Goal: Contribute content: Contribute content

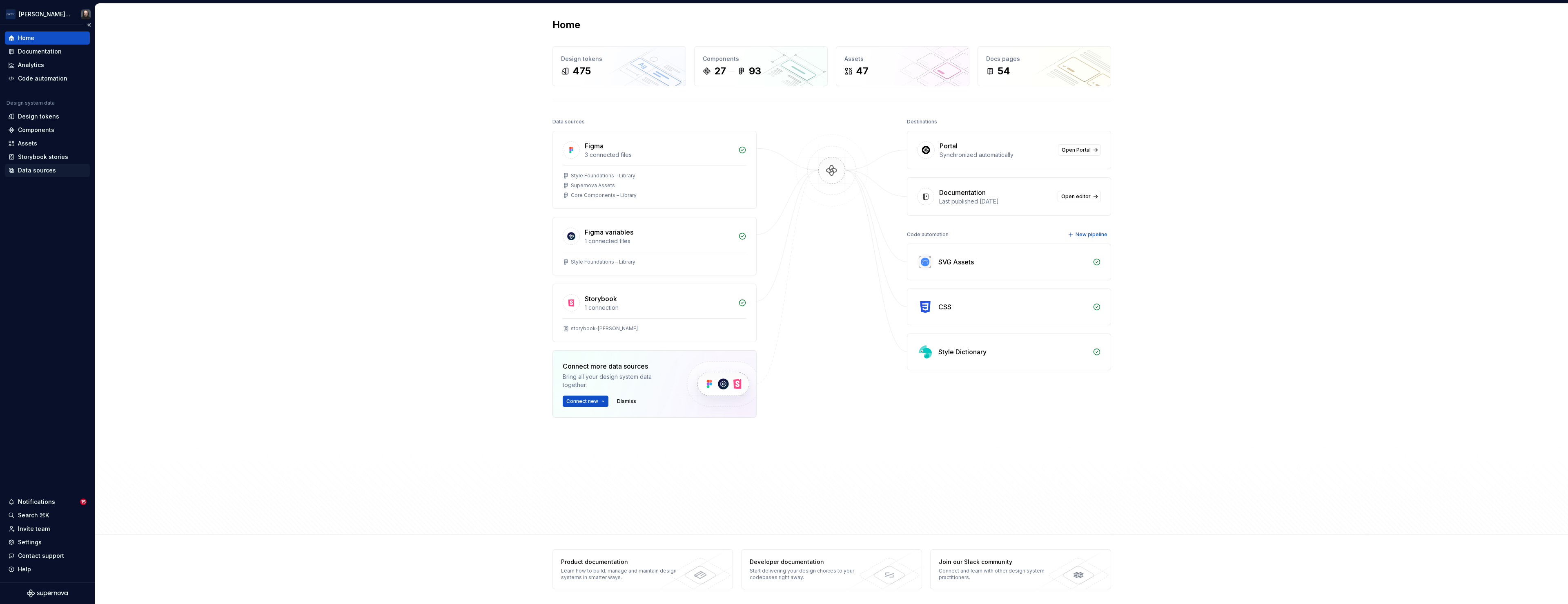
click at [40, 169] on div "Data sources" at bounding box center [37, 170] width 38 height 8
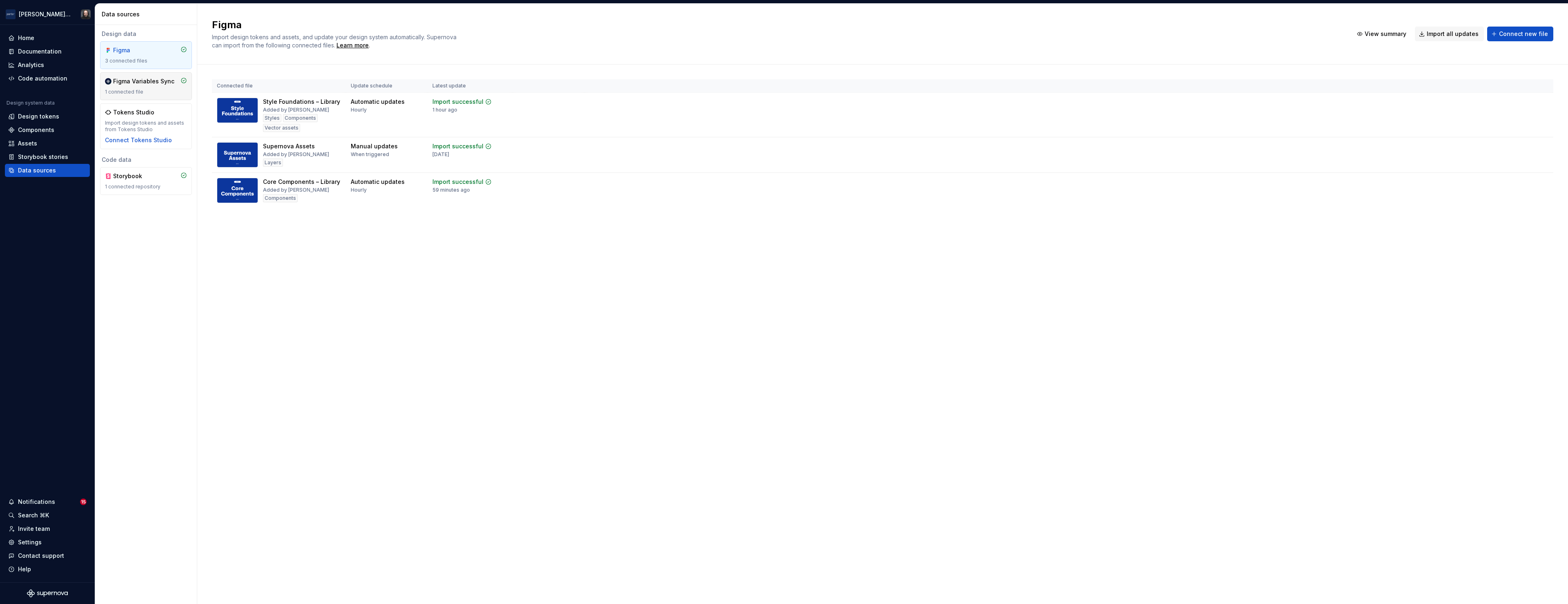
click at [163, 92] on div "1 connected file" at bounding box center [146, 92] width 82 height 7
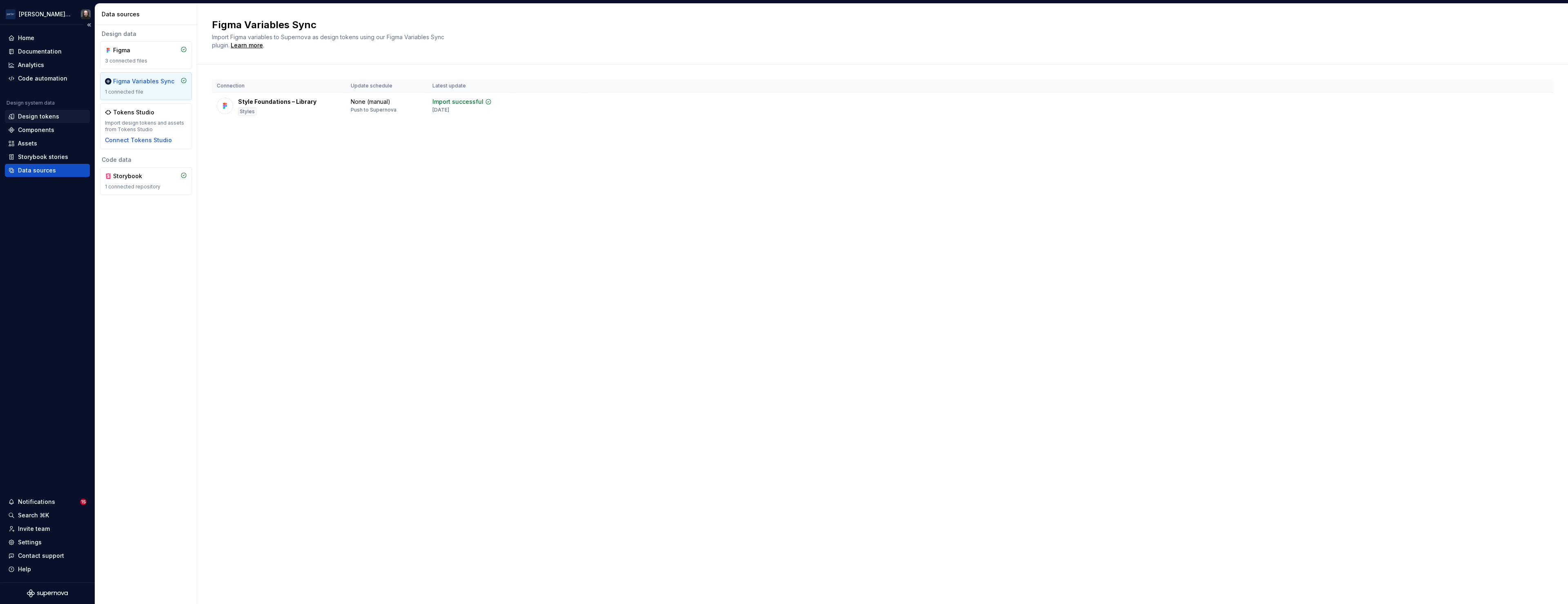
click at [28, 116] on div "Design tokens" at bounding box center [38, 116] width 41 height 8
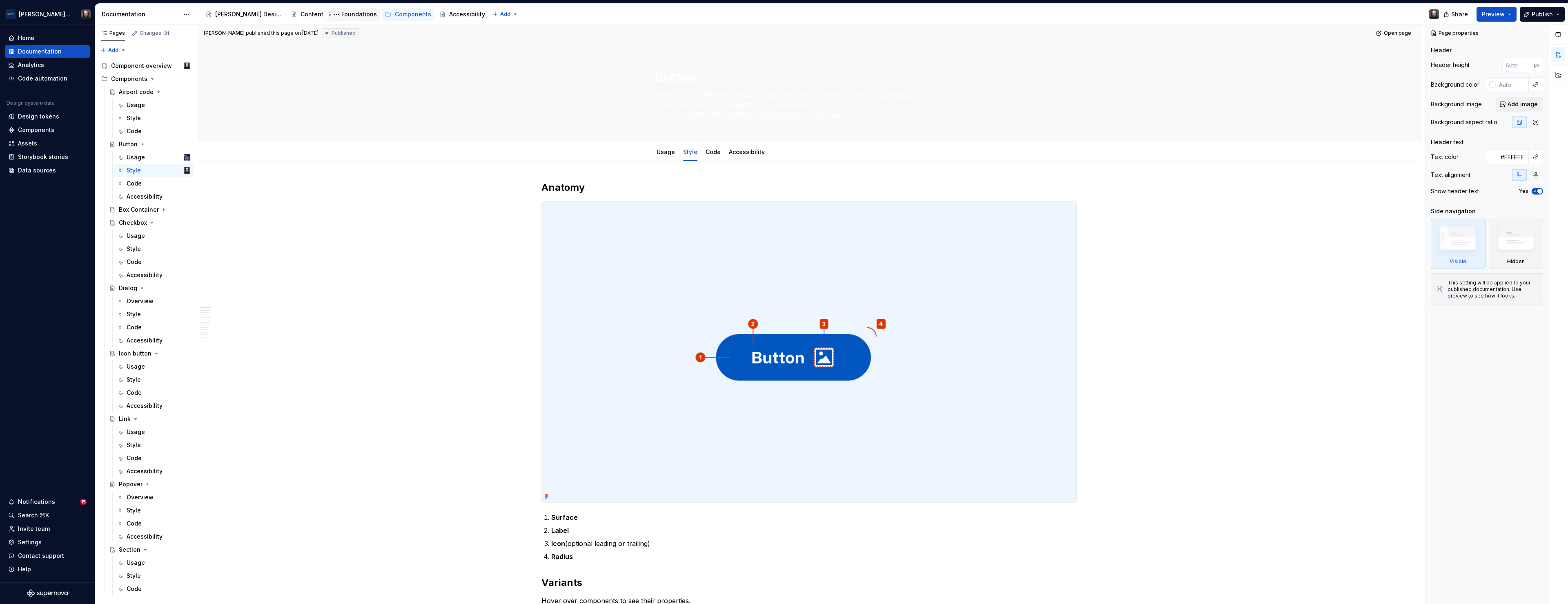
click at [341, 16] on div "Foundations" at bounding box center [359, 14] width 36 height 8
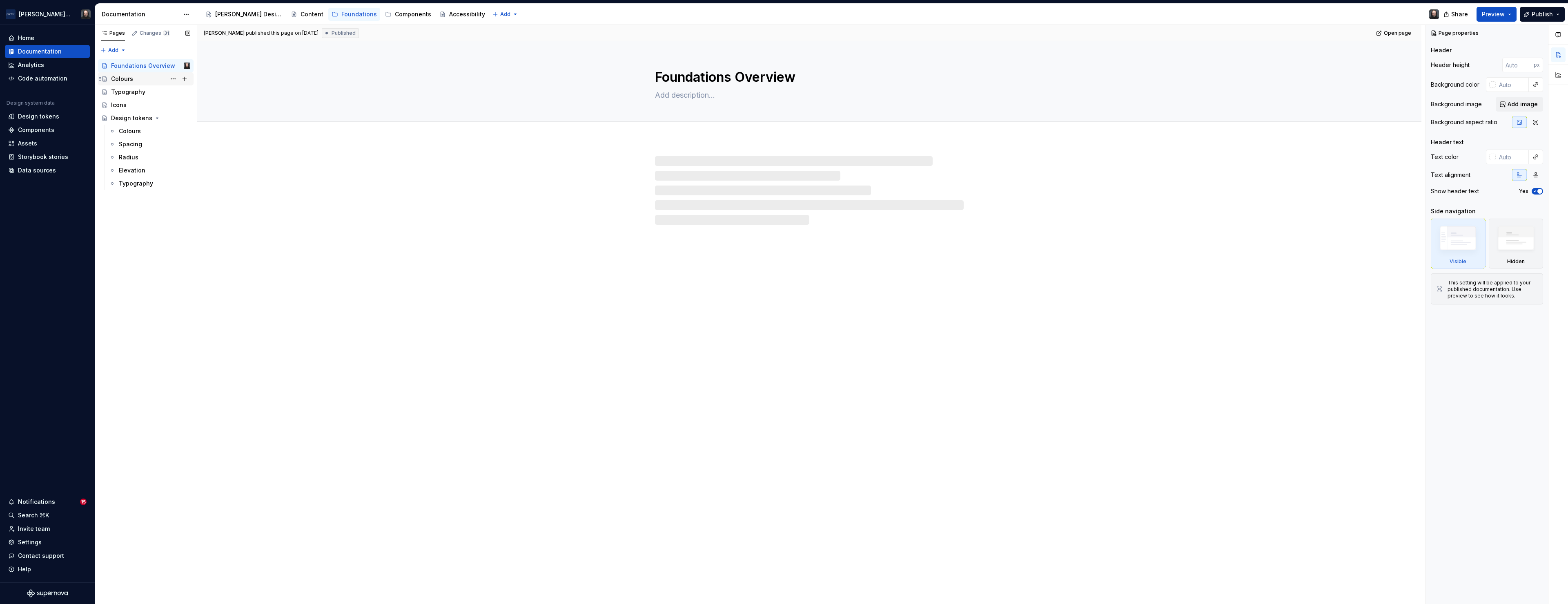
click at [131, 80] on div "Colours" at bounding box center [122, 78] width 22 height 8
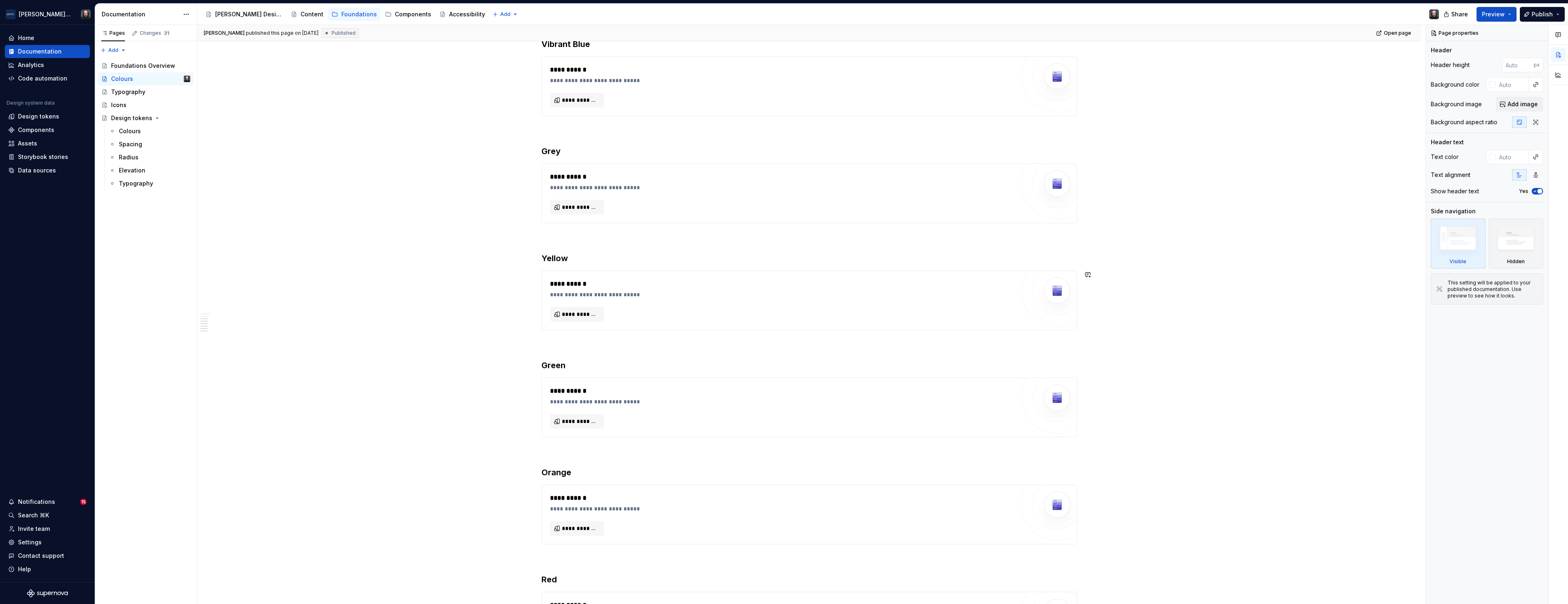
scroll to position [10, 0]
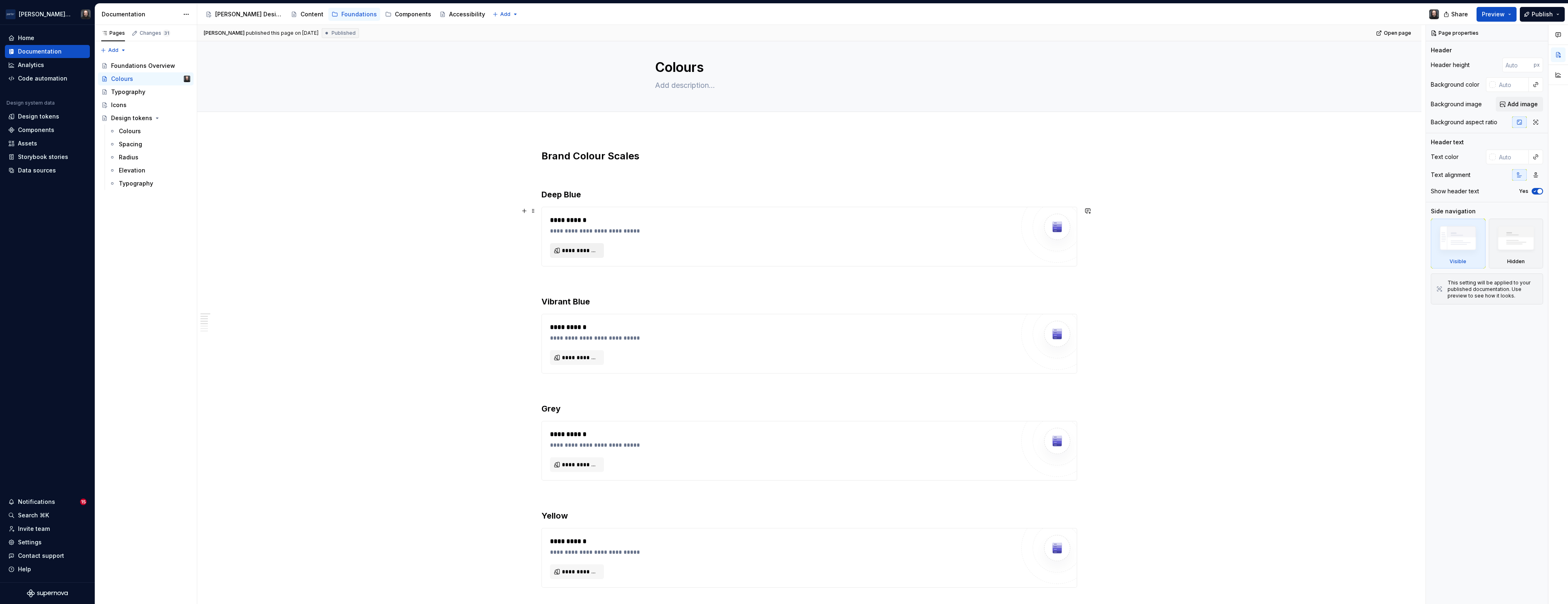
click at [588, 249] on span "**********" at bounding box center [580, 250] width 37 height 8
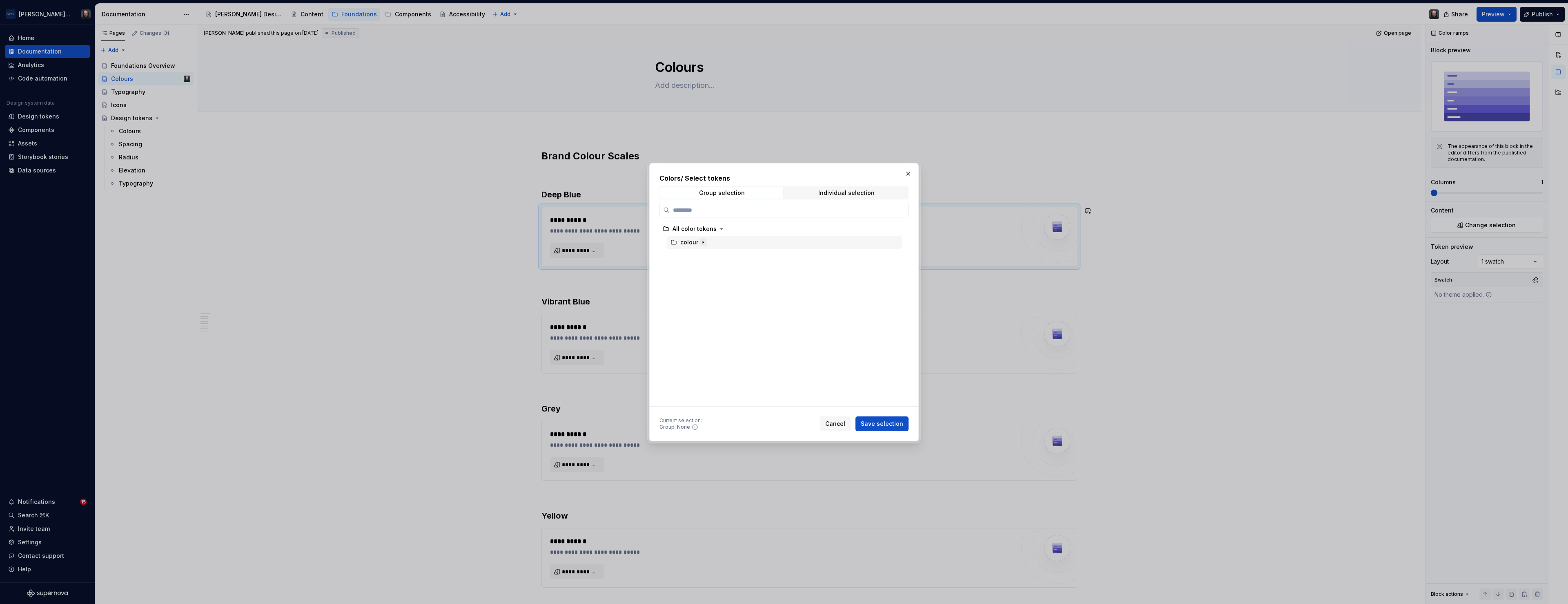
click at [703, 243] on icon "button" at bounding box center [703, 242] width 7 height 7
click at [768, 352] on div "deep-blue" at bounding box center [788, 350] width 227 height 13
click at [886, 420] on span "Save selection" at bounding box center [881, 423] width 43 height 8
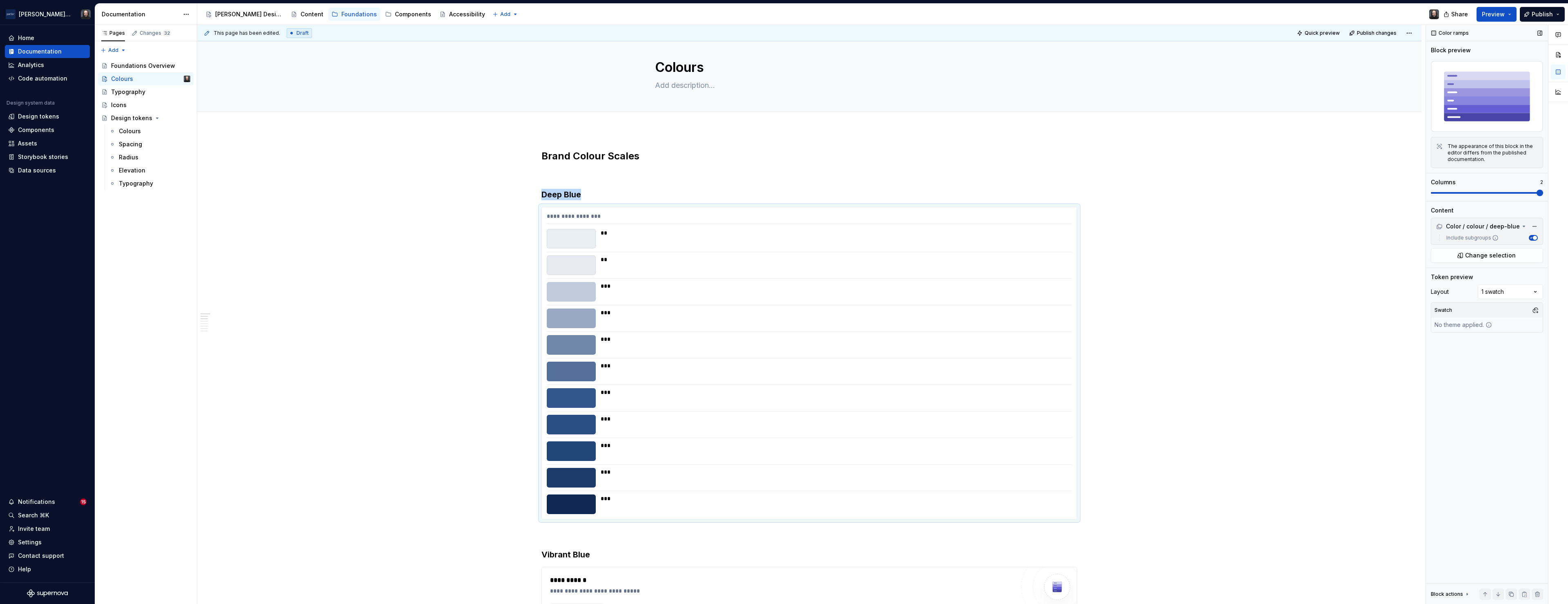
click at [1537, 196] on span at bounding box center [1540, 193] width 7 height 7
click at [1530, 292] on div "Comments Open comments No comments yet Select ‘Comment’ from the block context …" at bounding box center [1496, 314] width 142 height 579
click at [1531, 292] on div "Comments Open comments No comments yet Select ‘Comment’ from the block context …" at bounding box center [1496, 314] width 142 height 579
click at [1472, 66] on img at bounding box center [1487, 96] width 112 height 71
click at [1503, 14] on span "Preview" at bounding box center [1493, 14] width 23 height 8
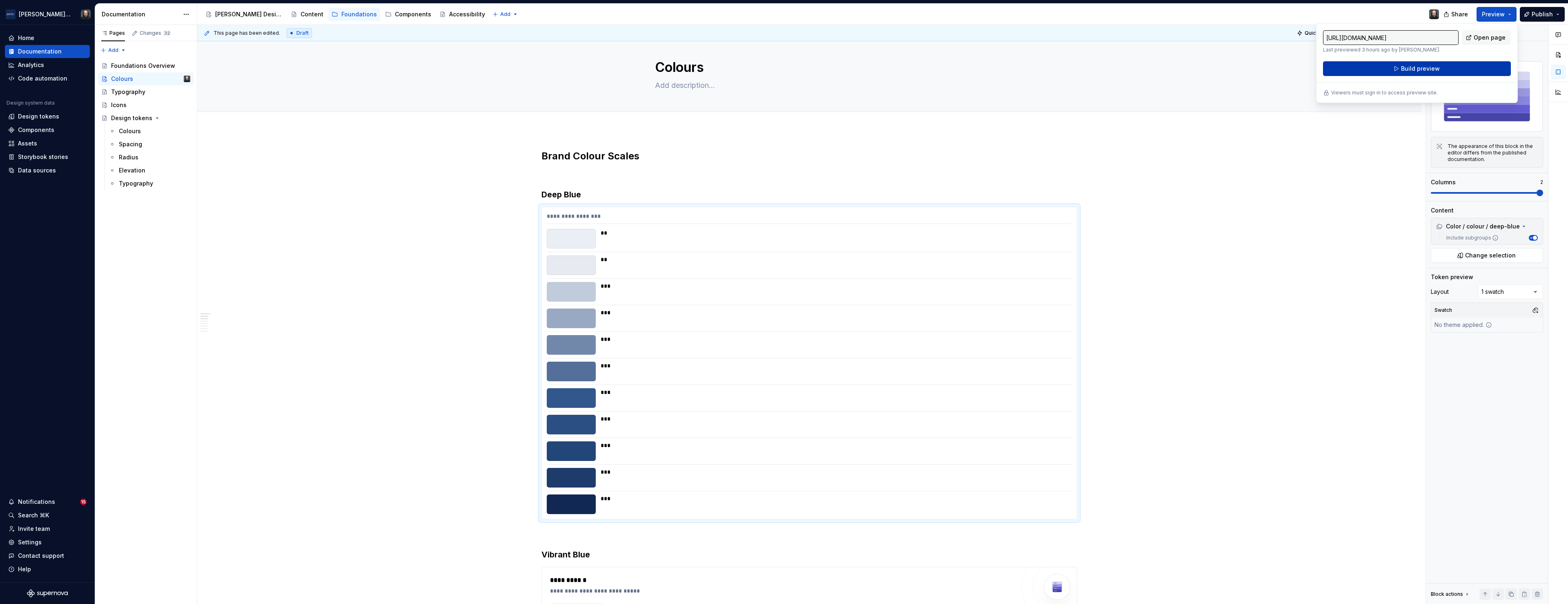
click at [1425, 66] on span "Build preview" at bounding box center [1420, 68] width 39 height 8
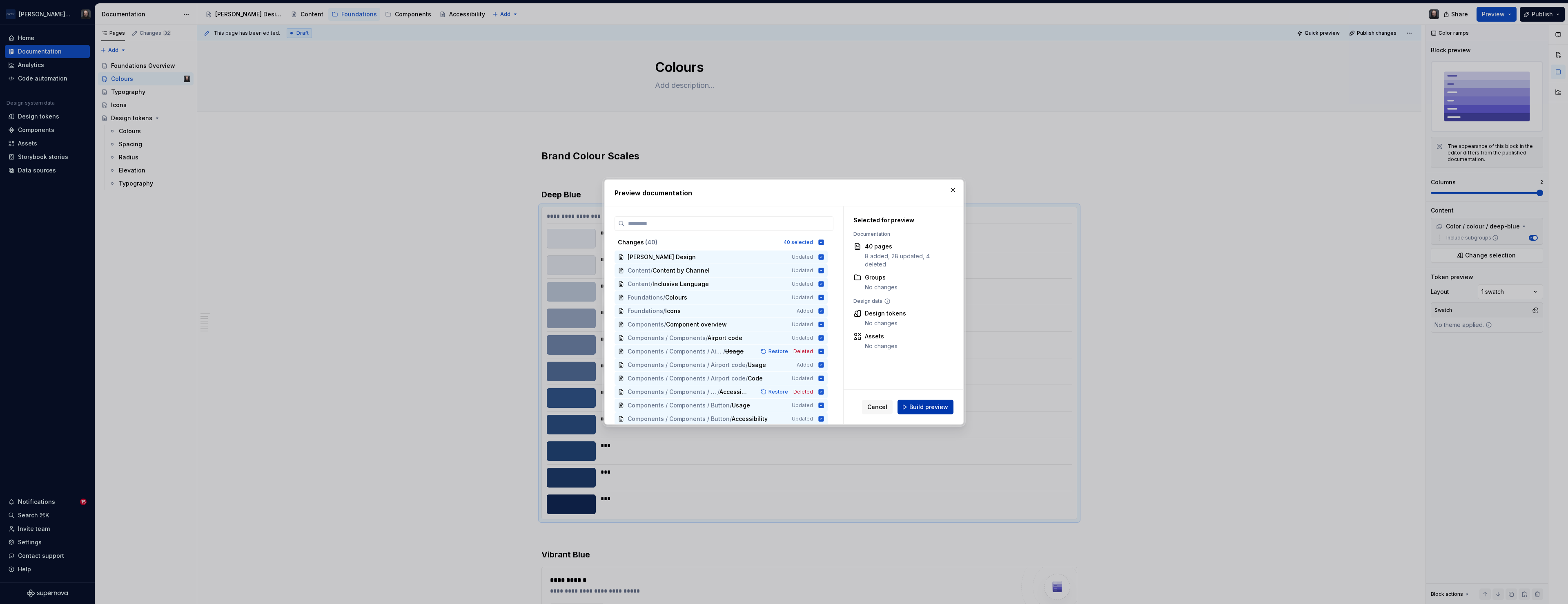
click at [929, 407] on span "Build preview" at bounding box center [928, 406] width 39 height 8
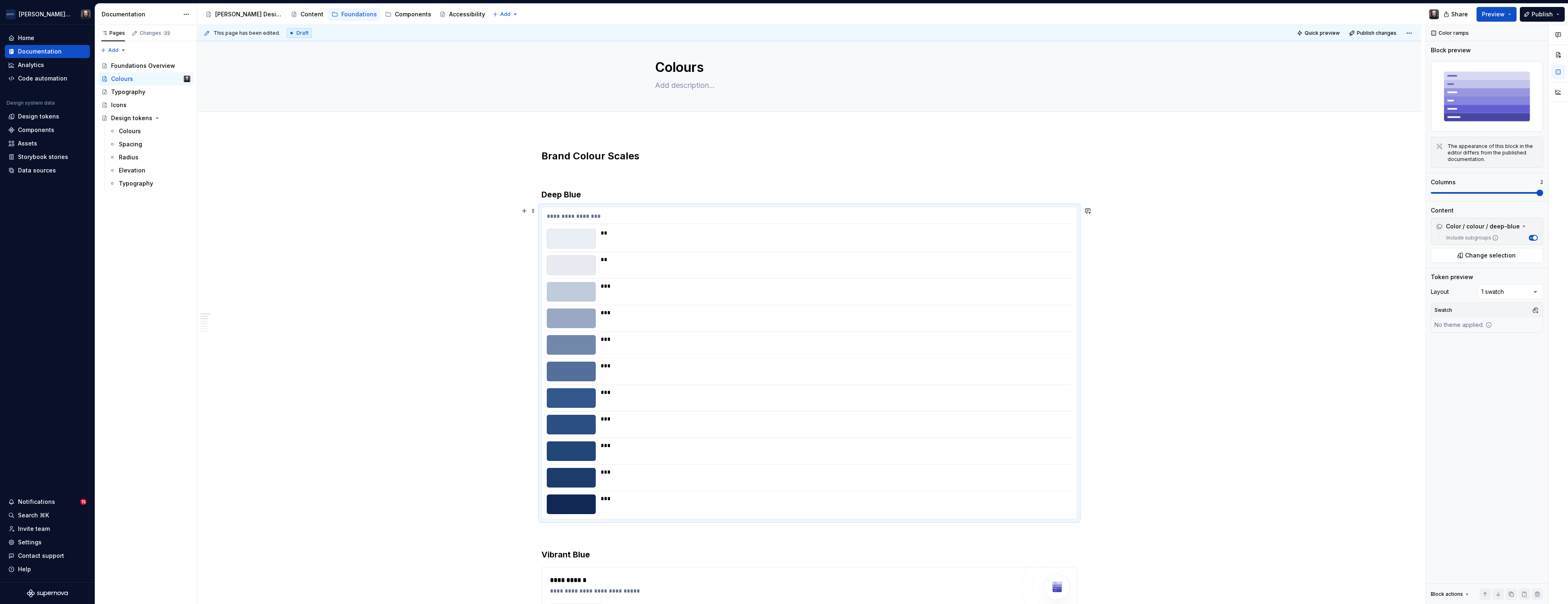
click at [1054, 208] on div "**********" at bounding box center [809, 362] width 535 height 311
click at [1437, 192] on span at bounding box center [1434, 193] width 7 height 7
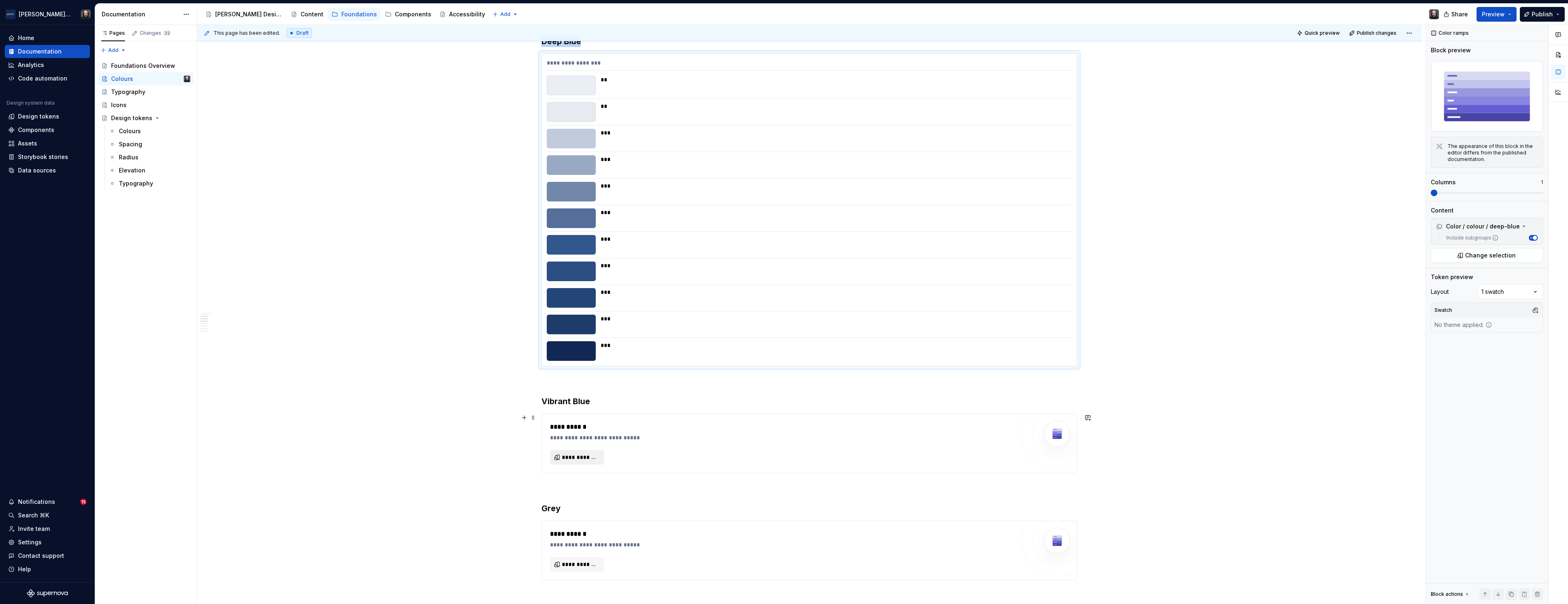
click at [584, 458] on span "**********" at bounding box center [580, 457] width 37 height 8
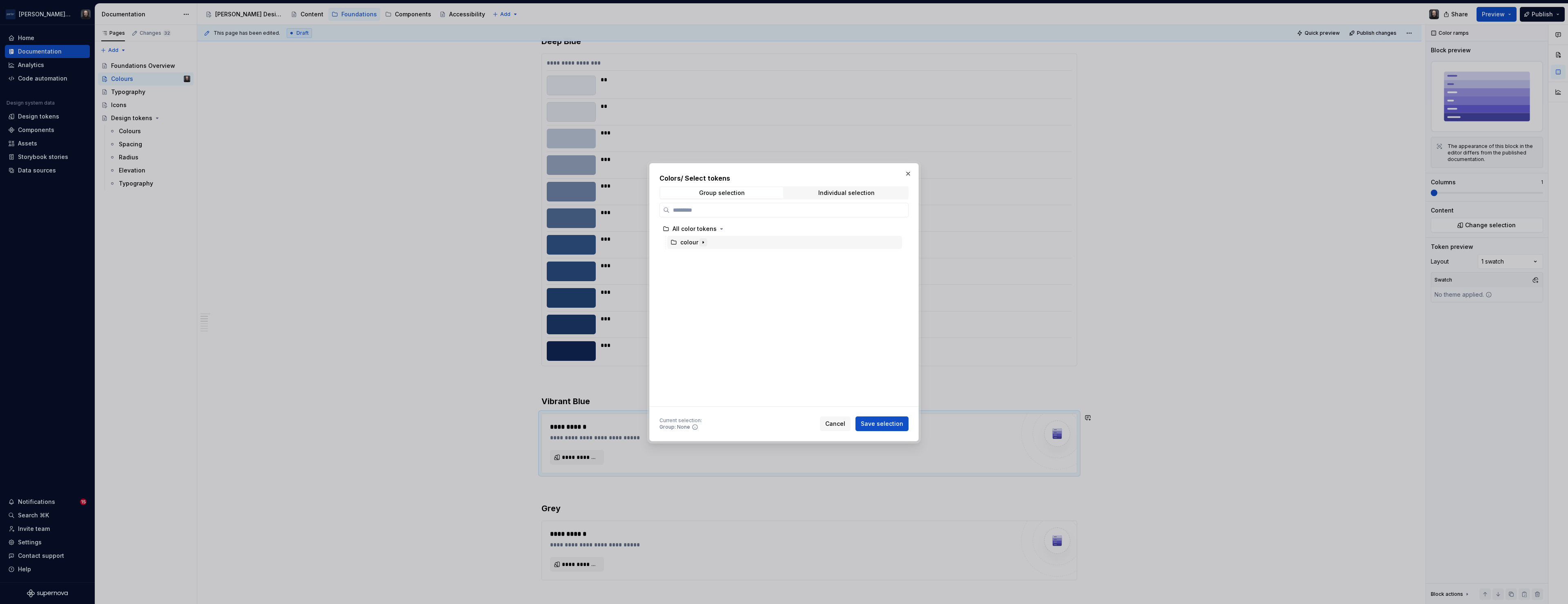
click at [703, 241] on icon "button" at bounding box center [703, 242] width 7 height 7
click at [726, 358] on div "vibrant-blue" at bounding box center [788, 364] width 227 height 13
click at [879, 420] on span "Save selection" at bounding box center [881, 423] width 43 height 8
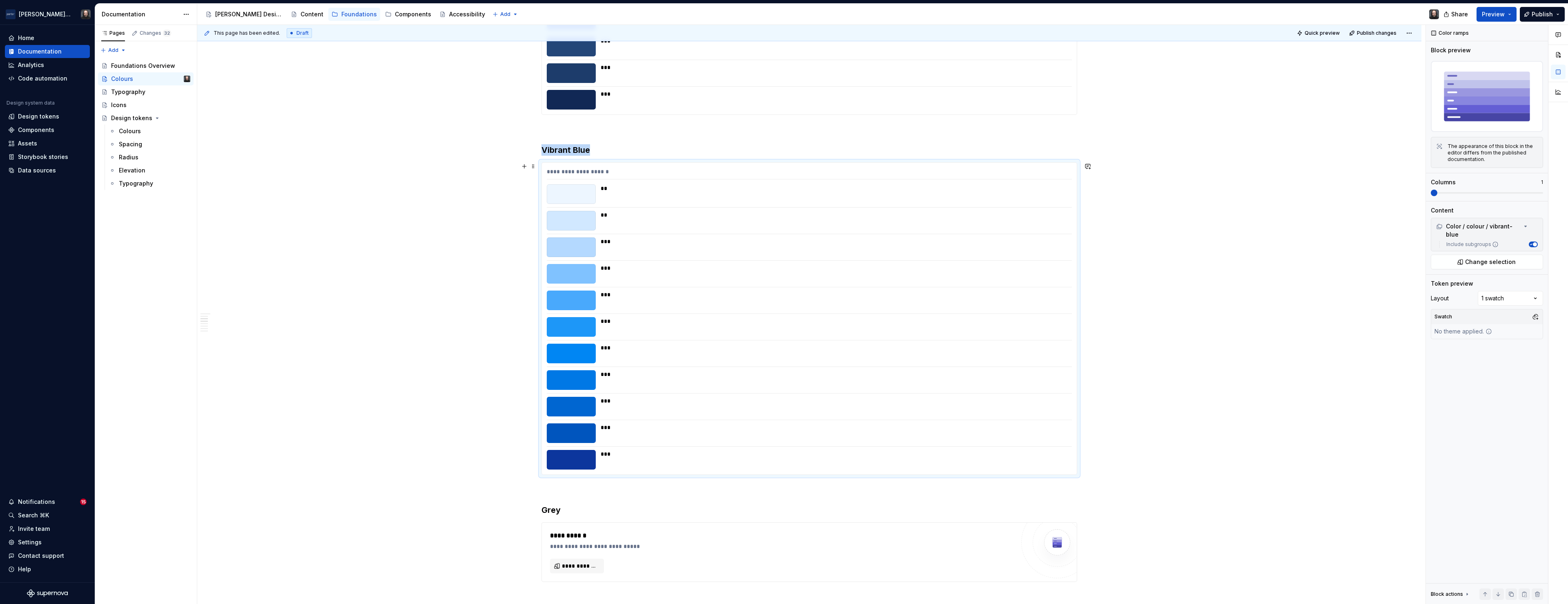
scroll to position [299, 0]
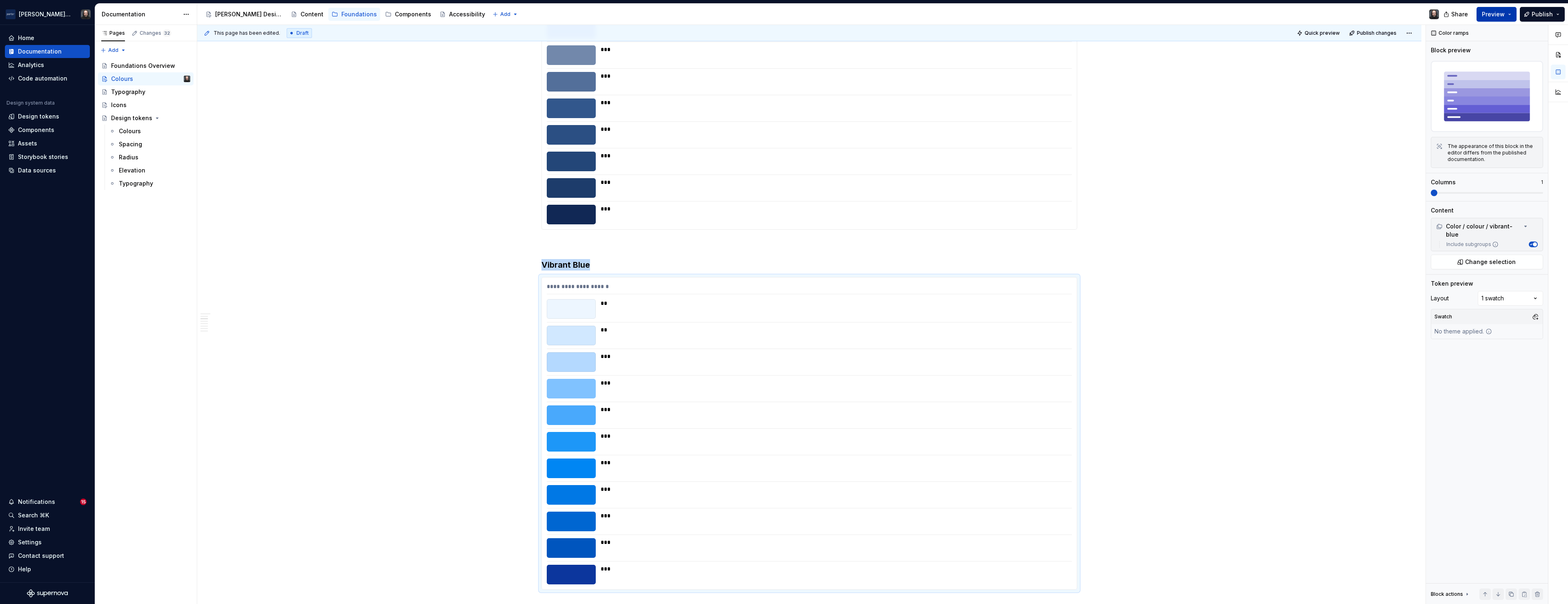
click at [1505, 13] on button "Preview" at bounding box center [1496, 14] width 40 height 15
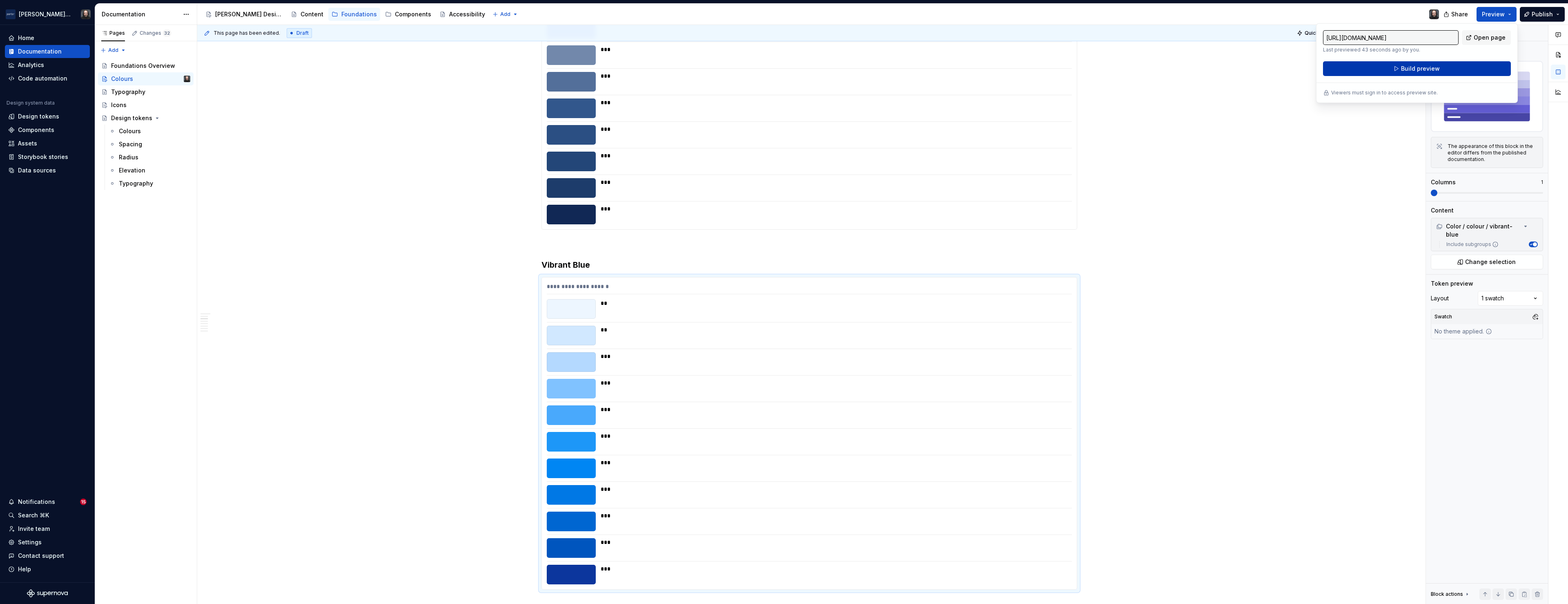
click at [1430, 66] on span "Build preview" at bounding box center [1420, 68] width 39 height 8
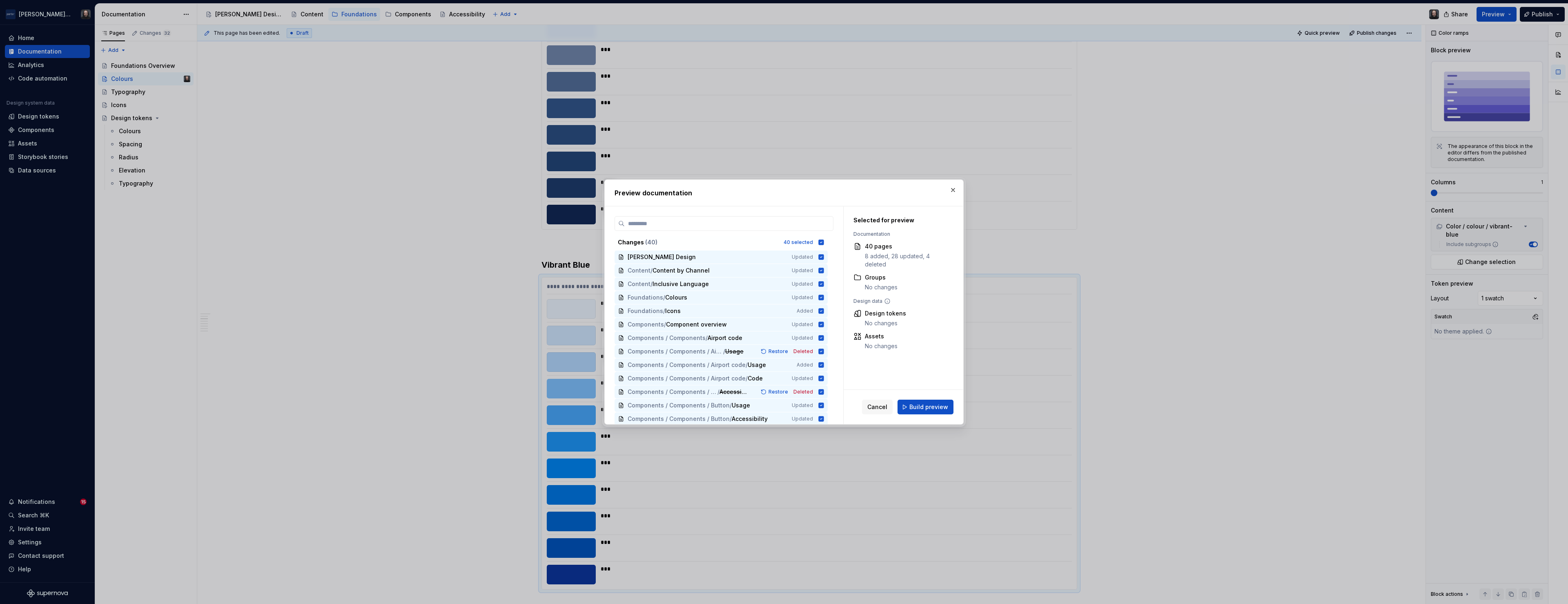
drag, startPoint x: 936, startPoint y: 405, endPoint x: 1054, endPoint y: 350, distance: 130.2
click at [936, 405] on span "Build preview" at bounding box center [928, 406] width 39 height 8
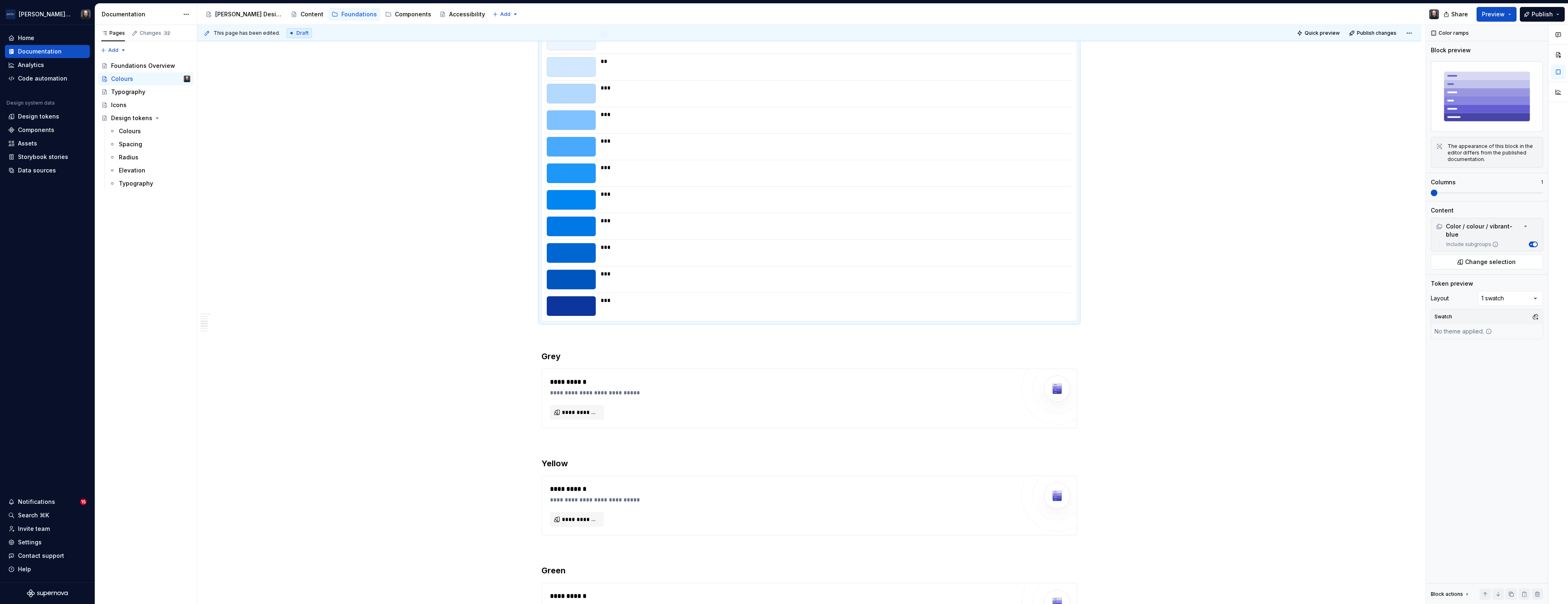
scroll to position [709, 0]
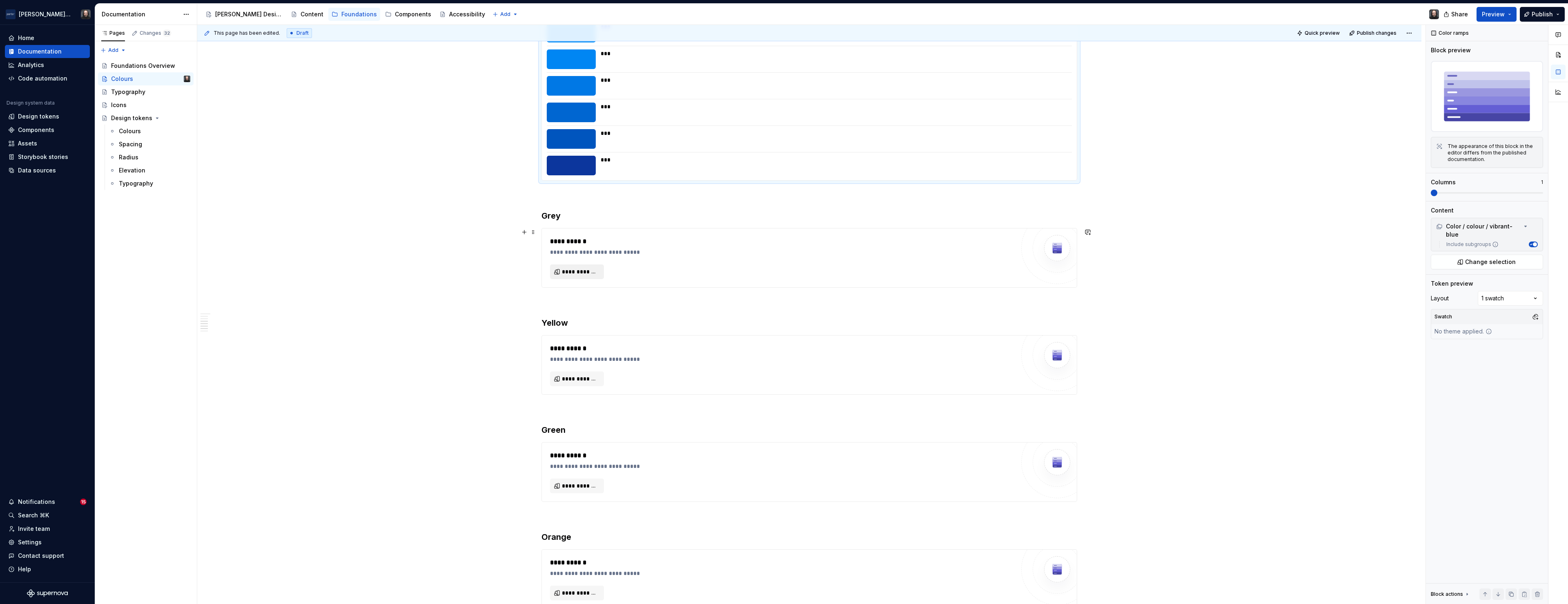
click at [586, 271] on span "**********" at bounding box center [580, 271] width 37 height 8
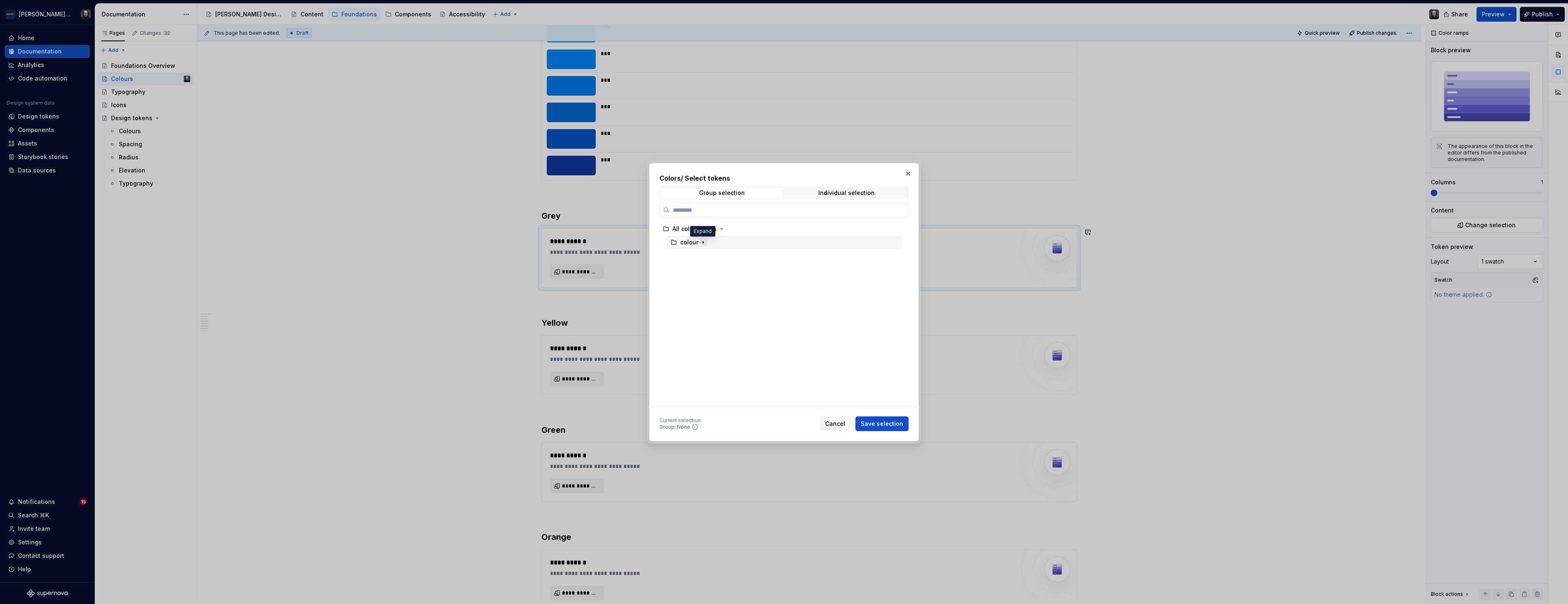
click at [704, 241] on icon "button" at bounding box center [703, 242] width 7 height 7
click at [740, 375] on div "grey" at bounding box center [788, 375] width 227 height 13
click at [872, 422] on span "Save selection" at bounding box center [881, 423] width 43 height 8
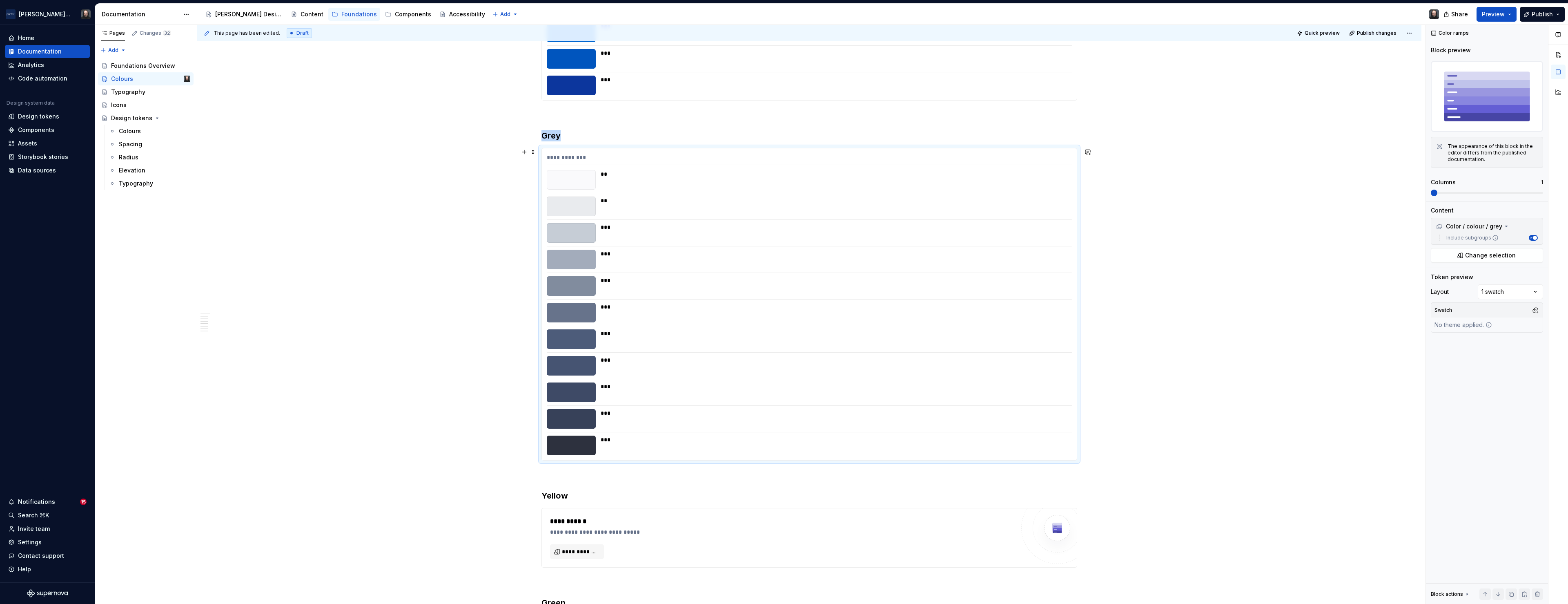
scroll to position [930, 0]
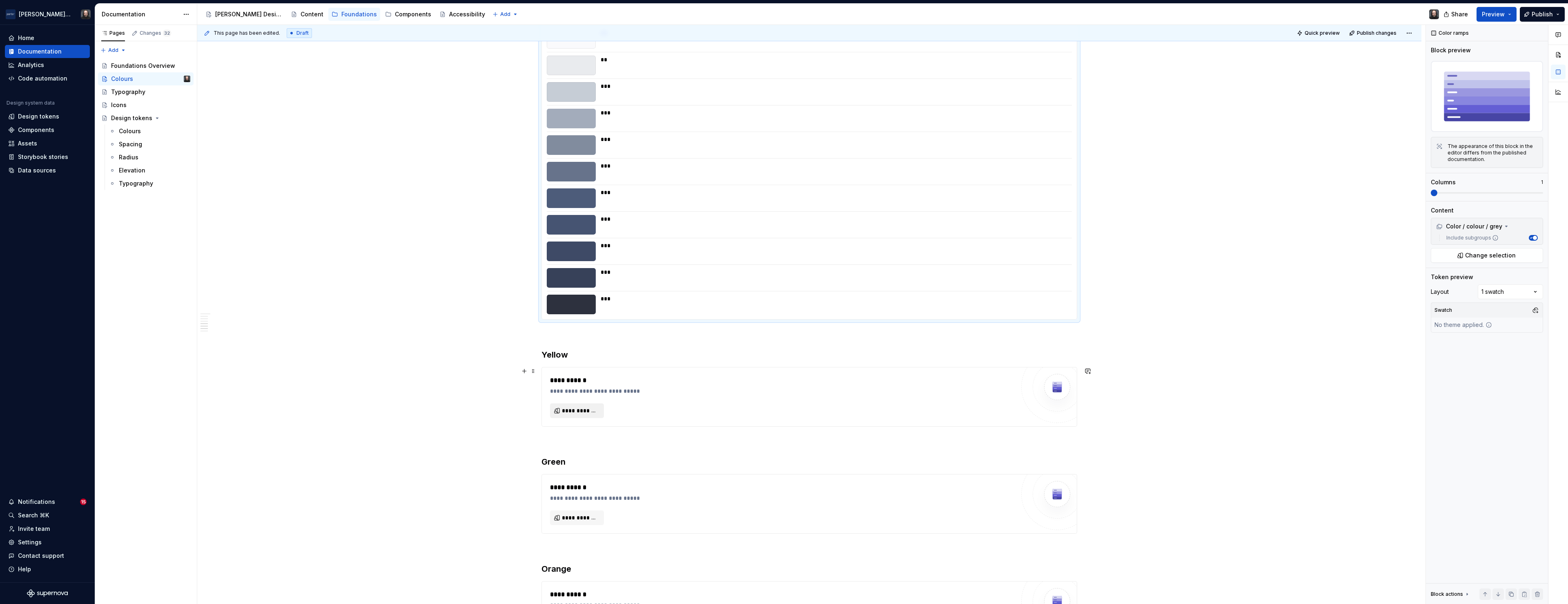
click at [596, 409] on span "**********" at bounding box center [580, 410] width 37 height 8
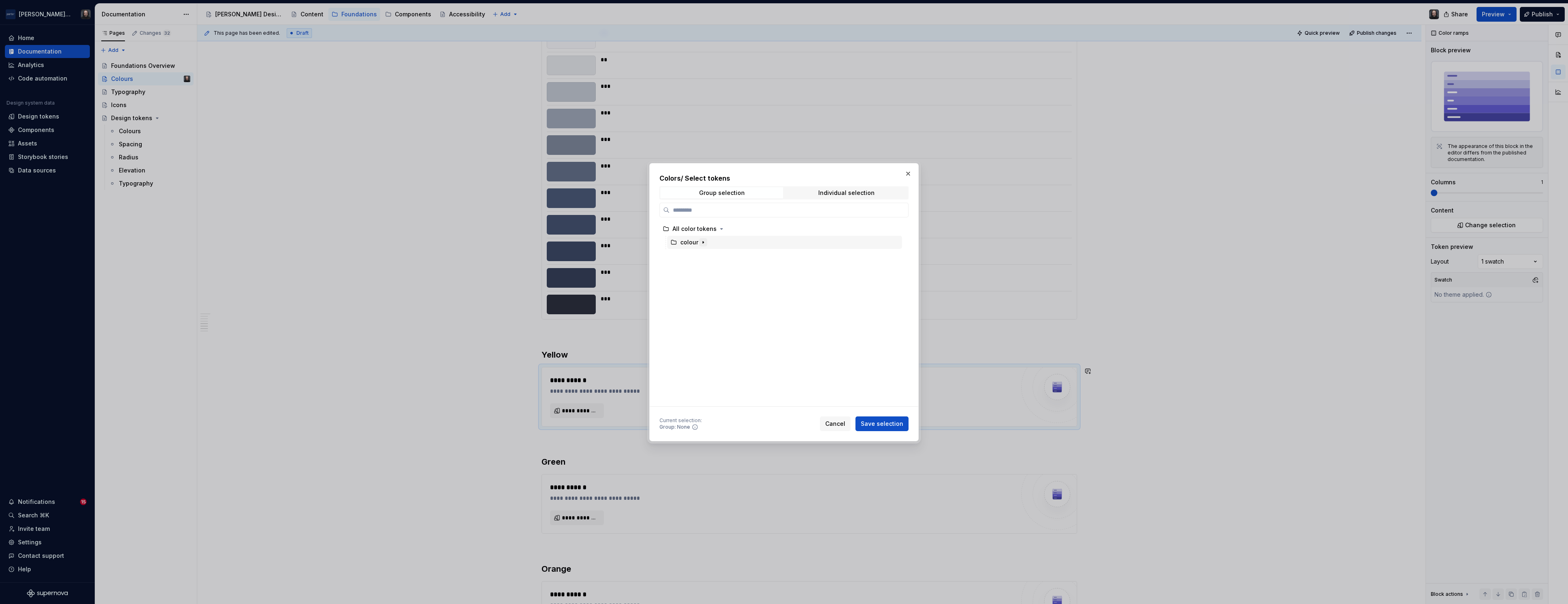
click at [704, 240] on icon "button" at bounding box center [703, 242] width 7 height 7
click at [734, 367] on div "yellow" at bounding box center [788, 367] width 227 height 13
click at [890, 418] on button "Save selection" at bounding box center [881, 423] width 53 height 15
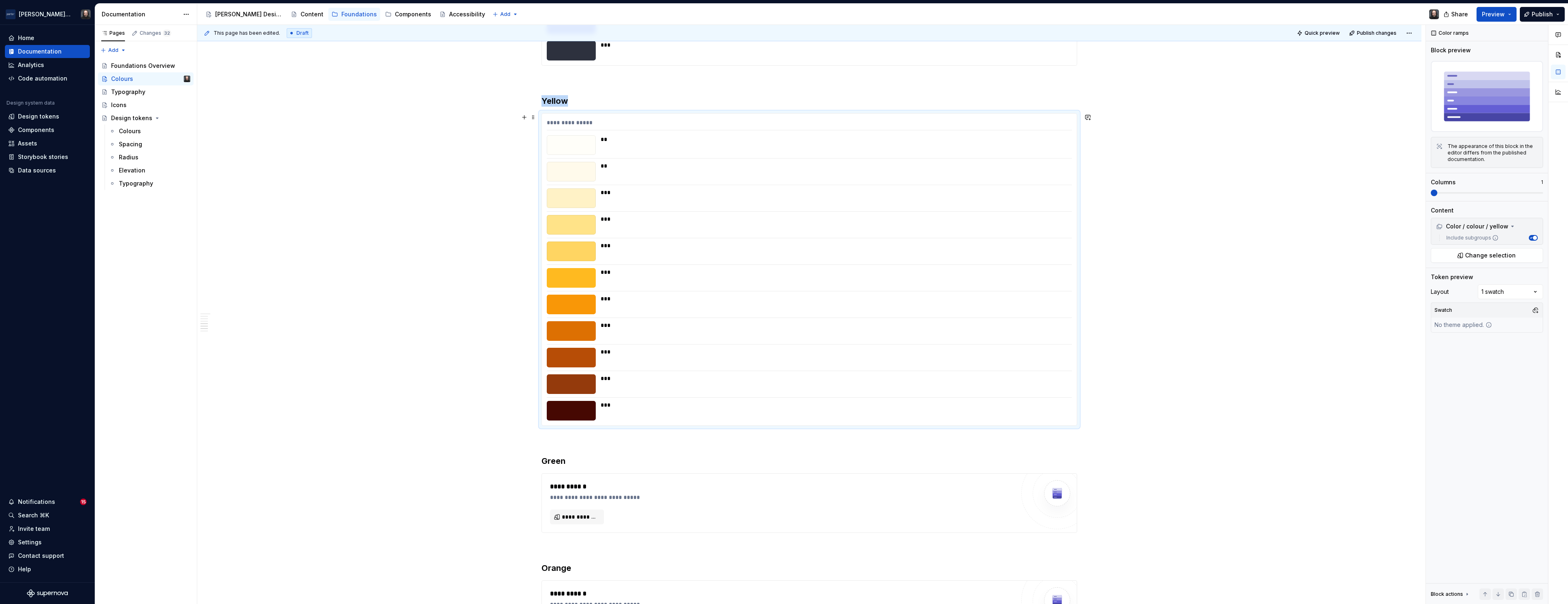
scroll to position [1366, 0]
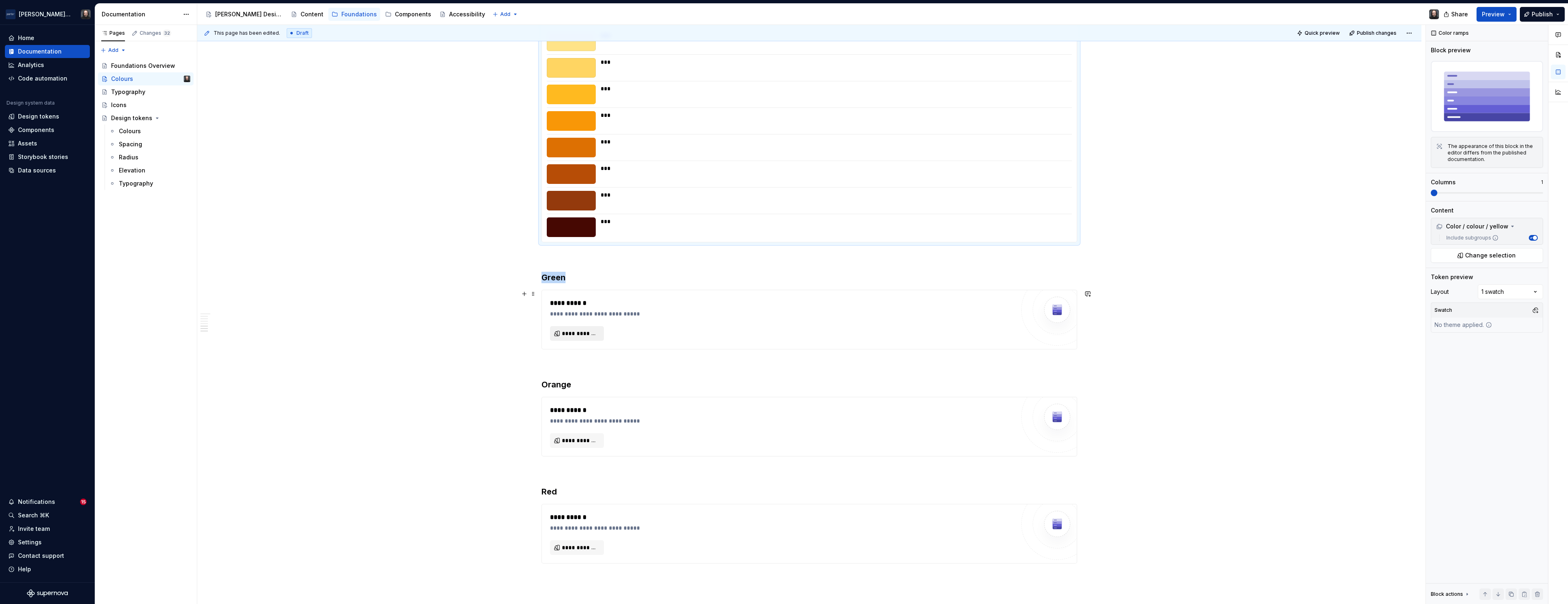
click at [591, 328] on button "**********" at bounding box center [577, 334] width 54 height 15
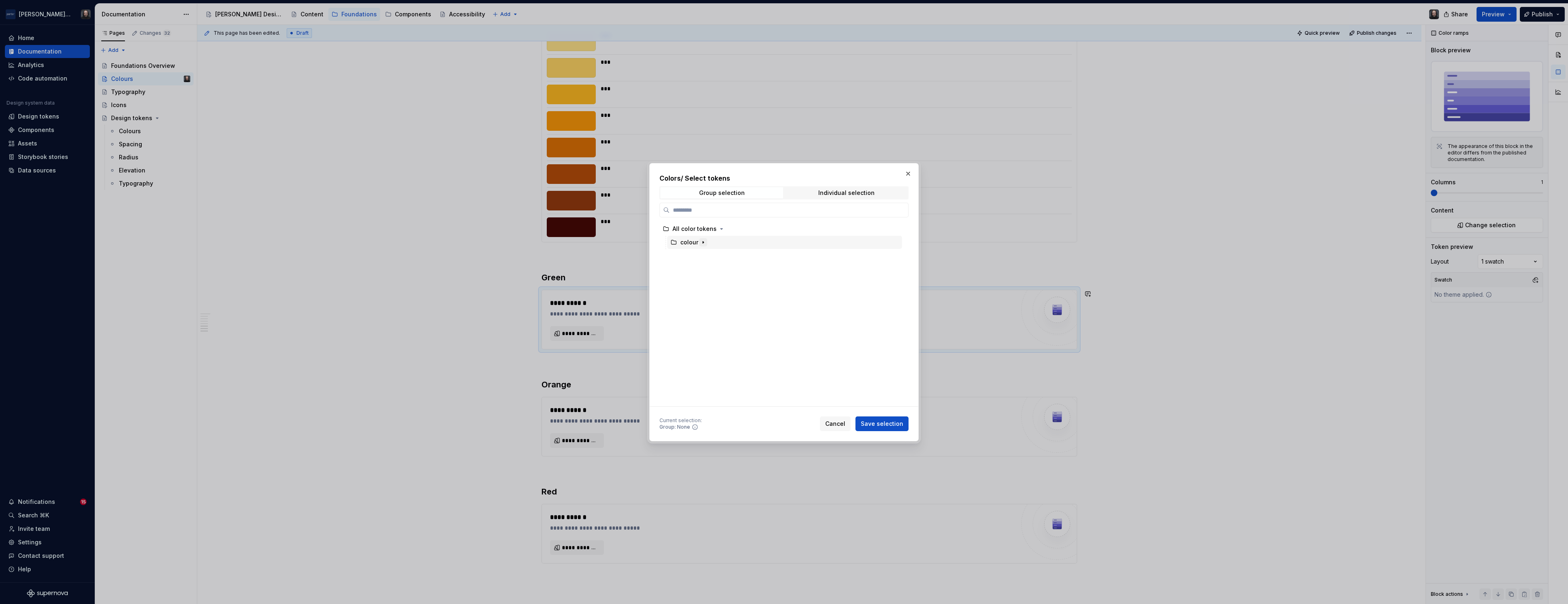
click at [703, 240] on icon "button" at bounding box center [703, 242] width 7 height 7
click at [760, 246] on div "green" at bounding box center [788, 251] width 227 height 13
click at [886, 423] on span "Save selection" at bounding box center [881, 423] width 43 height 8
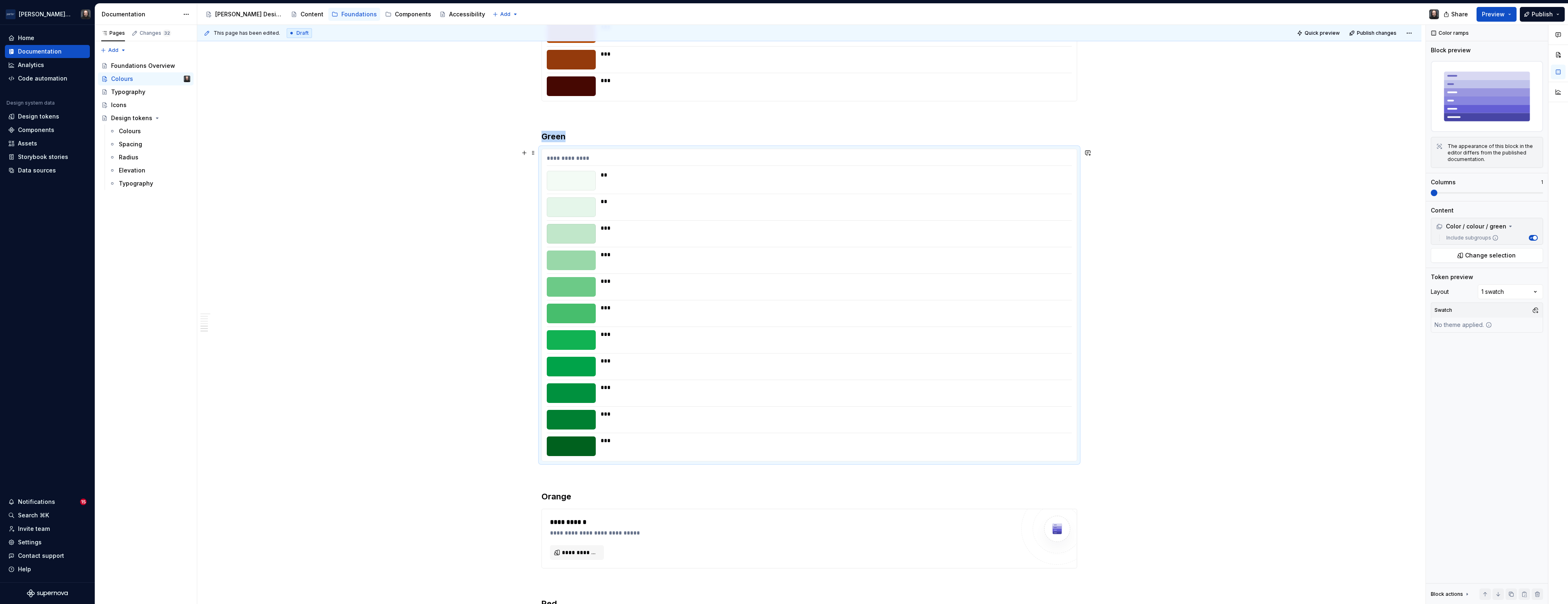
scroll to position [1681, 0]
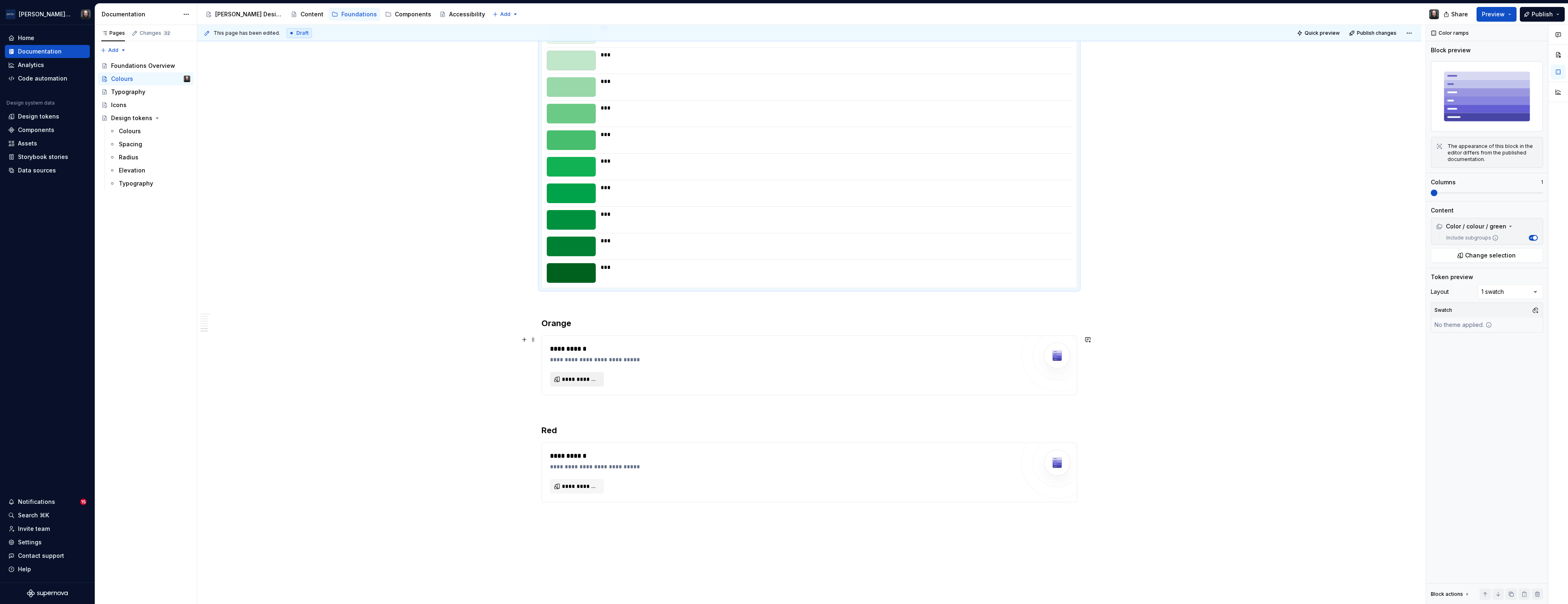
click at [590, 379] on span "**********" at bounding box center [580, 379] width 37 height 8
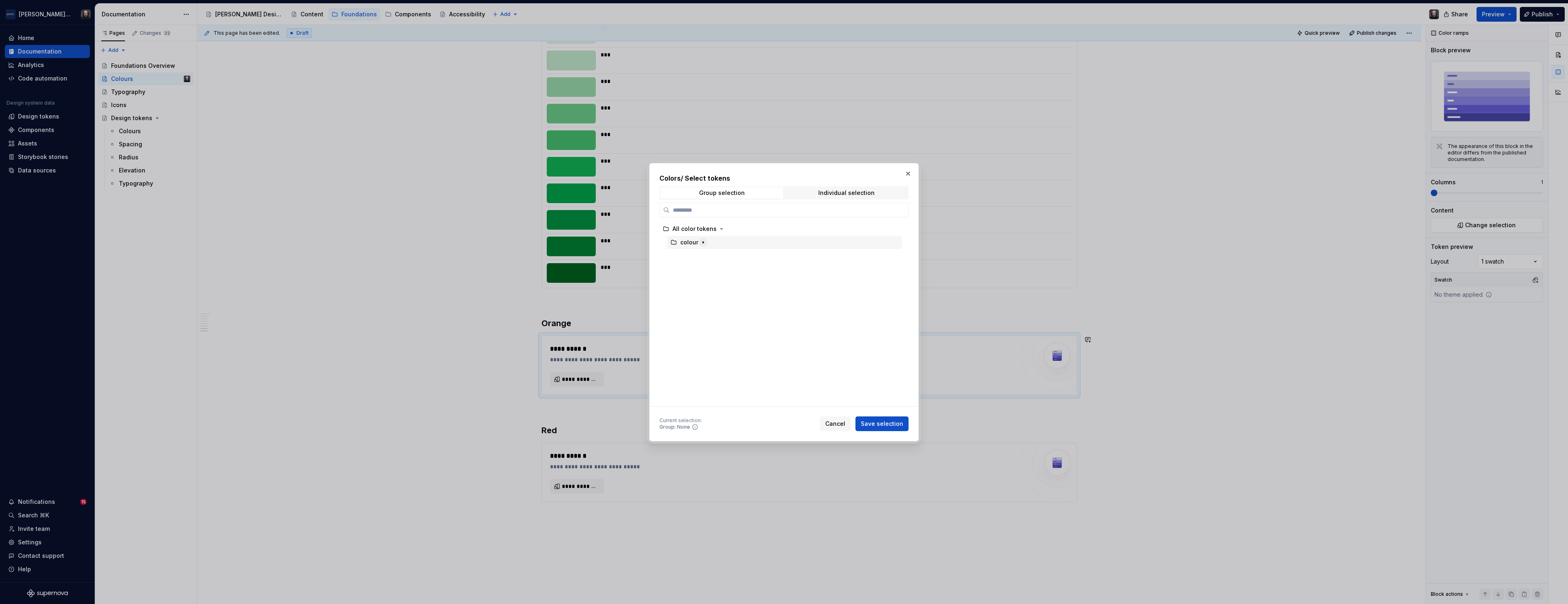
click at [704, 243] on icon "button" at bounding box center [703, 242] width 7 height 7
click at [709, 281] on div "orange" at bounding box center [788, 283] width 227 height 13
click at [879, 421] on span "Save selection" at bounding box center [881, 423] width 43 height 8
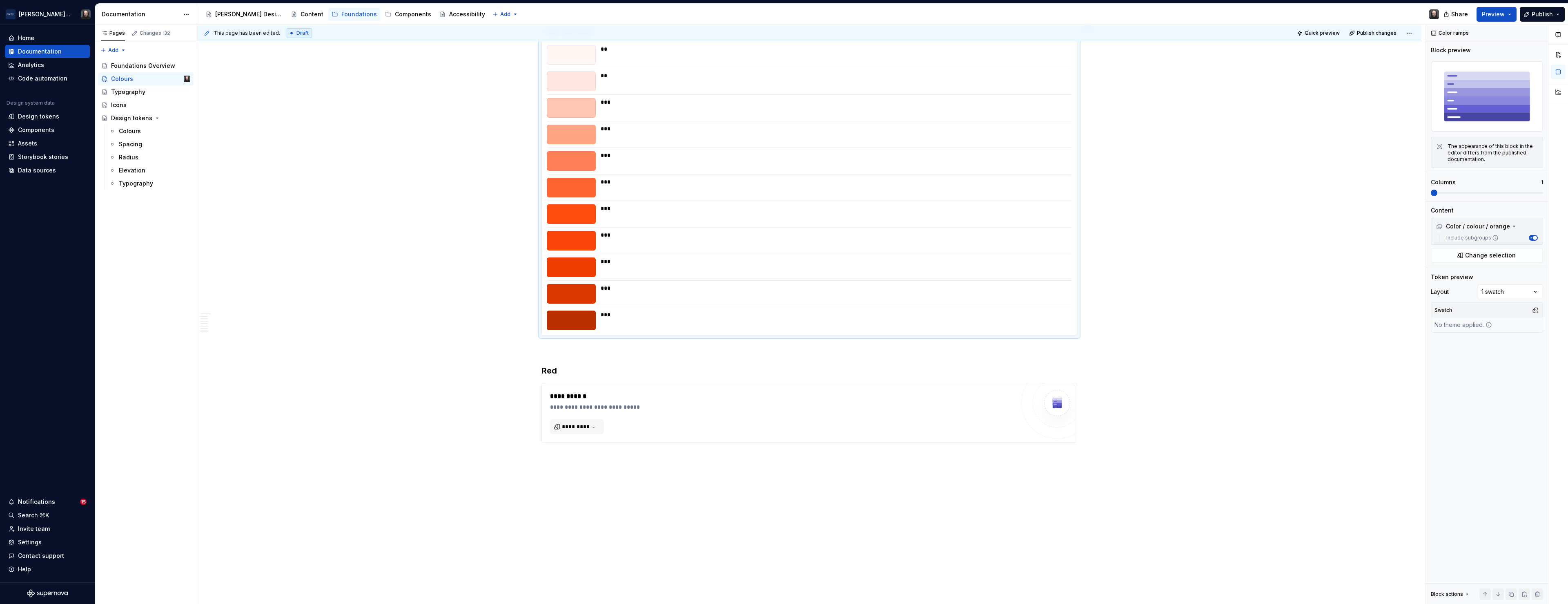
scroll to position [2022, 0]
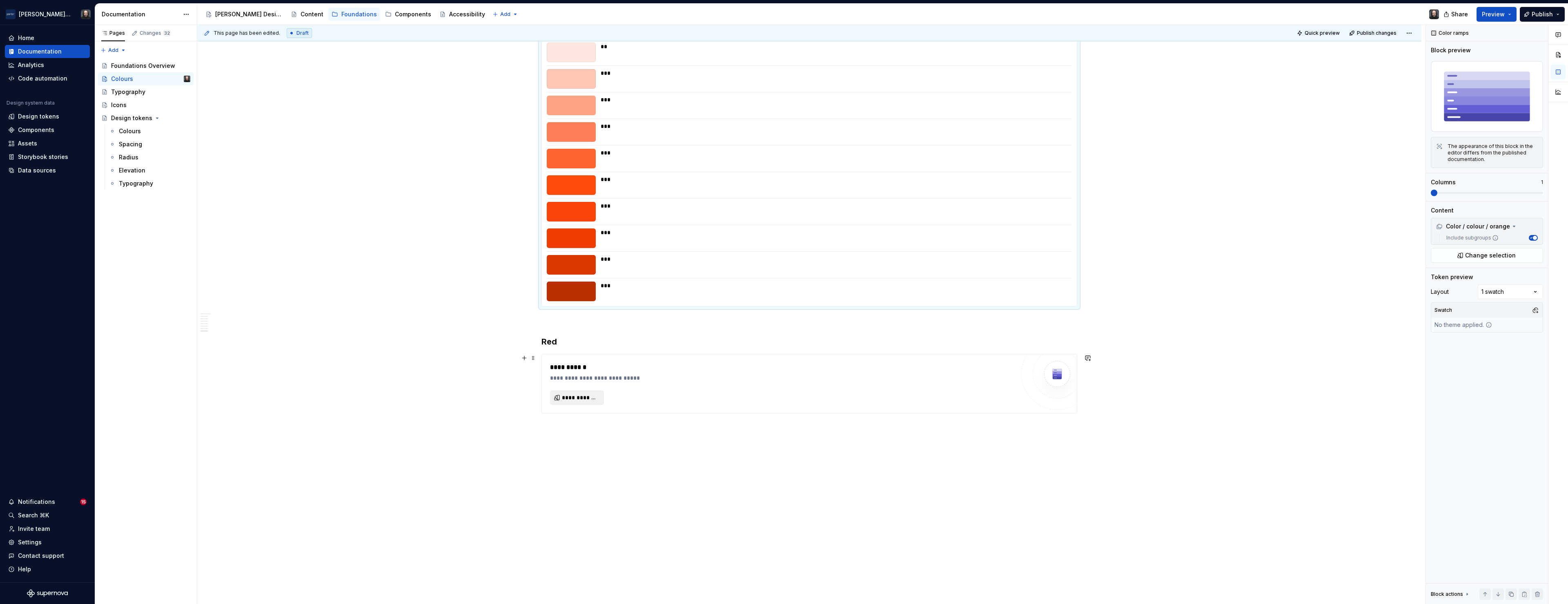
click at [593, 393] on span "**********" at bounding box center [580, 397] width 37 height 8
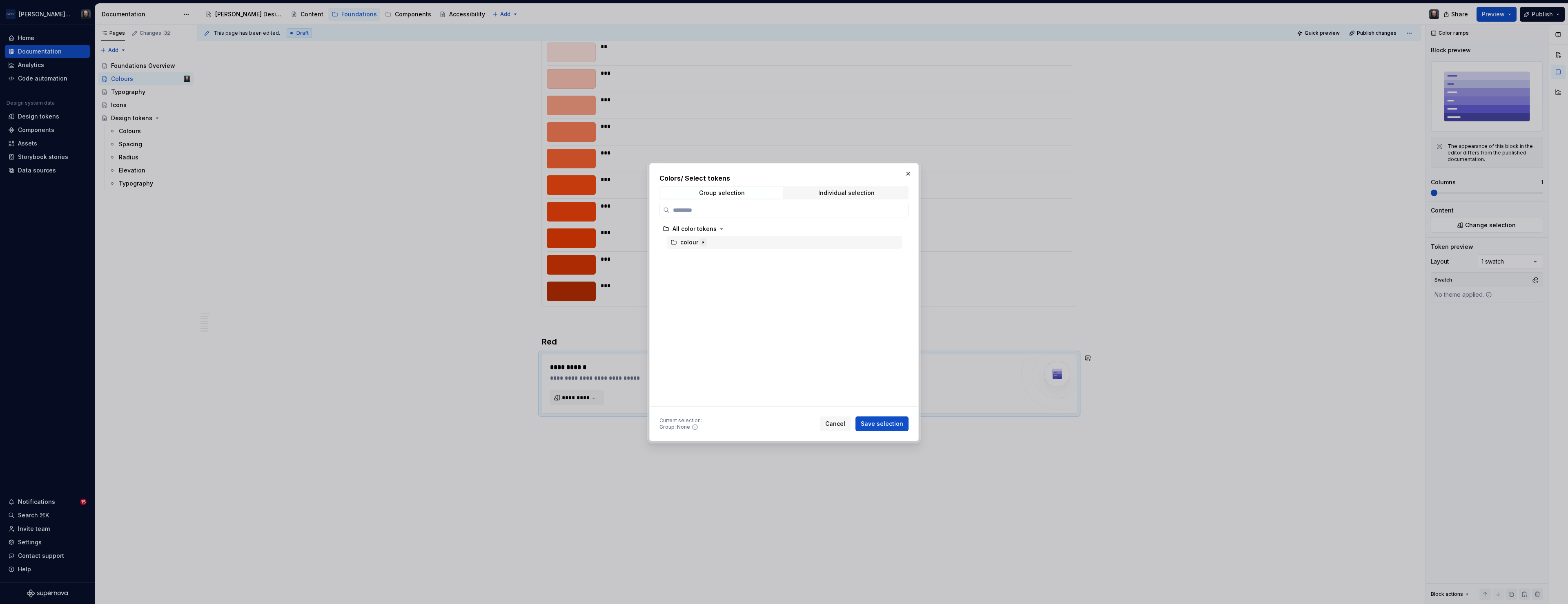
click at [703, 242] on icon "button" at bounding box center [703, 242] width 1 height 2
click at [705, 270] on div "red" at bounding box center [788, 270] width 227 height 13
click at [883, 417] on button "Save selection" at bounding box center [881, 423] width 53 height 15
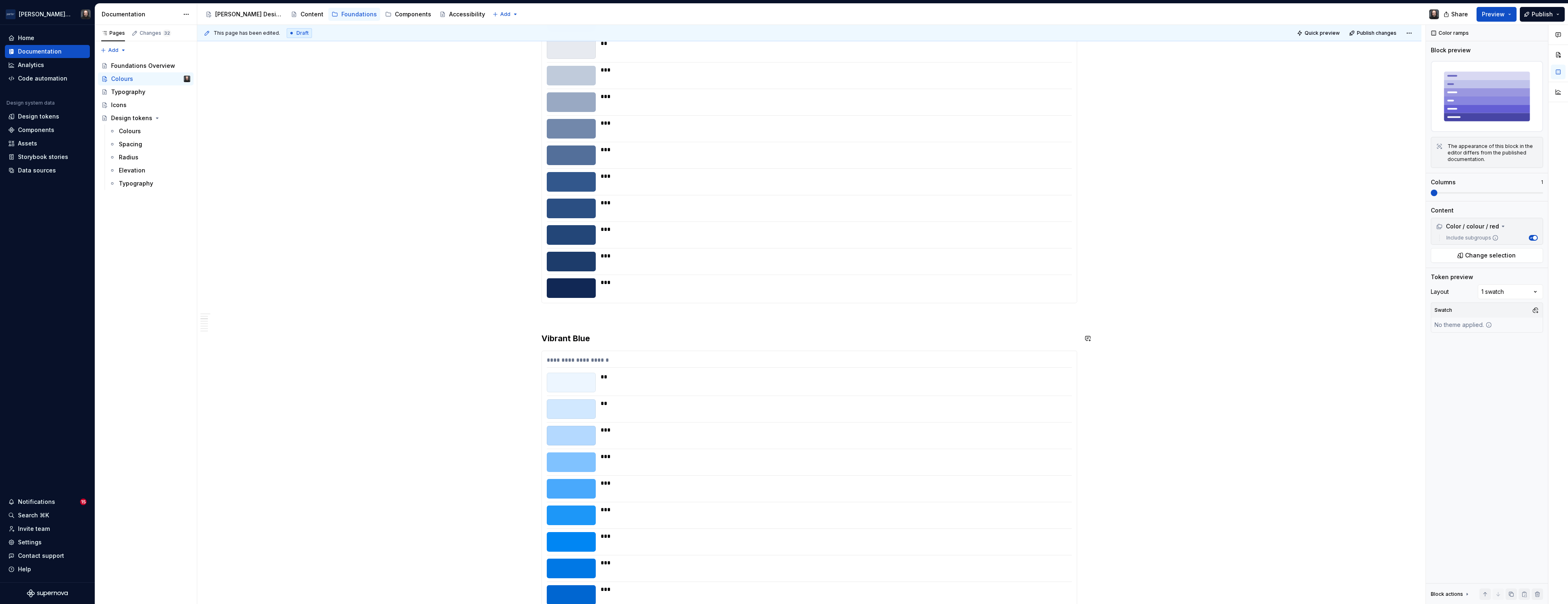
scroll to position [0, 0]
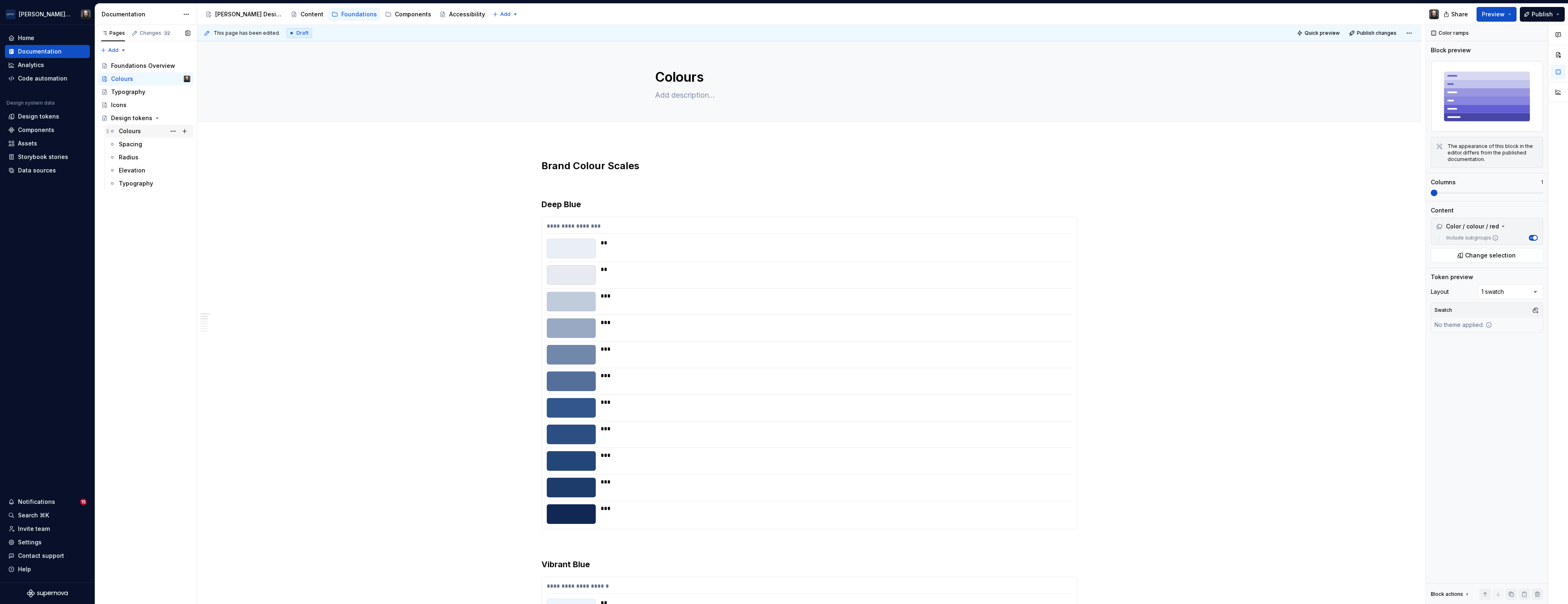
click at [138, 131] on div "Colours" at bounding box center [130, 131] width 22 height 8
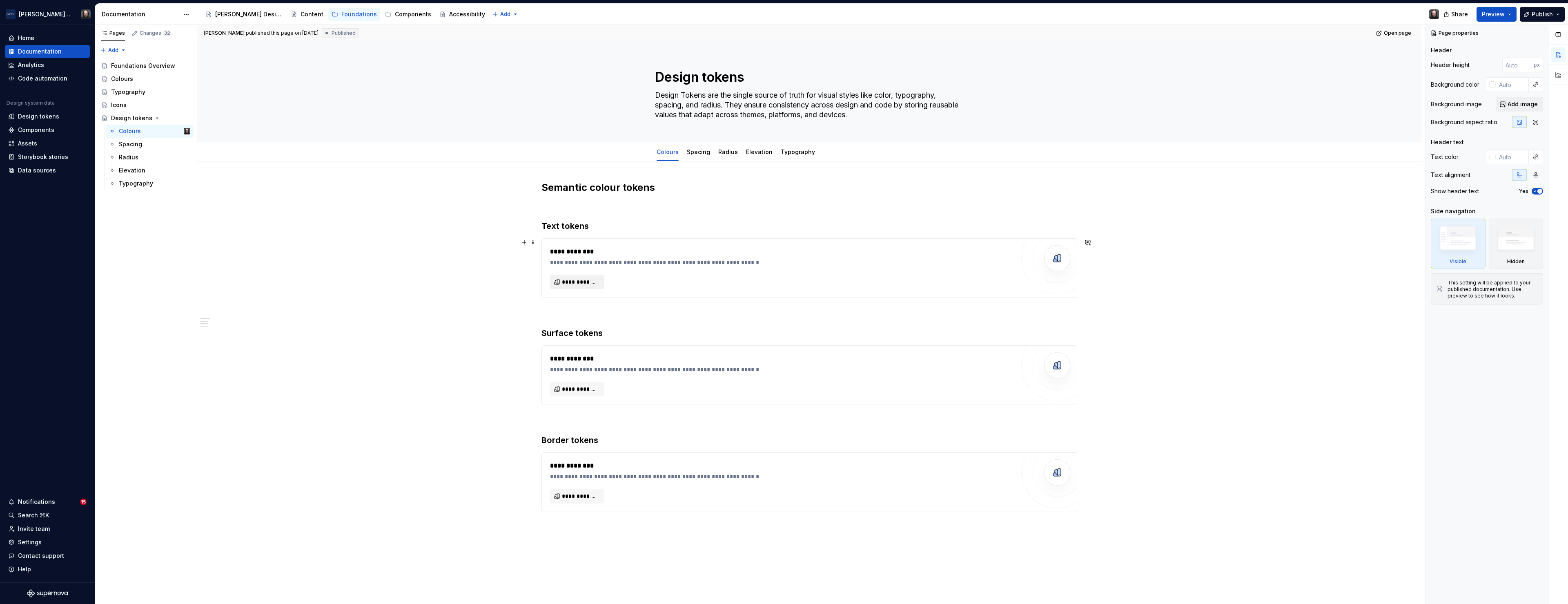
click at [587, 284] on span "**********" at bounding box center [580, 281] width 37 height 8
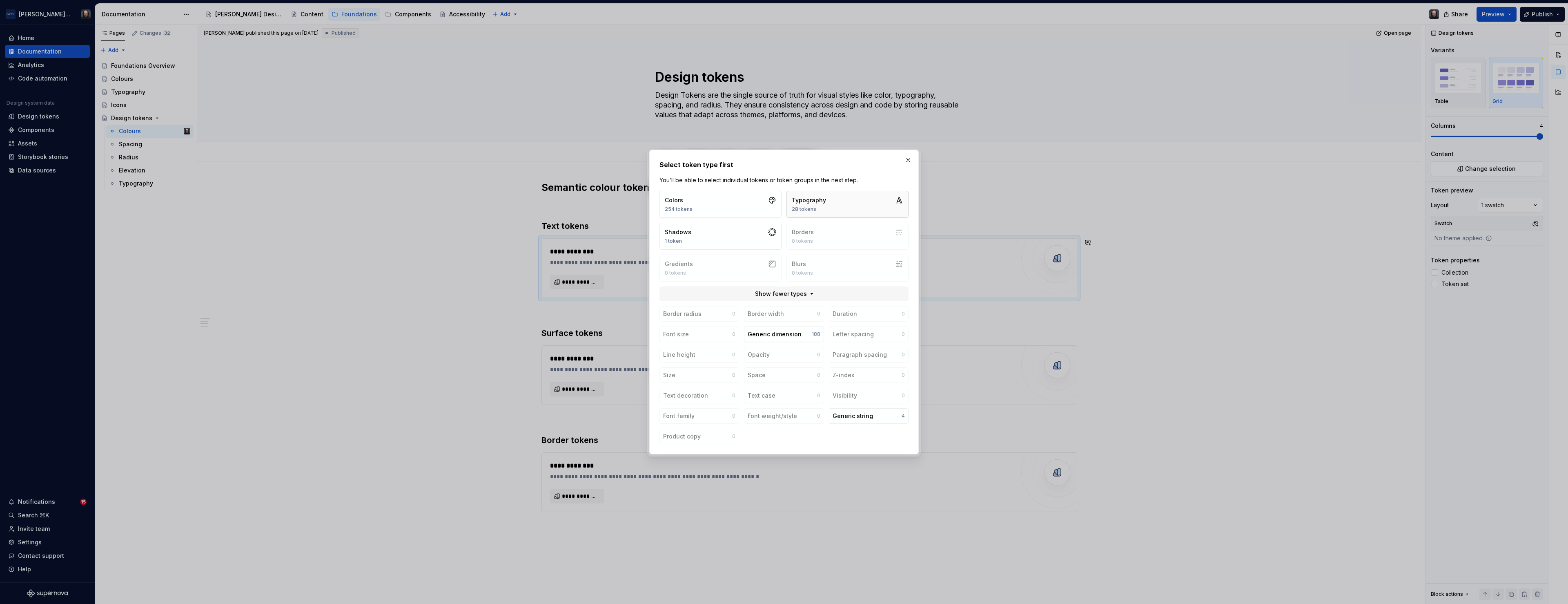
click at [849, 203] on button "Typography 28 tokens" at bounding box center [848, 204] width 122 height 27
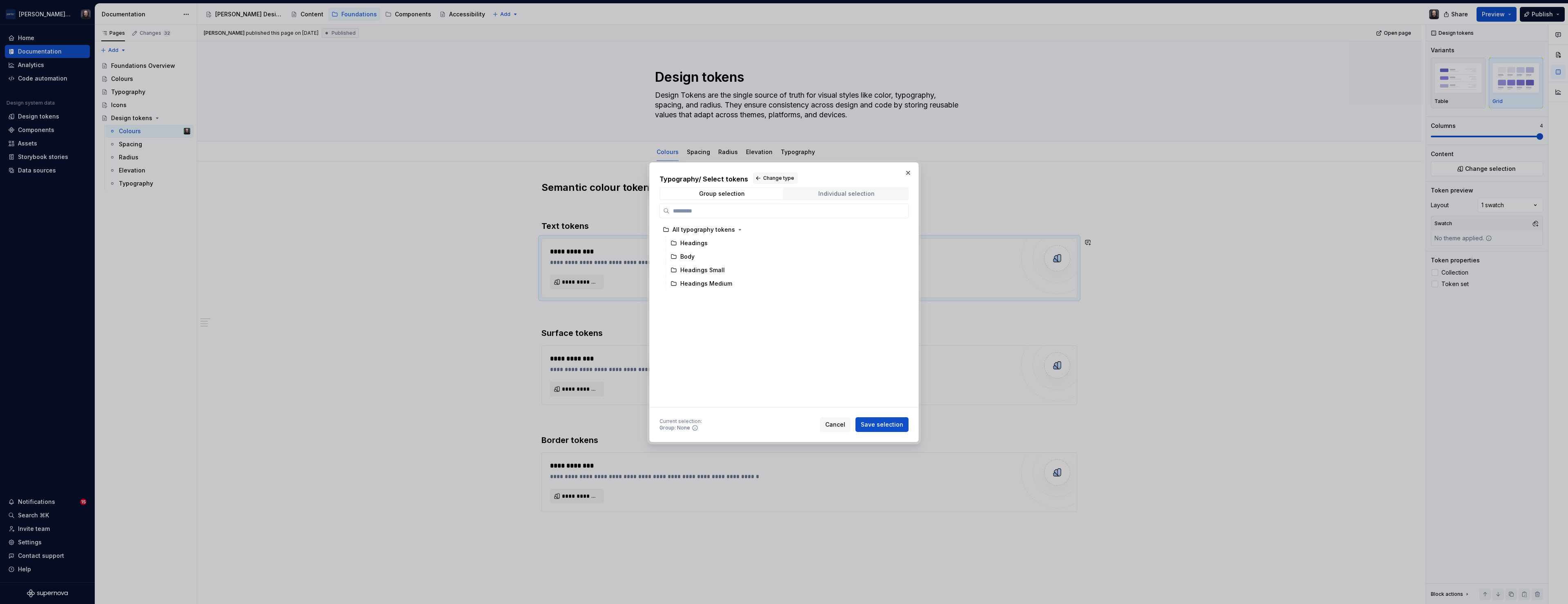
click at [846, 196] on div "Individual selection" at bounding box center [846, 193] width 56 height 7
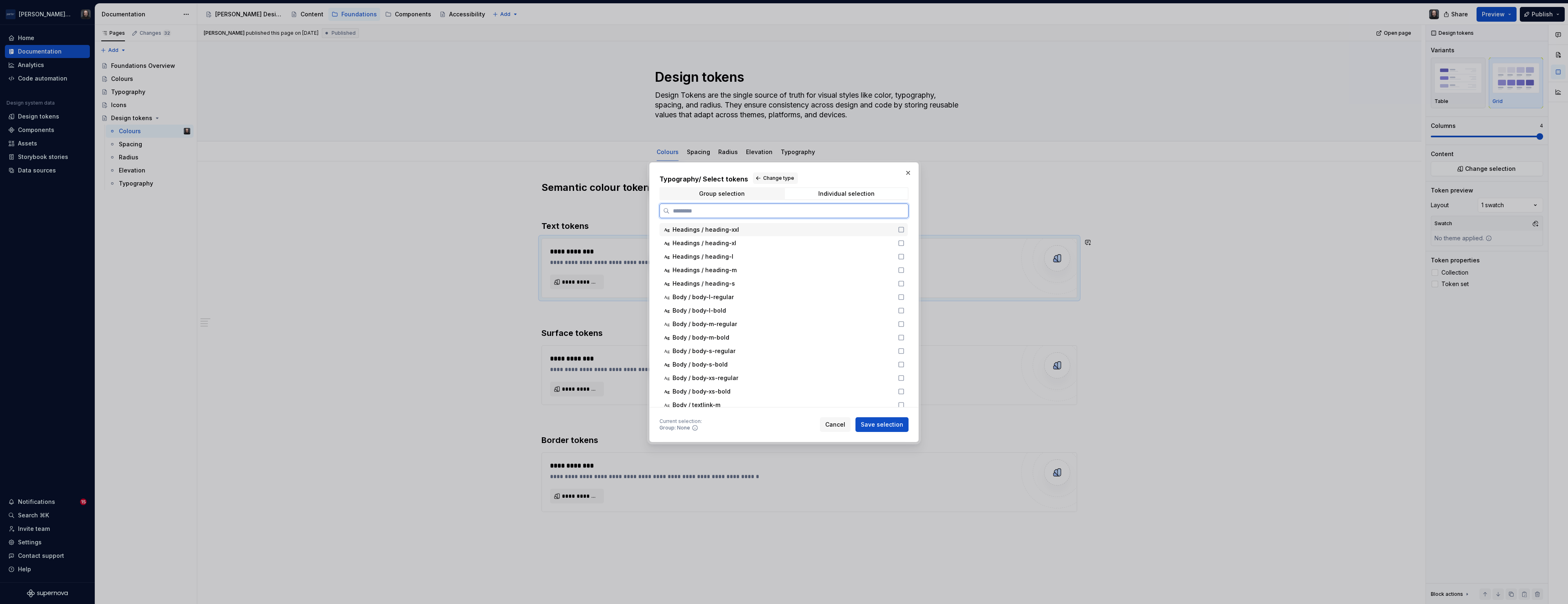
click at [904, 229] on icon at bounding box center [901, 229] width 7 height 7
click at [905, 240] on icon at bounding box center [901, 243] width 7 height 7
click at [905, 256] on icon at bounding box center [901, 256] width 7 height 7
click at [904, 270] on icon at bounding box center [901, 270] width 7 height 7
click at [905, 282] on icon at bounding box center [901, 283] width 7 height 7
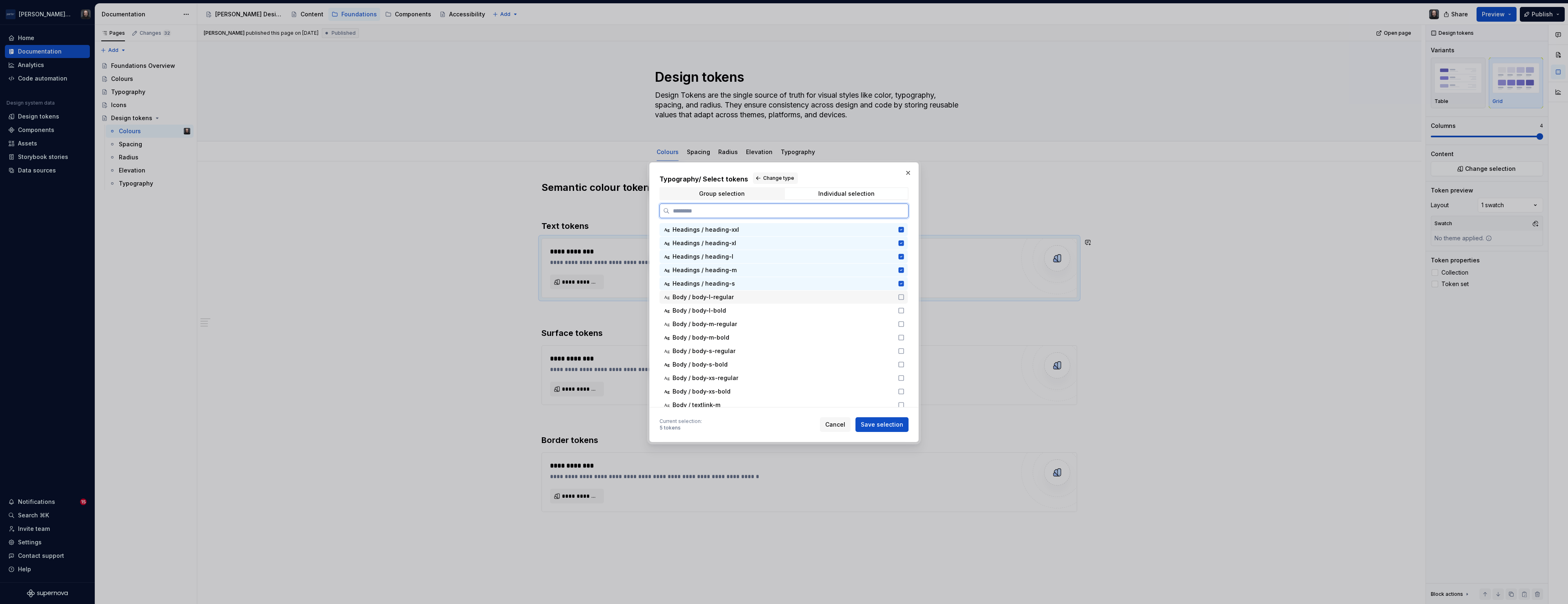
click at [905, 297] on icon at bounding box center [901, 296] width 7 height 7
click at [905, 308] on icon at bounding box center [901, 310] width 7 height 7
click at [905, 324] on icon at bounding box center [901, 323] width 7 height 7
click at [905, 337] on icon at bounding box center [901, 337] width 7 height 7
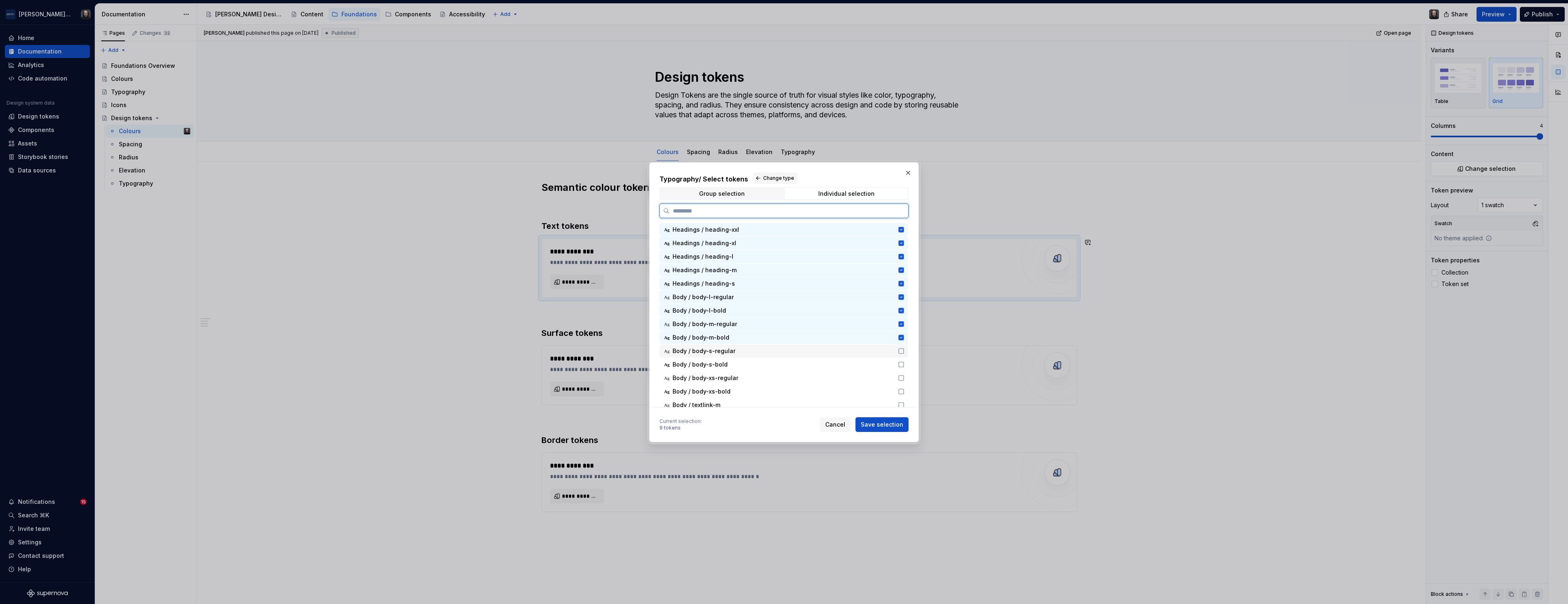
click at [905, 349] on icon at bounding box center [901, 351] width 7 height 7
drag, startPoint x: 905, startPoint y: 366, endPoint x: 907, endPoint y: 376, distance: 10.2
click at [905, 366] on icon at bounding box center [901, 364] width 7 height 7
click at [905, 377] on icon at bounding box center [901, 378] width 7 height 7
click at [905, 390] on icon at bounding box center [901, 391] width 7 height 7
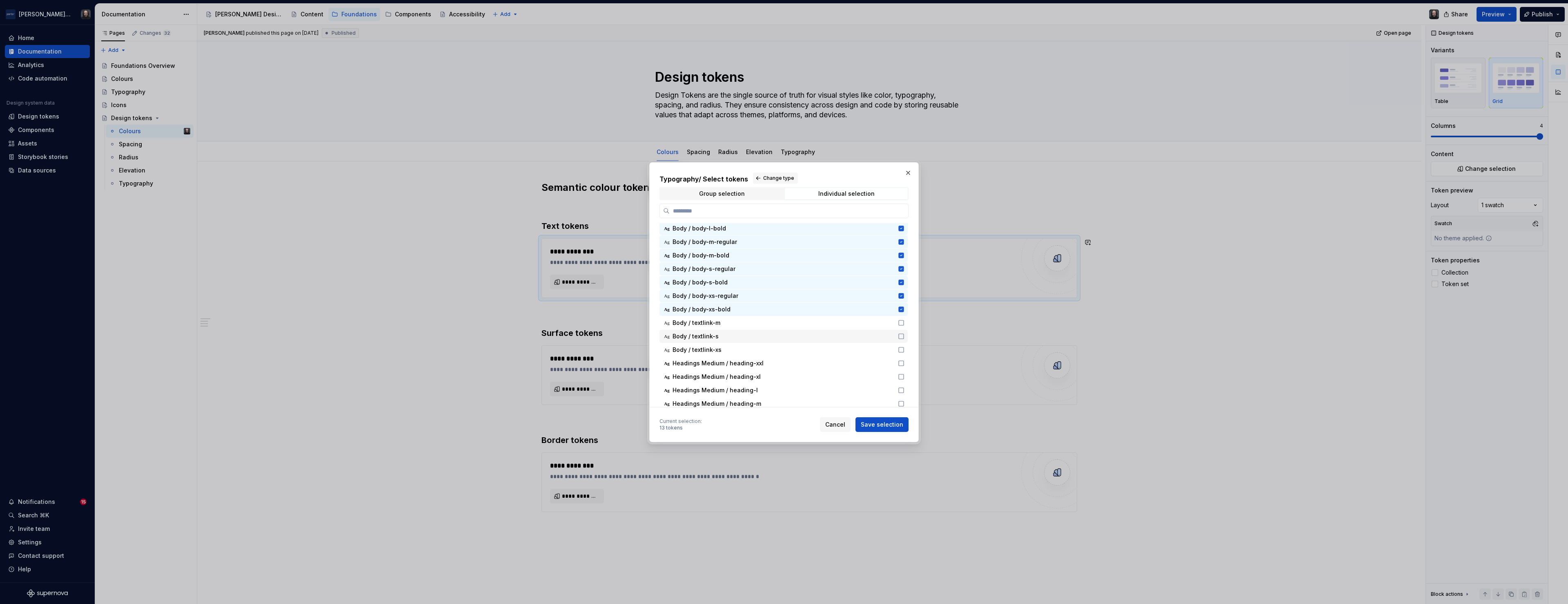
scroll to position [124, 0]
click at [905, 276] on icon at bounding box center [901, 277] width 7 height 7
click at [905, 289] on icon at bounding box center [901, 290] width 7 height 7
click at [905, 303] on icon at bounding box center [901, 304] width 7 height 7
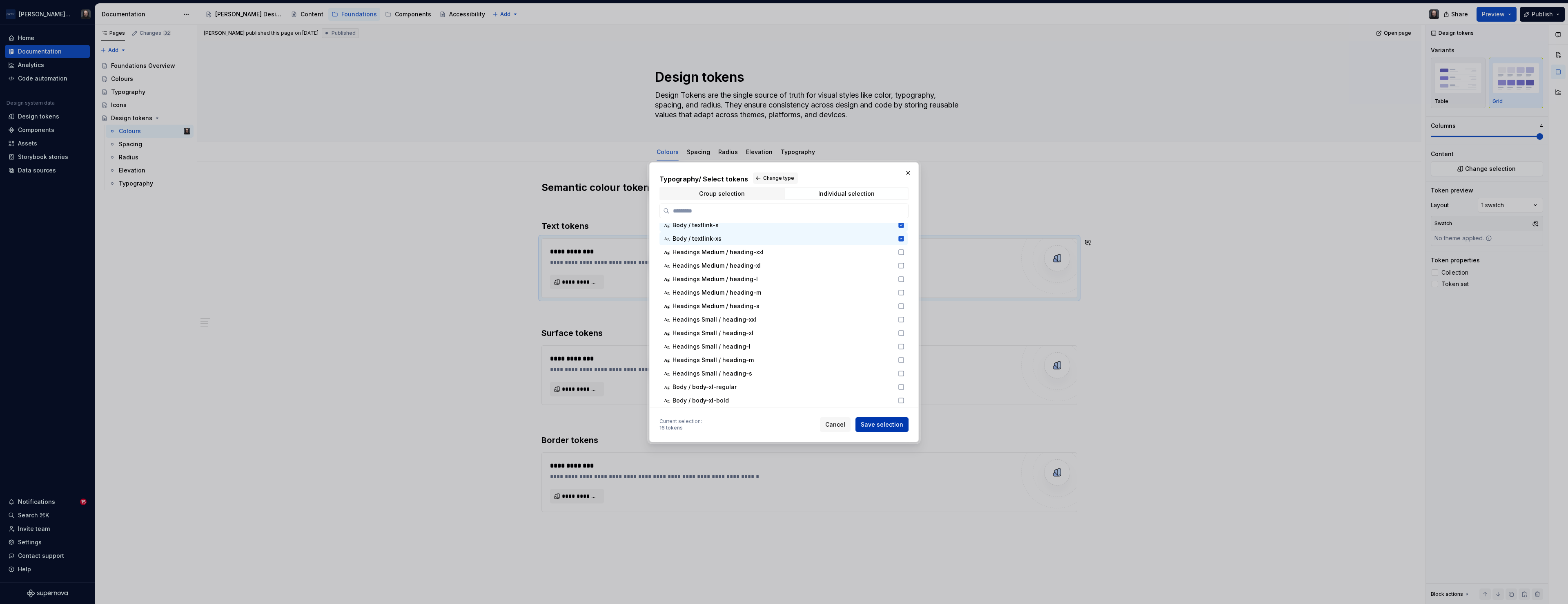
click at [886, 422] on span "Save selection" at bounding box center [881, 424] width 43 height 8
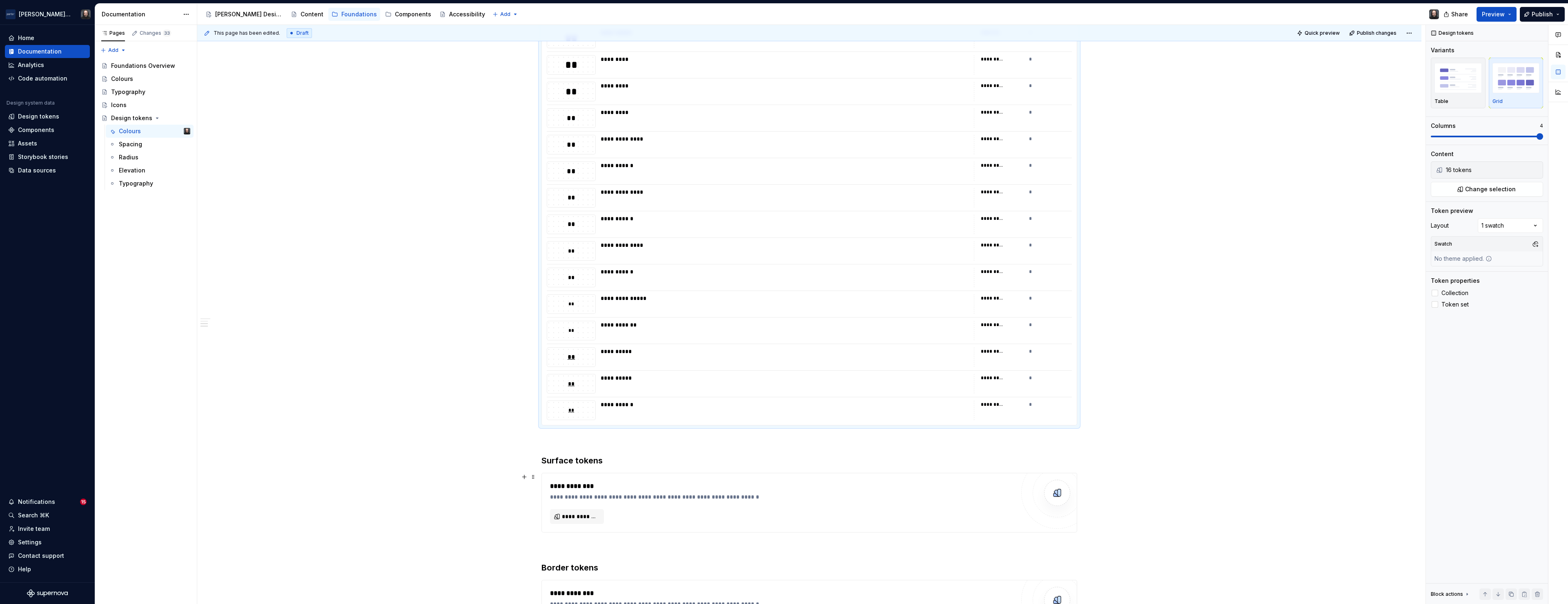
scroll to position [440, 0]
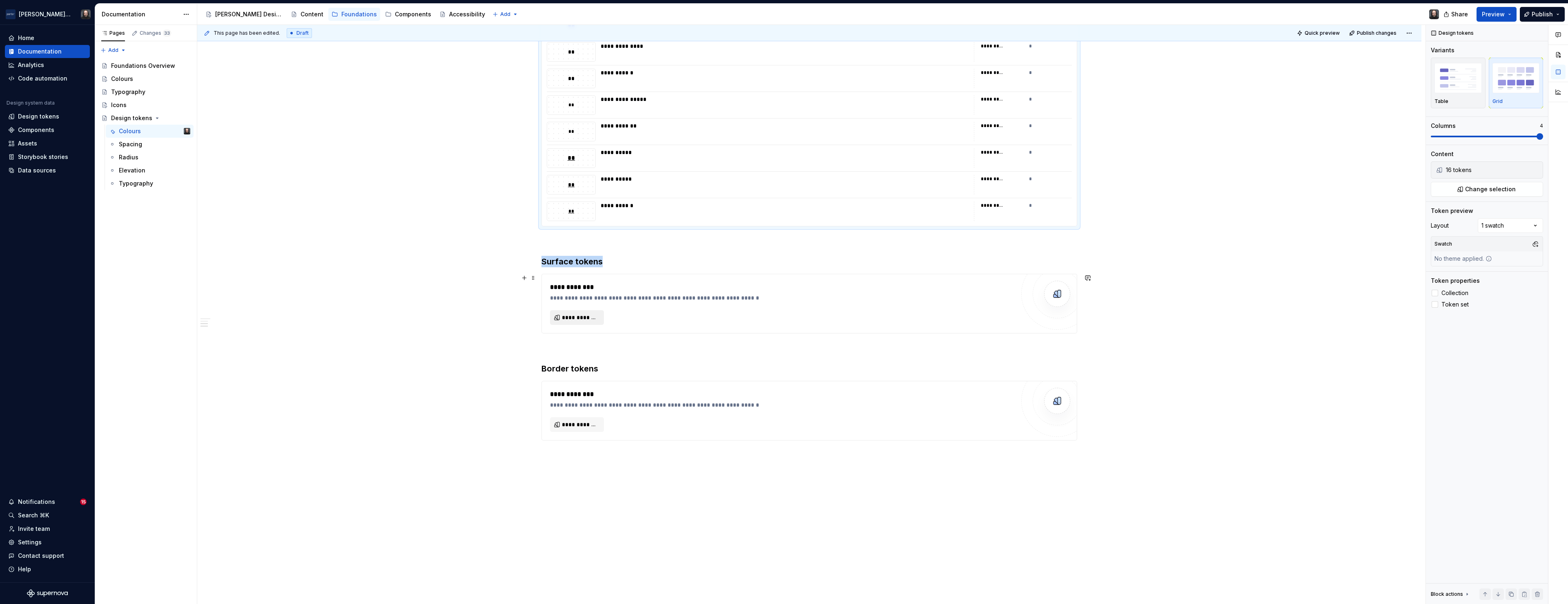
click at [587, 317] on span "**********" at bounding box center [580, 317] width 37 height 8
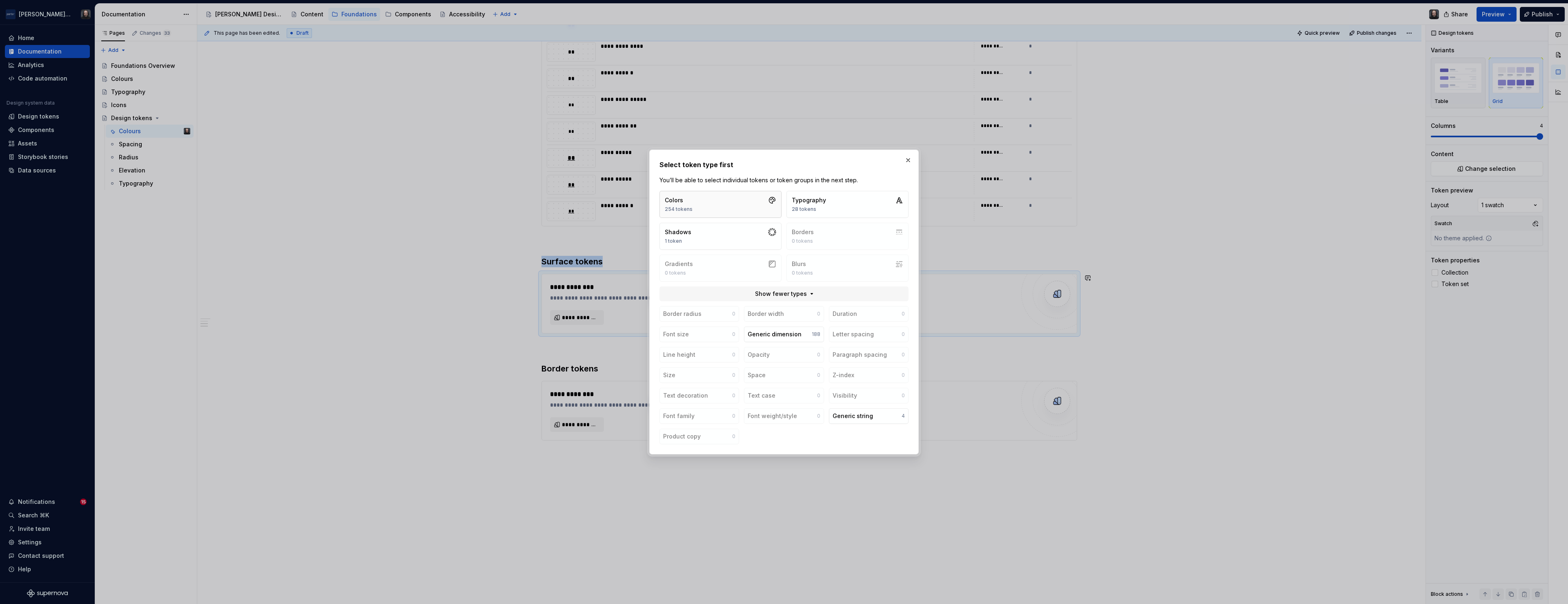
click at [749, 210] on button "Colors 254 tokens" at bounding box center [721, 204] width 122 height 27
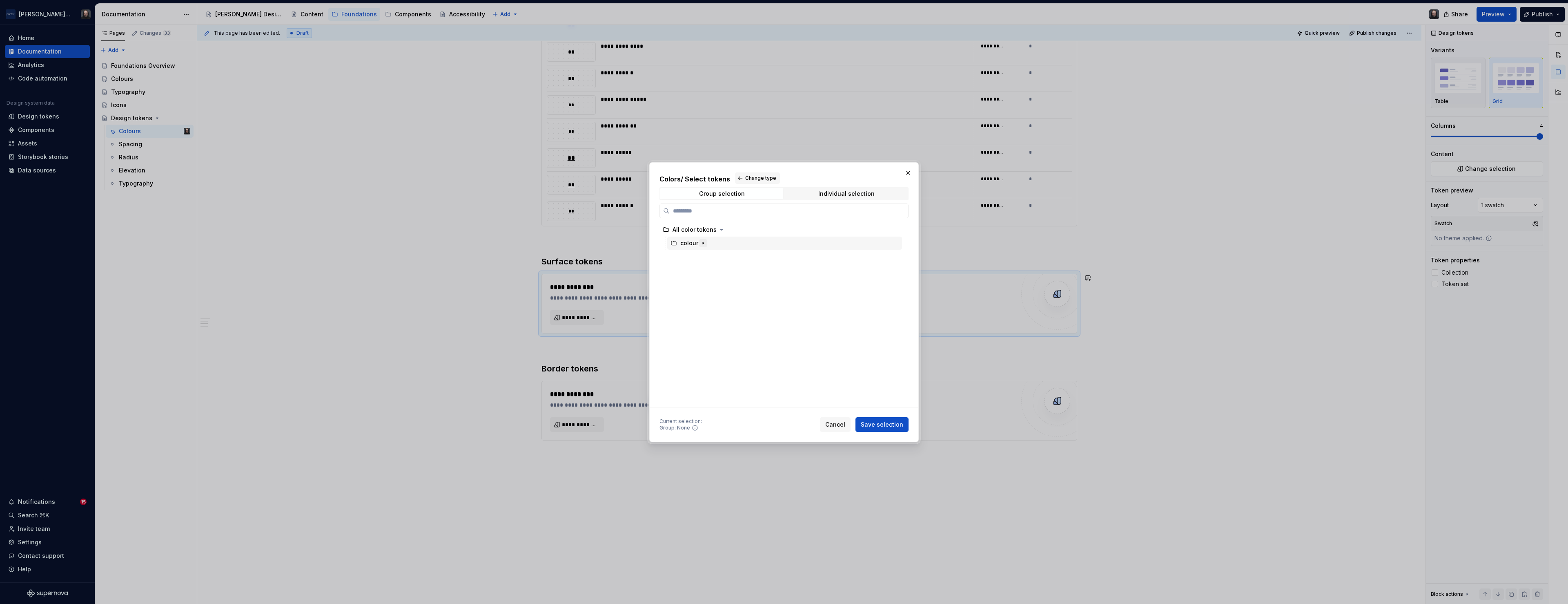
click at [703, 242] on icon "button" at bounding box center [703, 243] width 1 height 2
click at [766, 396] on div "surface" at bounding box center [788, 400] width 227 height 13
click at [884, 423] on span "Save selection" at bounding box center [881, 424] width 43 height 8
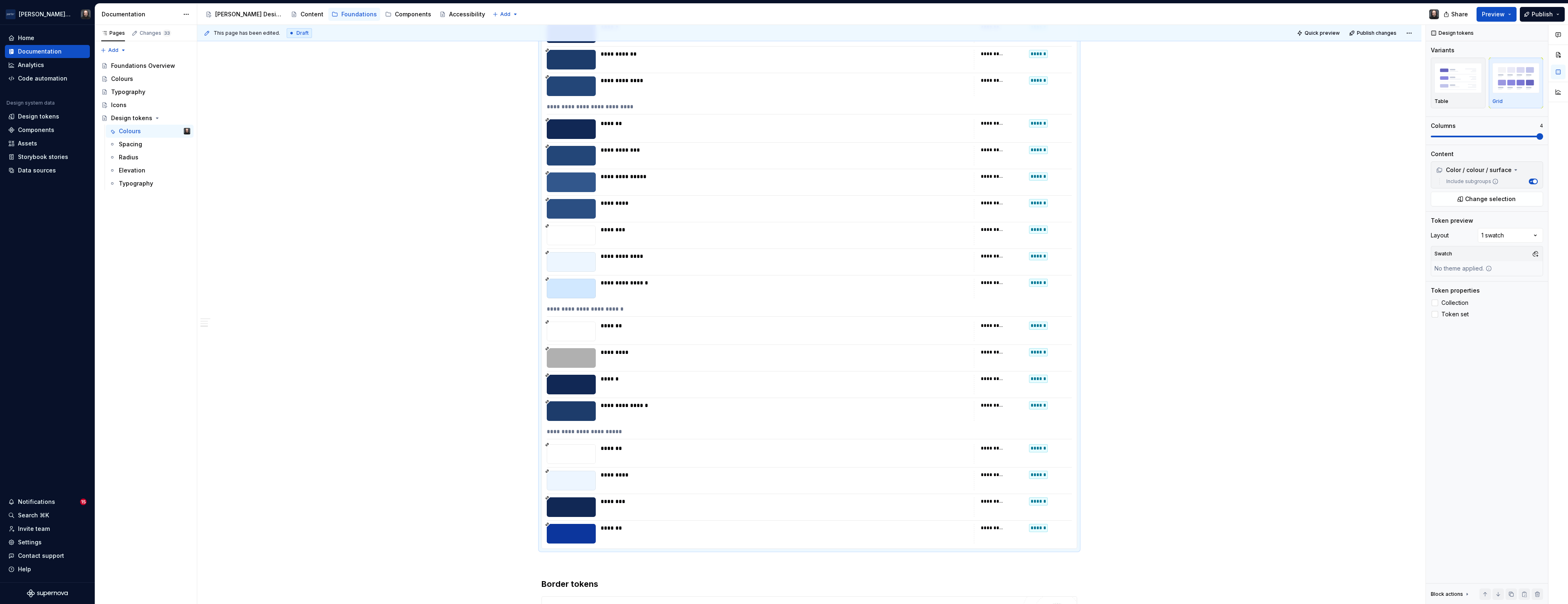
scroll to position [2426, 0]
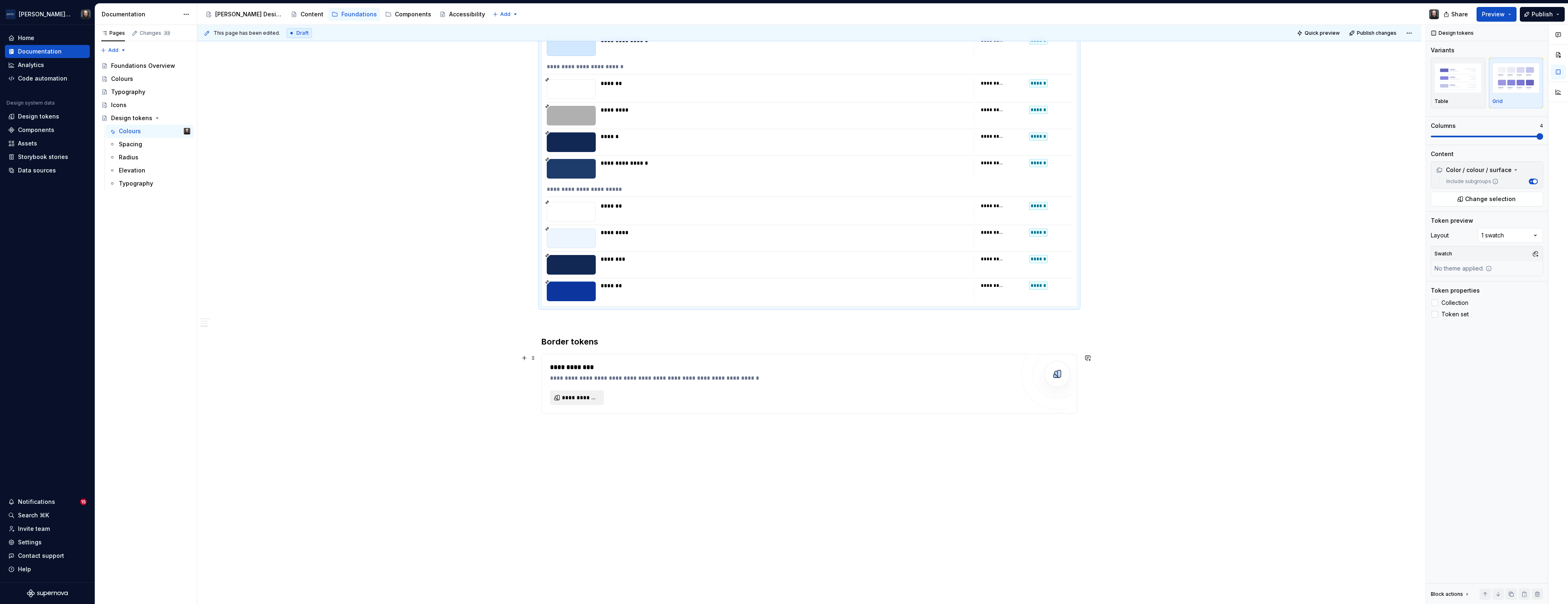
click at [583, 398] on span "**********" at bounding box center [580, 397] width 37 height 8
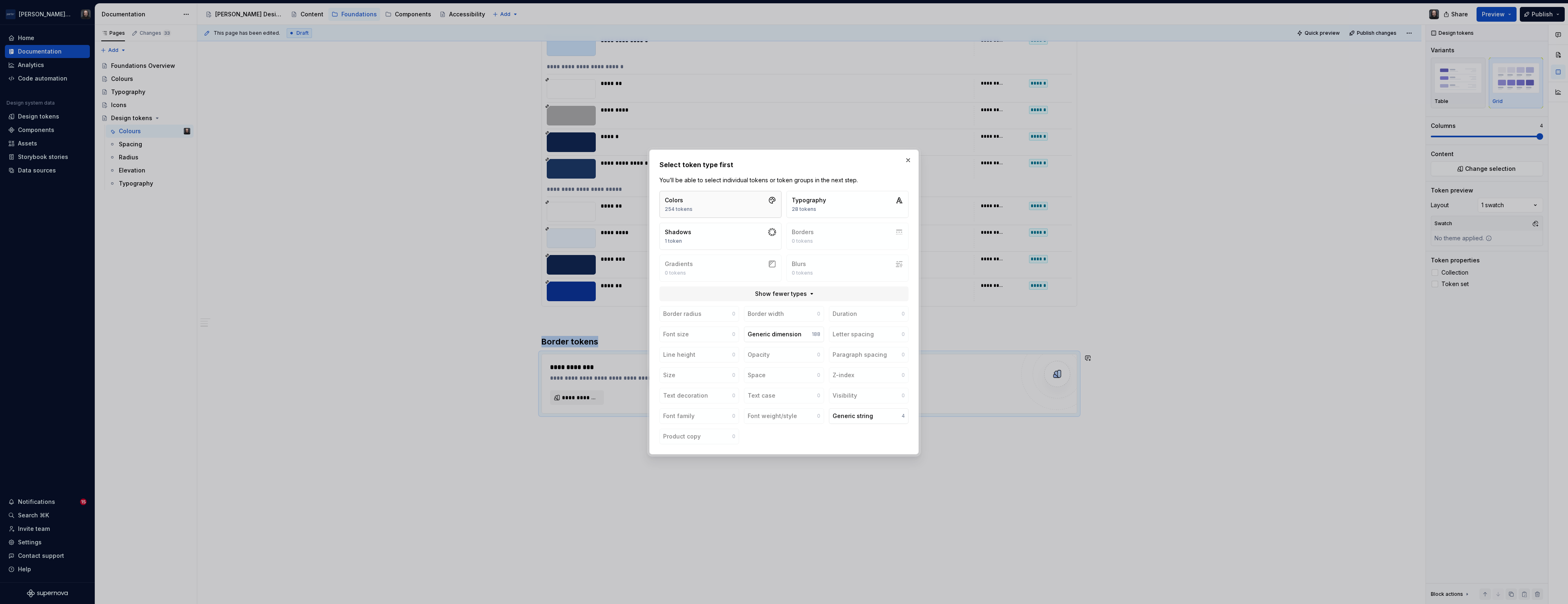
click at [742, 205] on button "Colors 254 tokens" at bounding box center [721, 204] width 122 height 27
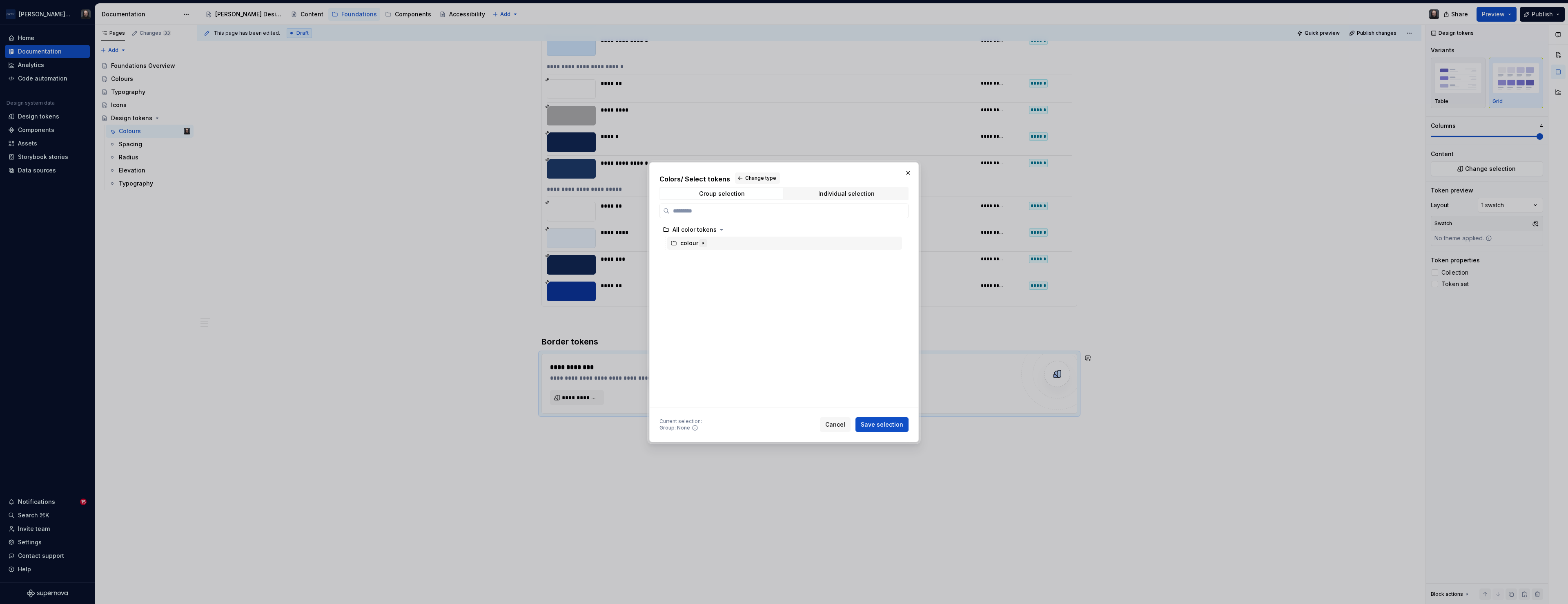
click at [705, 244] on icon "button" at bounding box center [703, 243] width 7 height 7
click at [779, 306] on div "border" at bounding box center [788, 305] width 227 height 13
click at [881, 424] on span "Save selection" at bounding box center [881, 424] width 43 height 8
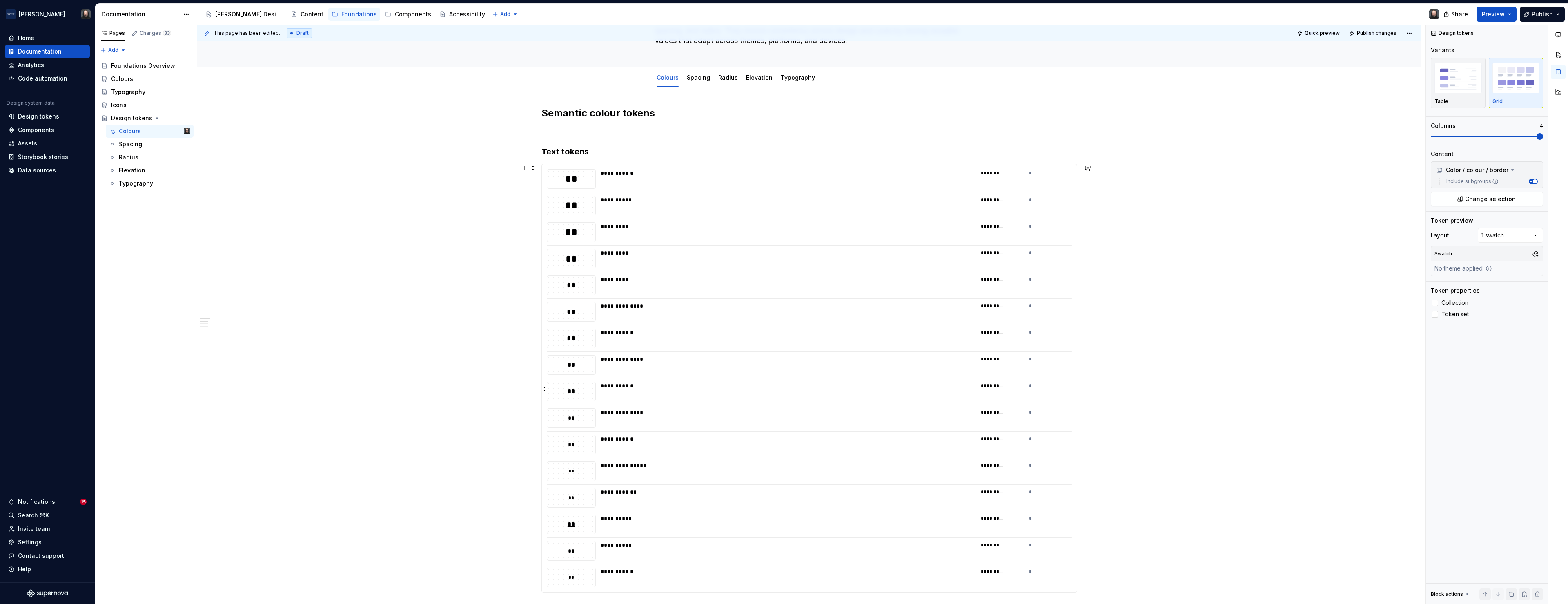
scroll to position [0, 0]
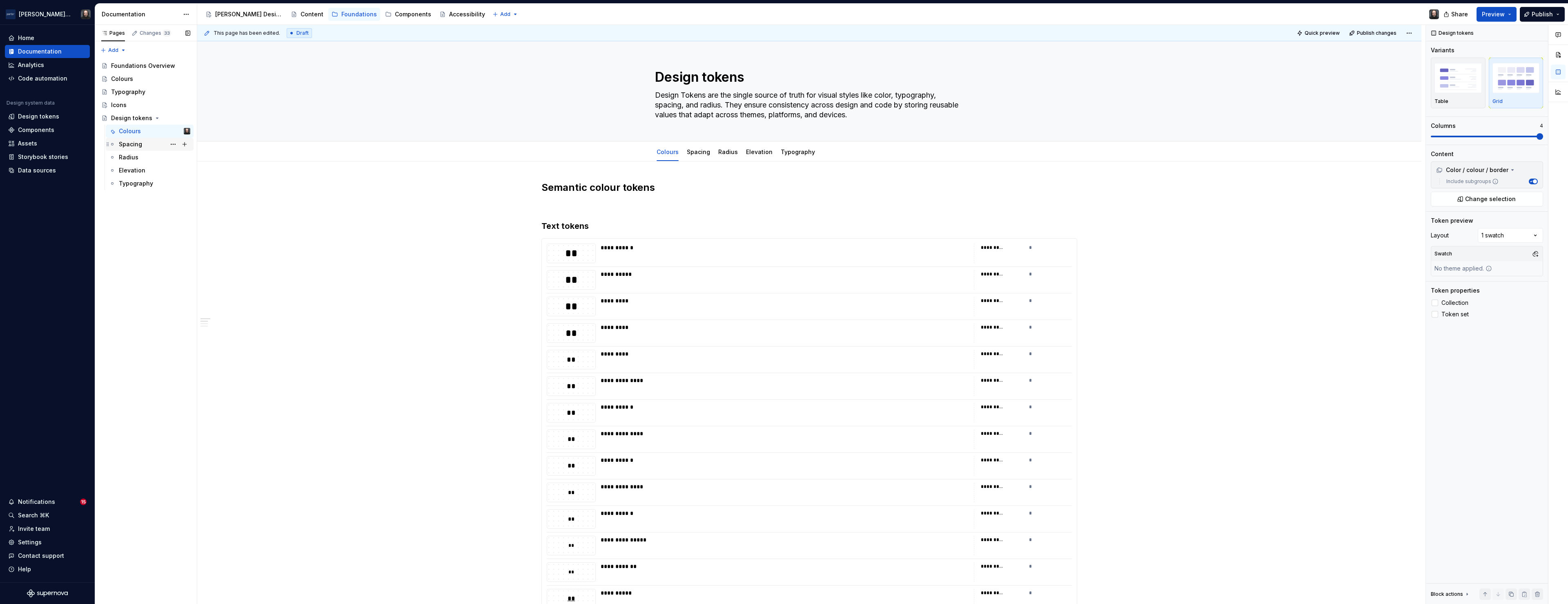
click at [140, 144] on div "Spacing" at bounding box center [130, 144] width 23 height 8
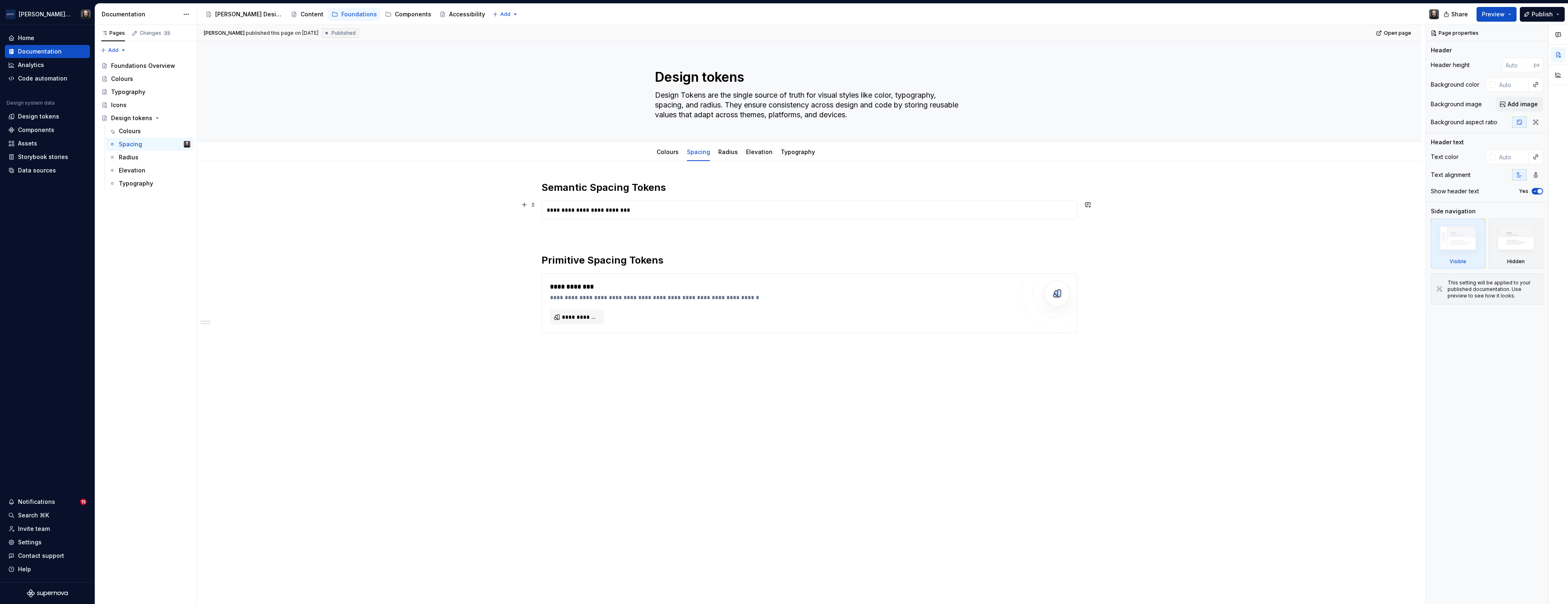
click at [706, 209] on div "**********" at bounding box center [809, 210] width 535 height 18
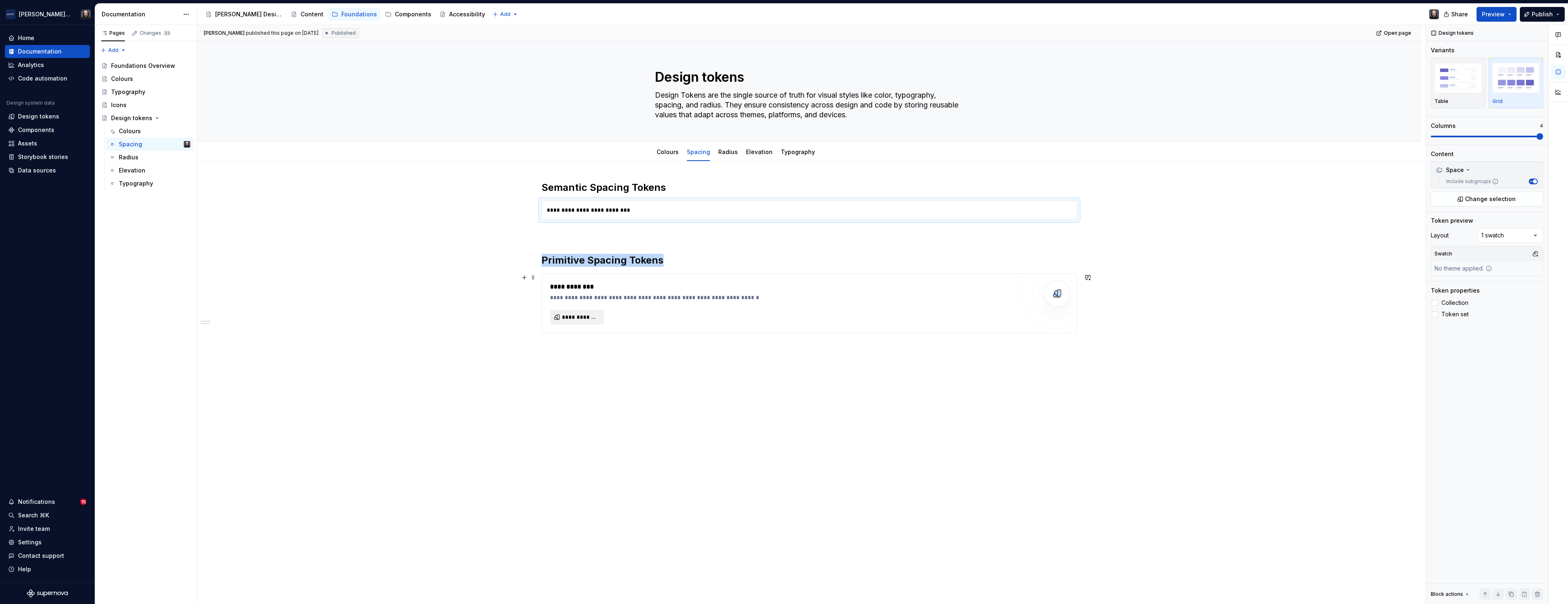
click at [590, 319] on span "**********" at bounding box center [580, 317] width 37 height 8
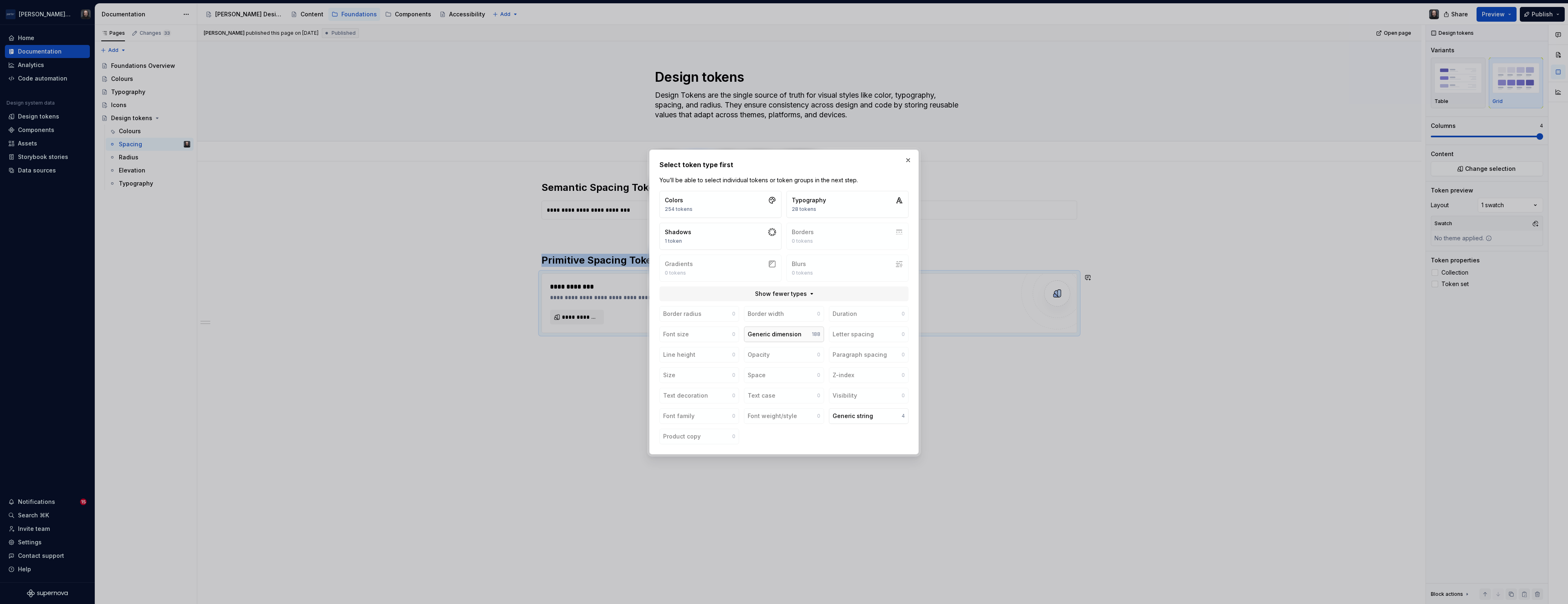
click at [809, 334] on button "Generic dimension 188" at bounding box center [784, 334] width 80 height 16
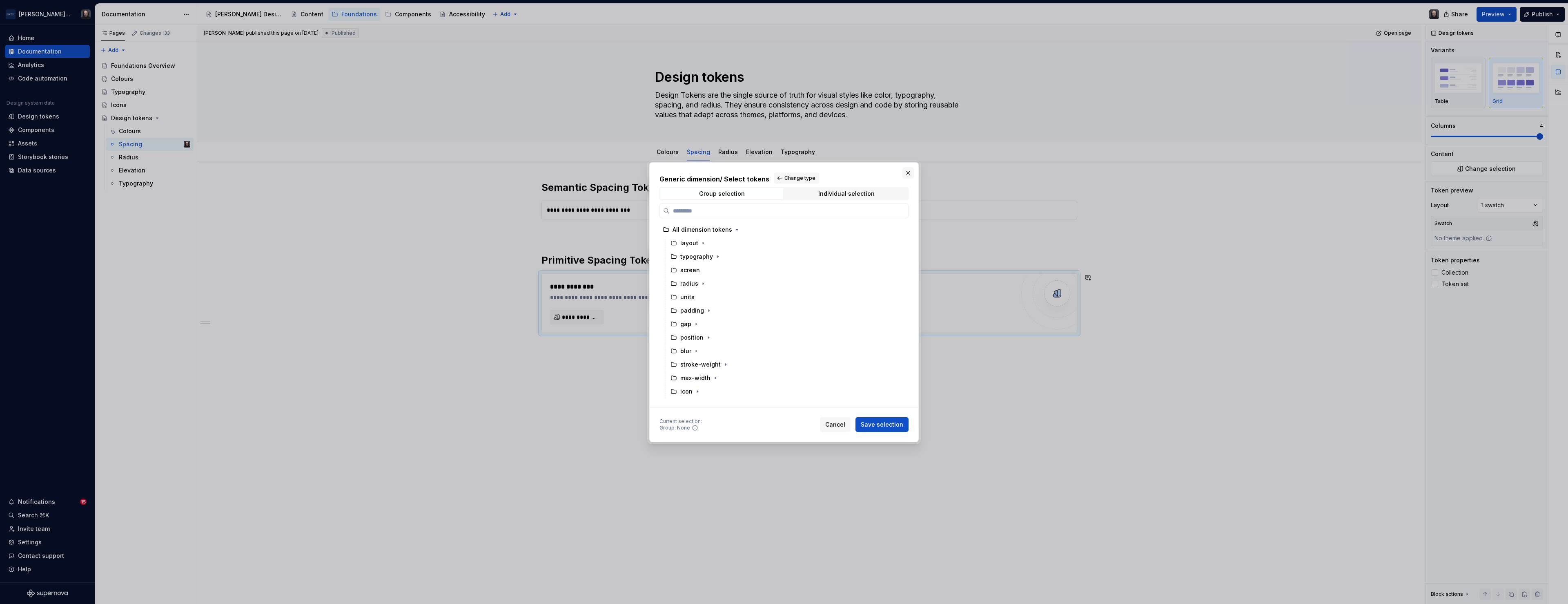
click at [909, 170] on button "button" at bounding box center [908, 172] width 11 height 11
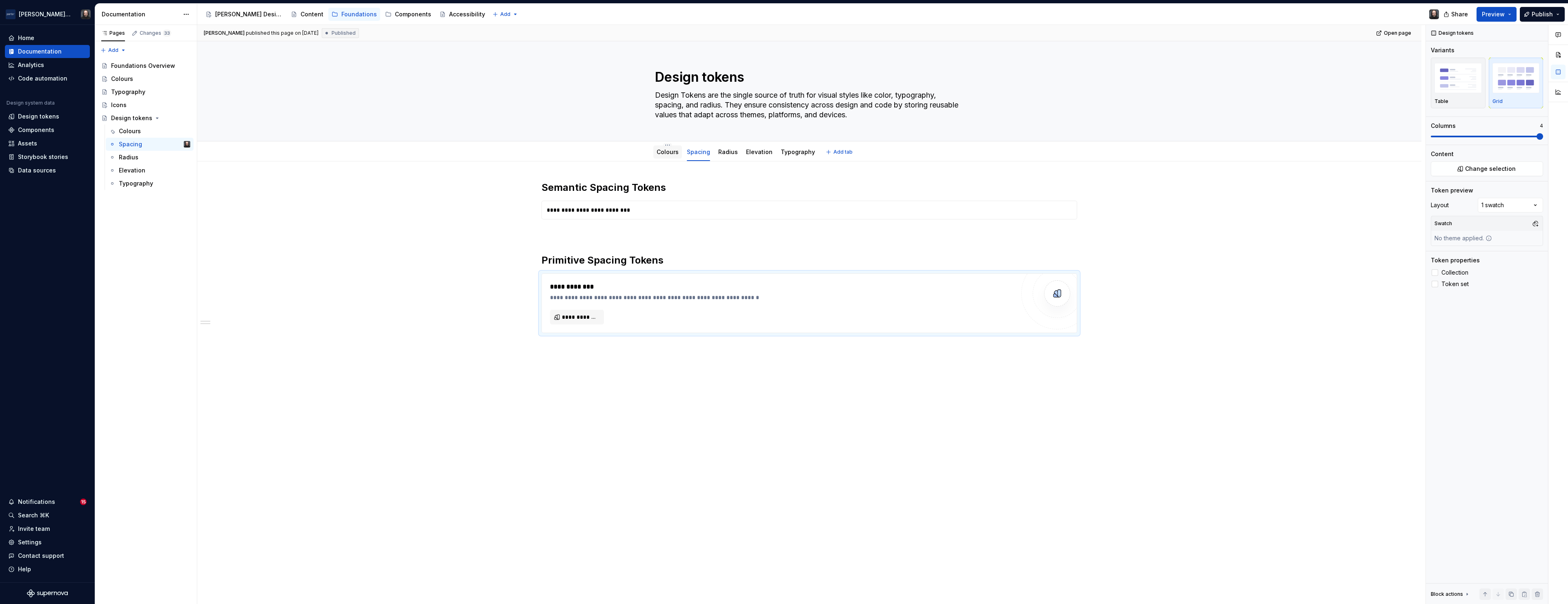
click at [672, 152] on link "Colours" at bounding box center [668, 152] width 22 height 7
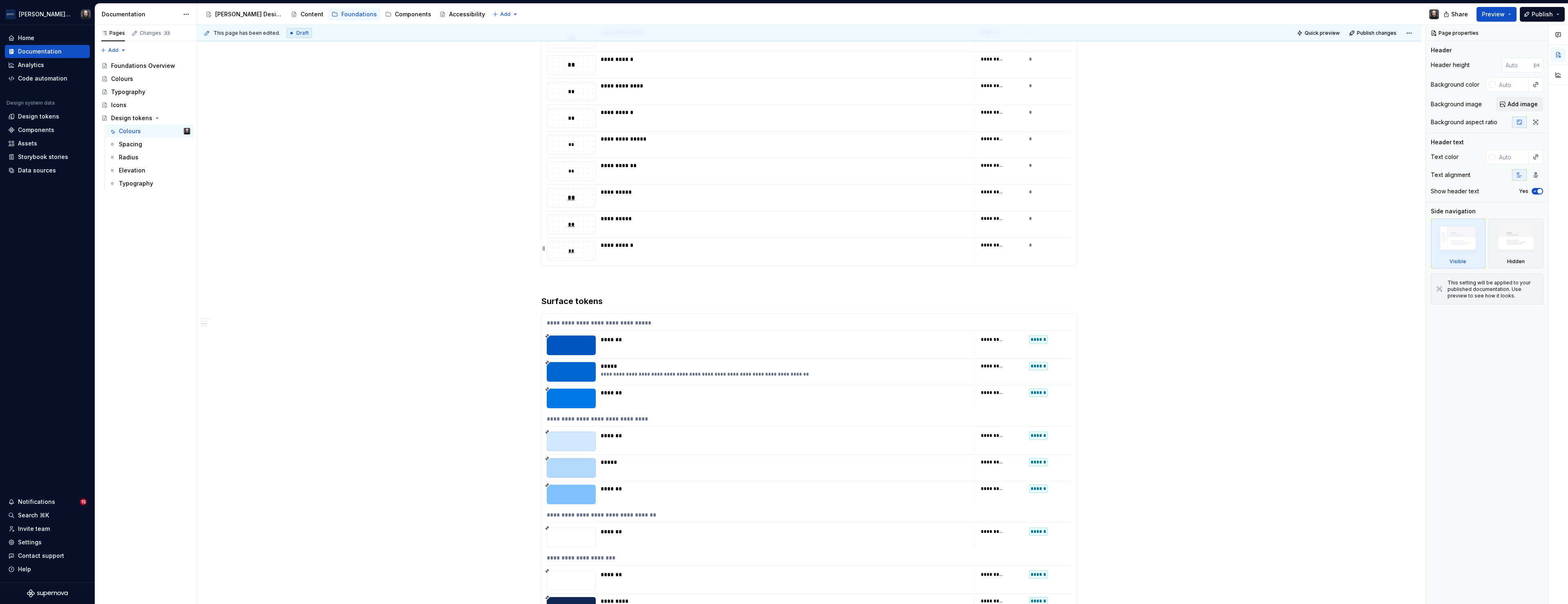
scroll to position [287, 0]
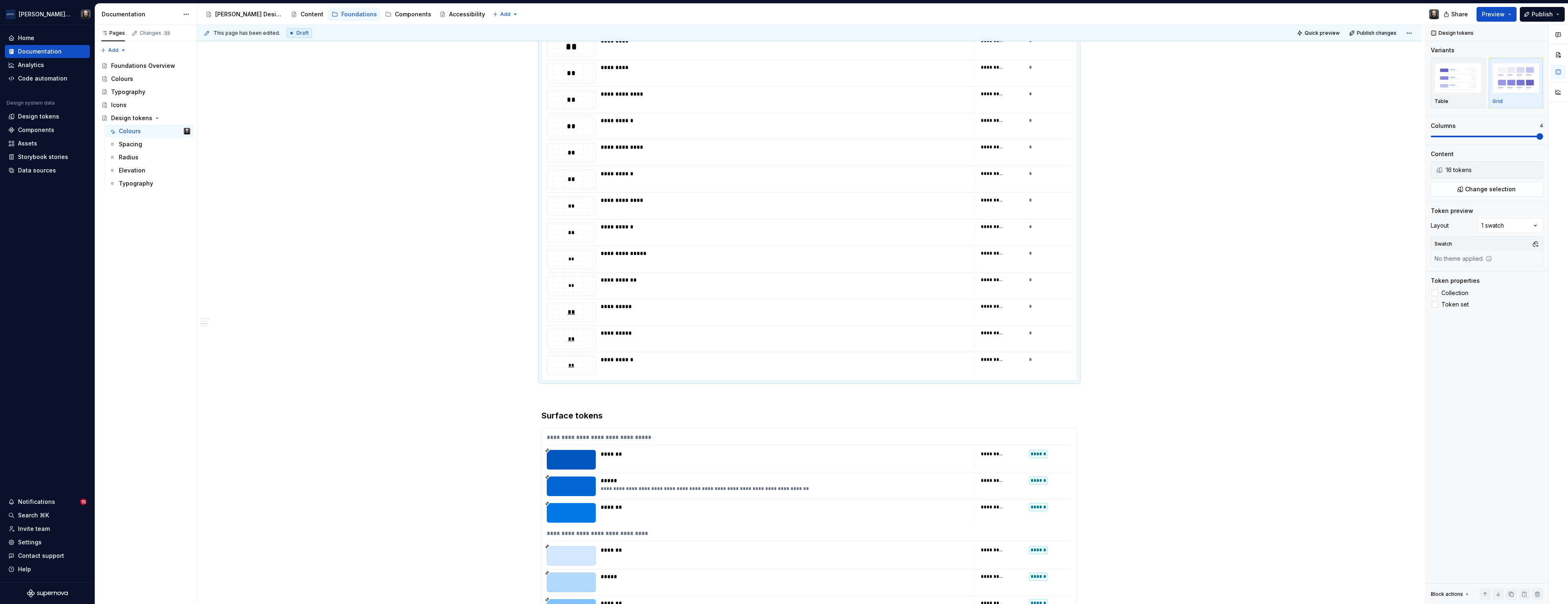
click at [772, 376] on div "**********" at bounding box center [809, 166] width 535 height 428
click at [1487, 186] on span "Change selection" at bounding box center [1490, 189] width 51 height 8
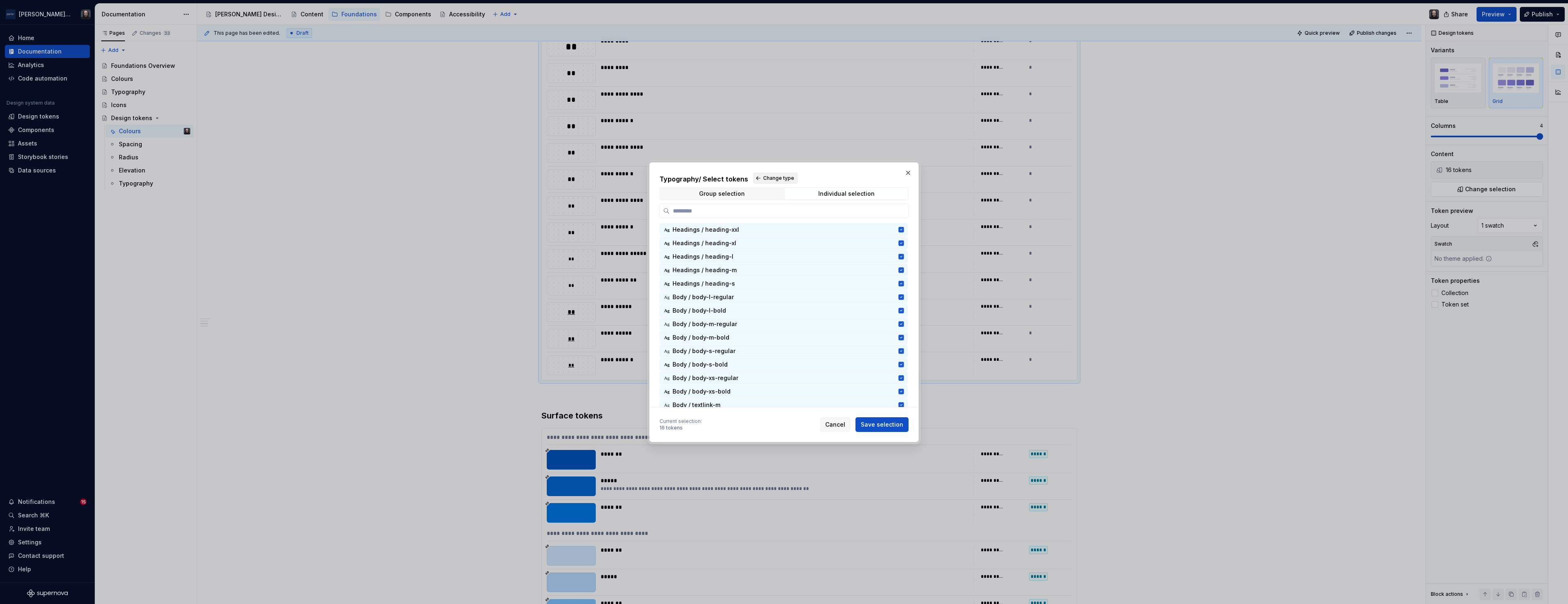
click at [773, 177] on span "Change type" at bounding box center [778, 178] width 31 height 7
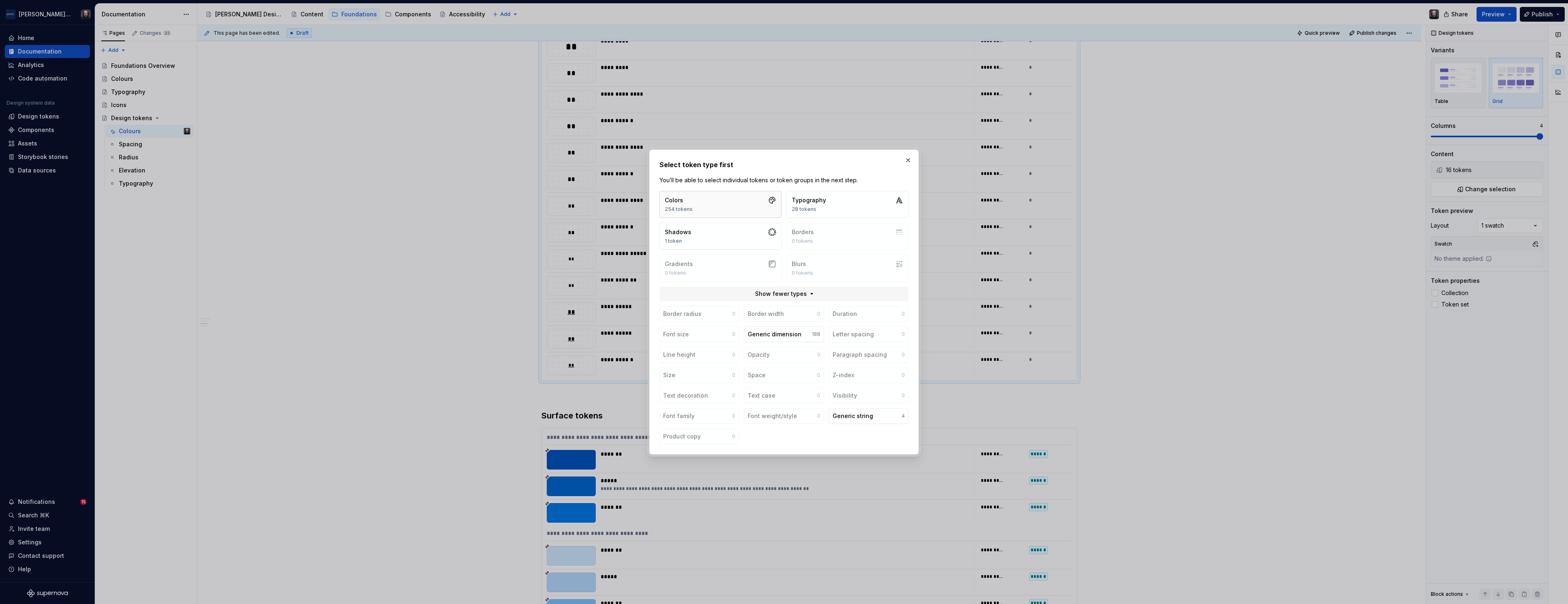
click at [740, 208] on button "Colors 254 tokens" at bounding box center [721, 204] width 122 height 27
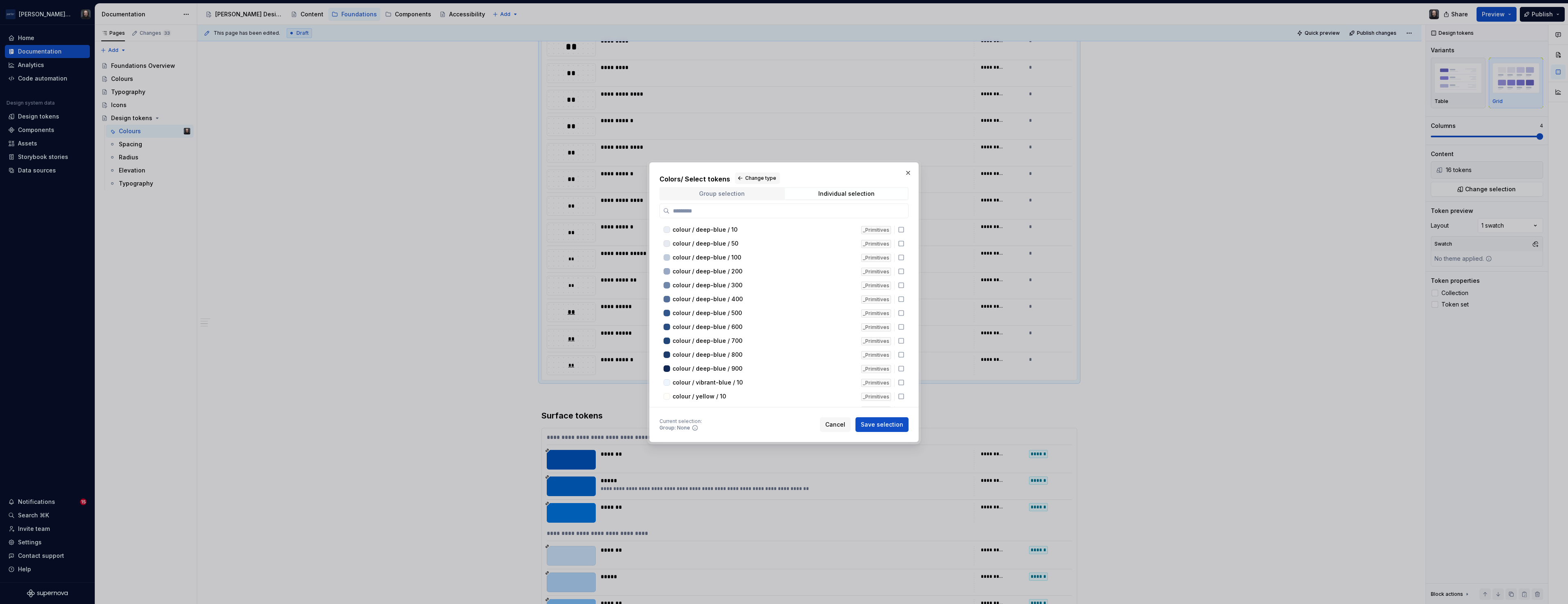
click at [743, 195] on span "Group selection" at bounding box center [722, 193] width 123 height 11
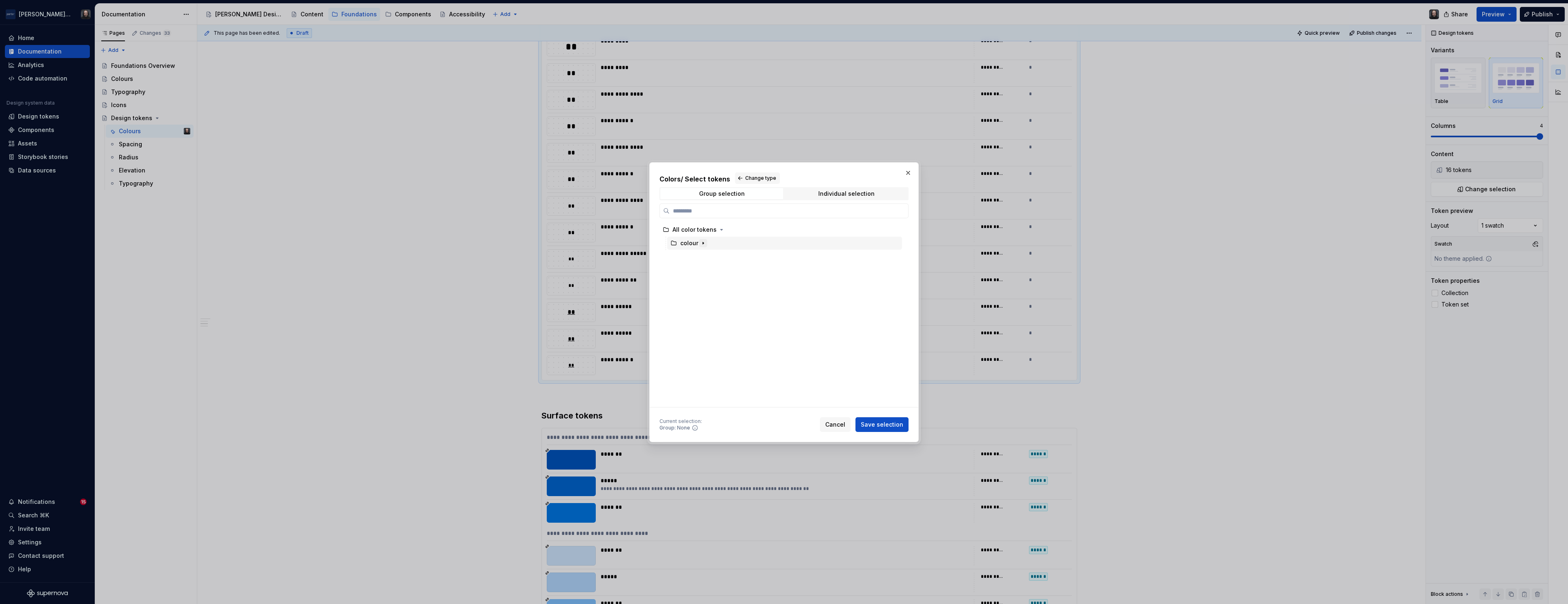
click at [703, 242] on icon "button" at bounding box center [703, 243] width 7 height 7
click at [740, 337] on div "text" at bounding box center [788, 337] width 227 height 13
click at [884, 421] on span "Save selection" at bounding box center [881, 424] width 43 height 8
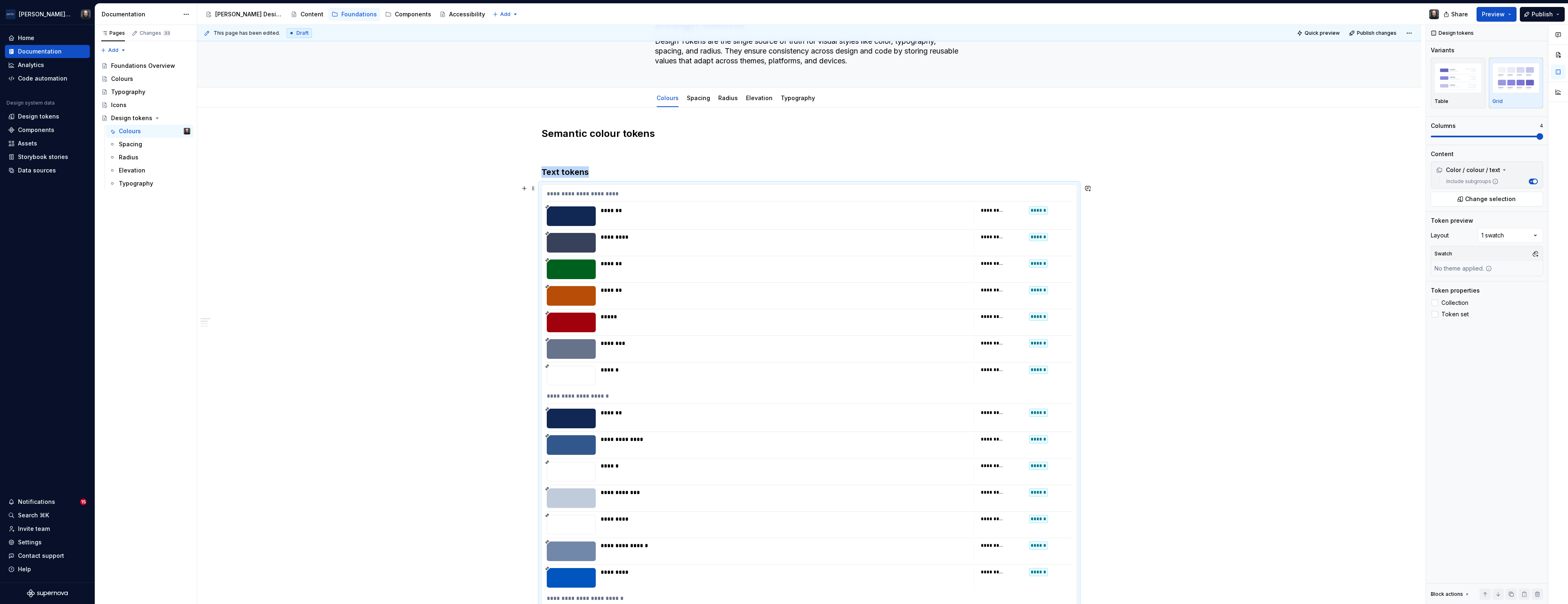
scroll to position [0, 0]
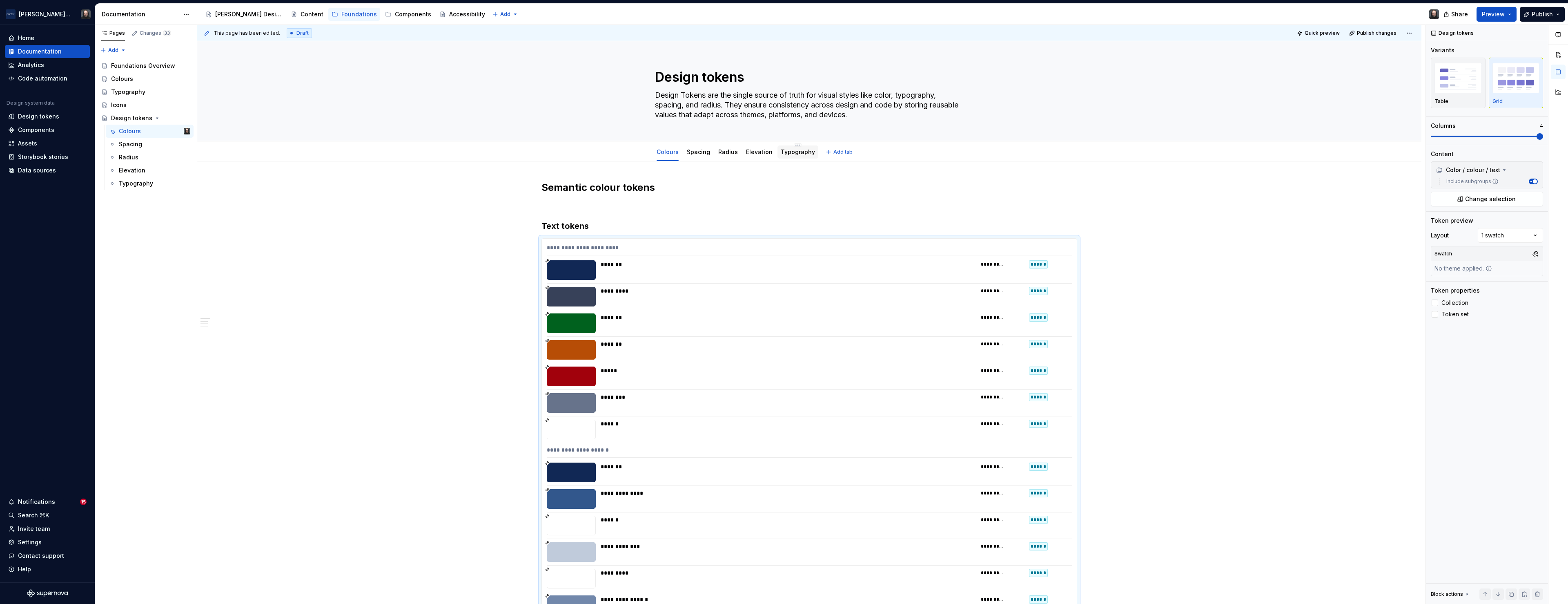
click at [784, 155] on div "Typography" at bounding box center [798, 152] width 34 height 8
click at [804, 152] on link "Typography" at bounding box center [798, 152] width 34 height 7
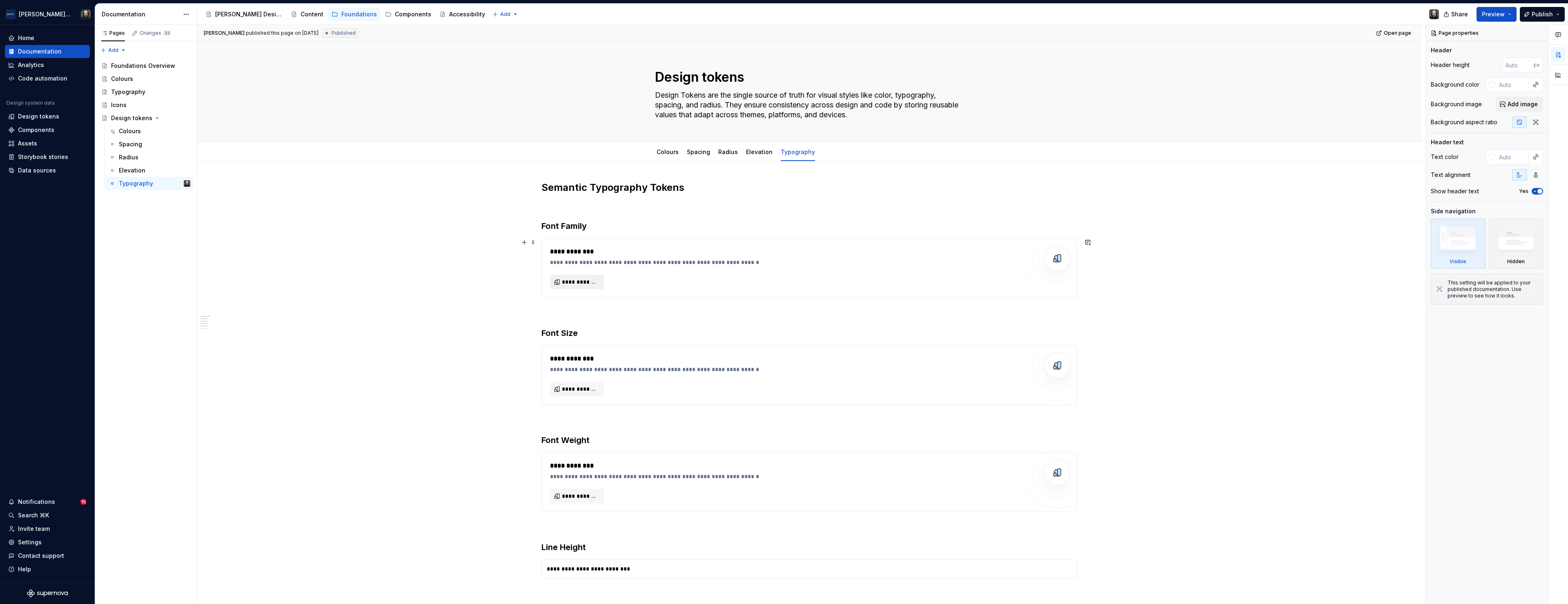
click at [590, 284] on span "**********" at bounding box center [580, 281] width 37 height 8
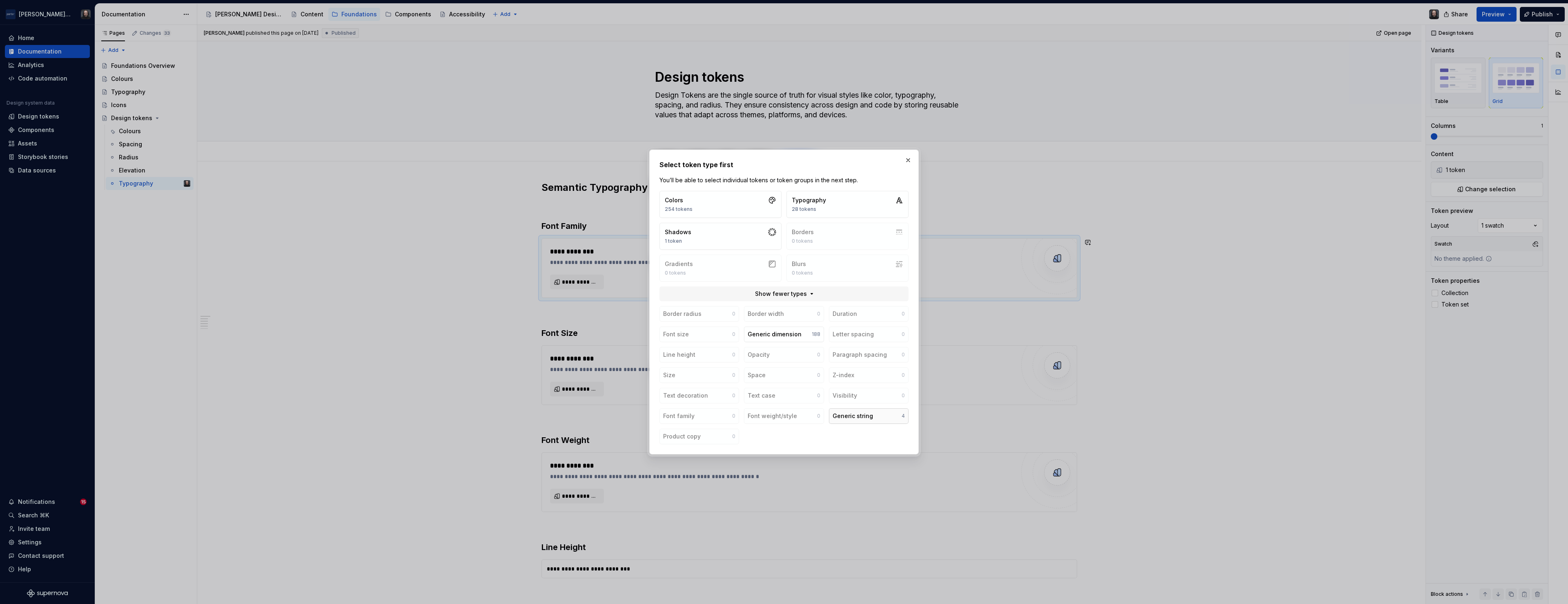
click at [888, 417] on button "Generic string 4" at bounding box center [869, 416] width 80 height 16
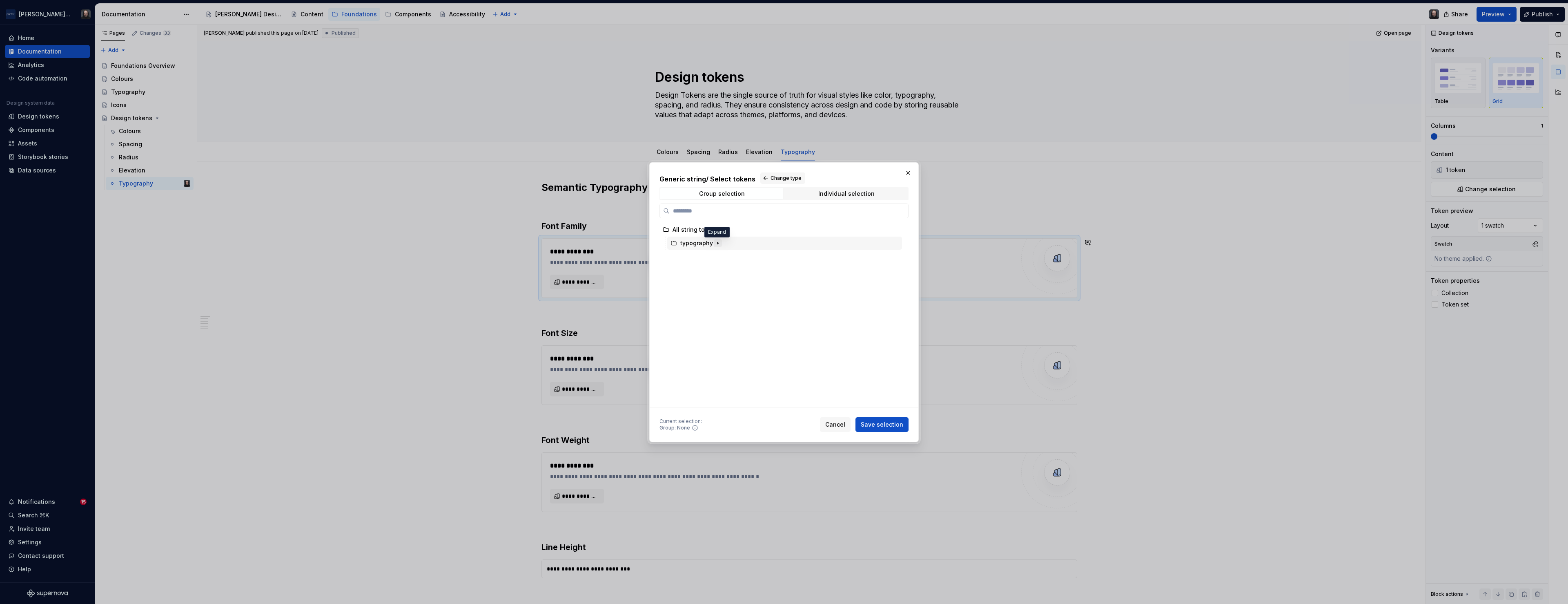
click at [716, 241] on icon "button" at bounding box center [717, 243] width 7 height 7
click at [758, 255] on div "font-family" at bounding box center [788, 257] width 227 height 13
click at [894, 423] on span "Save selection" at bounding box center [881, 424] width 43 height 8
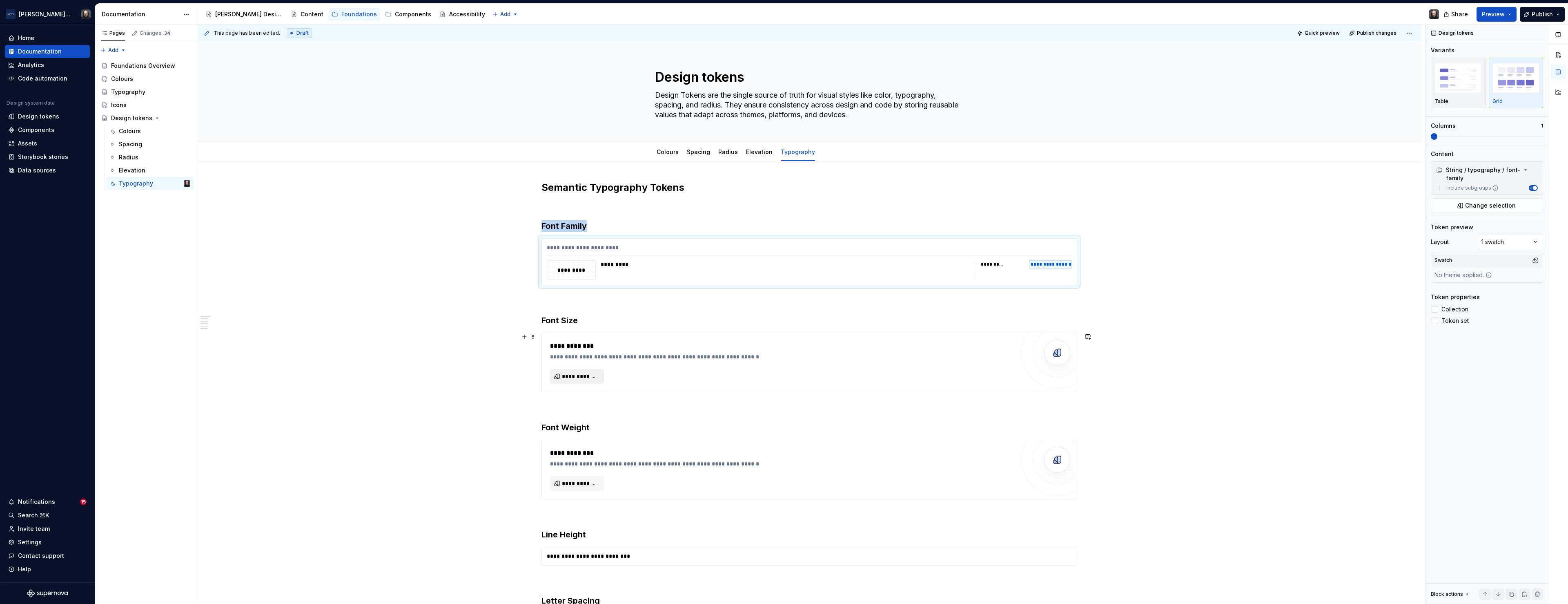
click at [588, 376] on span "**********" at bounding box center [580, 376] width 37 height 8
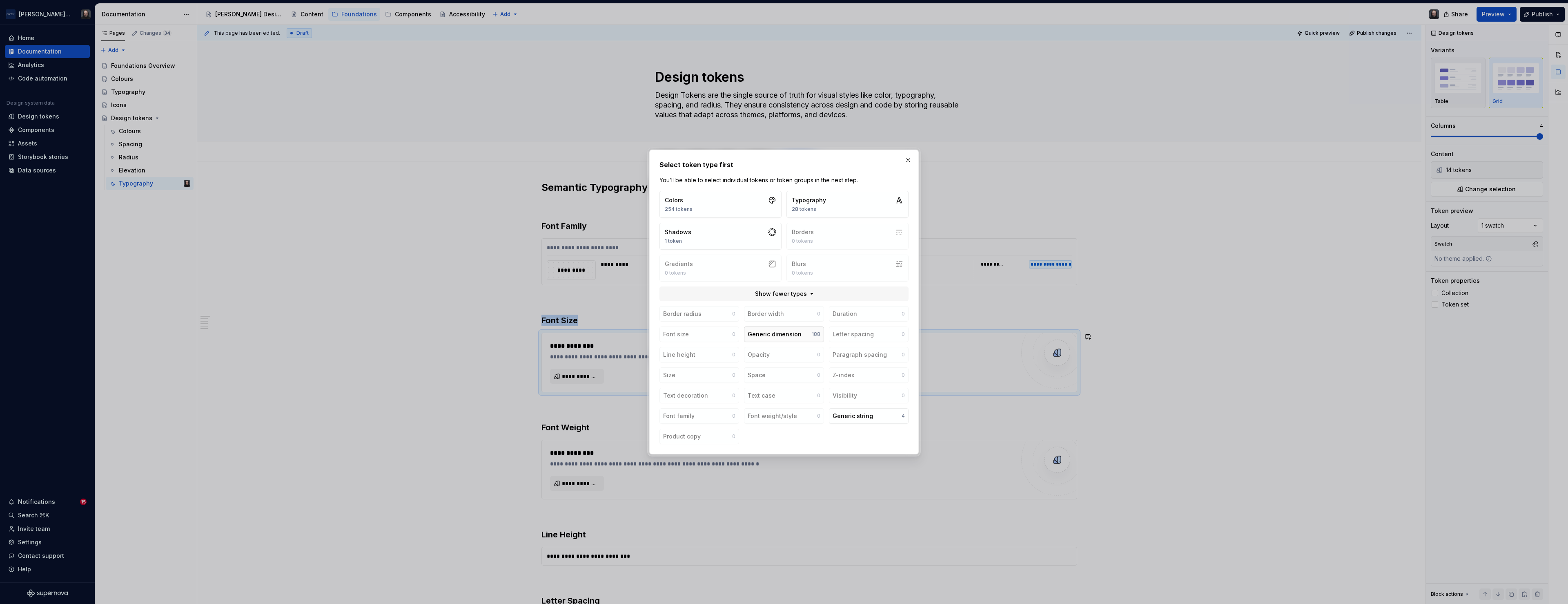
click at [805, 334] on button "Generic dimension 188" at bounding box center [784, 334] width 80 height 16
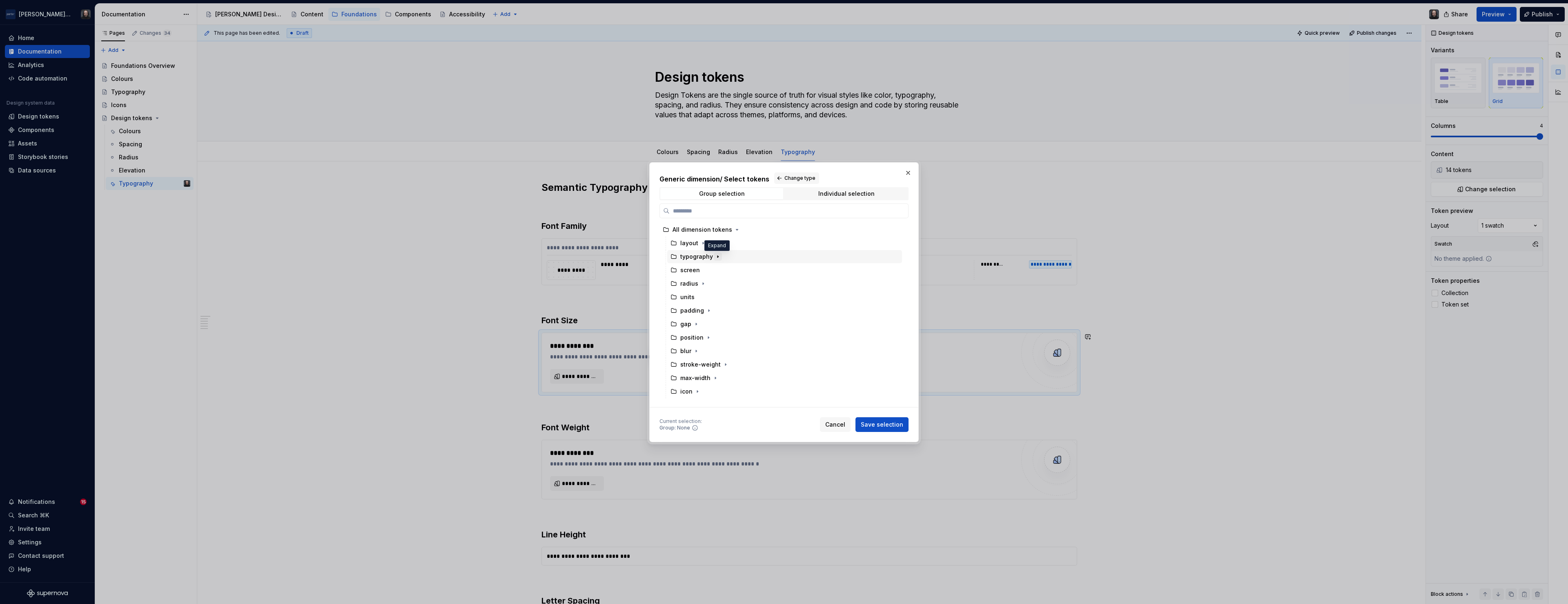
click at [718, 258] on icon "button" at bounding box center [717, 256] width 7 height 7
click at [711, 270] on div "font-size" at bounding box center [702, 270] width 27 height 8
click at [880, 422] on span "Save selection" at bounding box center [881, 424] width 43 height 8
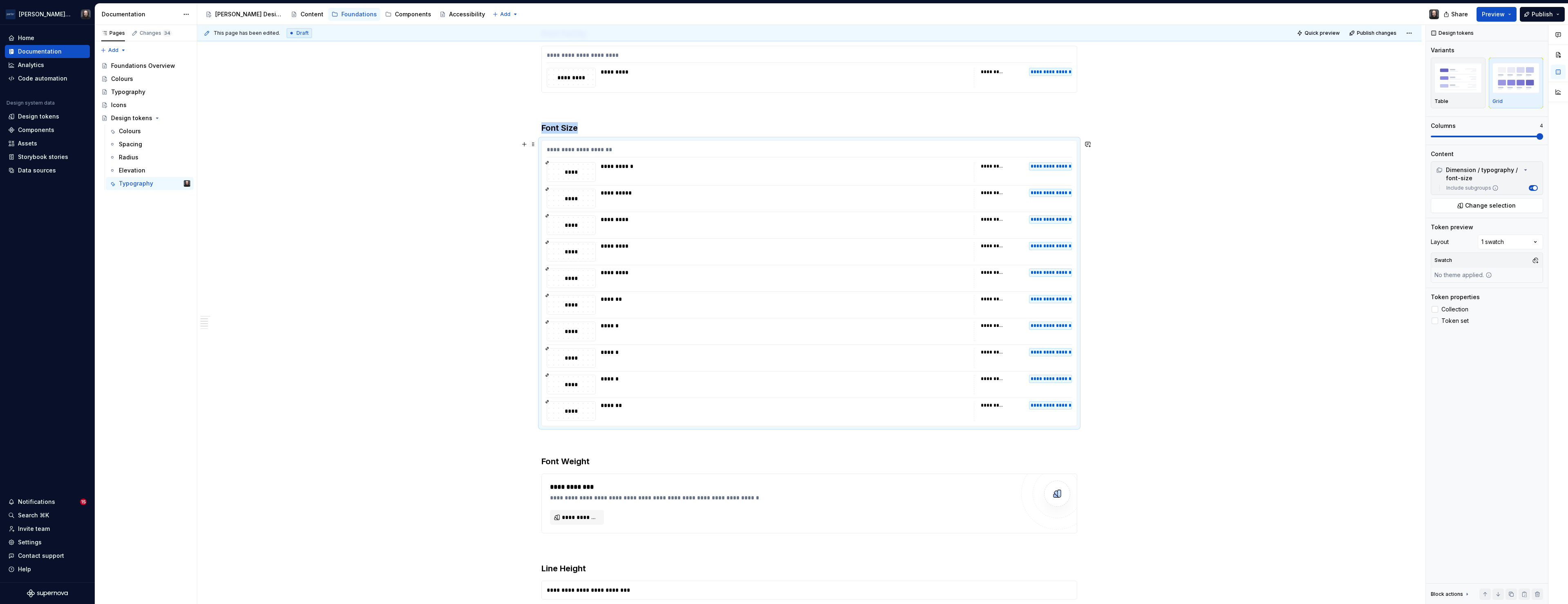
scroll to position [350, 0]
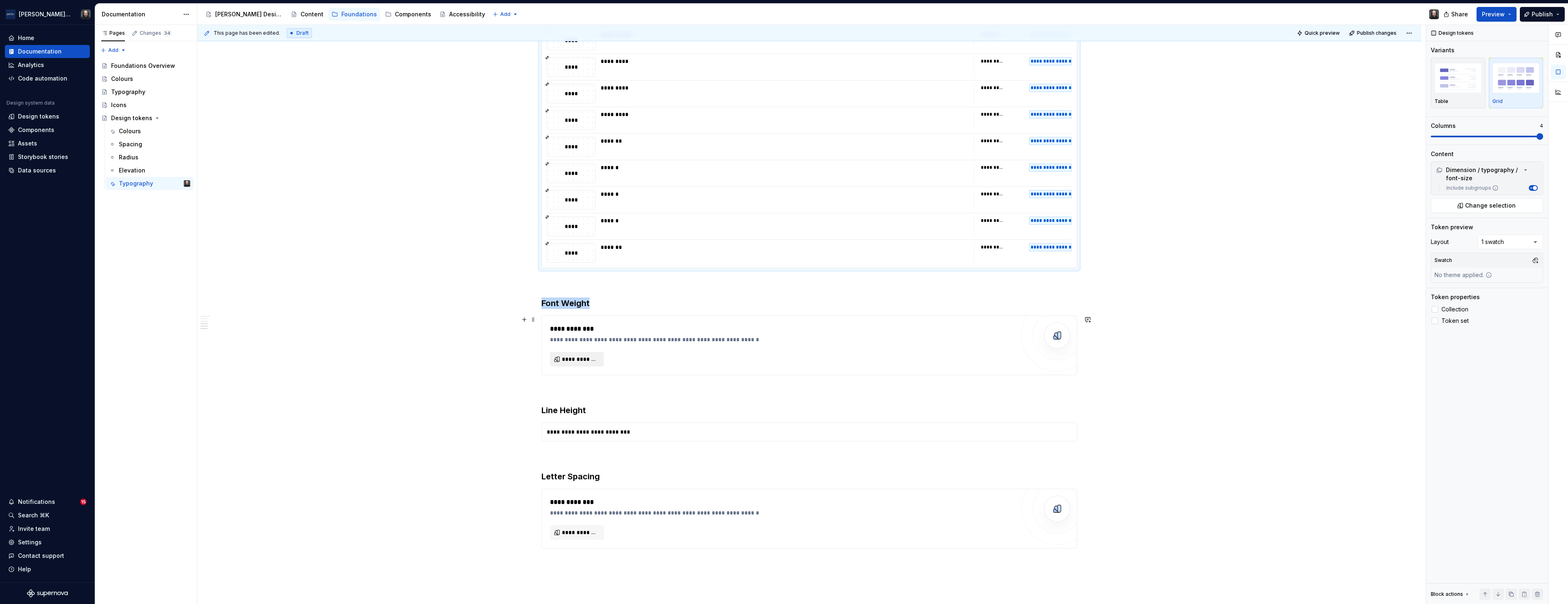
click at [593, 359] on span "**********" at bounding box center [580, 358] width 37 height 8
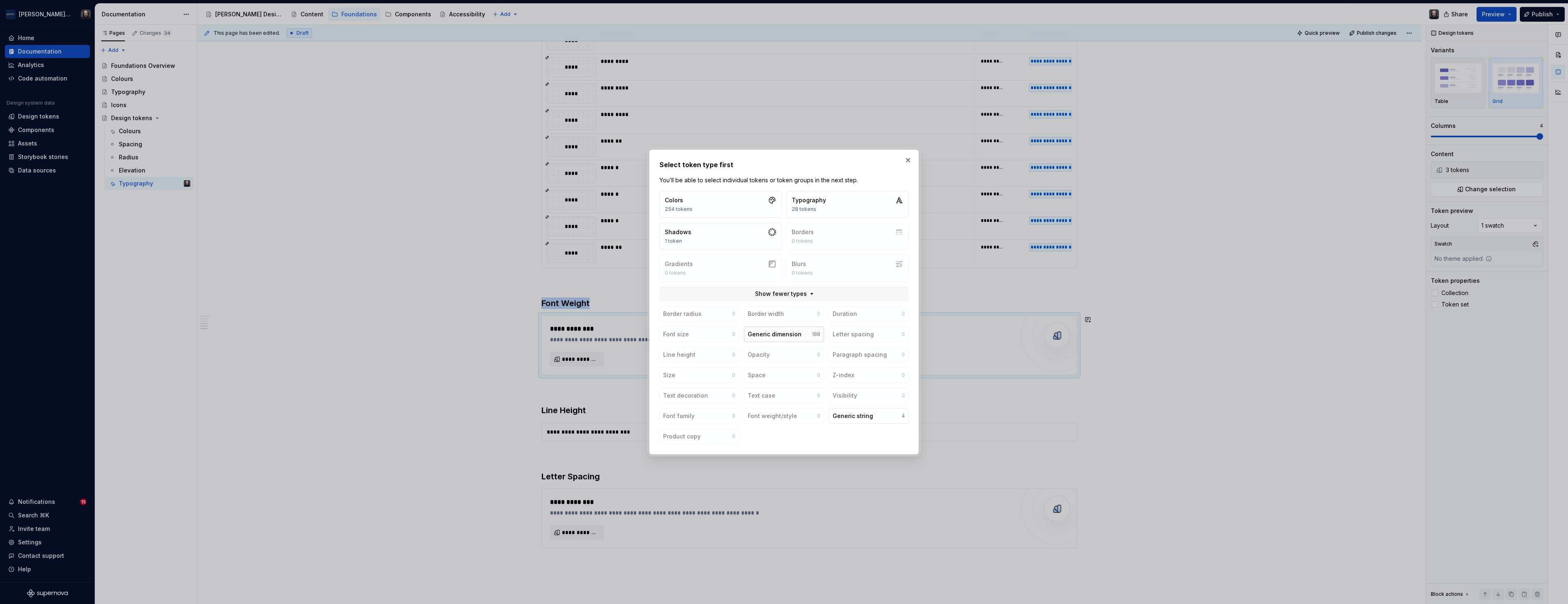
click at [804, 333] on button "Generic dimension 188" at bounding box center [784, 334] width 80 height 16
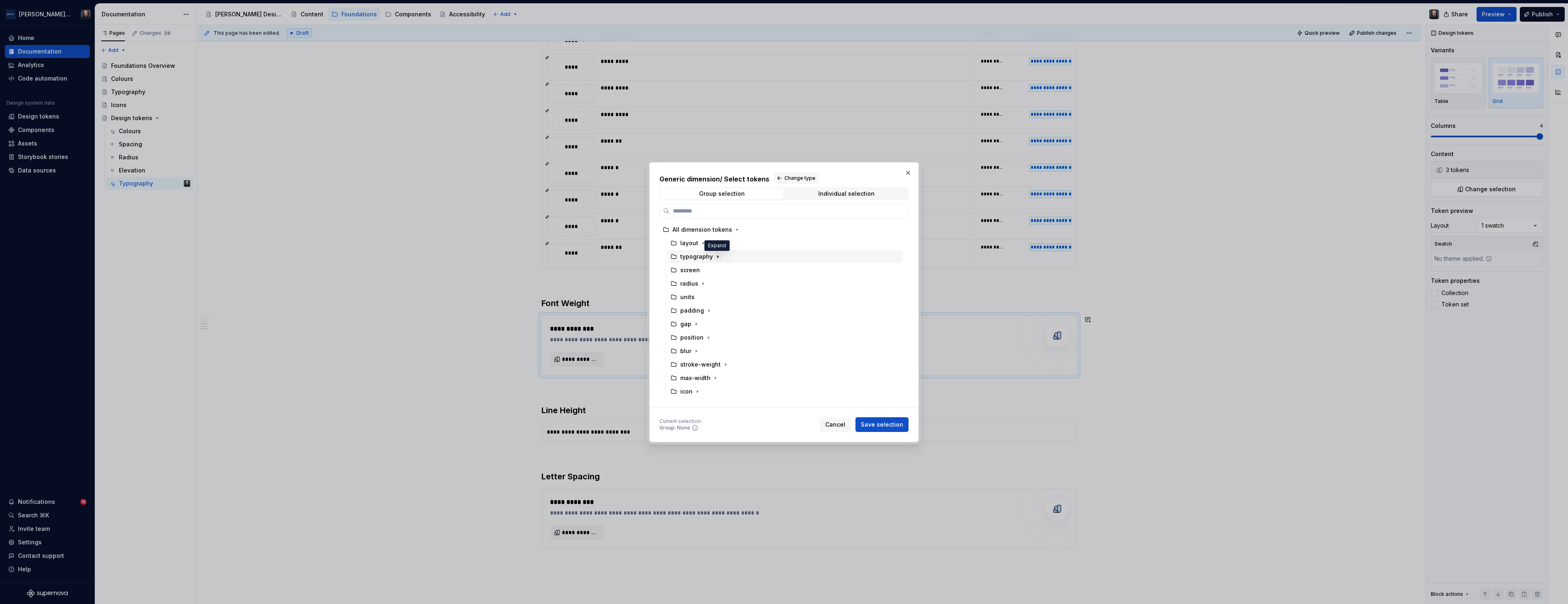
click at [717, 257] on icon "button" at bounding box center [717, 256] width 7 height 7
click at [718, 231] on icon "button" at bounding box center [717, 230] width 7 height 7
click at [788, 178] on span "Change type" at bounding box center [800, 178] width 31 height 7
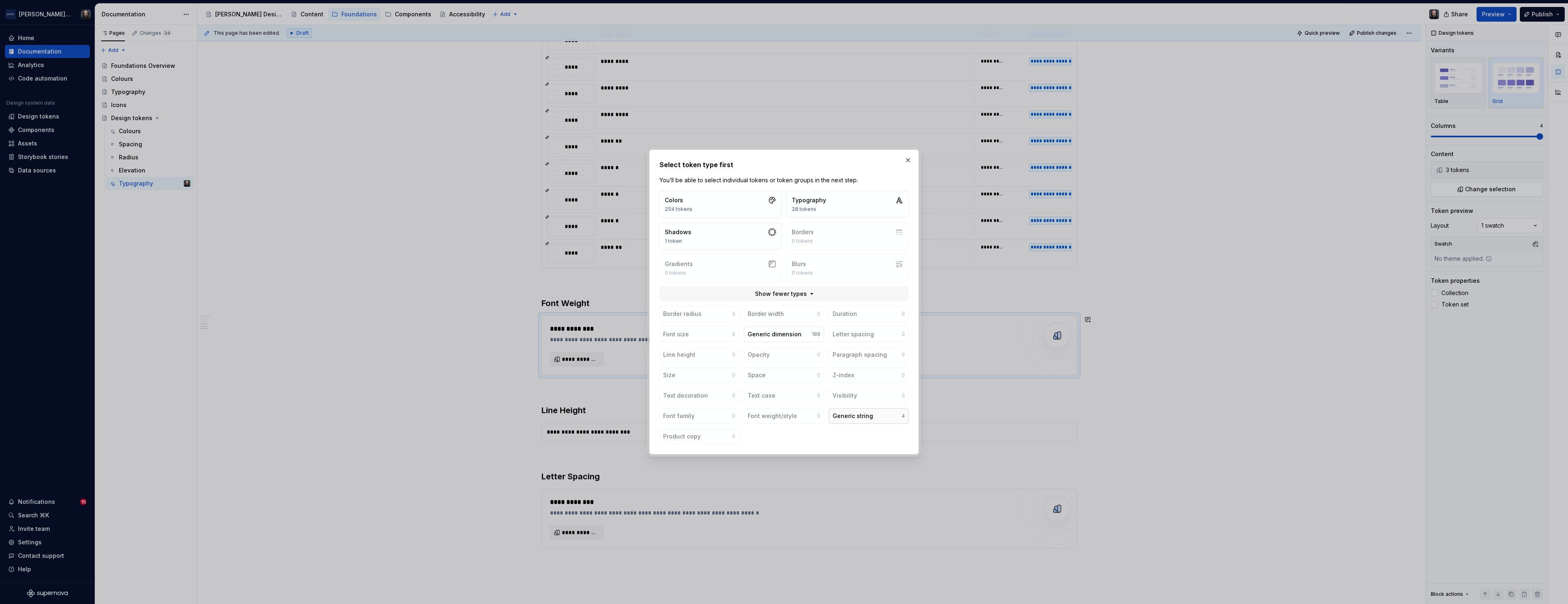
click at [852, 414] on div "Generic string" at bounding box center [852, 415] width 40 height 8
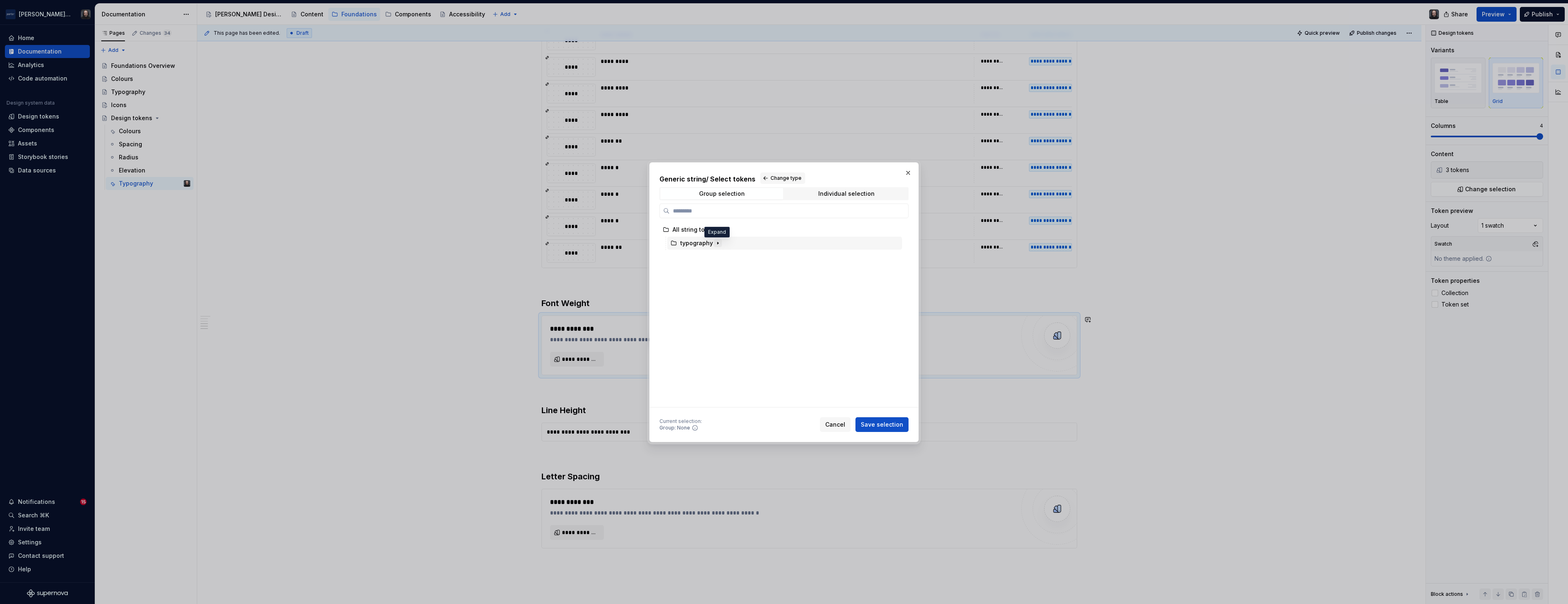
click at [717, 242] on icon "button" at bounding box center [717, 243] width 7 height 7
click at [752, 271] on div "font-weight" at bounding box center [788, 270] width 227 height 13
click at [888, 426] on span "Save selection" at bounding box center [881, 424] width 43 height 8
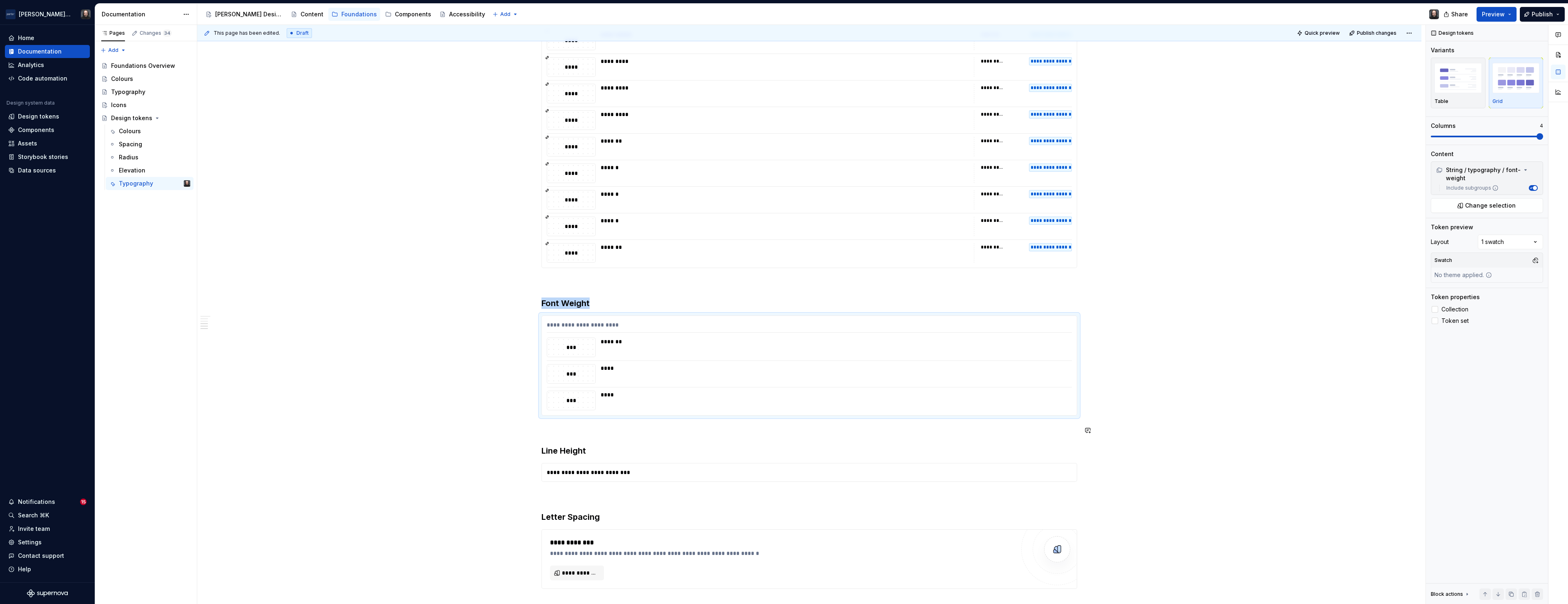
scroll to position [482, 0]
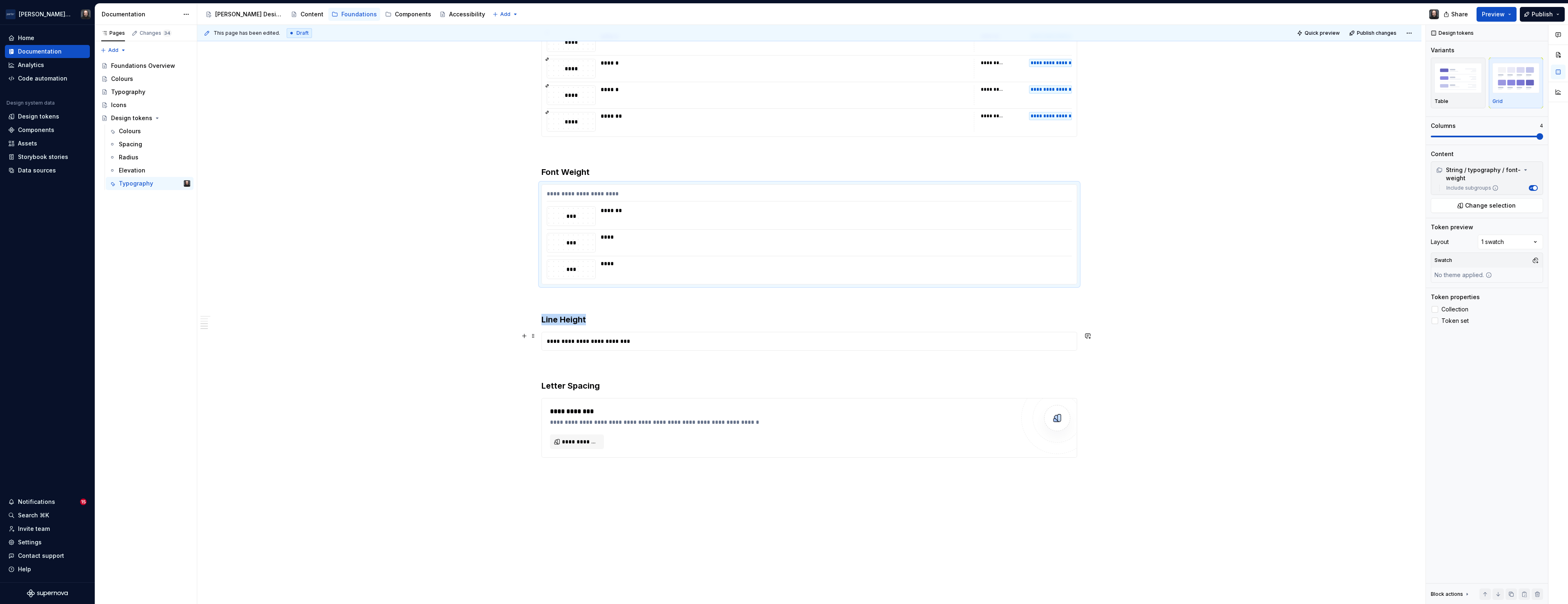
click at [661, 340] on div "**********" at bounding box center [809, 341] width 535 height 18
click at [1490, 199] on span "Change selection" at bounding box center [1490, 199] width 51 height 8
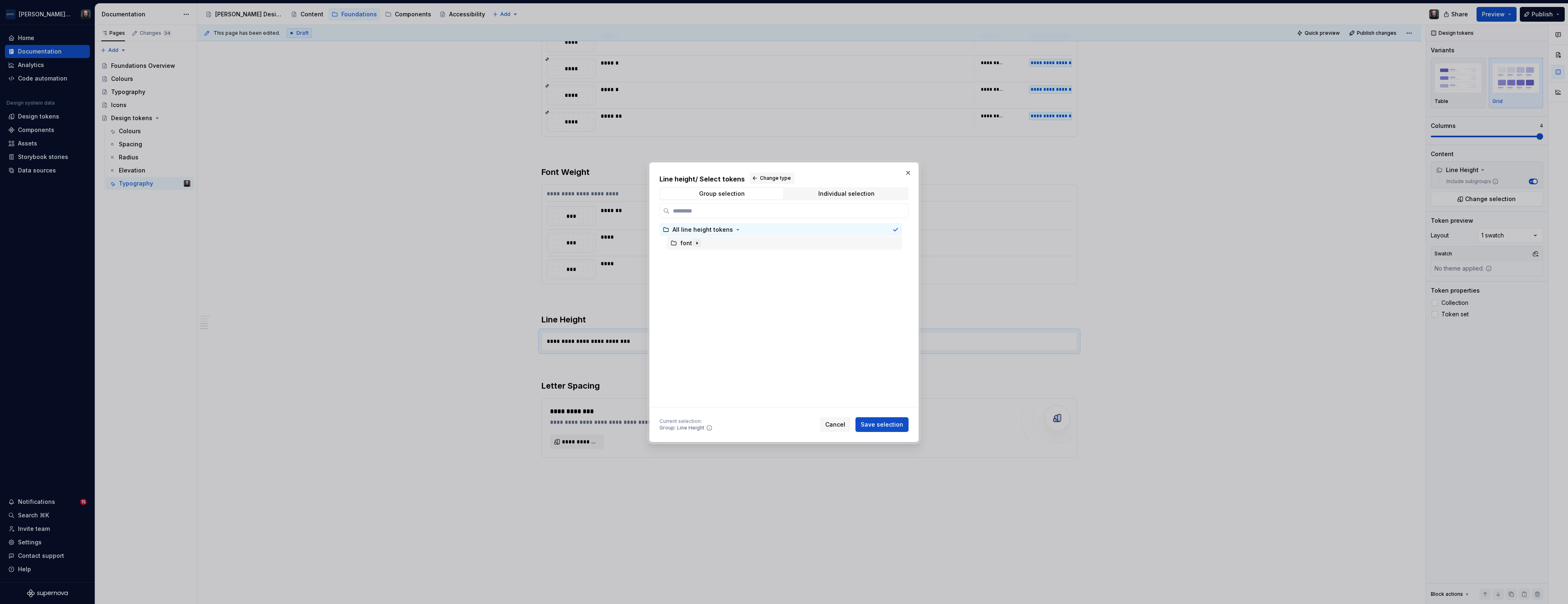
click at [698, 243] on icon "button" at bounding box center [696, 243] width 7 height 7
click at [778, 178] on span "Change type" at bounding box center [775, 178] width 31 height 7
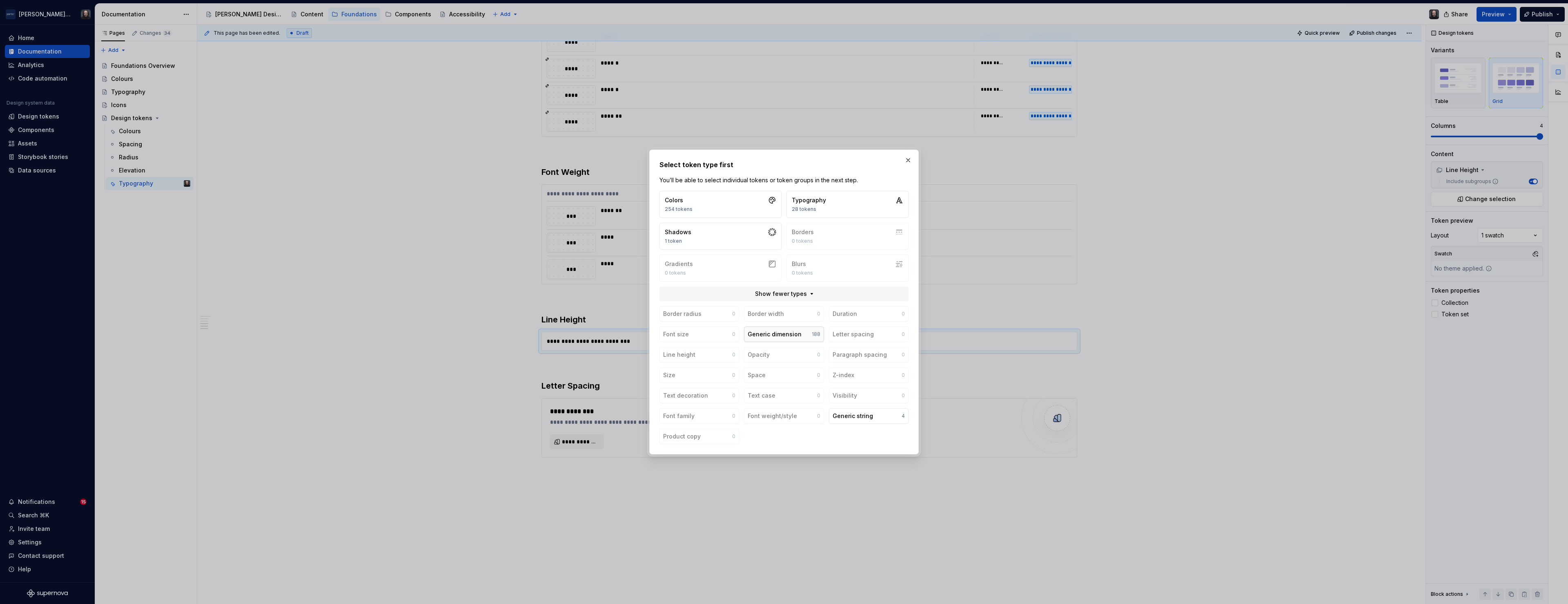
click at [808, 331] on button "Generic dimension 188" at bounding box center [784, 334] width 80 height 16
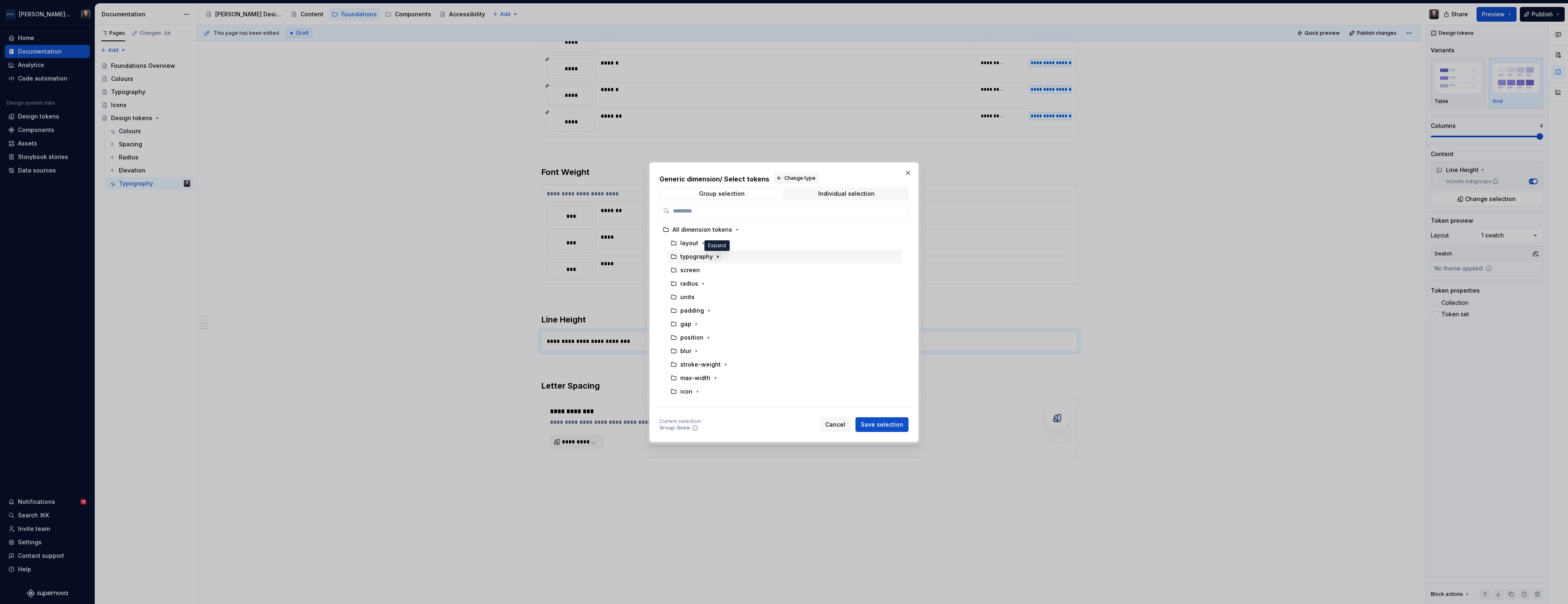
click at [718, 256] on icon "button" at bounding box center [717, 256] width 7 height 7
click at [726, 281] on div "line-height" at bounding box center [788, 284] width 227 height 13
click at [895, 420] on button "Save selection" at bounding box center [881, 425] width 53 height 15
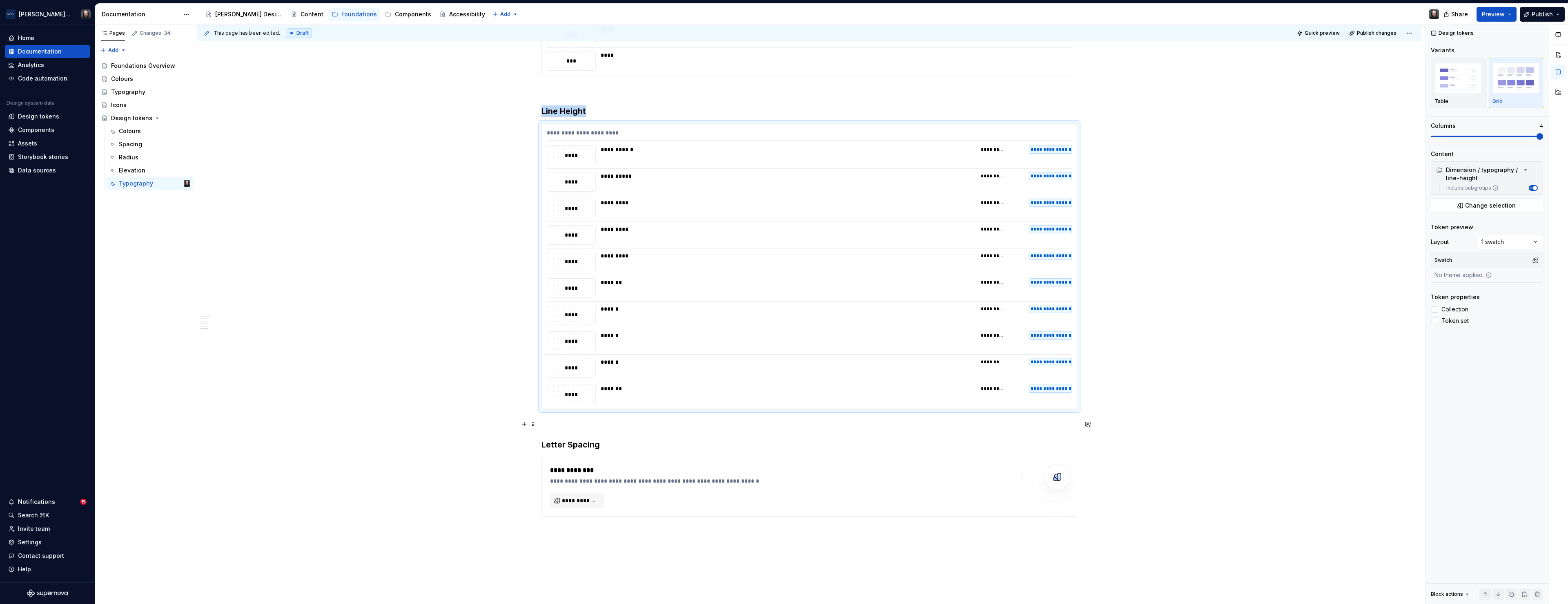
scroll to position [733, 0]
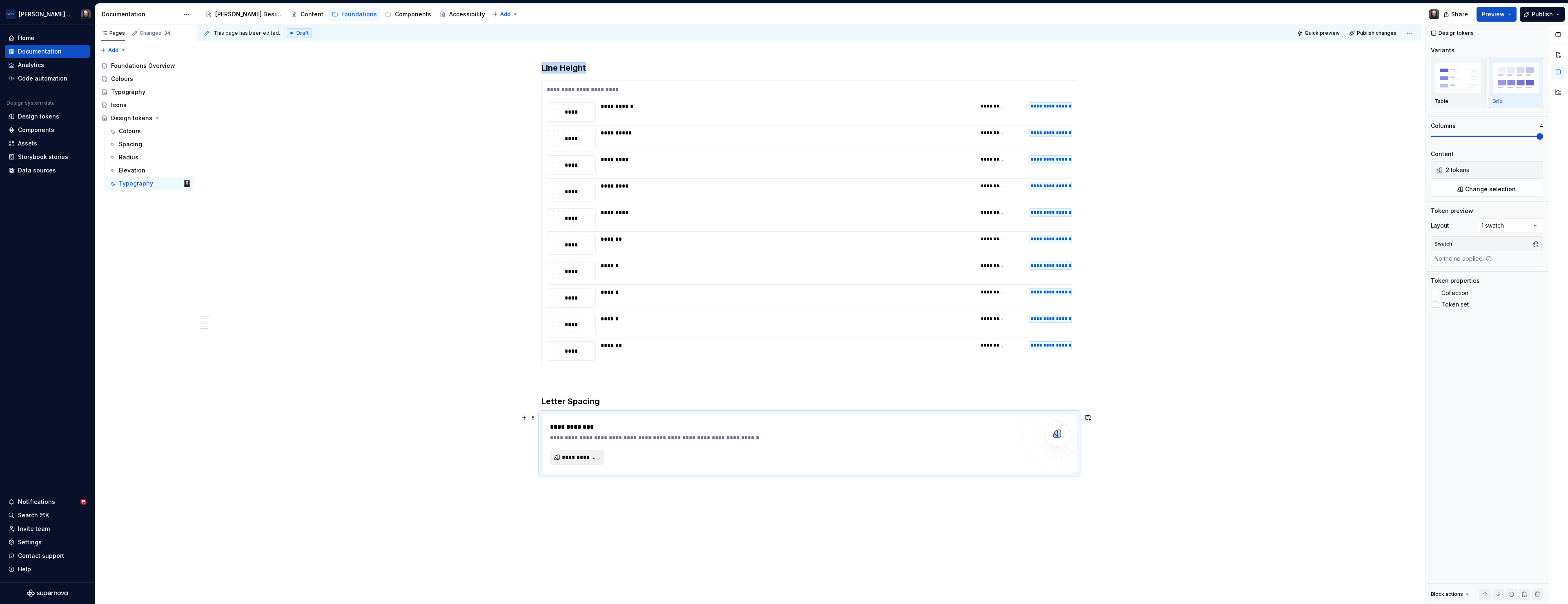
click at [594, 455] on span "**********" at bounding box center [580, 457] width 37 height 8
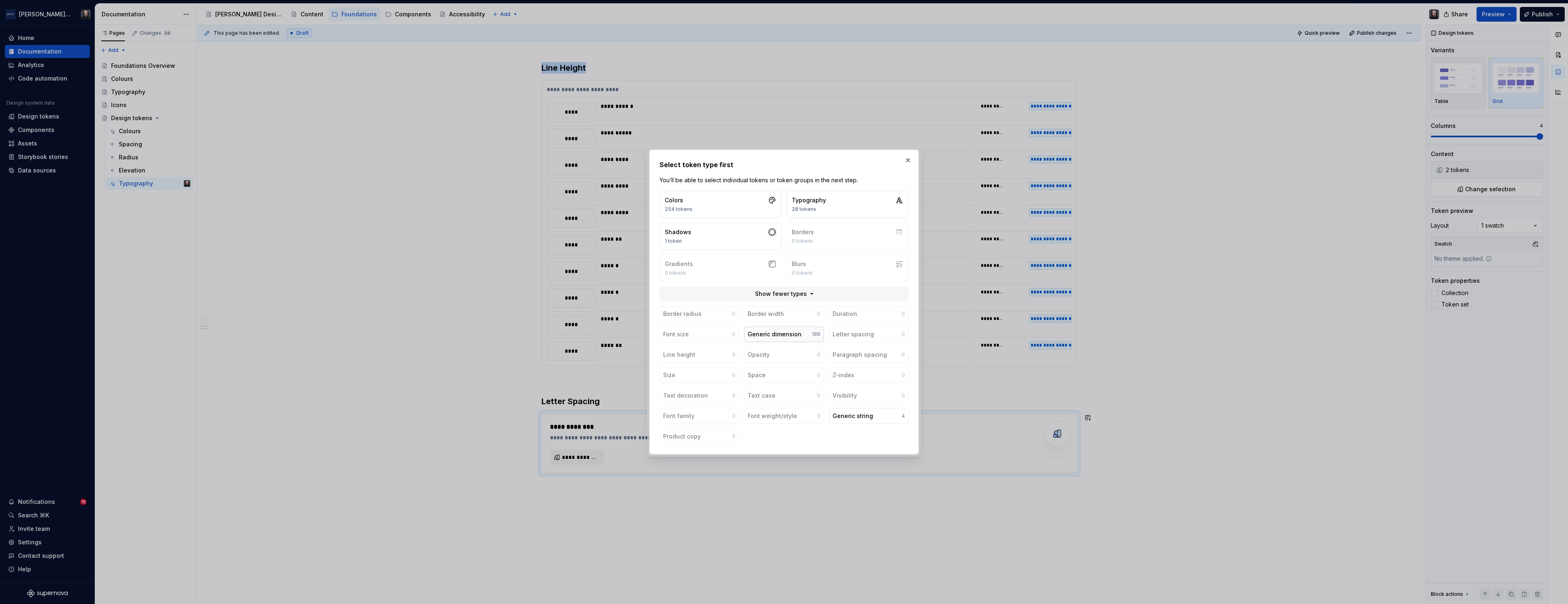
click at [805, 333] on button "Generic dimension 188" at bounding box center [784, 334] width 80 height 16
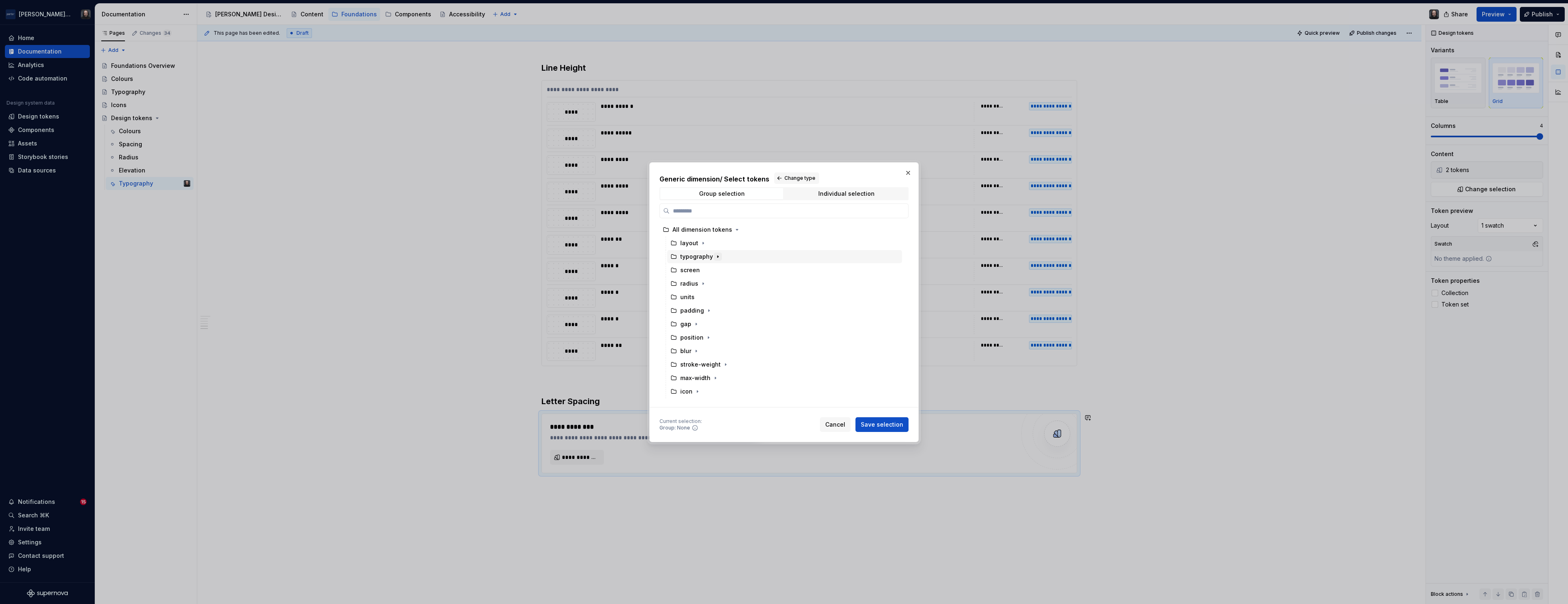
click at [718, 255] on icon "button" at bounding box center [717, 256] width 7 height 7
click at [712, 299] on div "letter-spacing" at bounding box center [708, 296] width 40 height 8
click at [892, 422] on span "Save selection" at bounding box center [881, 424] width 43 height 8
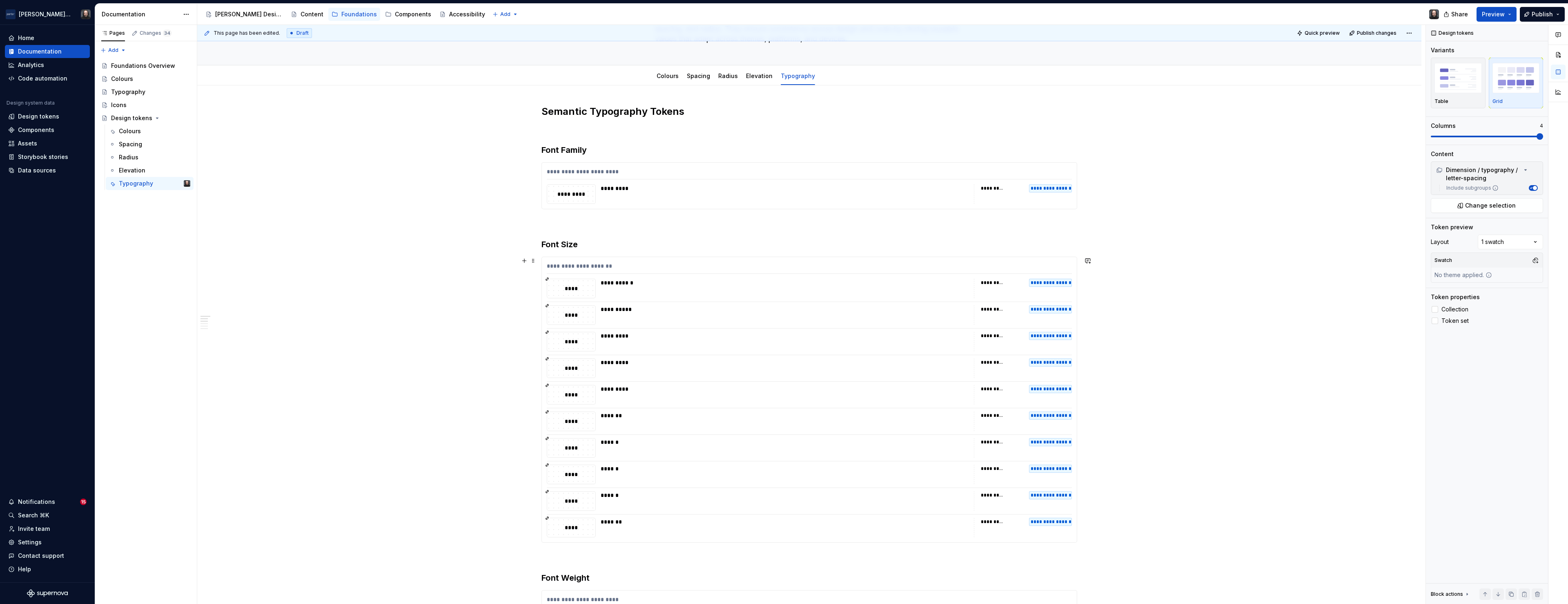
scroll to position [0, 0]
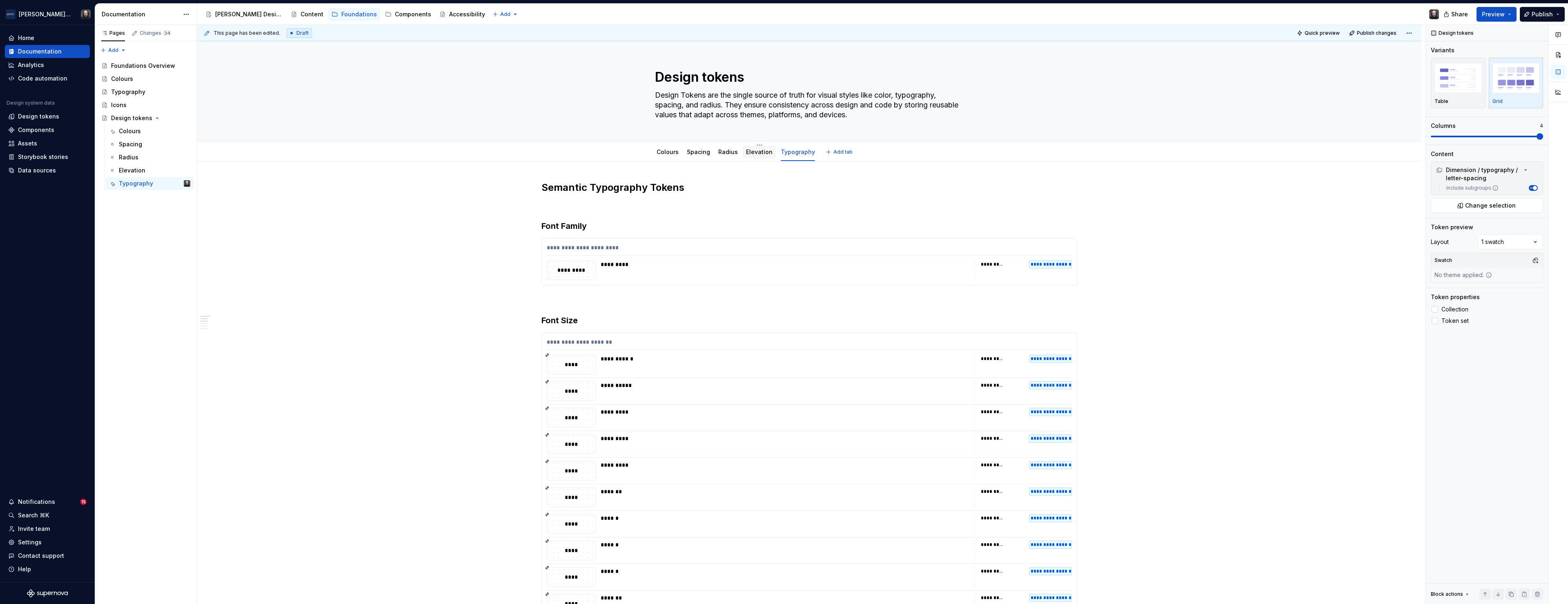
click at [764, 155] on link "Elevation" at bounding box center [760, 152] width 27 height 7
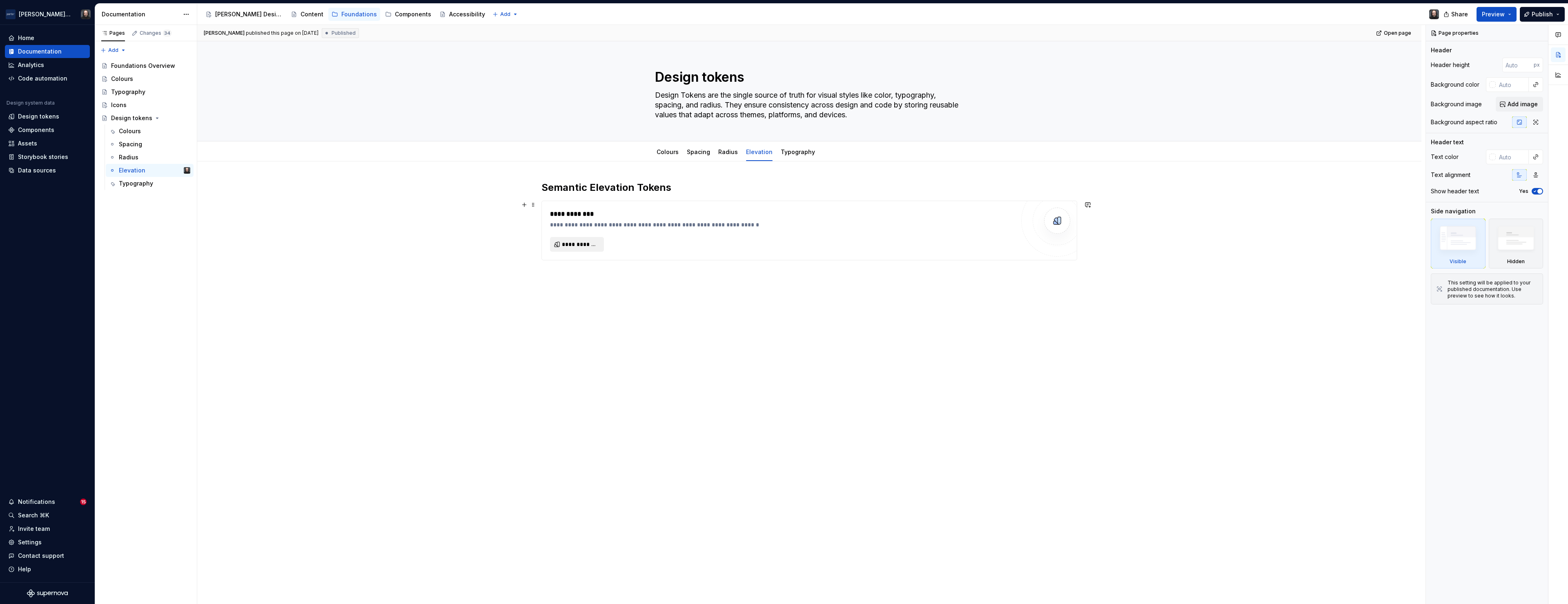
click at [588, 246] on span "**********" at bounding box center [580, 244] width 37 height 8
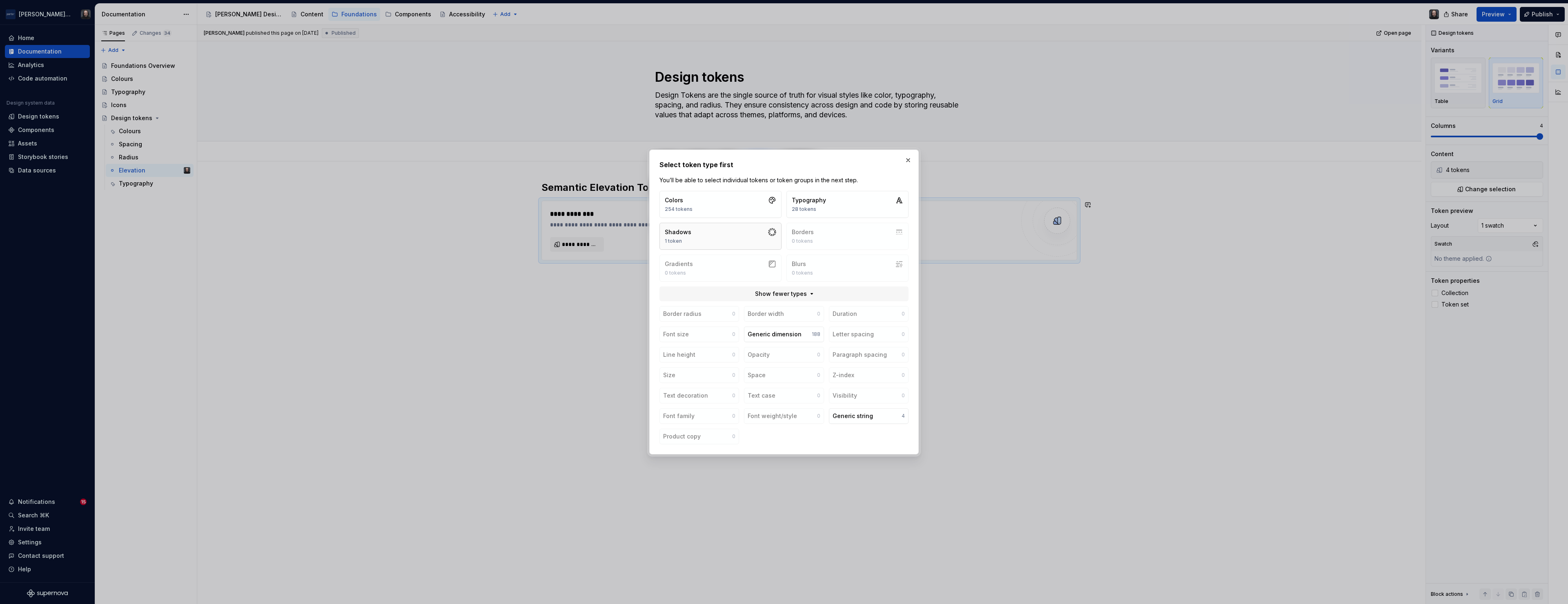
click at [743, 238] on button "Shadows 1 token" at bounding box center [721, 236] width 122 height 27
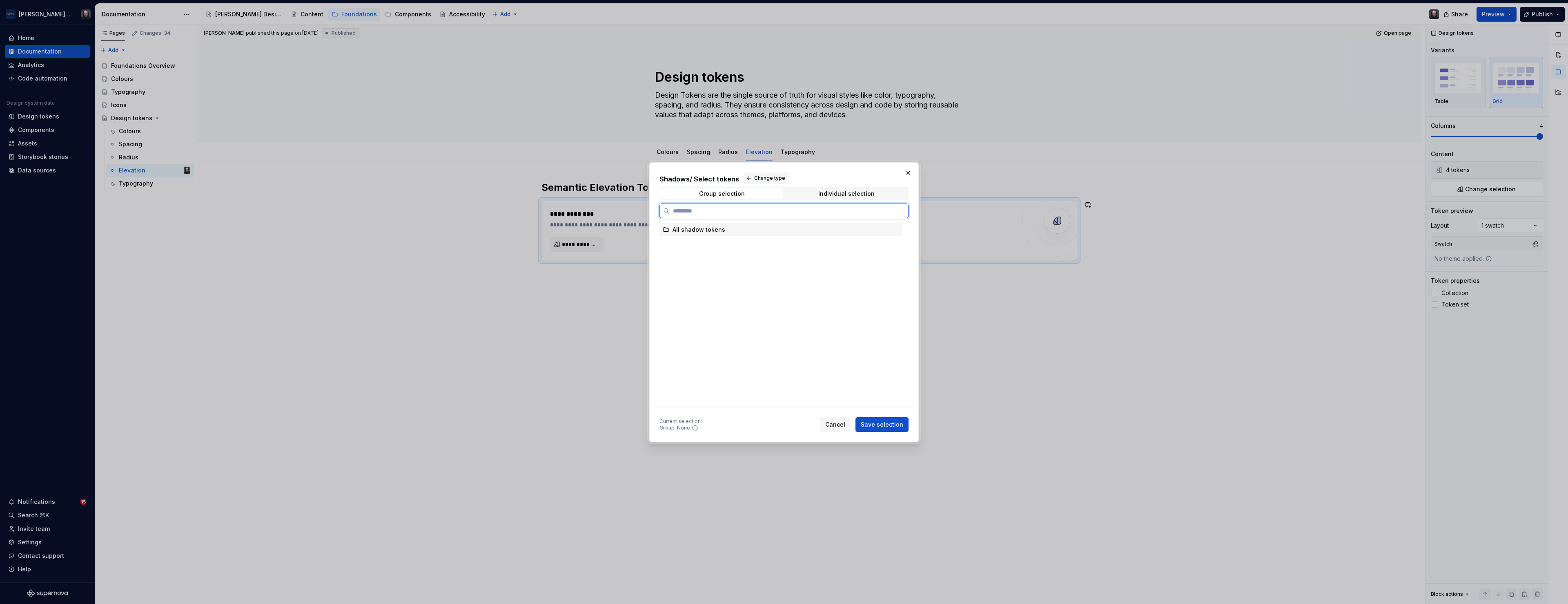
click at [744, 230] on div "All shadow tokens" at bounding box center [781, 230] width 243 height 13
click at [879, 424] on span "Save selection" at bounding box center [881, 424] width 43 height 8
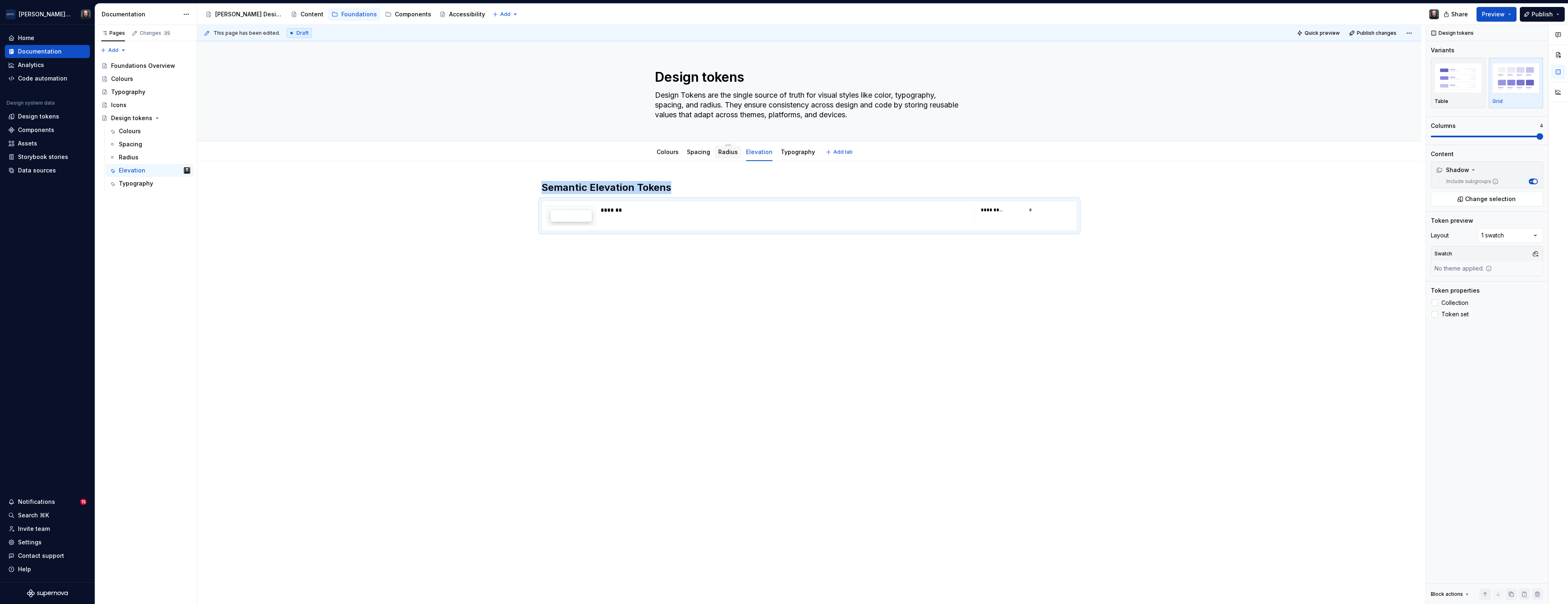
click at [731, 153] on link "Radius" at bounding box center [728, 152] width 19 height 7
click at [644, 210] on div "**********" at bounding box center [809, 210] width 535 height 18
click at [1490, 200] on span "Change selection" at bounding box center [1490, 199] width 51 height 8
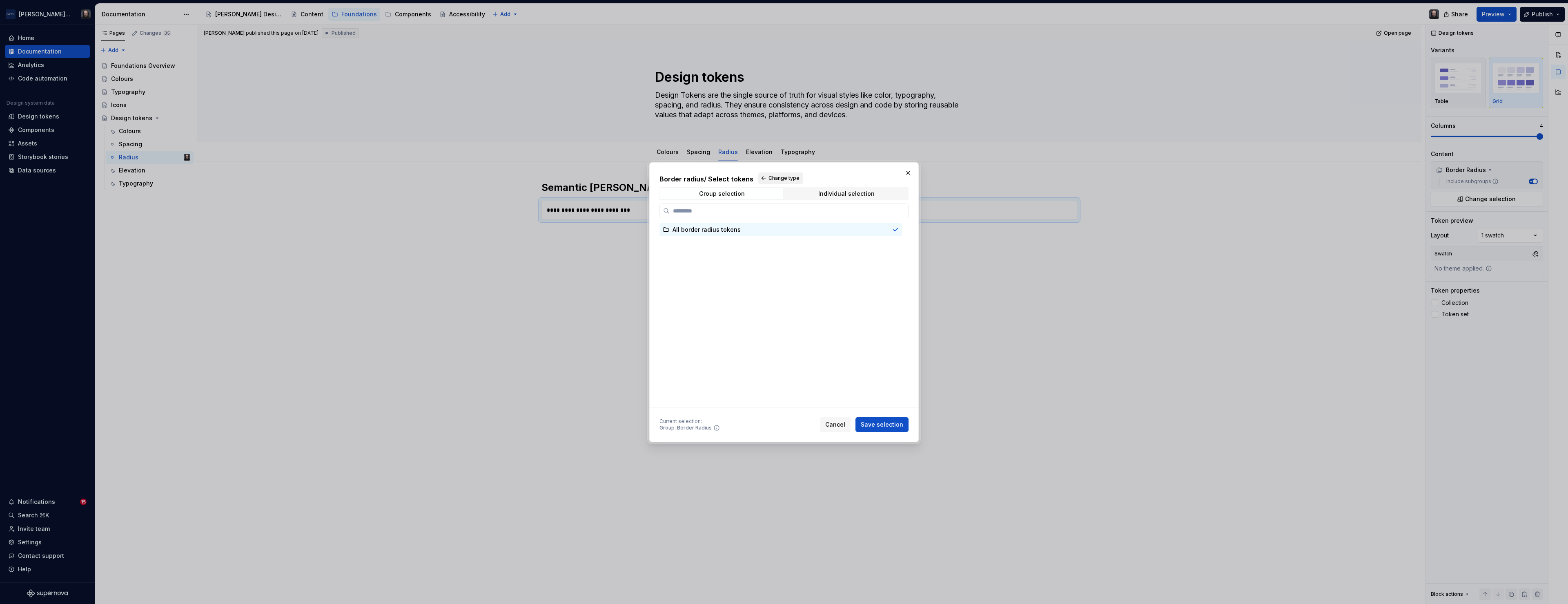
click at [778, 175] on span "Change type" at bounding box center [784, 178] width 31 height 7
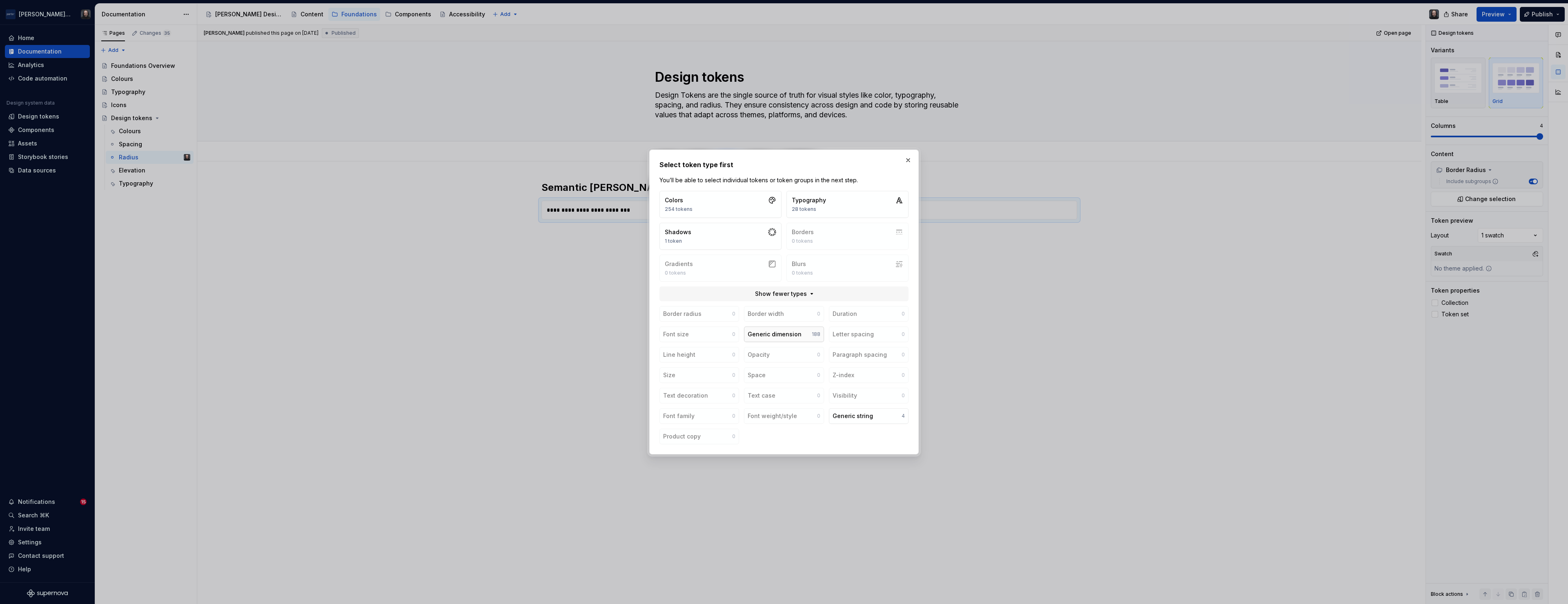
click at [810, 333] on button "Generic dimension 188" at bounding box center [784, 334] width 80 height 16
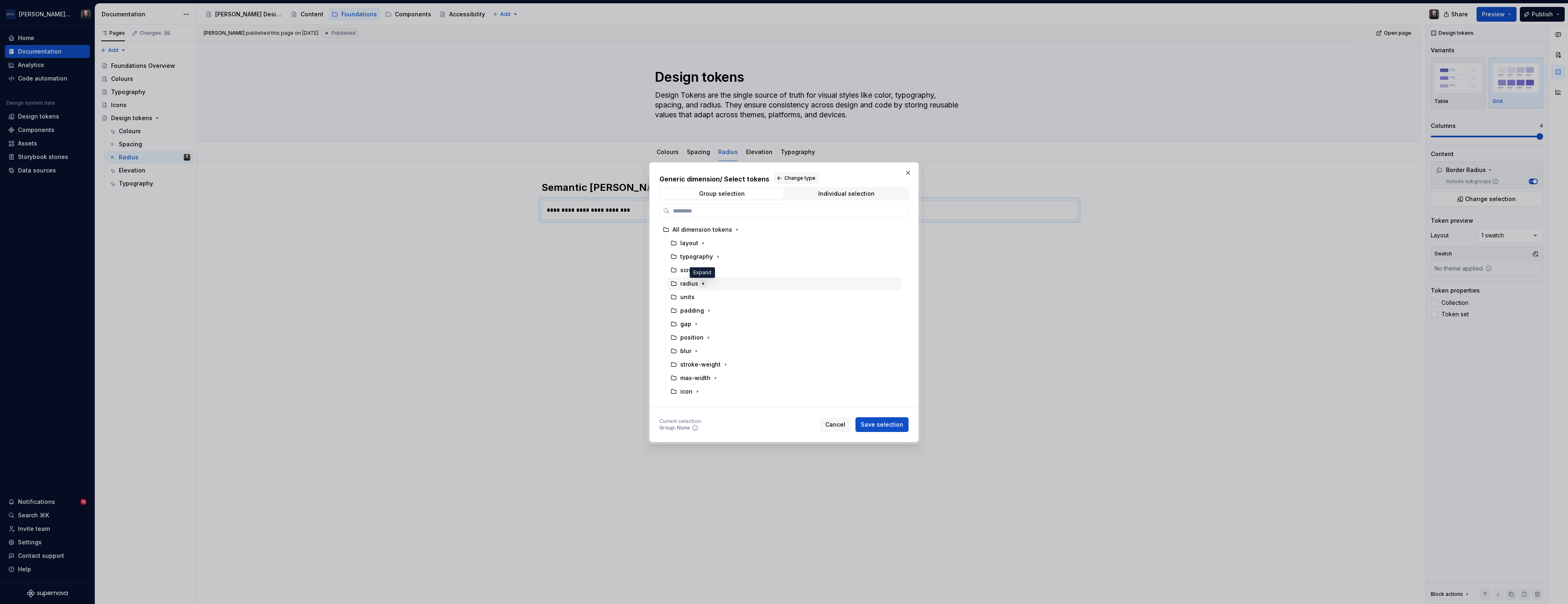
click at [703, 283] on icon "button" at bounding box center [703, 283] width 7 height 7
click at [740, 284] on div "radius" at bounding box center [784, 284] width 235 height 13
click at [879, 420] on span "Save selection" at bounding box center [881, 424] width 43 height 8
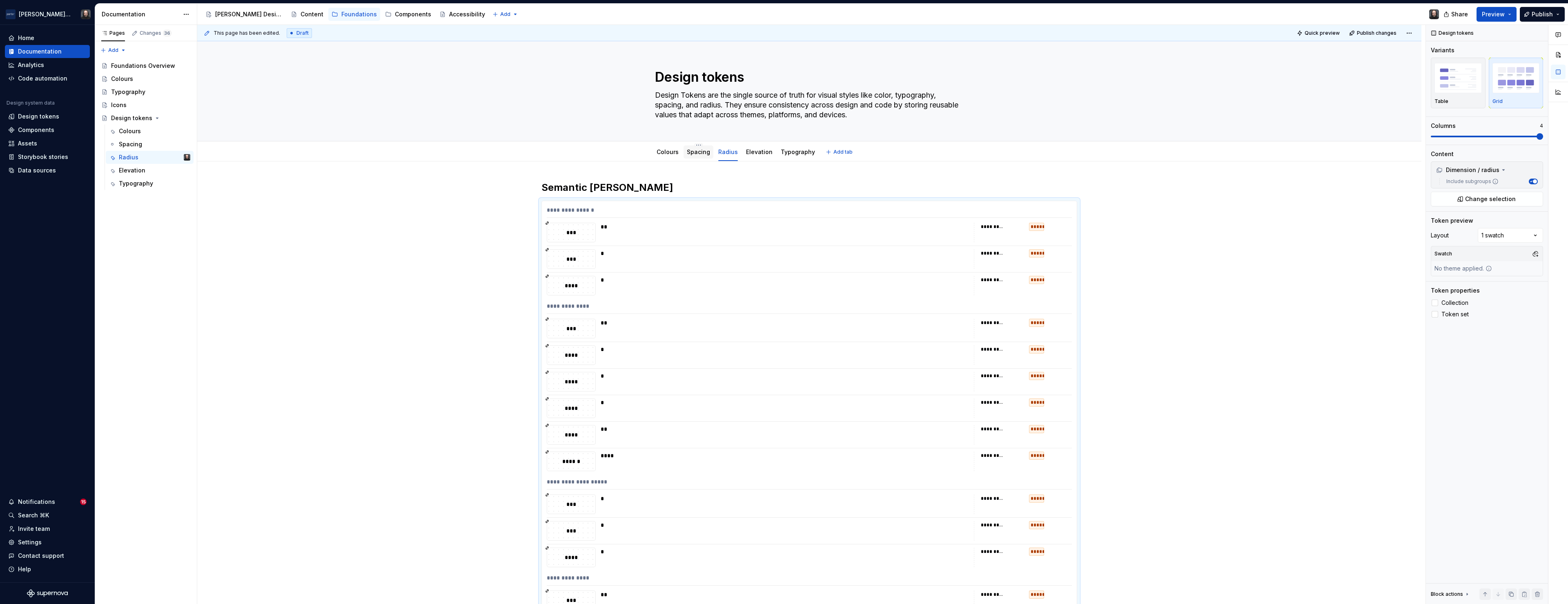
click at [700, 155] on div "Spacing" at bounding box center [698, 152] width 23 height 8
click at [696, 151] on link "Spacing" at bounding box center [698, 152] width 23 height 7
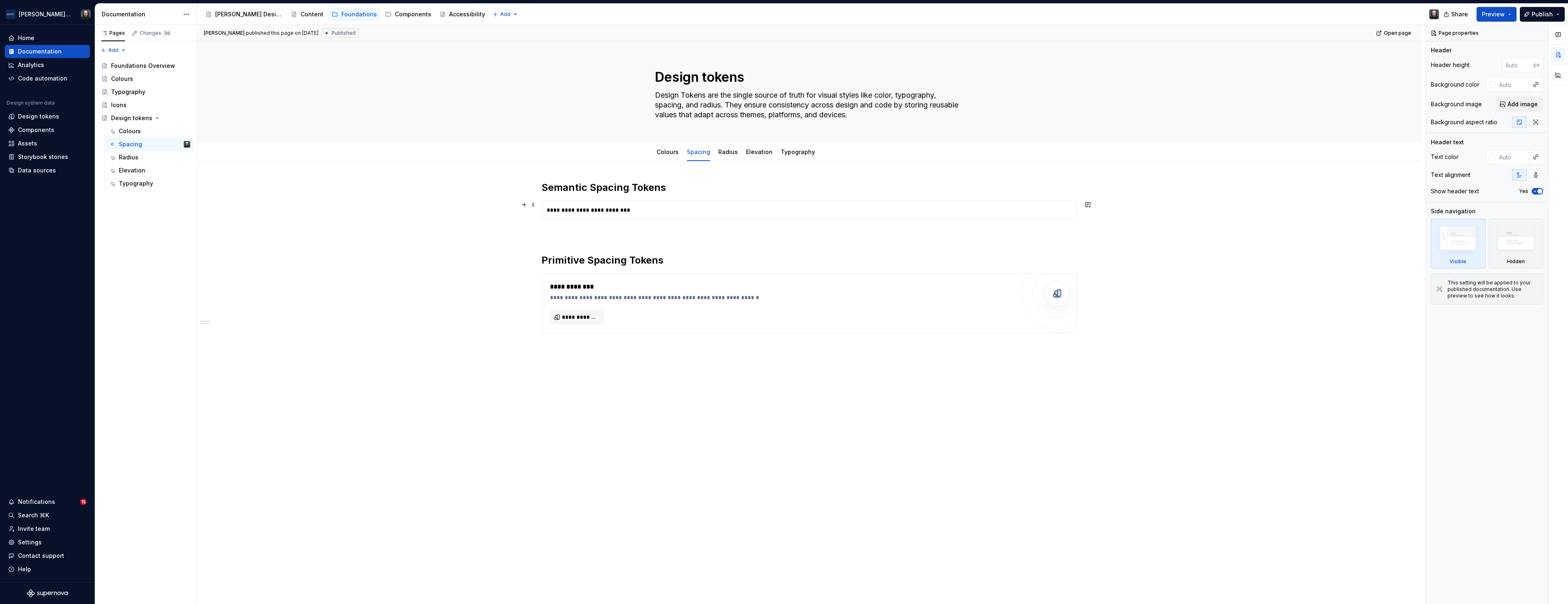
click at [712, 212] on div "**********" at bounding box center [809, 210] width 535 height 18
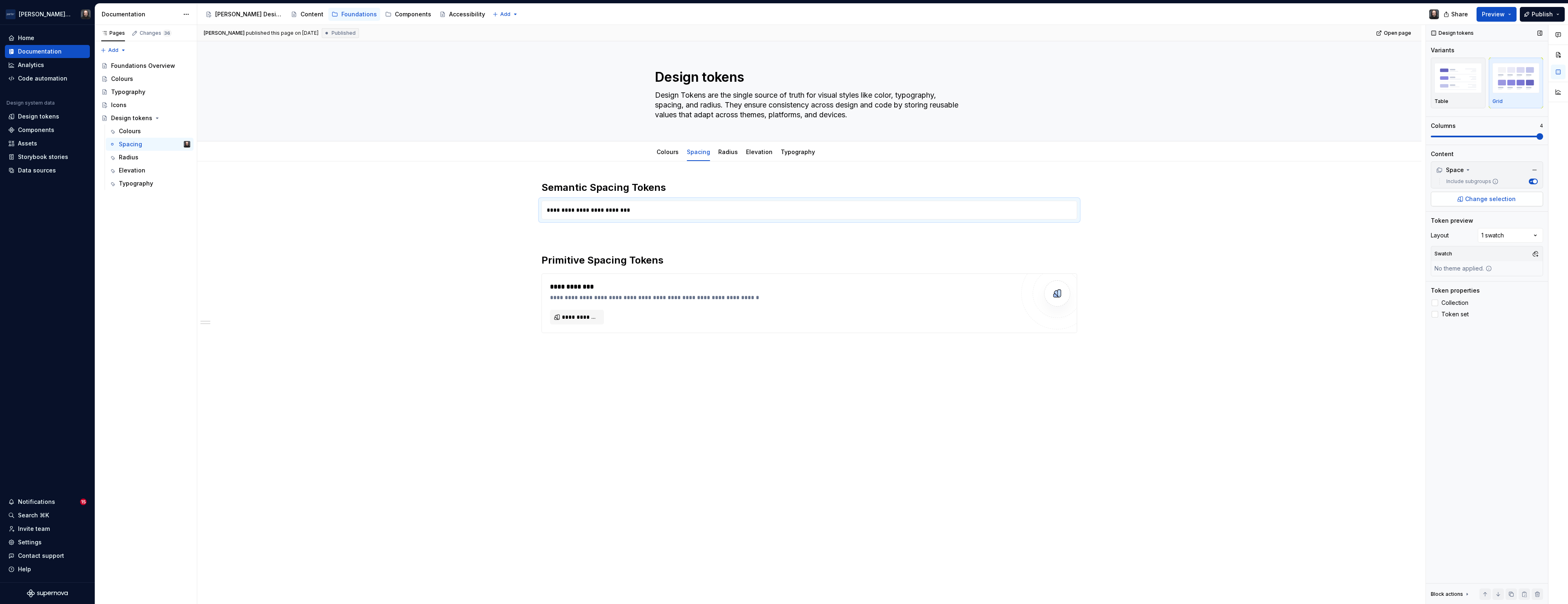
click at [1474, 199] on span "Change selection" at bounding box center [1490, 199] width 51 height 8
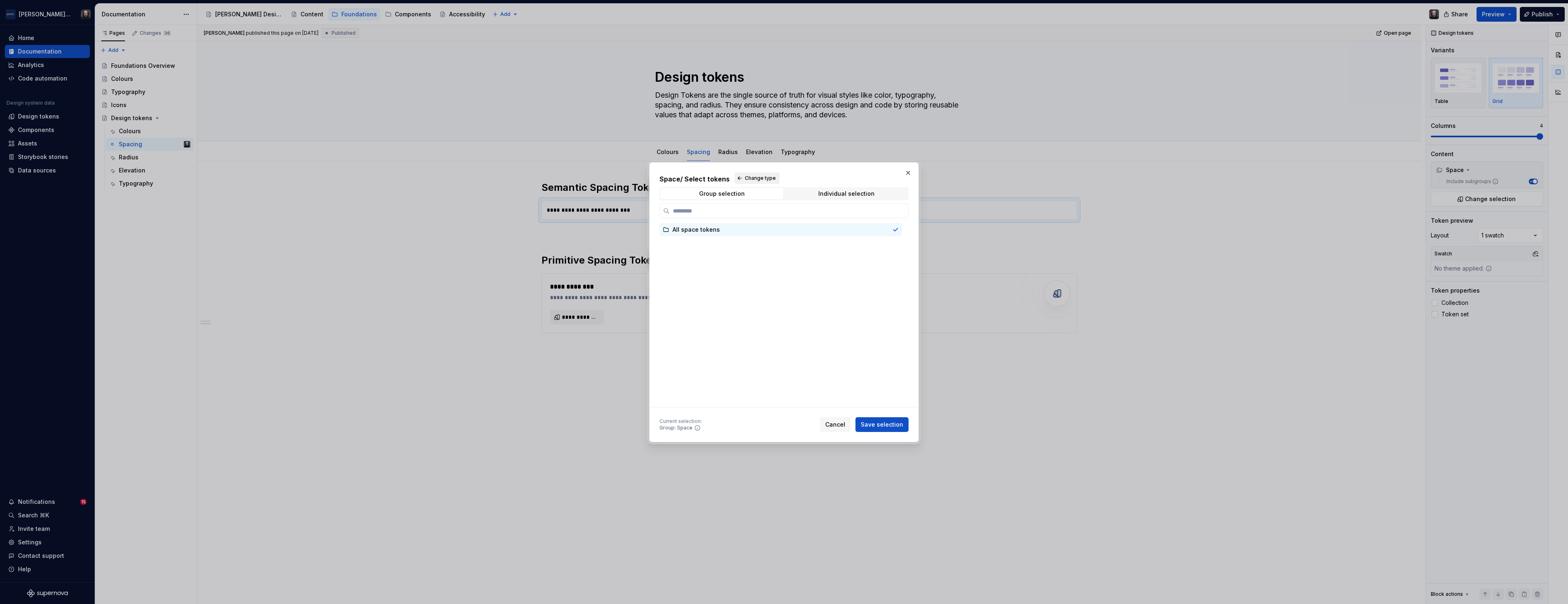
click at [754, 177] on span "Change type" at bounding box center [760, 178] width 31 height 7
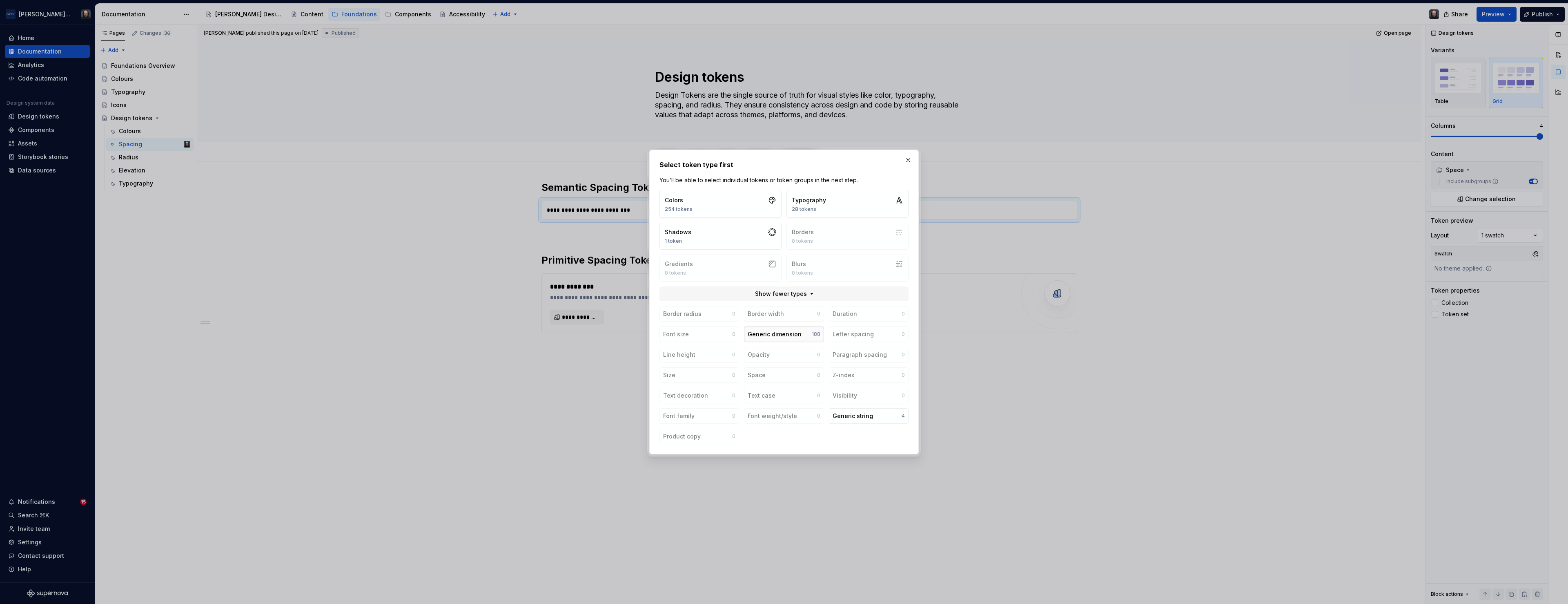
click at [805, 332] on button "Generic dimension 188" at bounding box center [784, 334] width 80 height 16
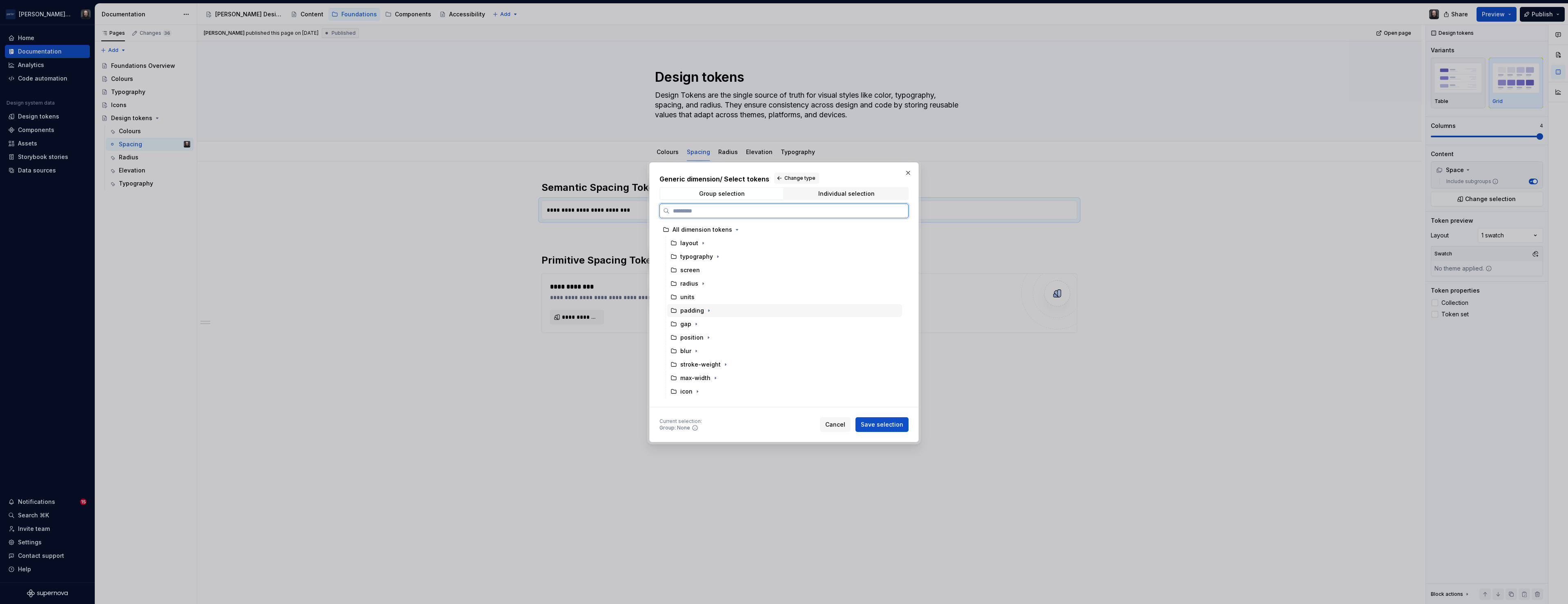
click at [772, 310] on div "padding" at bounding box center [784, 311] width 235 height 13
click at [783, 323] on div "gap" at bounding box center [784, 324] width 235 height 13
click at [782, 311] on div "padding" at bounding box center [784, 311] width 235 height 13
click at [703, 243] on icon "button" at bounding box center [703, 243] width 1 height 2
click at [716, 257] on icon "button" at bounding box center [716, 256] width 7 height 7
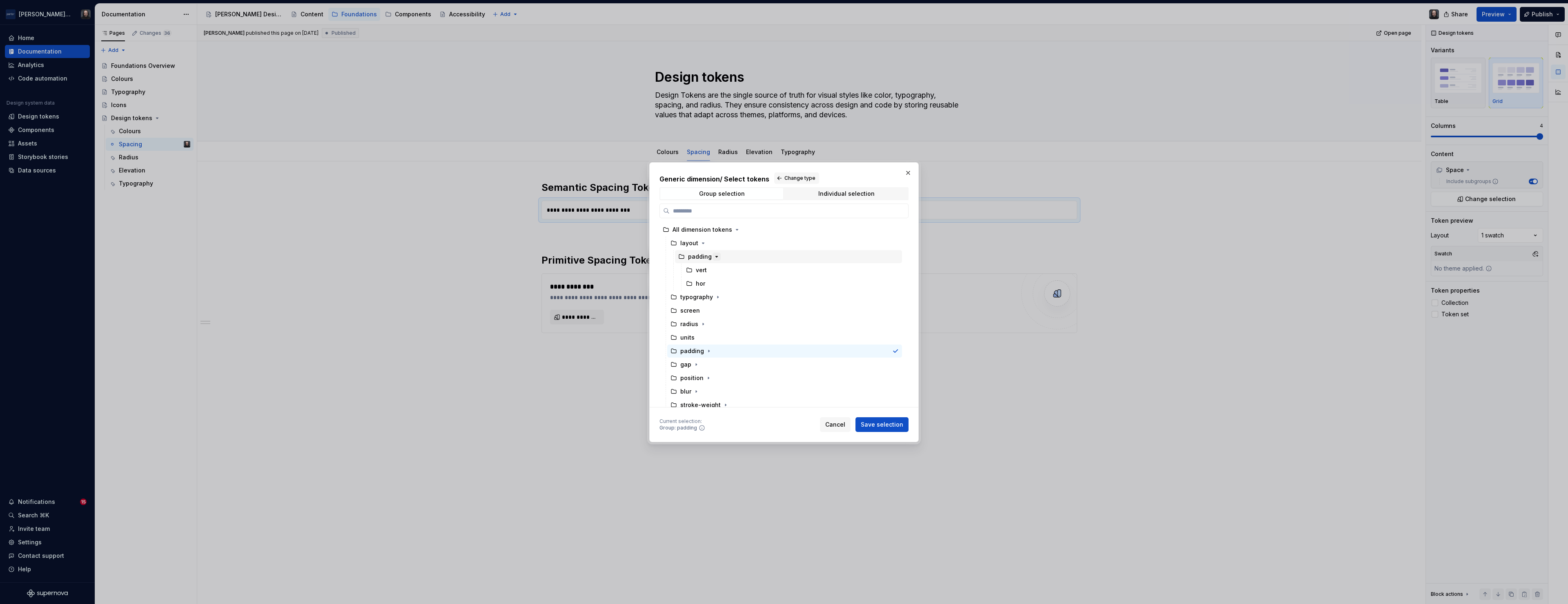
click at [716, 255] on icon "button" at bounding box center [716, 256] width 7 height 7
click at [700, 242] on icon "button" at bounding box center [703, 243] width 7 height 7
click at [849, 193] on div "Individual selection" at bounding box center [846, 193] width 56 height 7
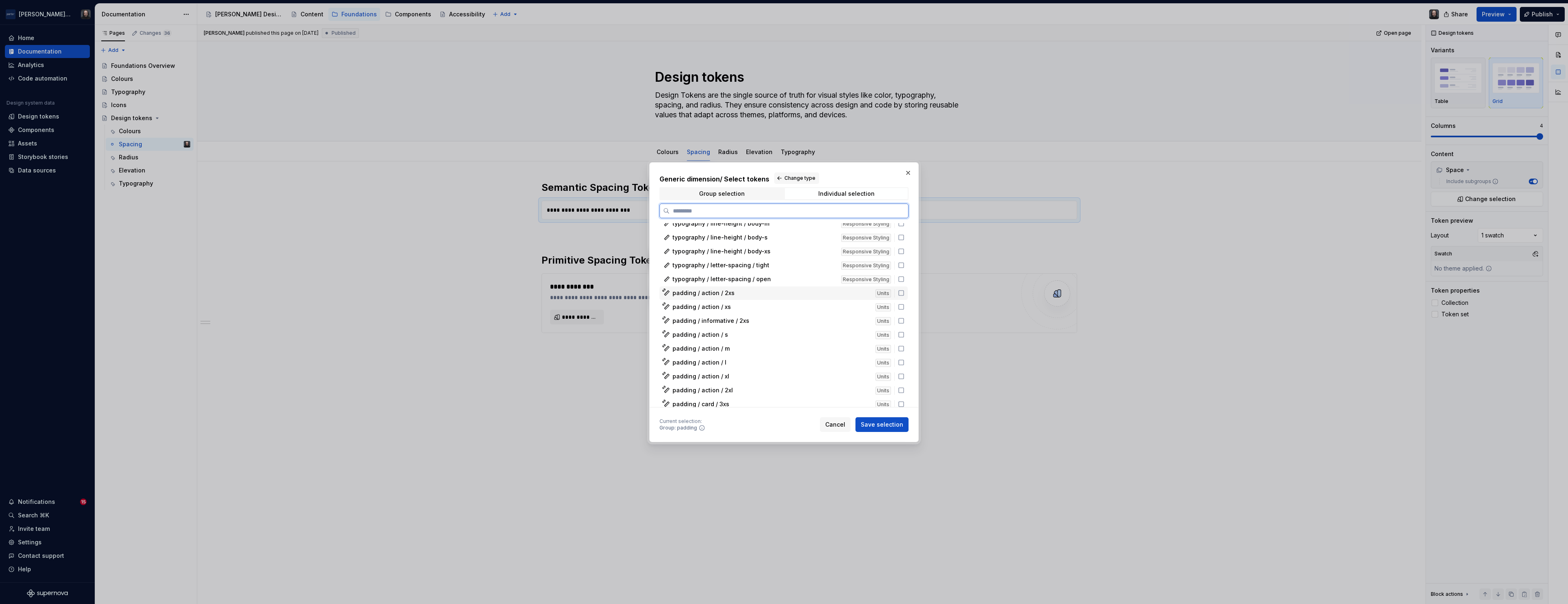
click at [903, 293] on icon at bounding box center [901, 293] width 7 height 7
click at [905, 306] on icon at bounding box center [901, 306] width 7 height 7
click at [905, 321] on icon at bounding box center [901, 320] width 7 height 7
click at [905, 334] on icon at bounding box center [901, 334] width 7 height 7
drag, startPoint x: 905, startPoint y: 346, endPoint x: 905, endPoint y: 357, distance: 11.0
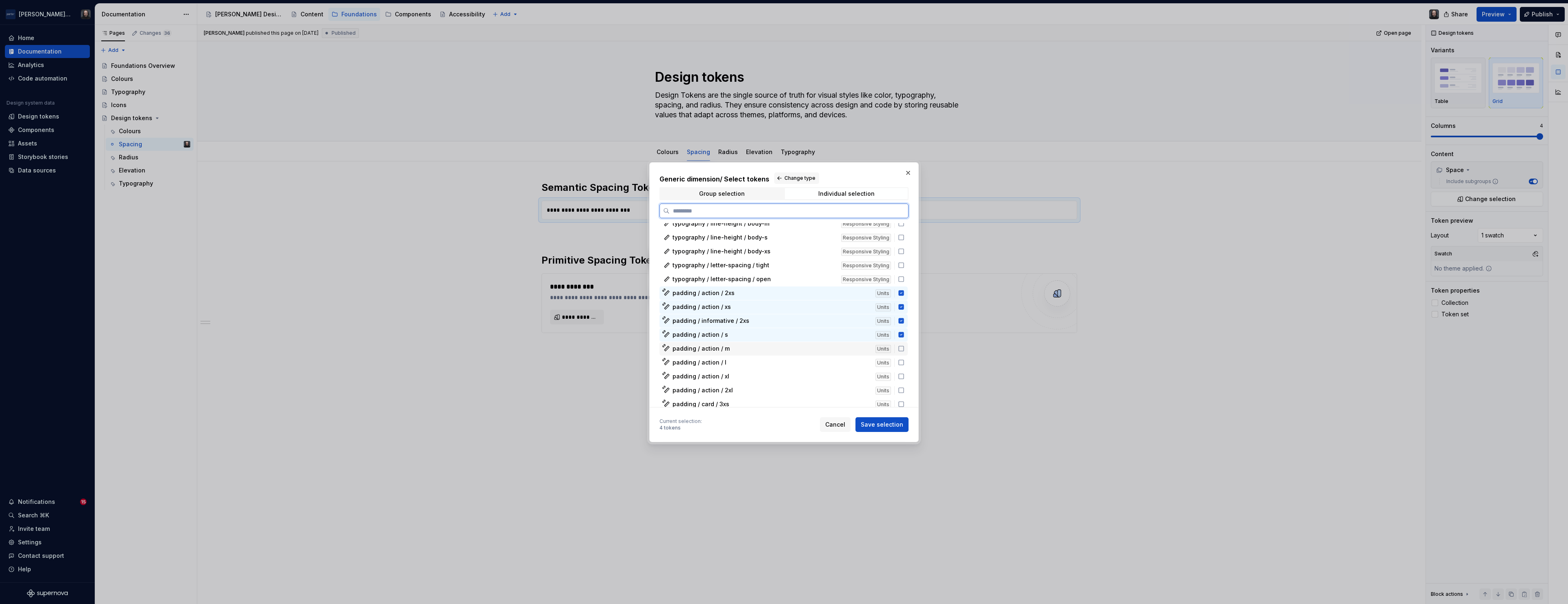
click at [905, 346] on icon at bounding box center [901, 348] width 7 height 7
click at [905, 363] on icon at bounding box center [901, 362] width 7 height 7
click at [905, 376] on icon at bounding box center [901, 376] width 7 height 7
click at [905, 391] on icon at bounding box center [901, 390] width 7 height 7
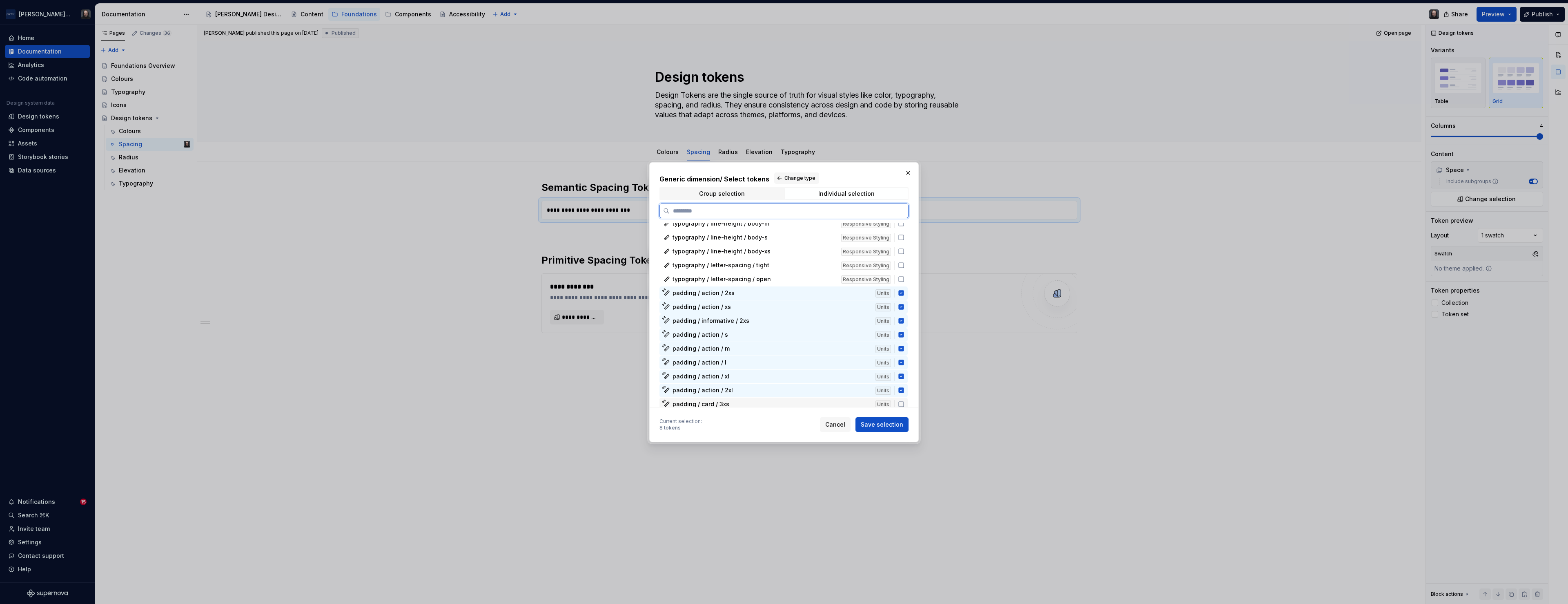
click at [905, 403] on icon at bounding box center [901, 404] width 7 height 7
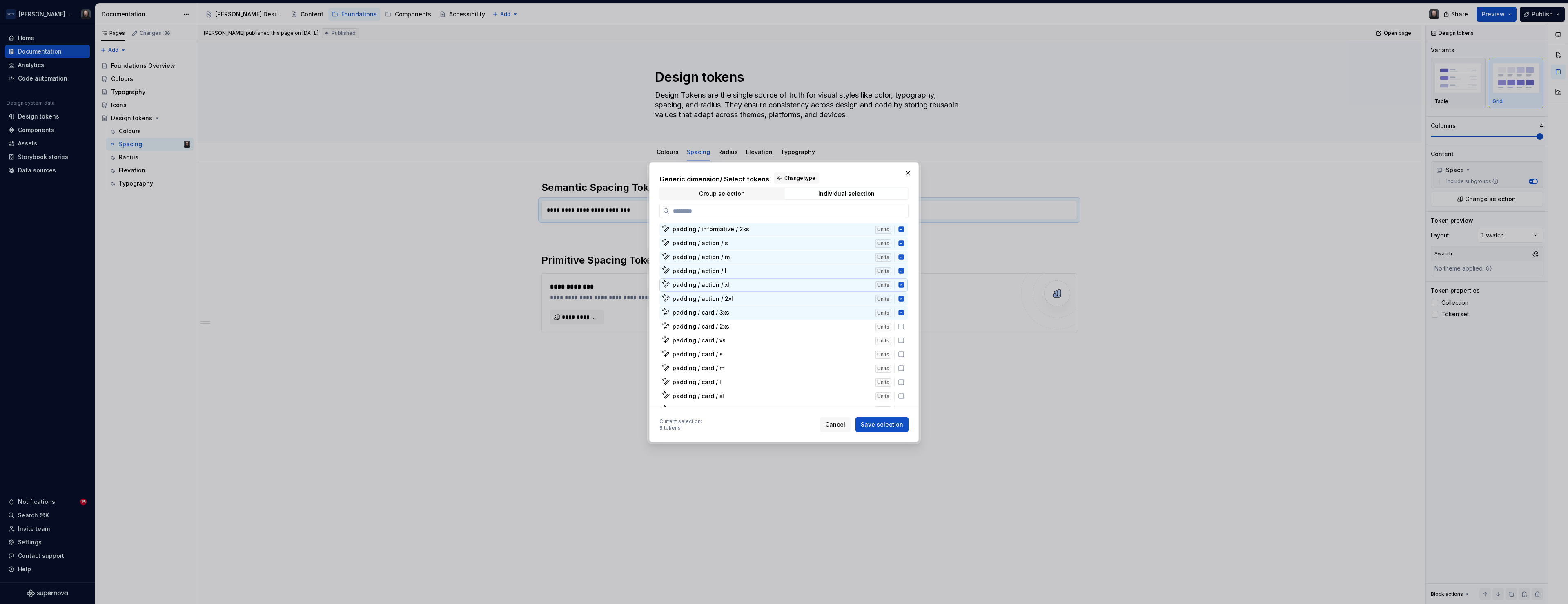
scroll to position [653, 0]
click at [905, 321] on icon at bounding box center [901, 321] width 7 height 7
click at [905, 334] on icon at bounding box center [901, 334] width 7 height 7
click at [905, 349] on icon at bounding box center [901, 349] width 7 height 7
click at [905, 364] on icon at bounding box center [901, 362] width 7 height 7
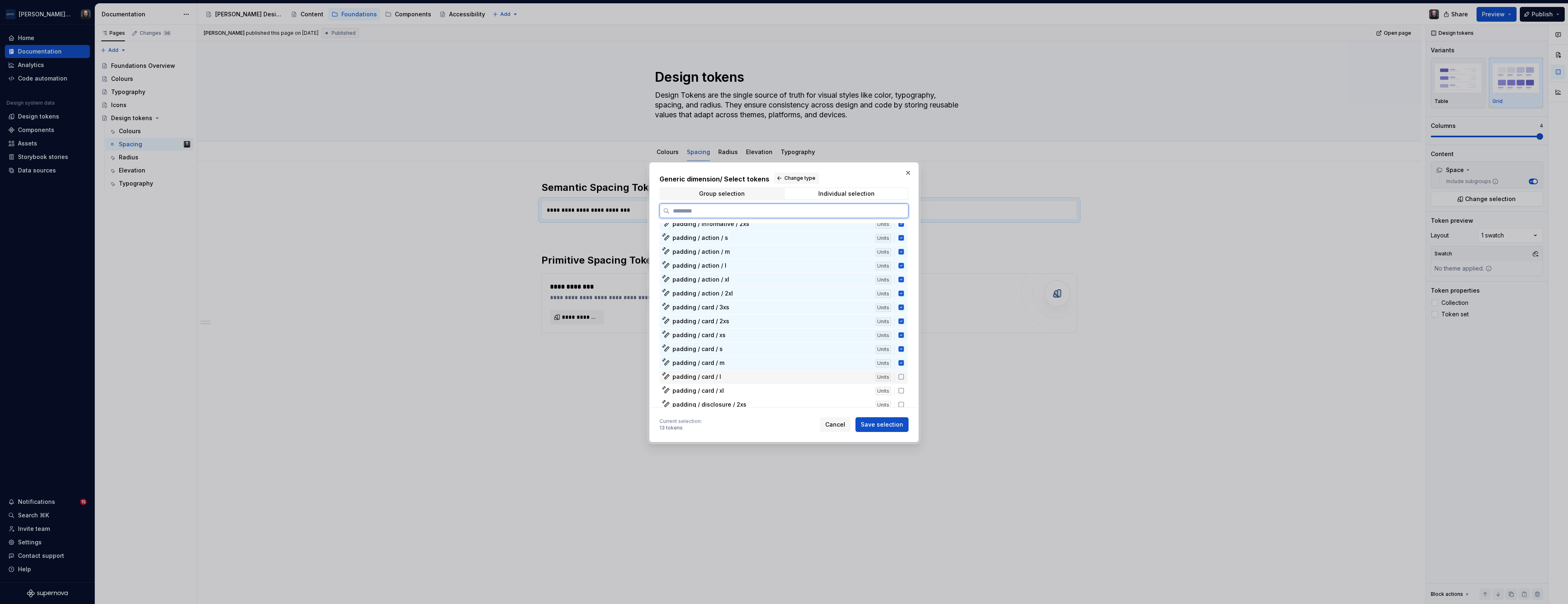
click at [905, 375] on icon at bounding box center [901, 376] width 7 height 7
click at [905, 392] on icon at bounding box center [901, 390] width 7 height 7
click at [904, 402] on icon at bounding box center [901, 404] width 5 height 5
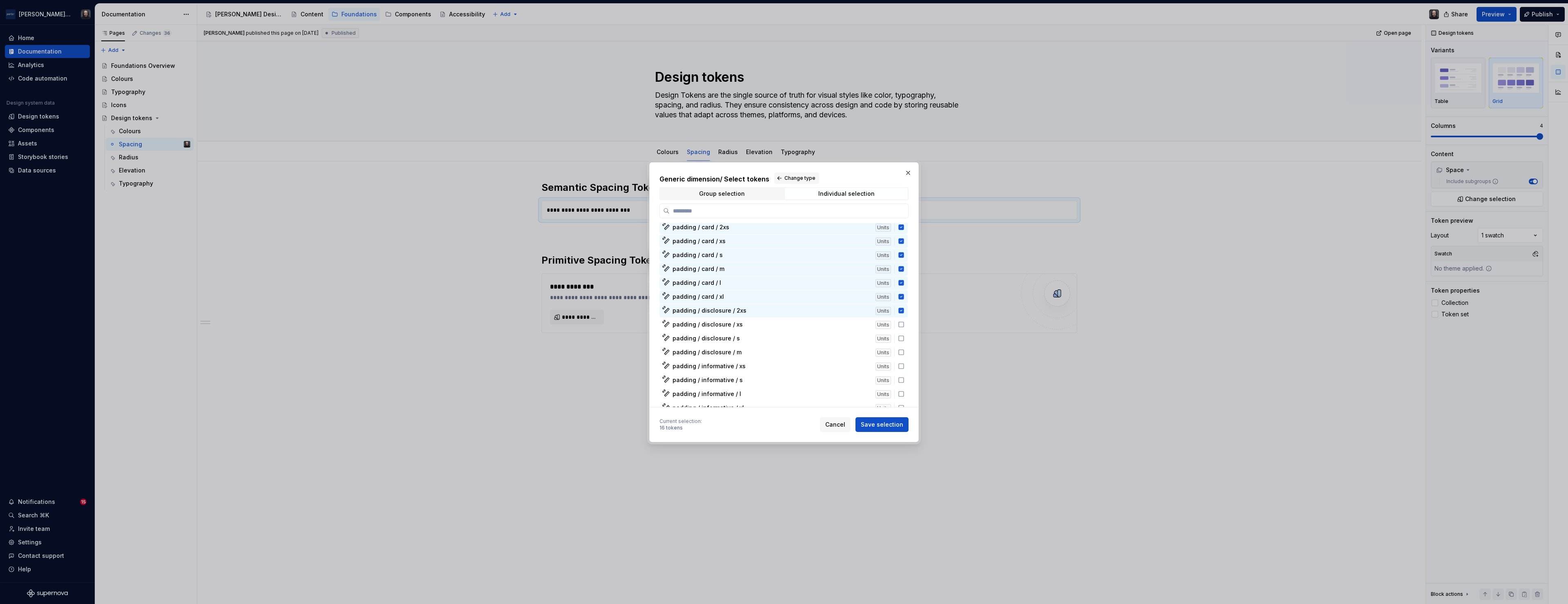
scroll to position [757, 0]
click at [905, 314] on icon at bounding box center [901, 314] width 7 height 7
click at [905, 329] on icon at bounding box center [901, 327] width 7 height 7
click at [905, 340] on icon at bounding box center [901, 341] width 7 height 7
click at [905, 355] on icon at bounding box center [901, 355] width 7 height 7
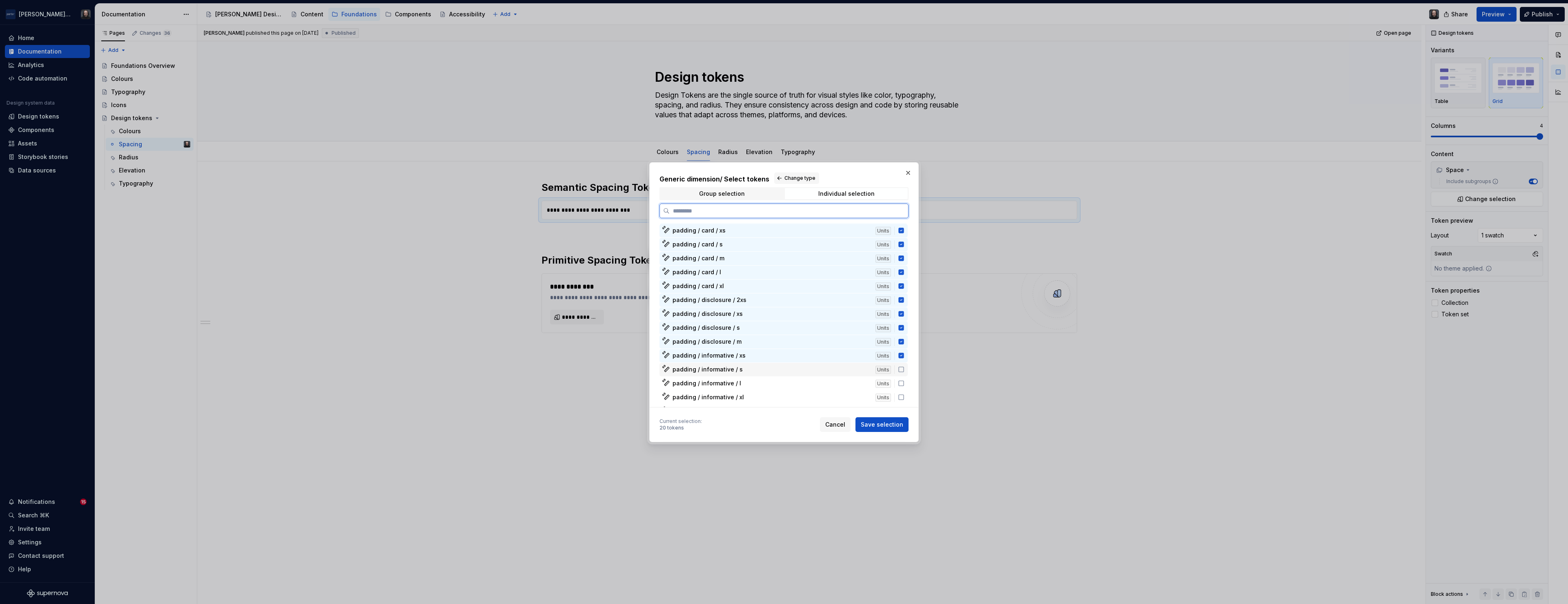
click at [904, 367] on icon at bounding box center [901, 369] width 5 height 5
click at [905, 383] on icon at bounding box center [901, 383] width 7 height 7
click at [905, 397] on icon at bounding box center [901, 396] width 7 height 7
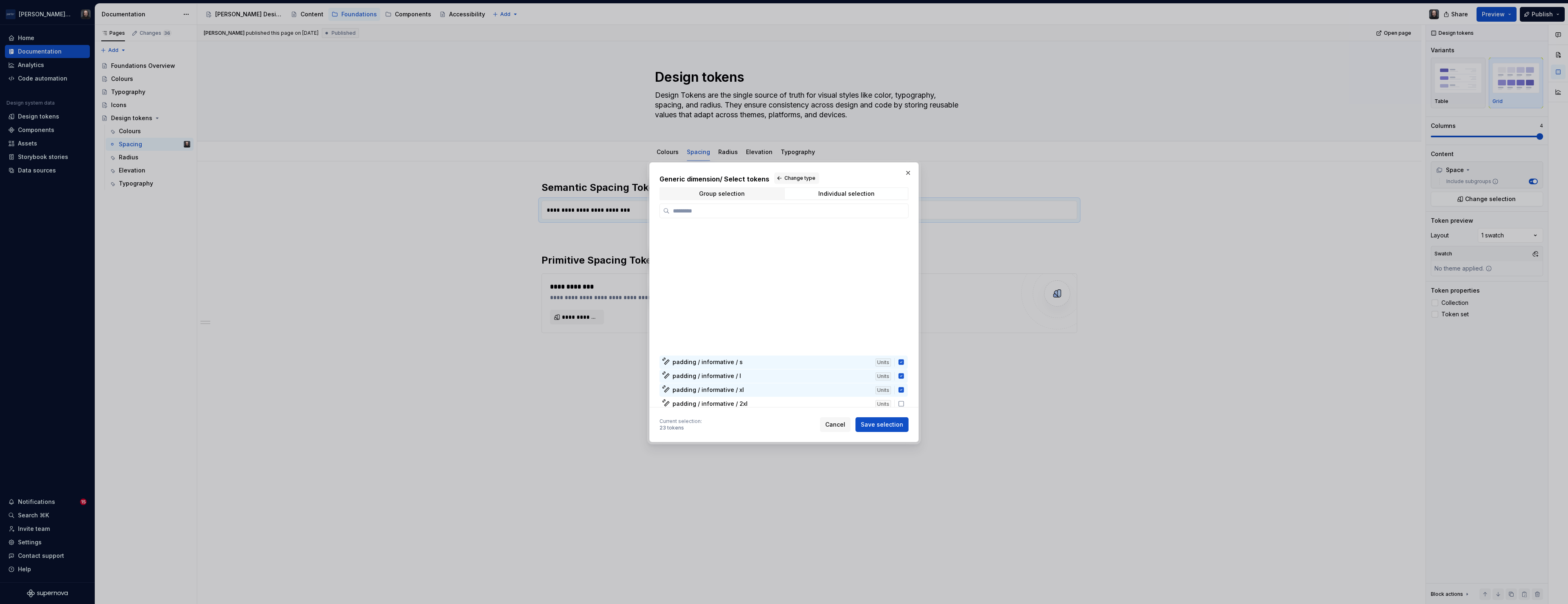
scroll to position [895, 0]
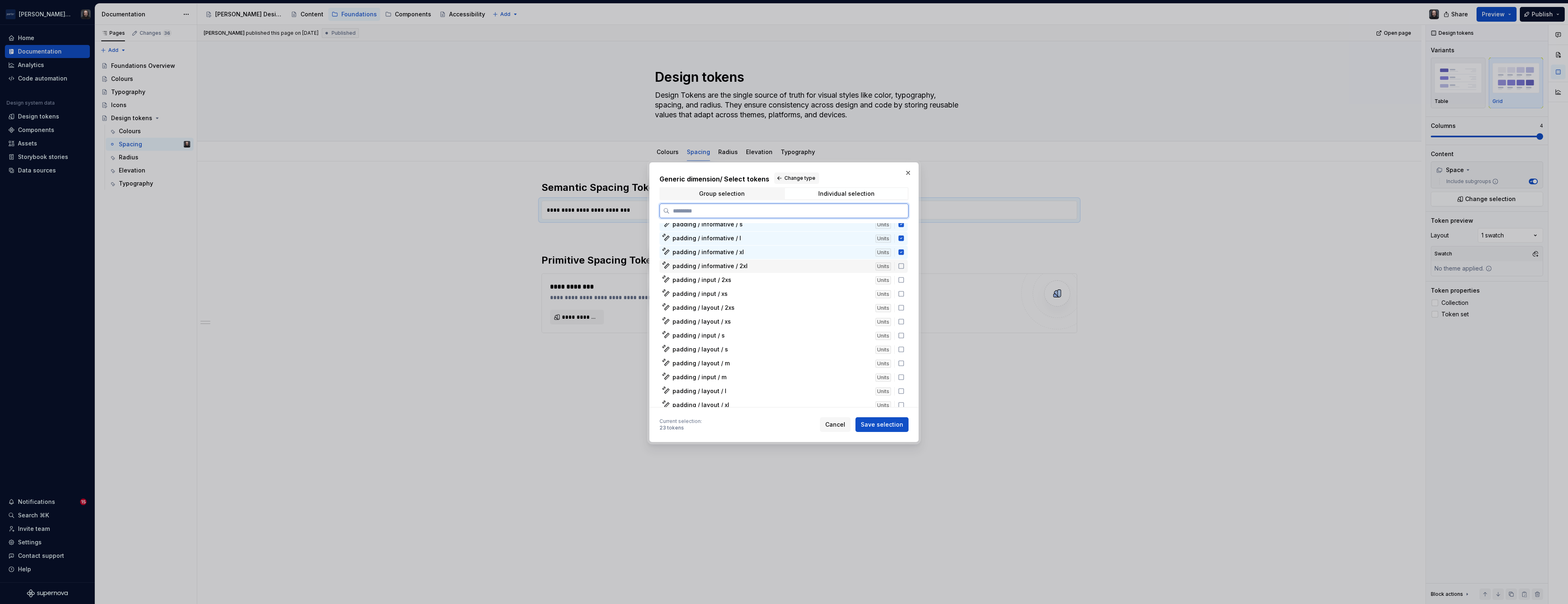
click at [905, 267] on icon at bounding box center [901, 266] width 7 height 7
click at [905, 278] on icon at bounding box center [901, 279] width 7 height 7
click at [905, 293] on icon at bounding box center [901, 293] width 7 height 7
click at [905, 308] on icon at bounding box center [901, 308] width 7 height 7
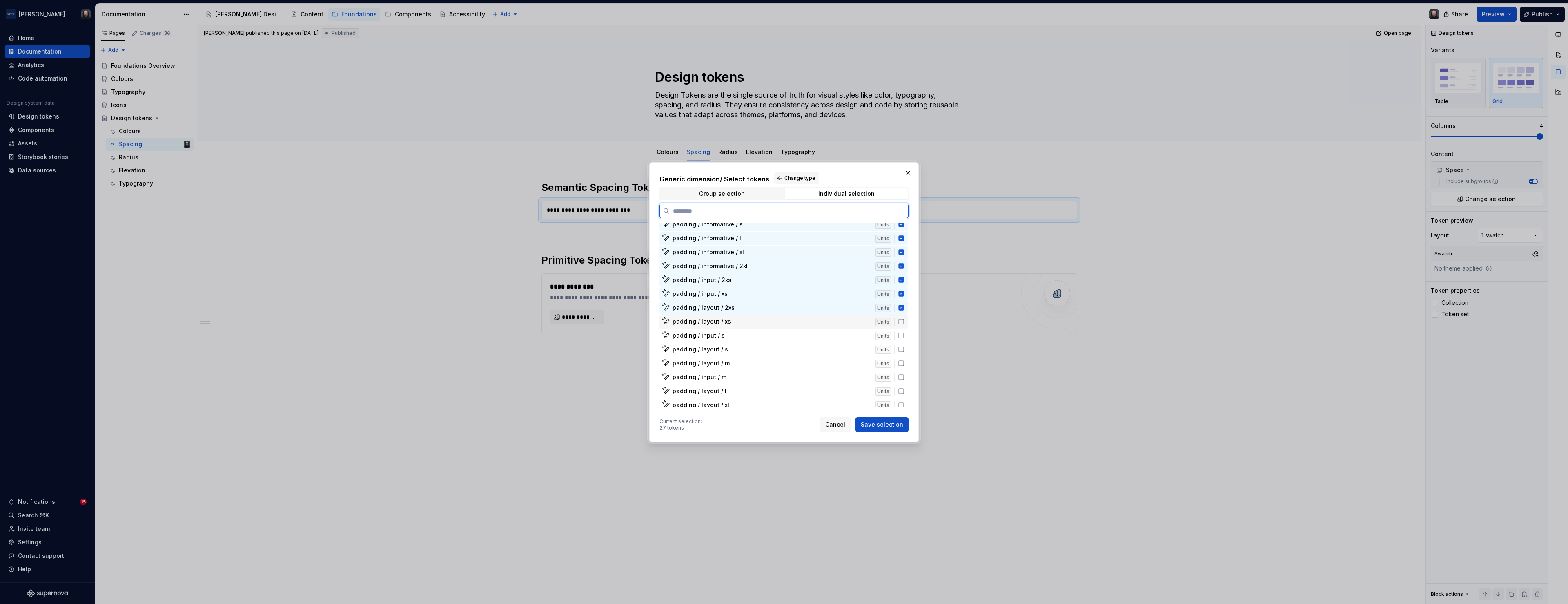
click at [905, 320] on icon at bounding box center [901, 321] width 7 height 7
click at [905, 335] on icon at bounding box center [901, 335] width 7 height 7
click at [905, 349] on icon at bounding box center [901, 349] width 7 height 7
click at [905, 363] on icon at bounding box center [901, 363] width 7 height 7
click at [905, 375] on icon at bounding box center [901, 377] width 7 height 7
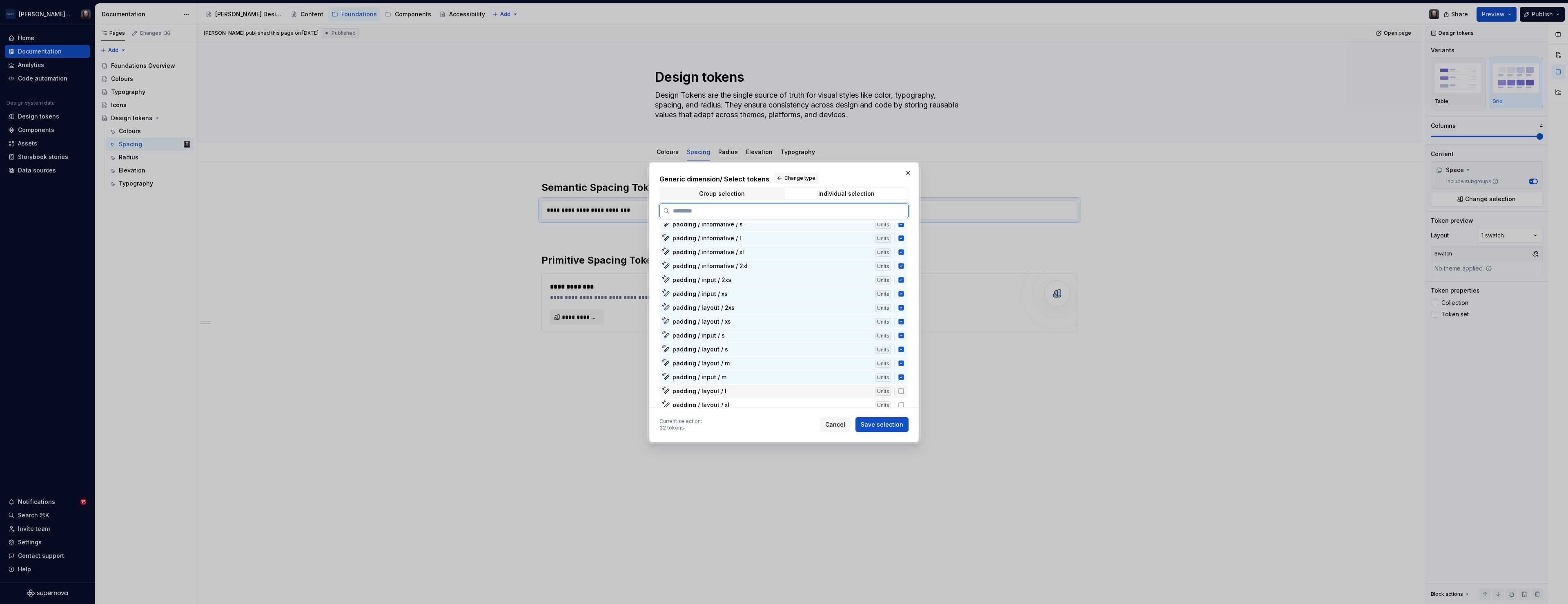
click at [905, 389] on icon at bounding box center [901, 390] width 7 height 7
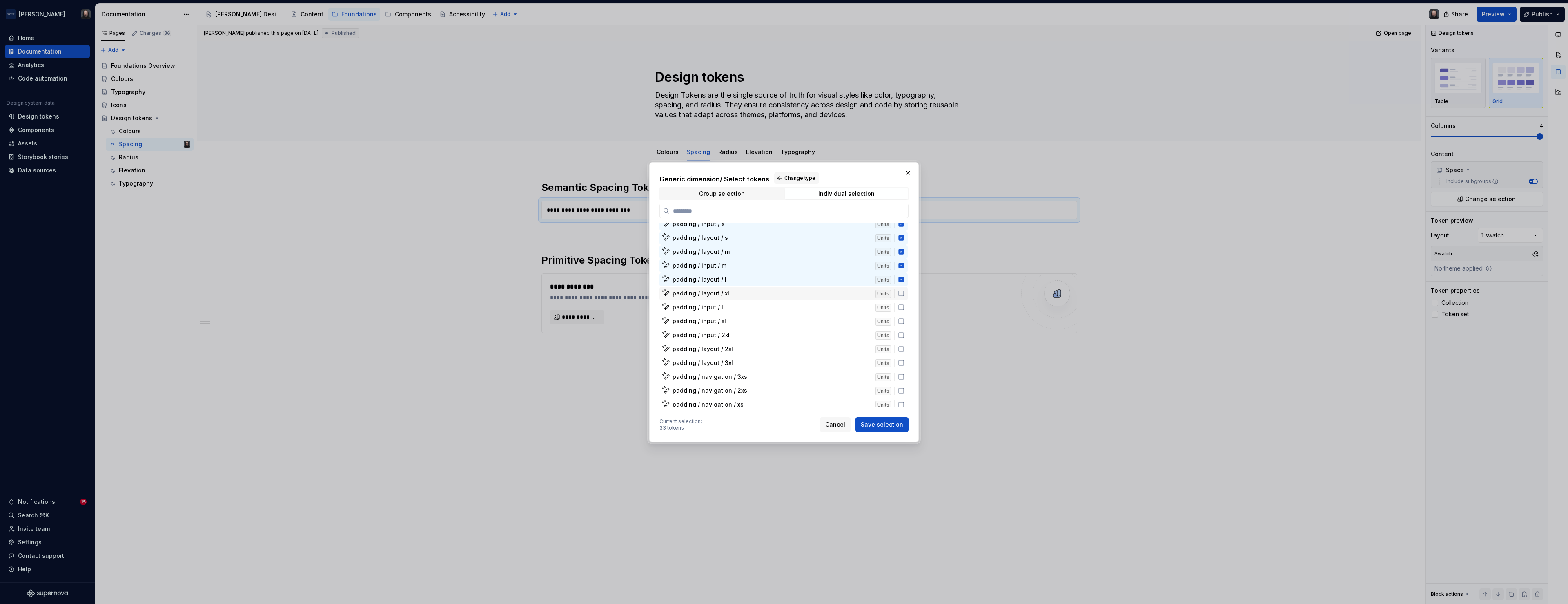
scroll to position [1012, 0]
click at [905, 287] on icon at bounding box center [901, 287] width 7 height 7
click at [905, 302] on icon at bounding box center [901, 302] width 7 height 7
click at [905, 315] on icon at bounding box center [901, 316] width 7 height 7
click at [905, 329] on icon at bounding box center [901, 329] width 7 height 7
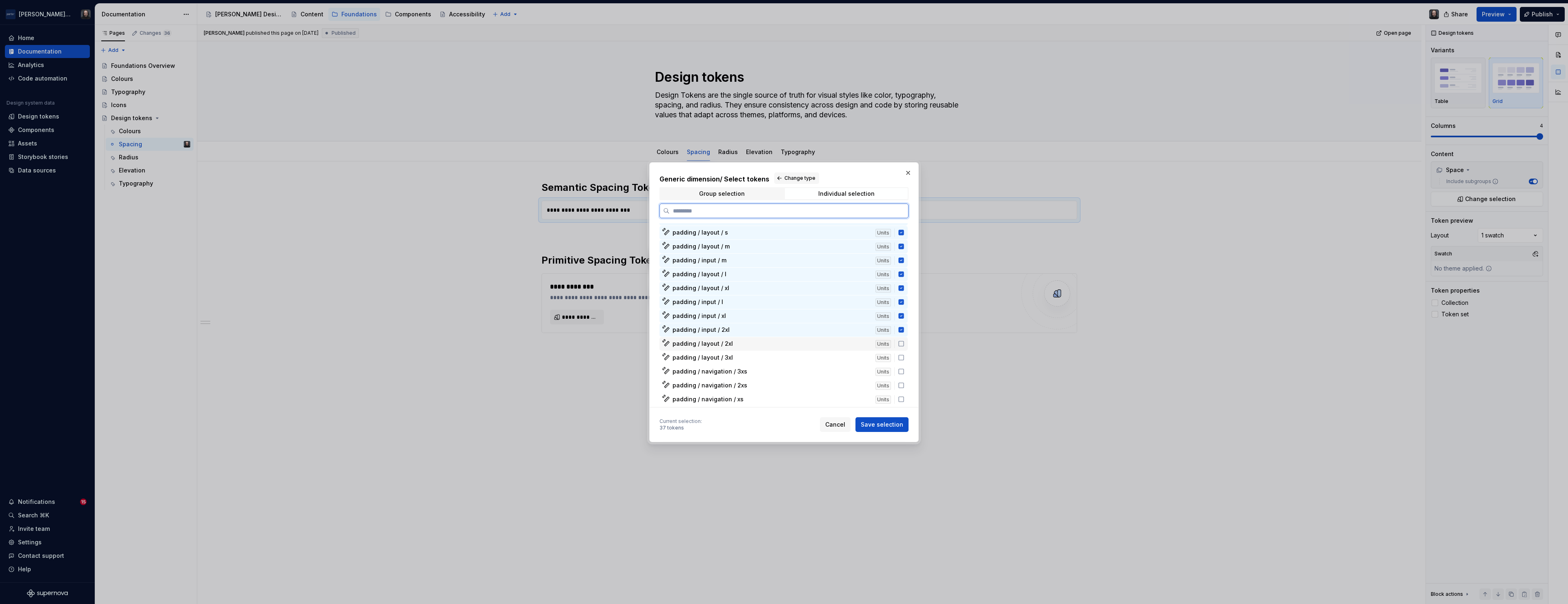
click at [905, 342] on icon at bounding box center [901, 343] width 7 height 7
click at [905, 356] on icon at bounding box center [901, 357] width 7 height 7
click at [905, 372] on icon at bounding box center [901, 371] width 7 height 7
click at [905, 384] on icon at bounding box center [901, 385] width 7 height 7
click at [905, 397] on icon at bounding box center [901, 399] width 7 height 7
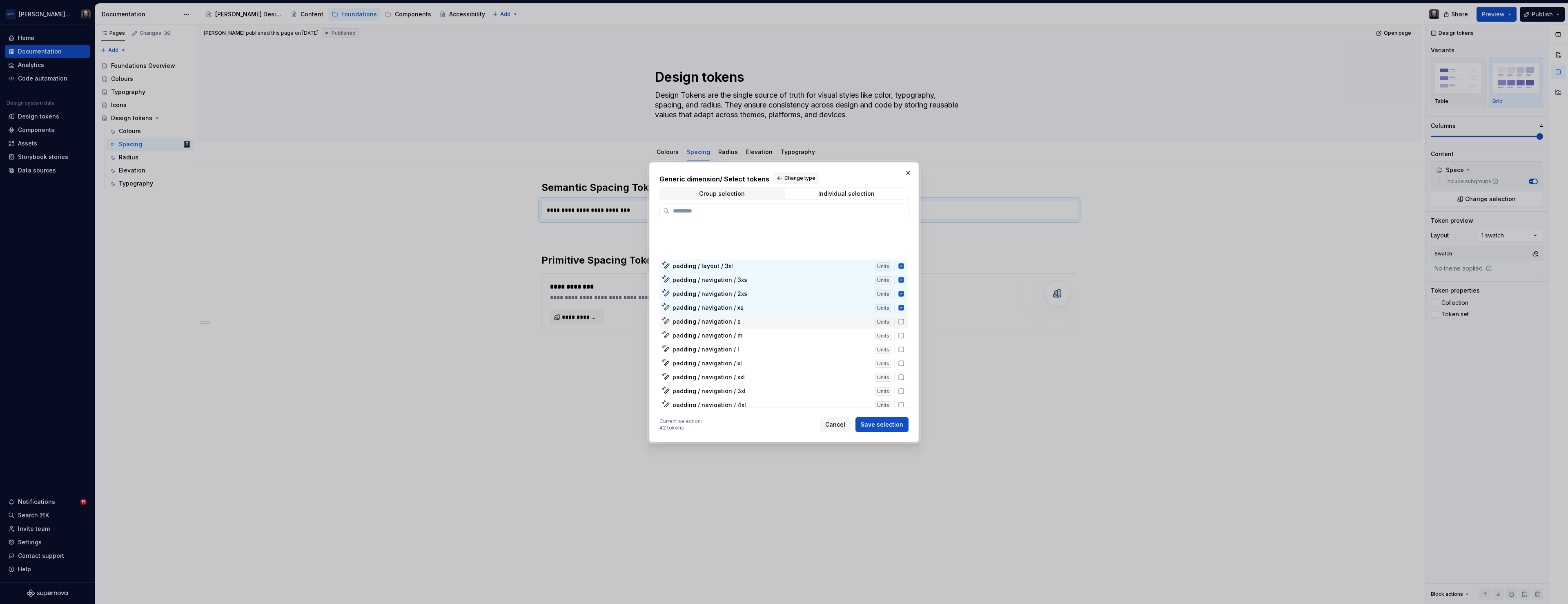
scroll to position [1138, 0]
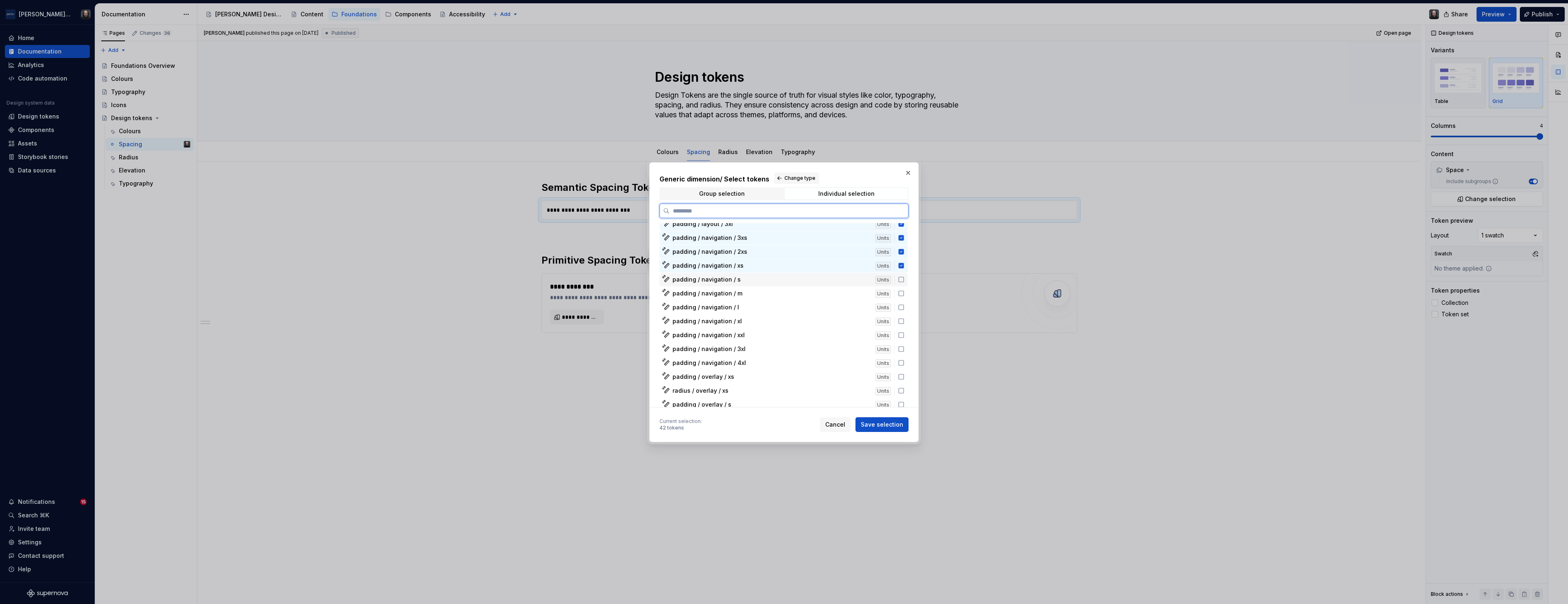
click at [905, 279] on icon at bounding box center [901, 279] width 7 height 7
click at [905, 293] on icon at bounding box center [901, 293] width 7 height 7
click at [905, 308] on icon at bounding box center [901, 307] width 7 height 7
click at [905, 320] on icon at bounding box center [901, 321] width 7 height 7
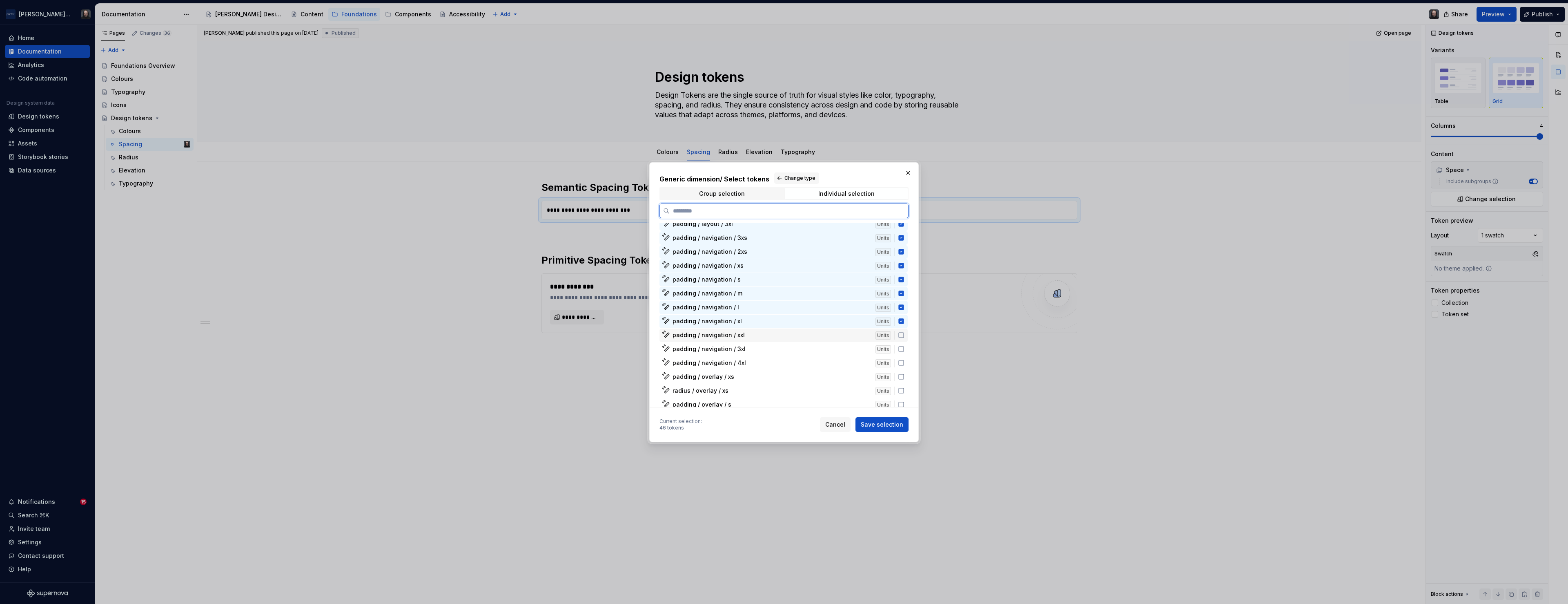
click at [905, 334] on icon at bounding box center [901, 334] width 7 height 7
click at [905, 348] on icon at bounding box center [901, 349] width 7 height 7
click at [905, 364] on icon at bounding box center [901, 362] width 7 height 7
click at [905, 376] on icon at bounding box center [901, 376] width 7 height 7
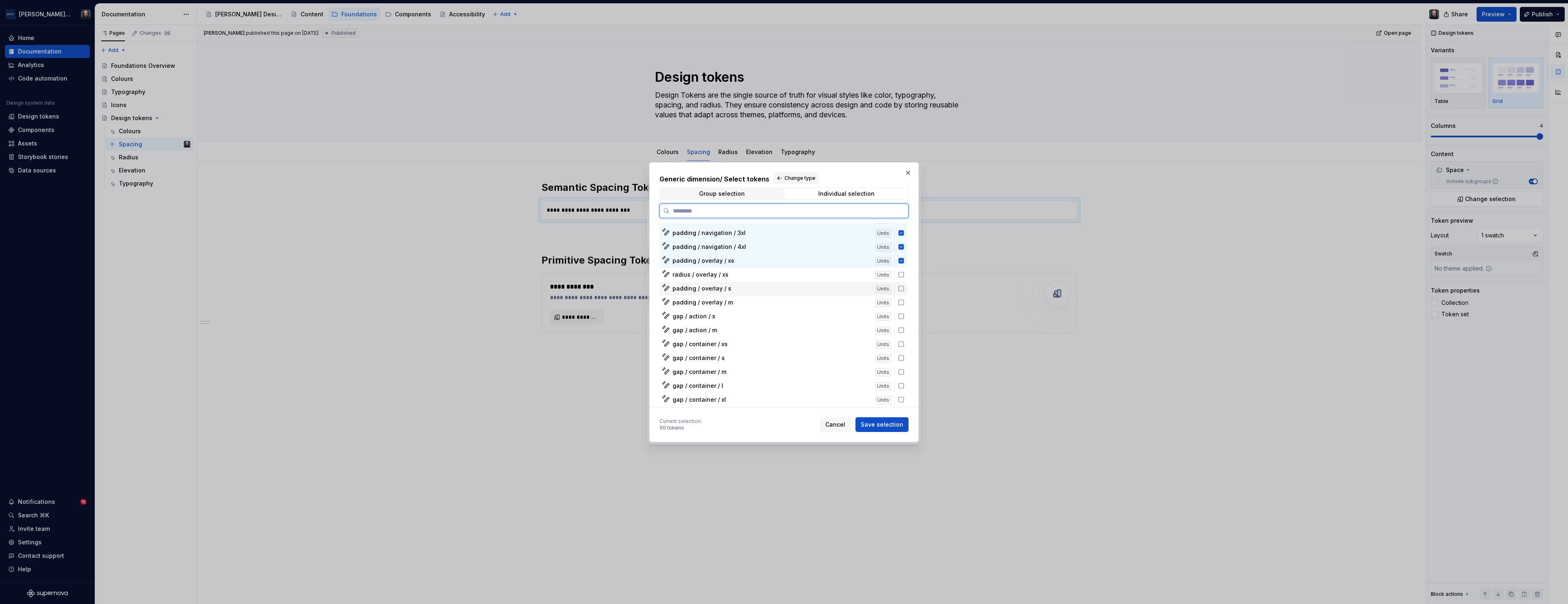
click at [905, 290] on icon at bounding box center [901, 288] width 7 height 7
click at [905, 302] on icon at bounding box center [901, 302] width 7 height 7
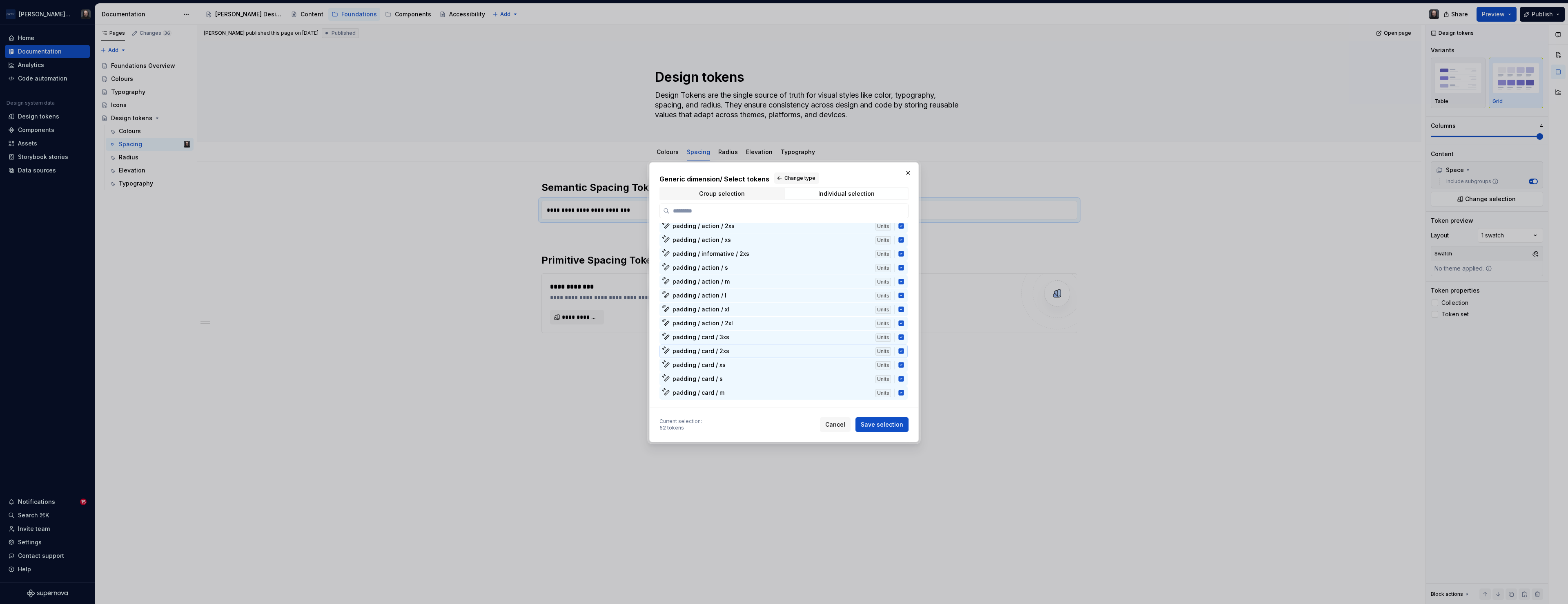
scroll to position [520, 0]
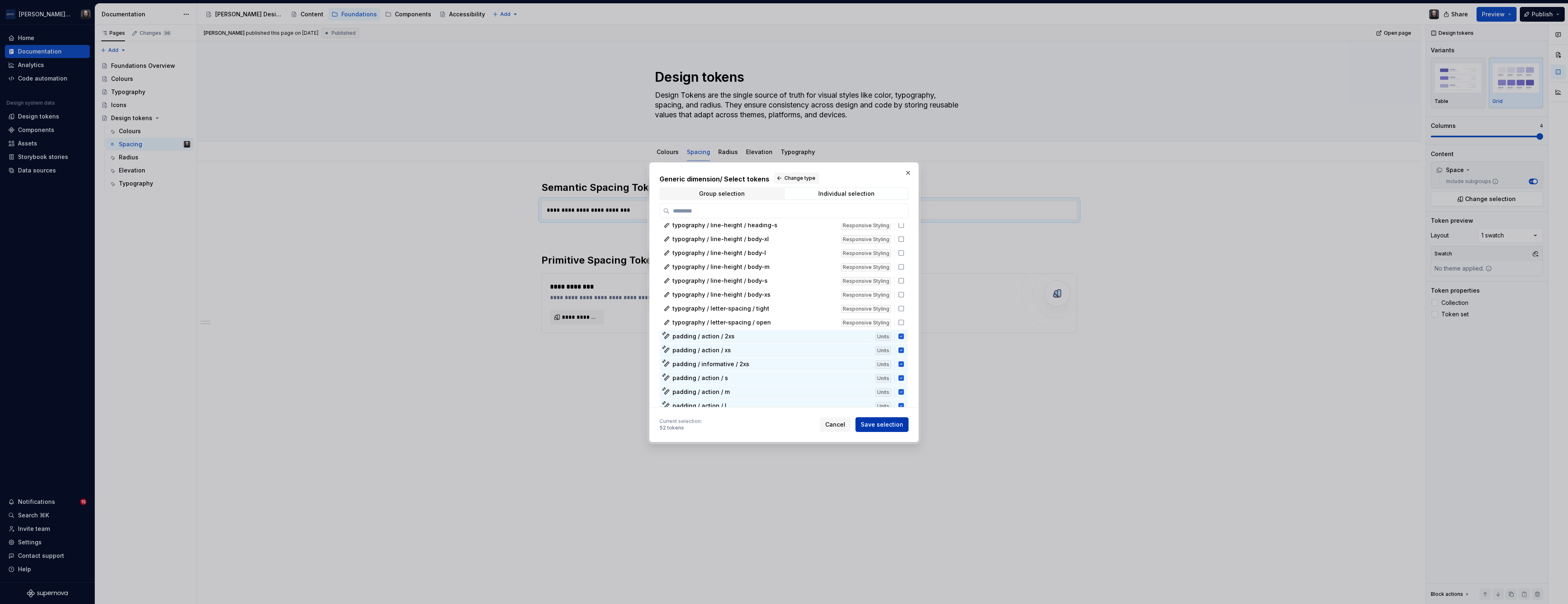
click at [888, 424] on span "Save selection" at bounding box center [881, 424] width 43 height 8
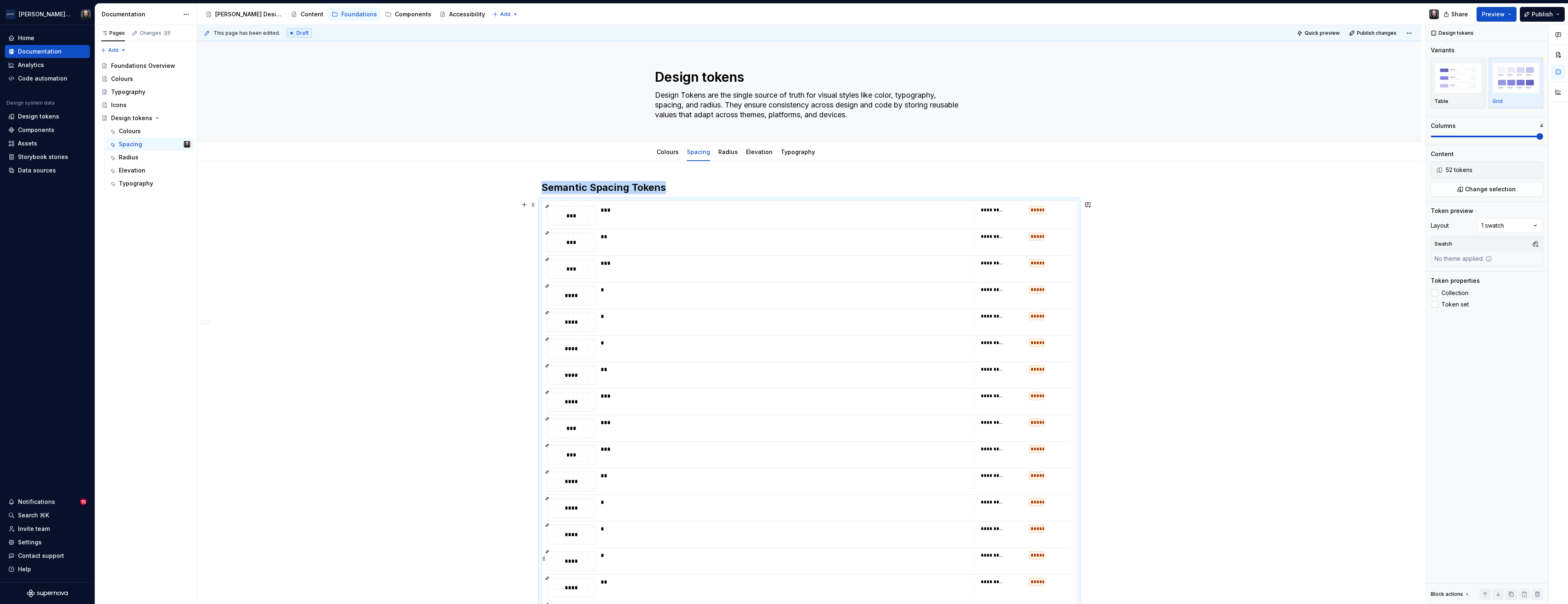
scroll to position [175, 0]
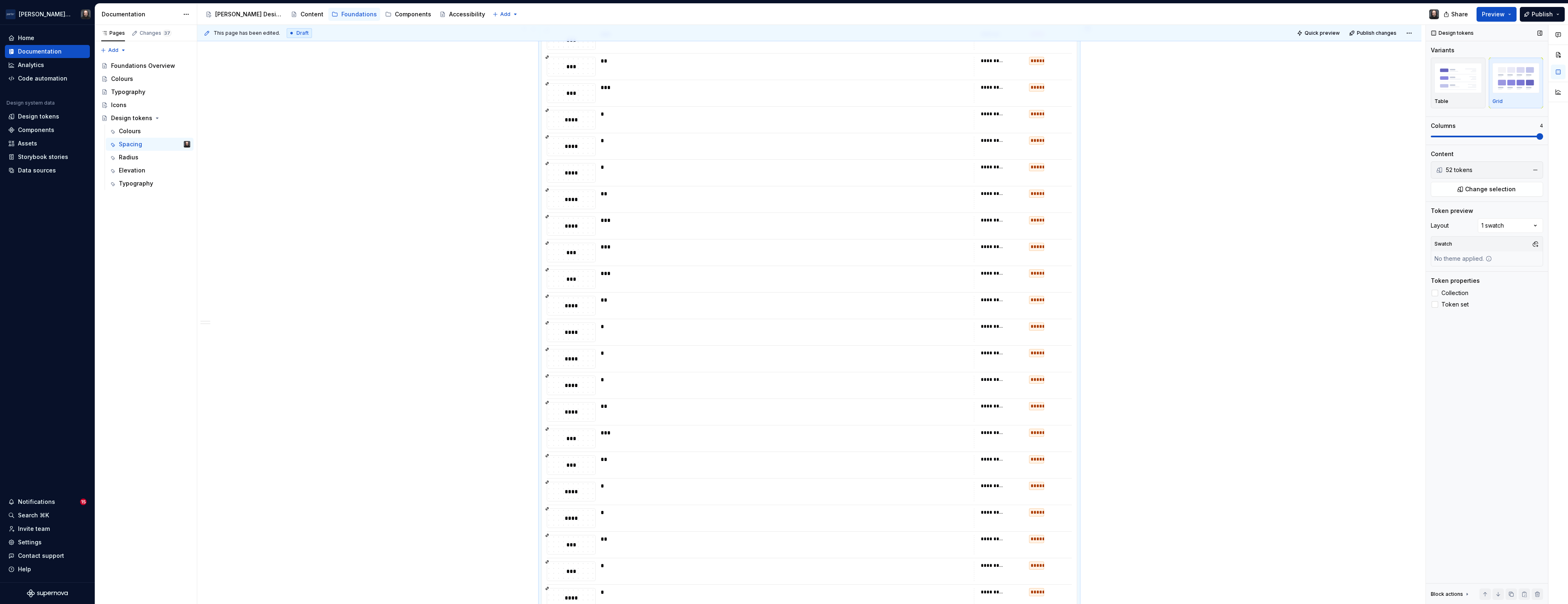
type textarea "*"
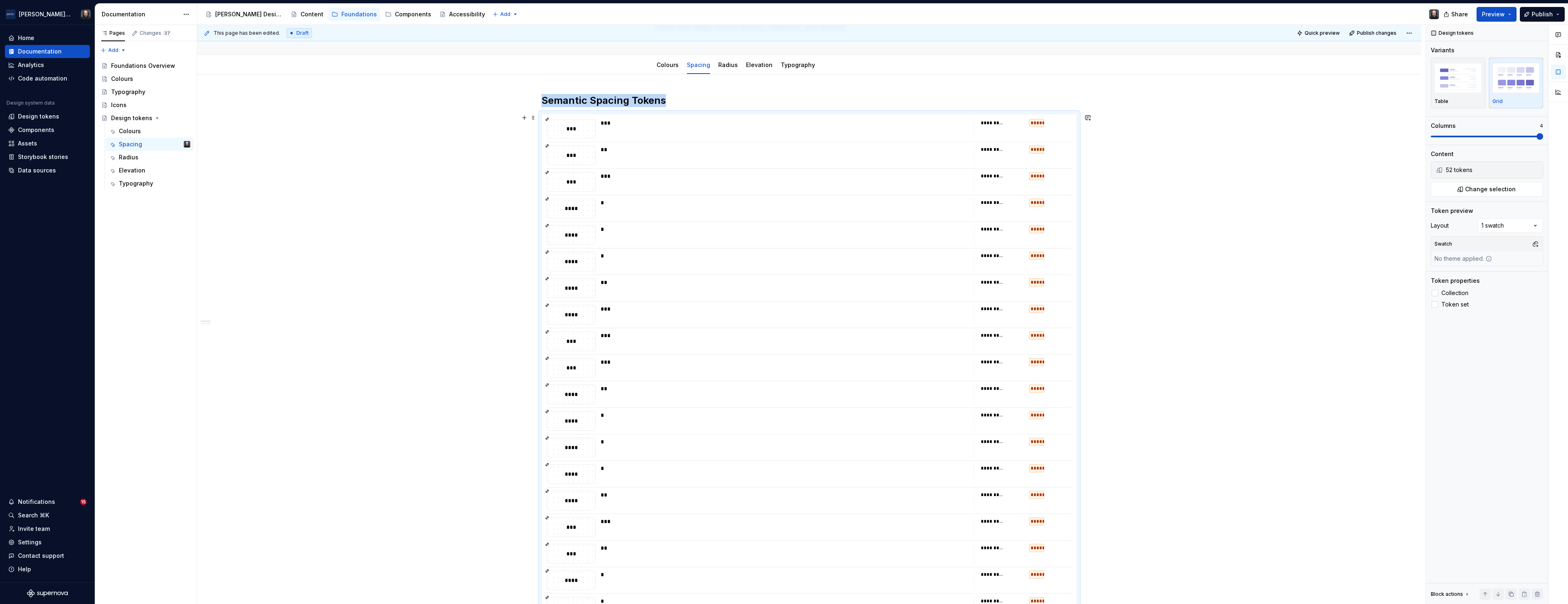
scroll to position [0, 0]
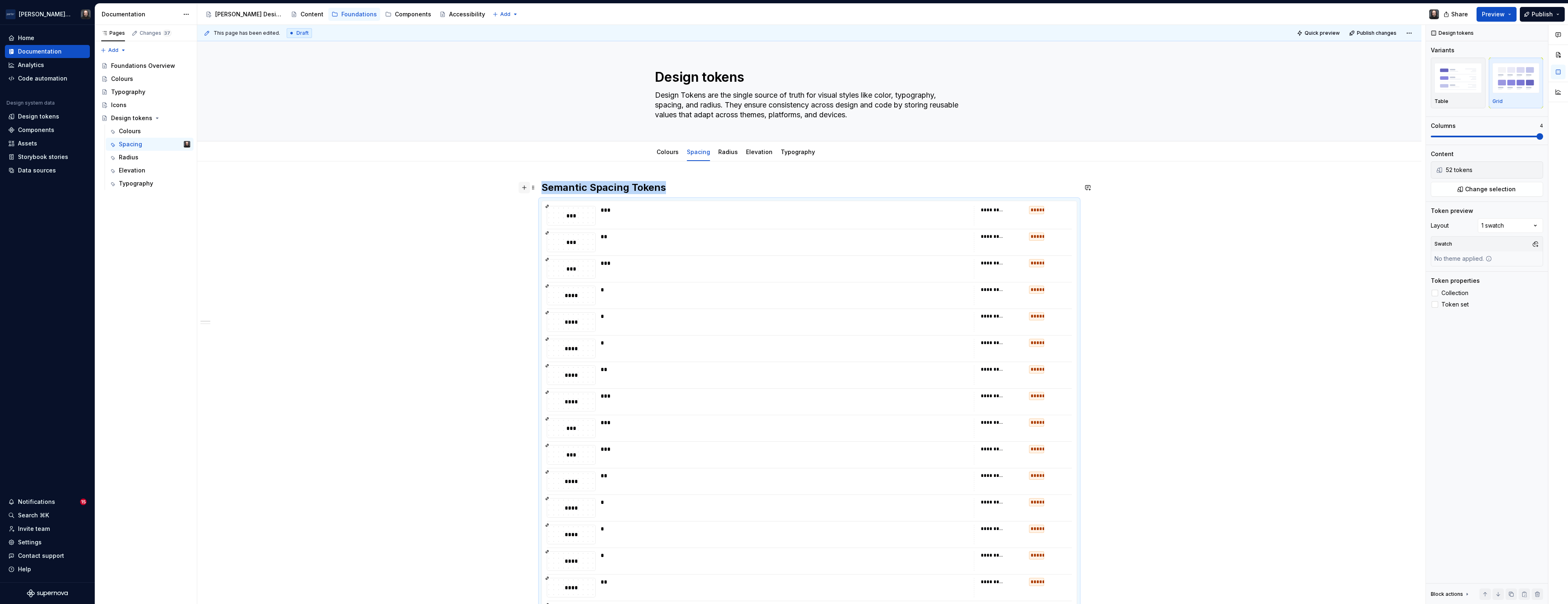
click at [528, 189] on button "button" at bounding box center [524, 187] width 11 height 11
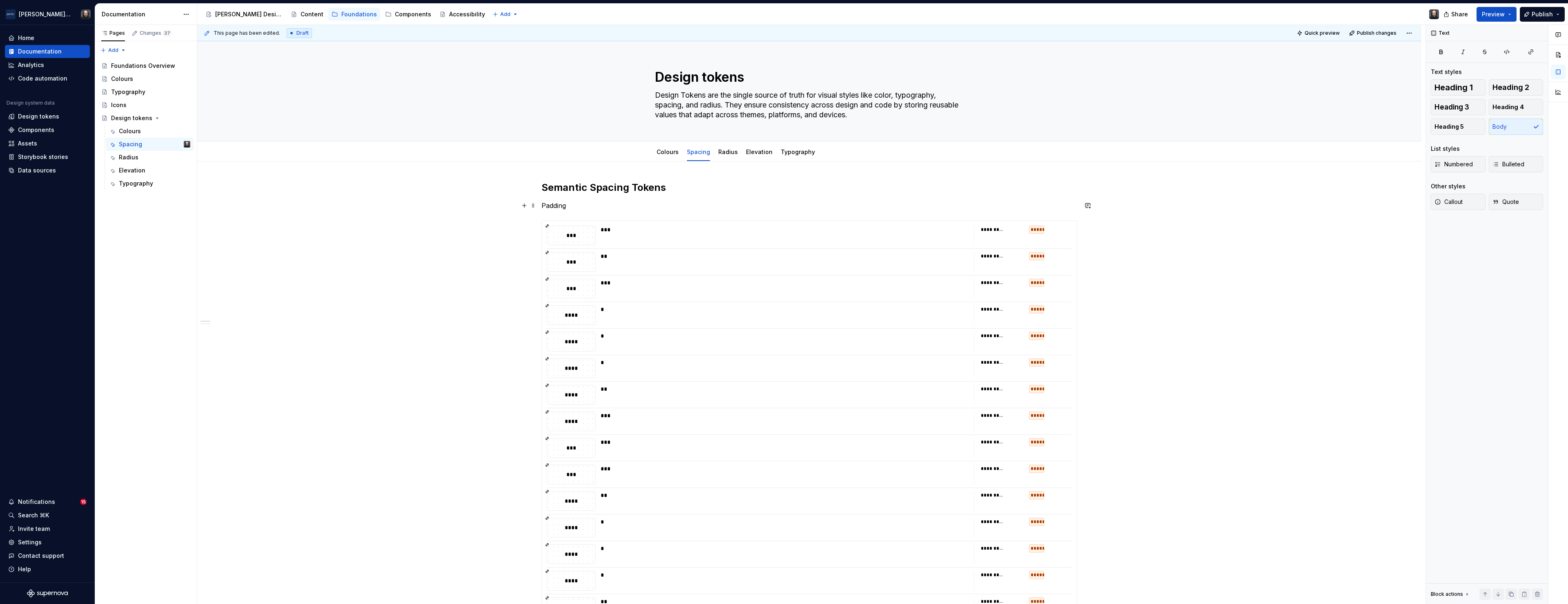
click at [560, 208] on p "Padding" at bounding box center [809, 205] width 536 height 10
click at [608, 190] on button "button" at bounding box center [607, 190] width 11 height 11
click at [474, 289] on div "**********" at bounding box center [811, 314] width 1228 height 579
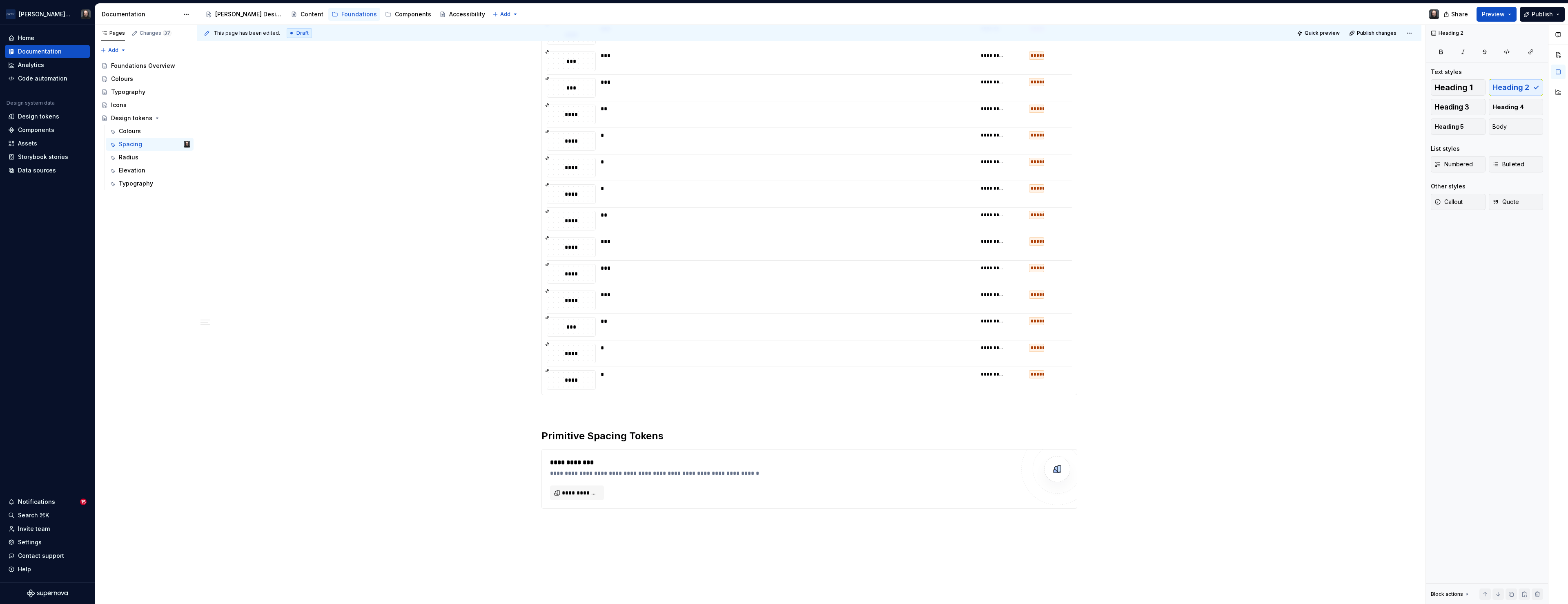
scroll to position [1250, 0]
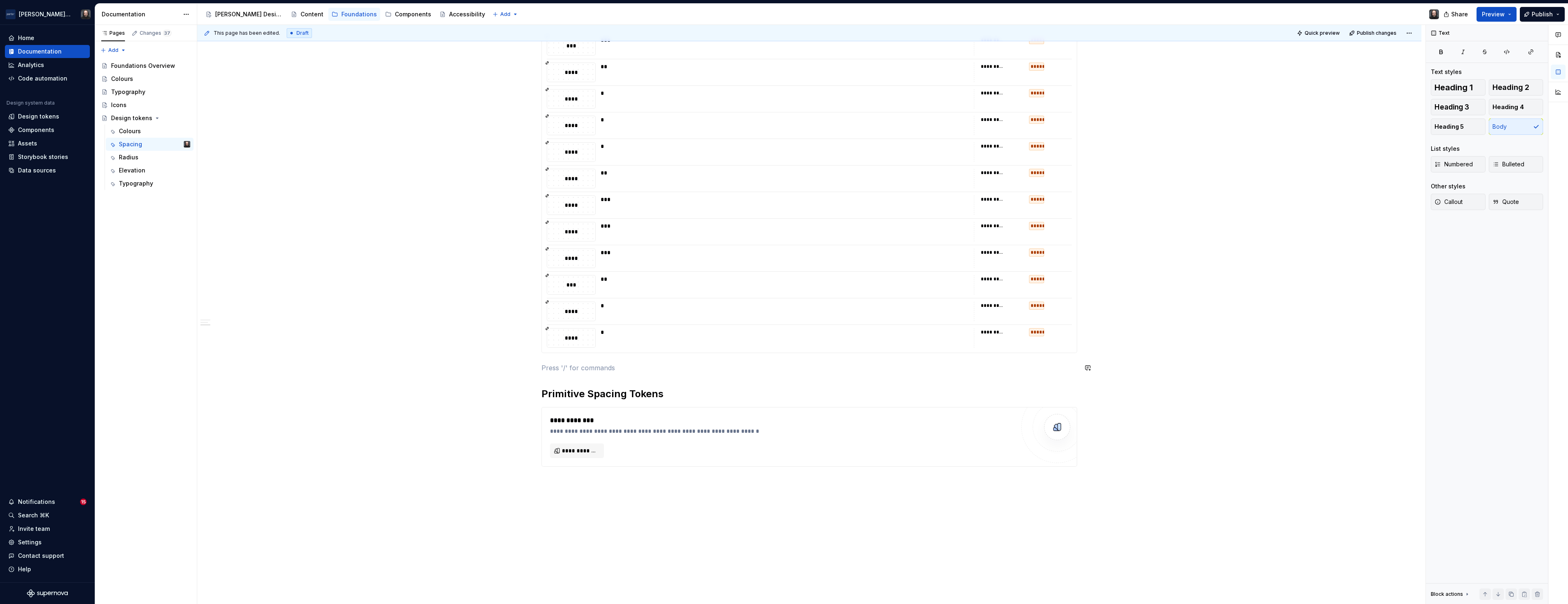
click at [564, 363] on p at bounding box center [809, 367] width 536 height 10
click at [549, 368] on p "Gap" at bounding box center [809, 367] width 536 height 10
click at [610, 352] on button "button" at bounding box center [607, 352] width 11 height 11
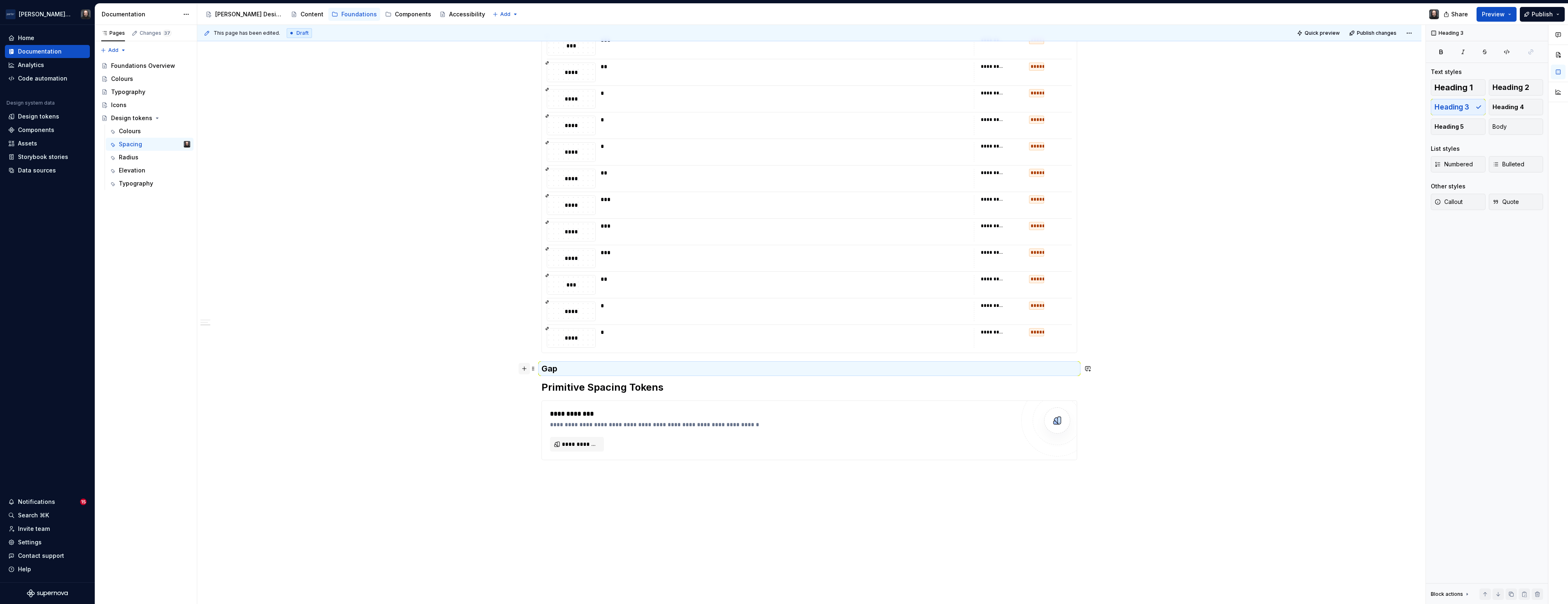
click at [526, 370] on button "button" at bounding box center [524, 368] width 11 height 11
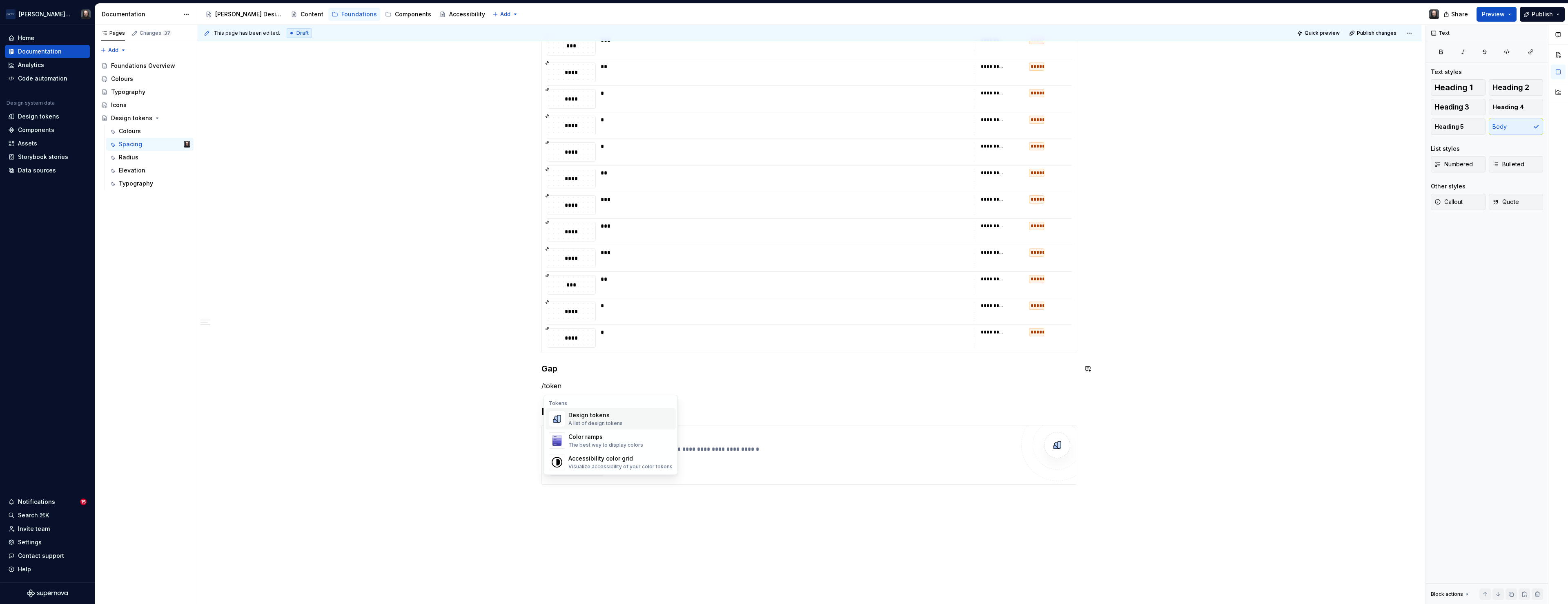
click at [609, 415] on div "Design tokens" at bounding box center [596, 414] width 54 height 8
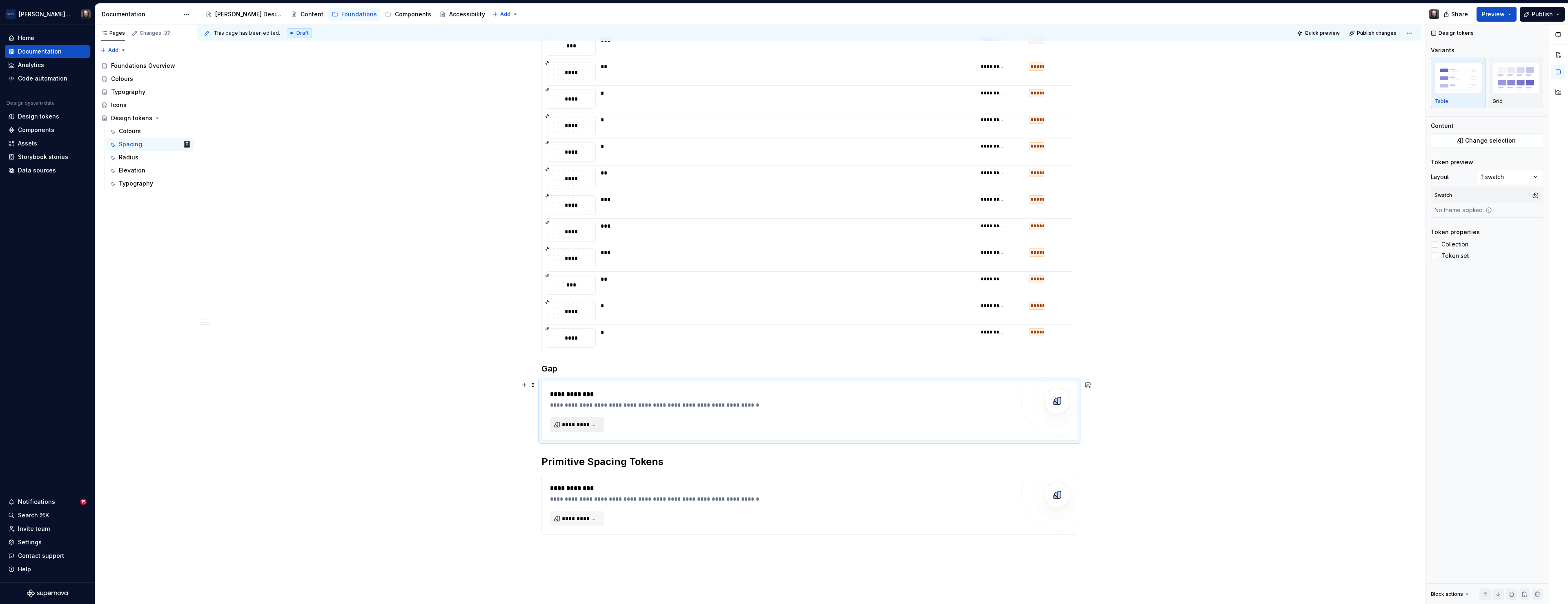
click at [591, 420] on span "**********" at bounding box center [580, 424] width 37 height 8
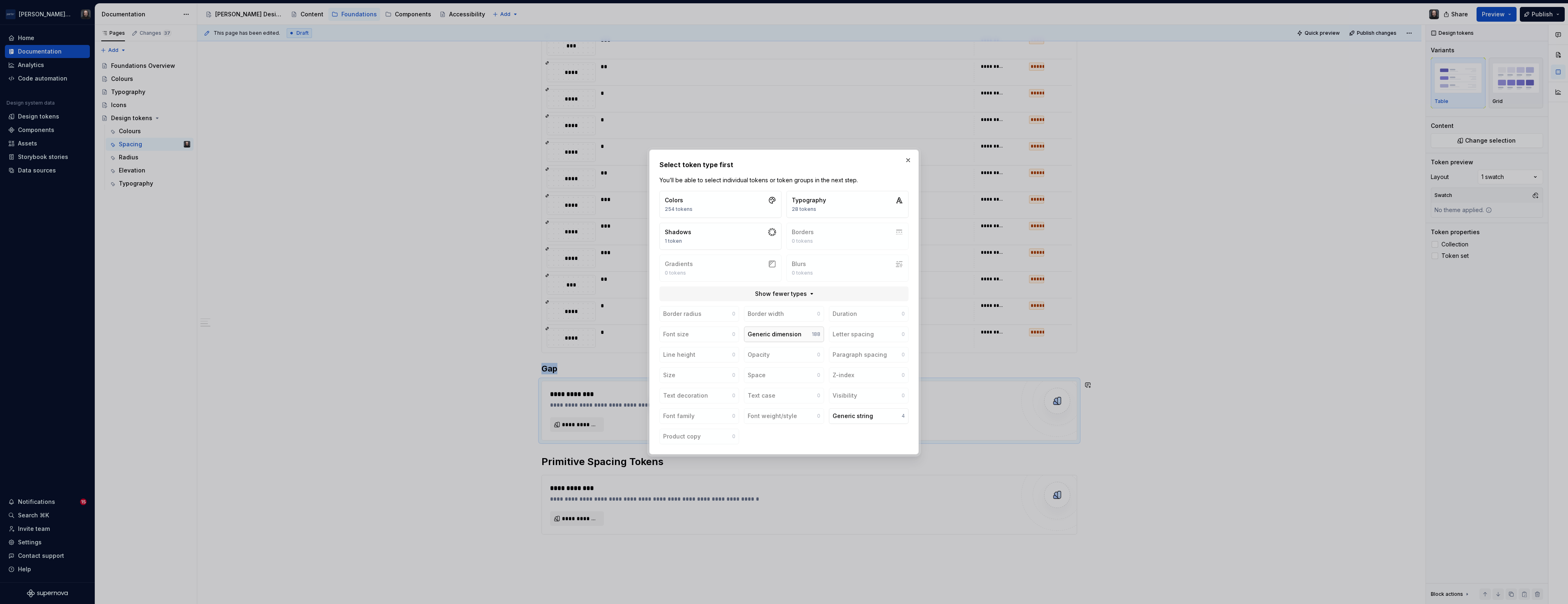
click at [806, 335] on button "Generic dimension 188" at bounding box center [784, 334] width 80 height 16
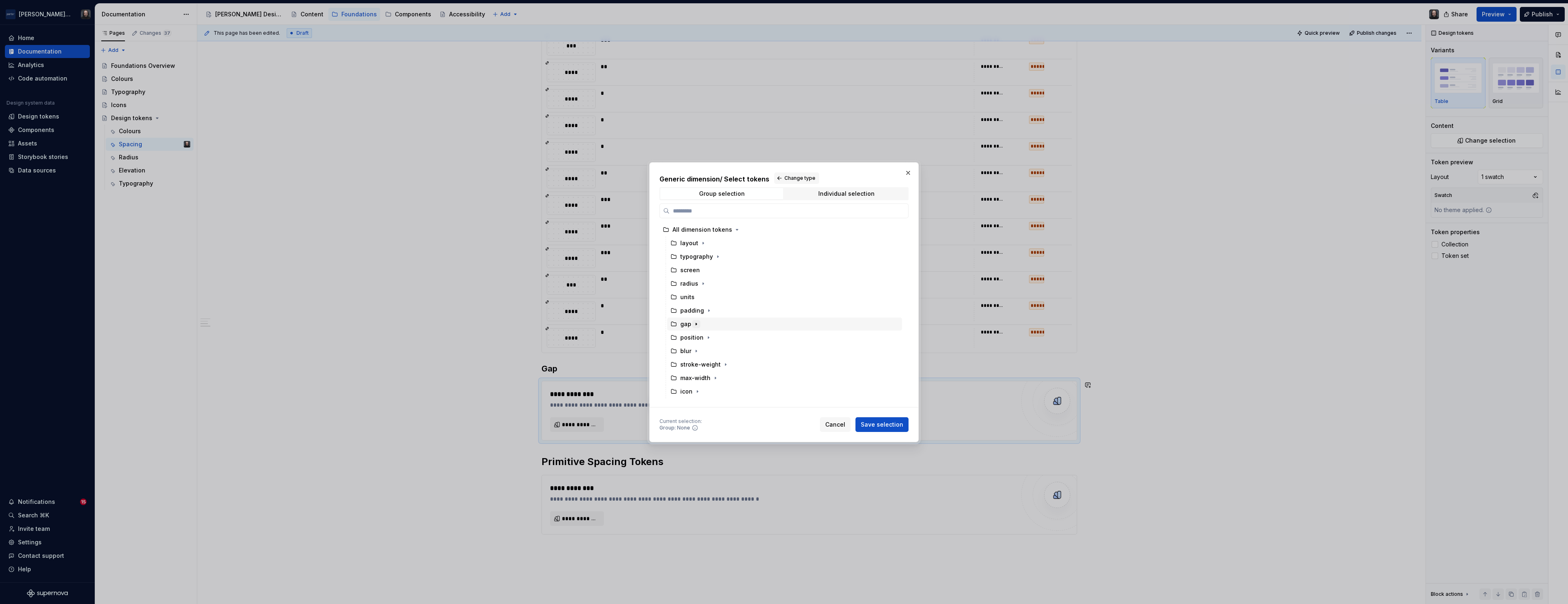
click at [696, 323] on icon "button" at bounding box center [696, 323] width 1 height 2
click at [696, 274] on icon "button" at bounding box center [696, 274] width 2 height 1
click at [729, 323] on div "gap" at bounding box center [784, 324] width 235 height 13
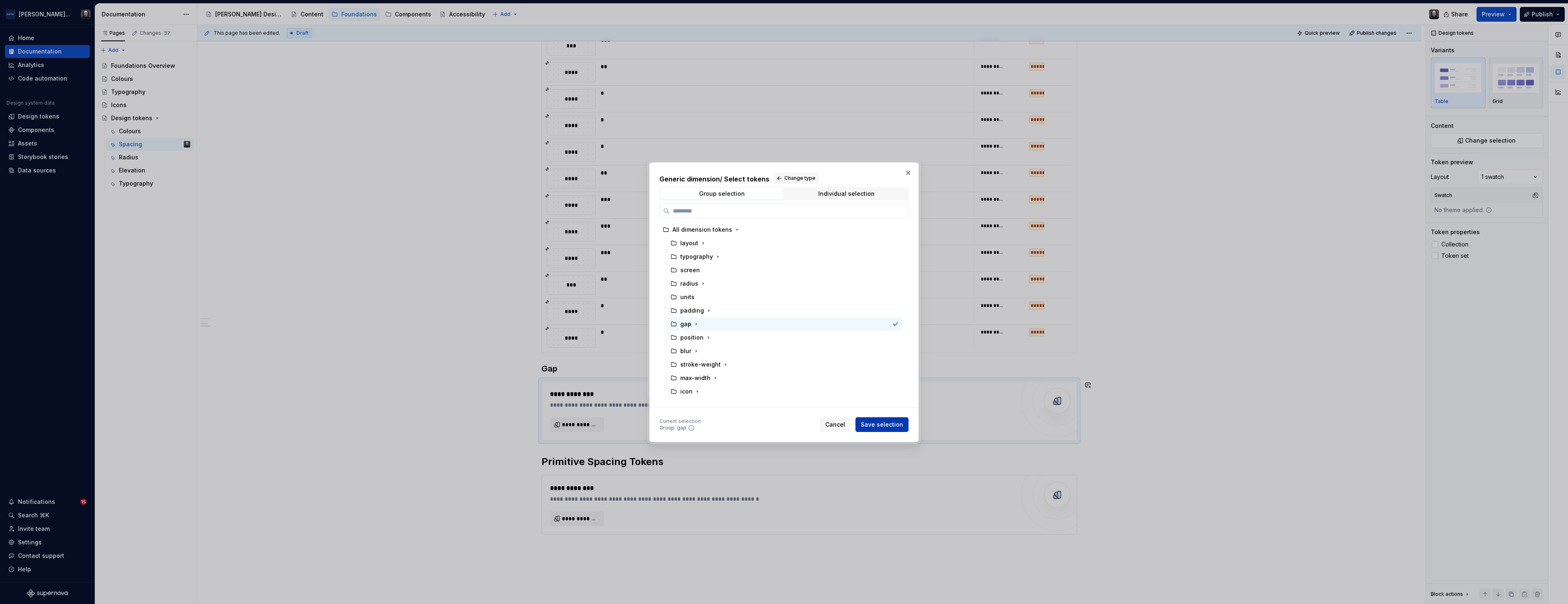
click at [884, 423] on span "Save selection" at bounding box center [881, 424] width 43 height 8
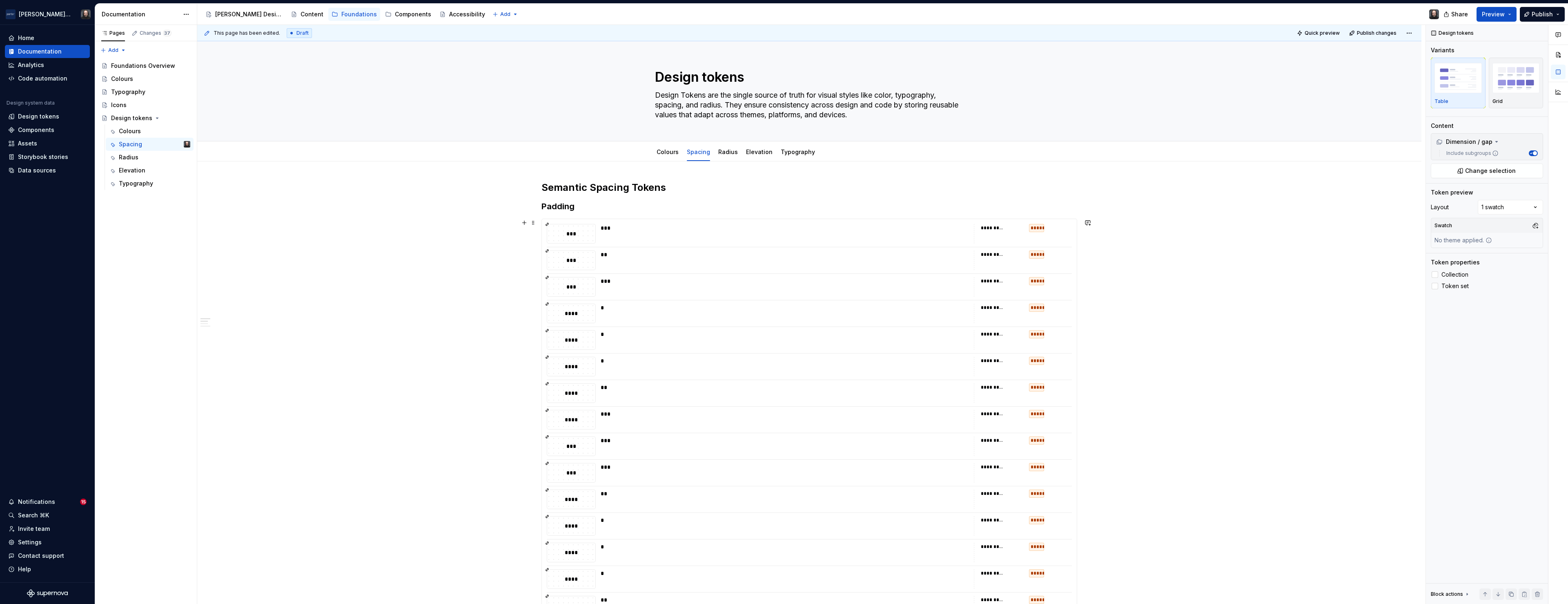
click at [1497, 190] on span "Change selection" at bounding box center [1490, 189] width 51 height 8
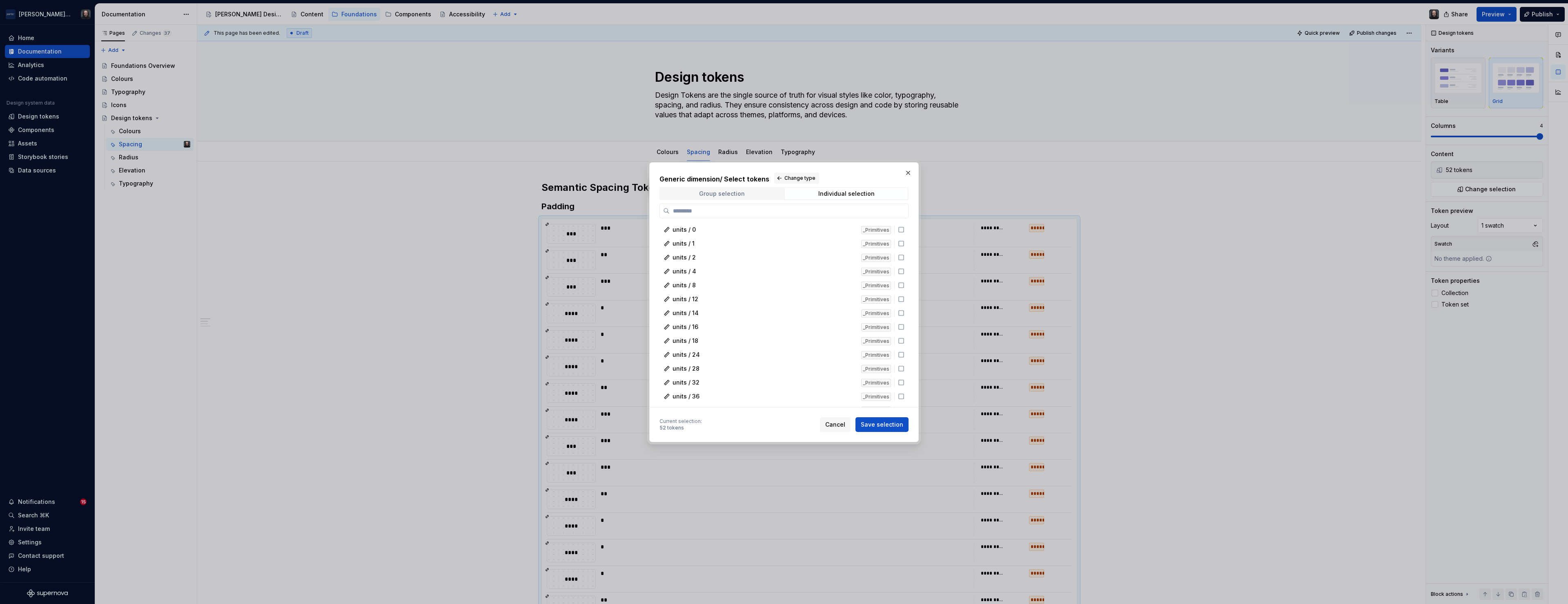
click at [748, 193] on span "Group selection" at bounding box center [722, 193] width 123 height 11
click at [741, 311] on div "padding" at bounding box center [784, 311] width 235 height 13
click at [891, 424] on span "Save selection" at bounding box center [881, 424] width 43 height 8
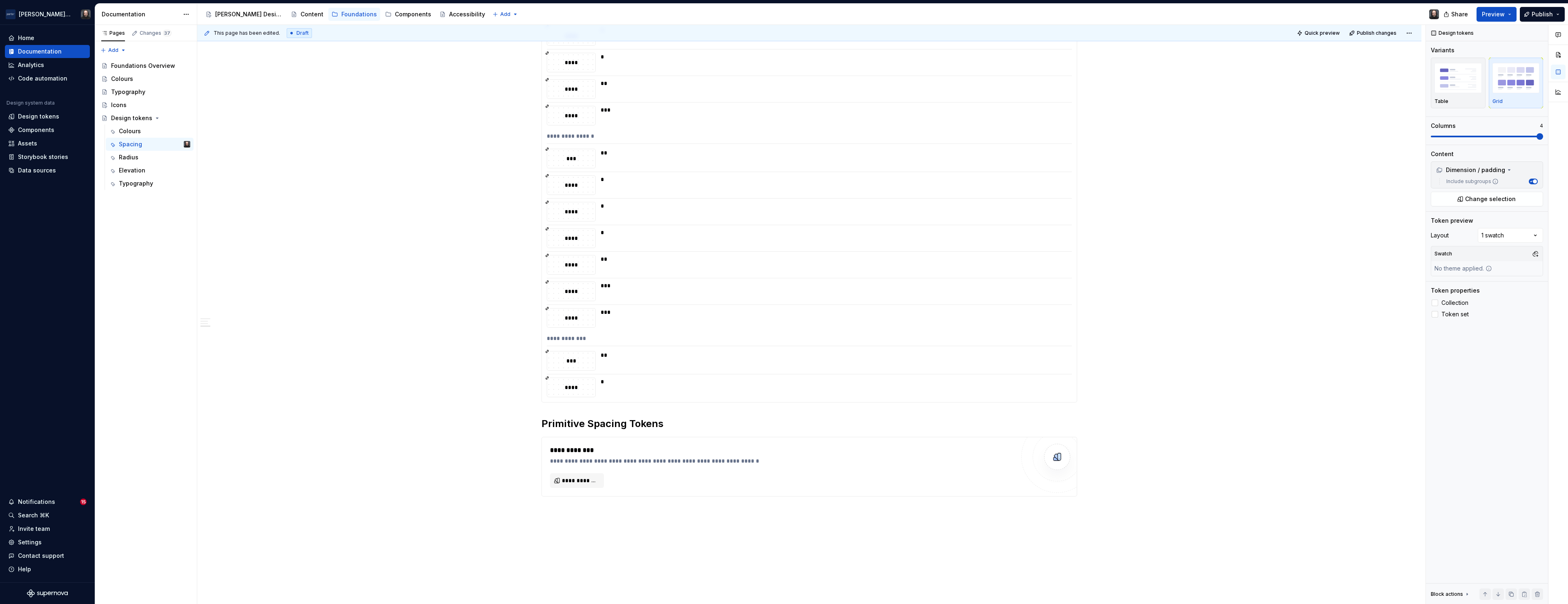
scroll to position [2304, 0]
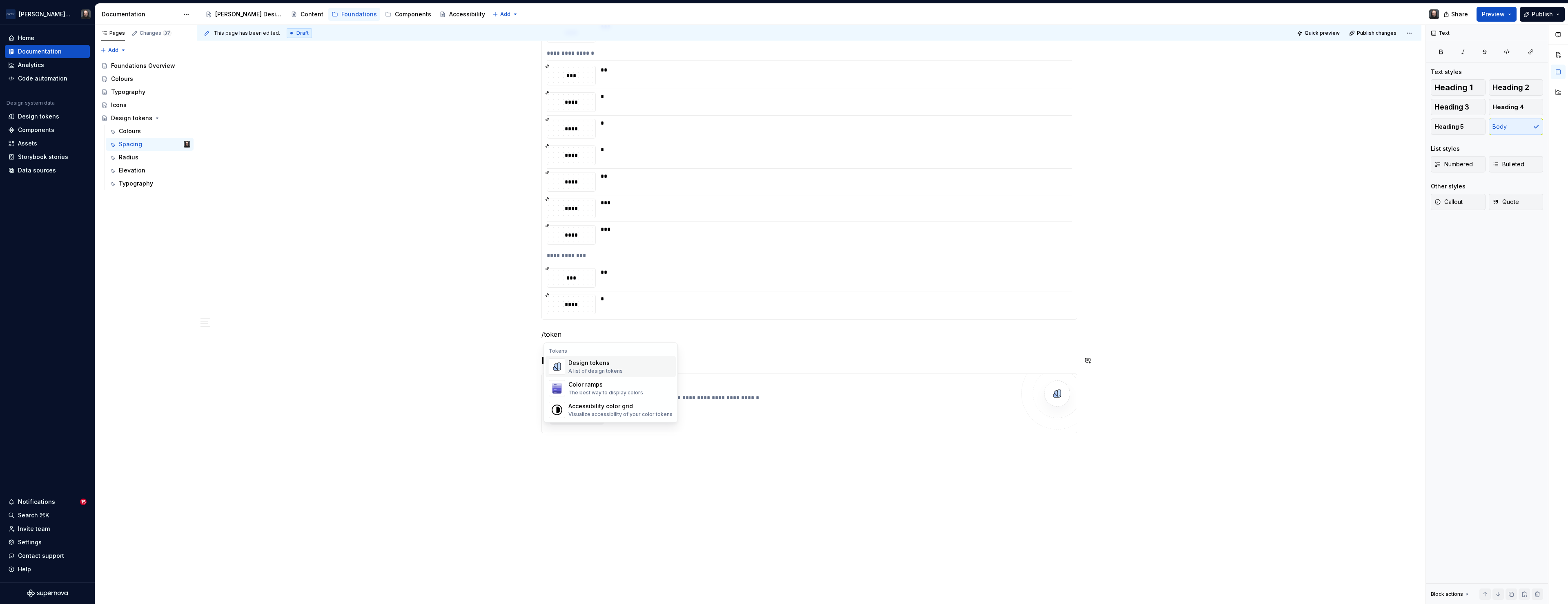
click at [599, 364] on div "Design tokens" at bounding box center [596, 362] width 54 height 8
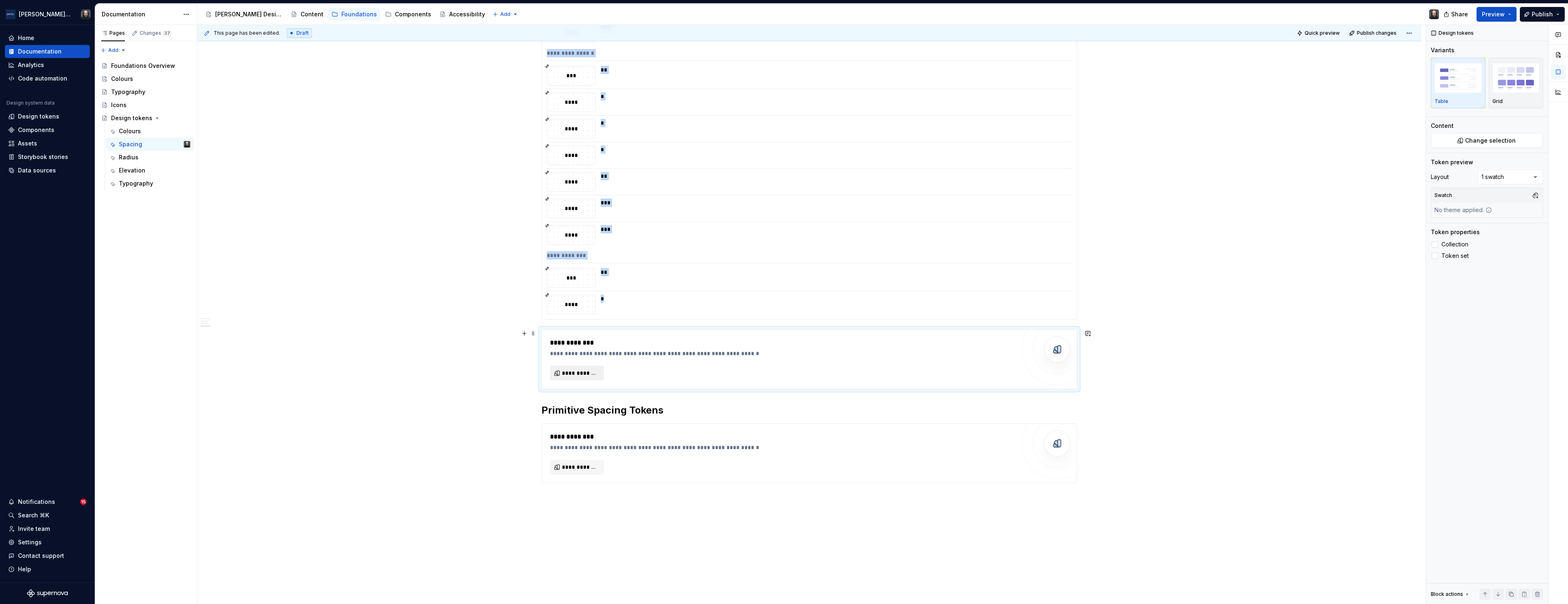
click at [591, 373] on span "**********" at bounding box center [580, 373] width 37 height 8
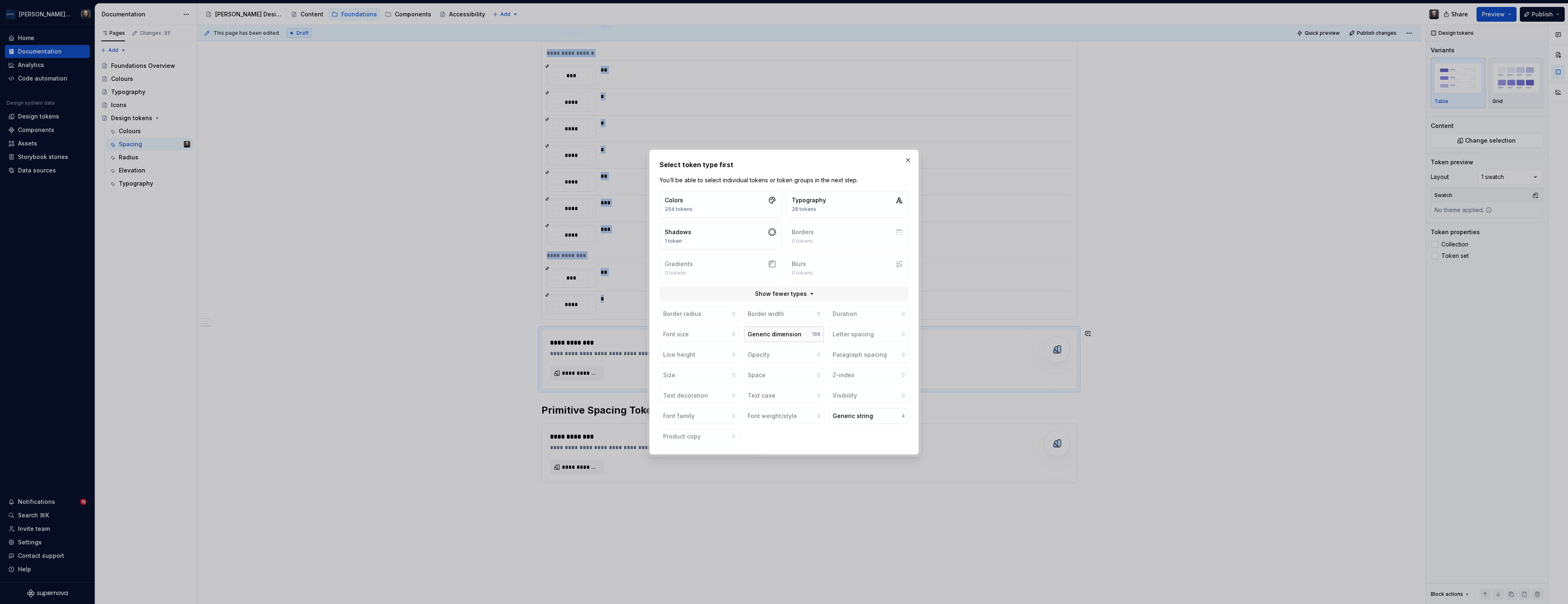
click at [805, 336] on button "Generic dimension 188" at bounding box center [784, 334] width 80 height 16
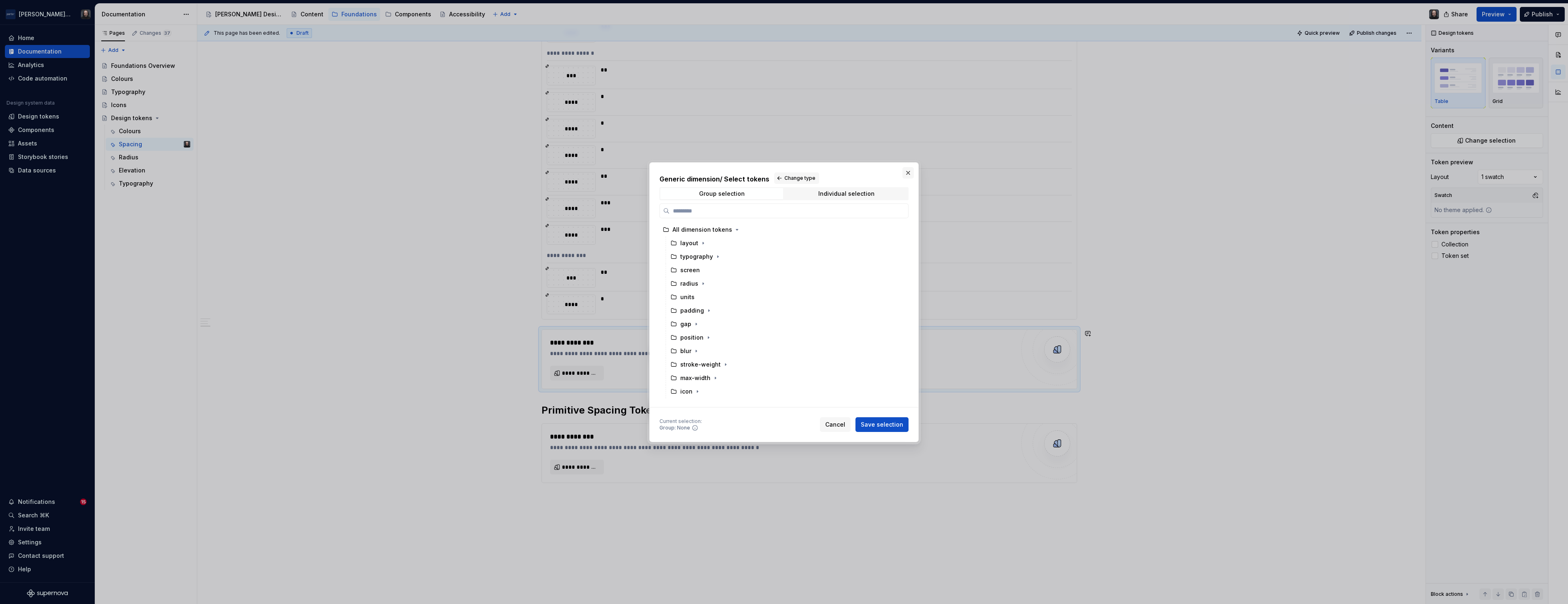
click at [909, 171] on button "button" at bounding box center [908, 172] width 11 height 11
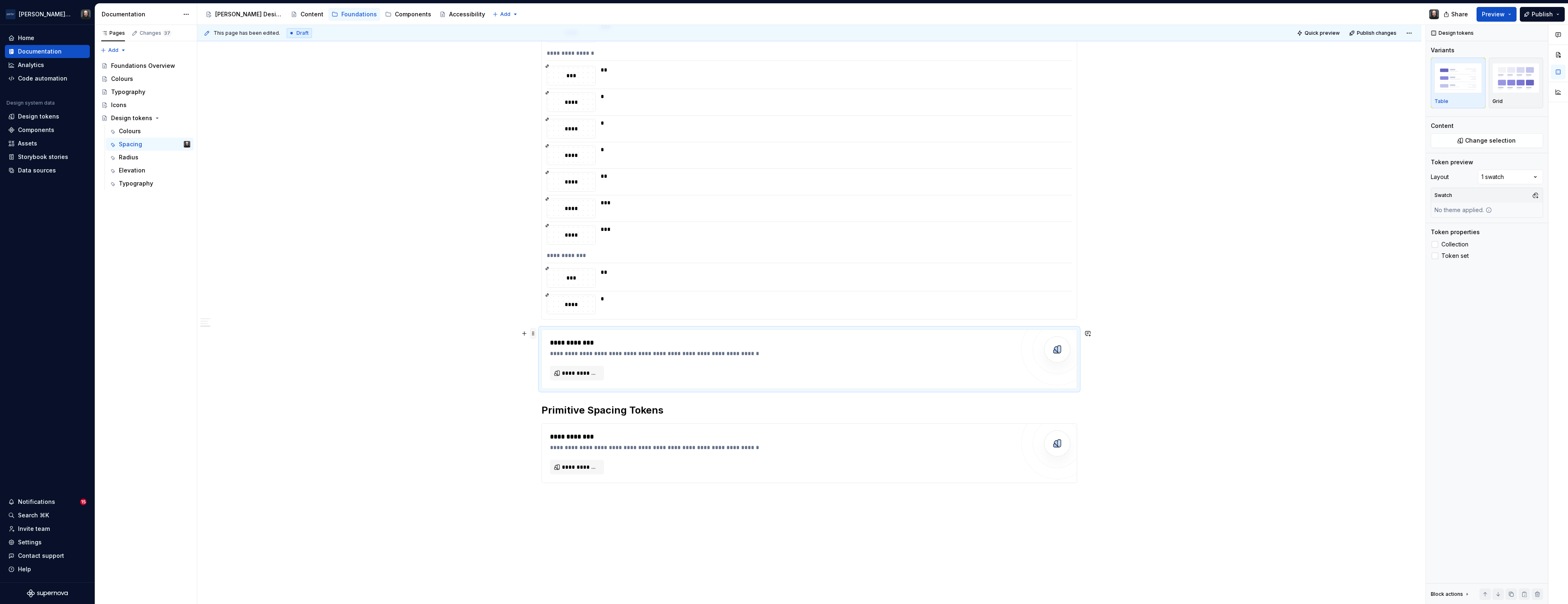
click at [534, 334] on span at bounding box center [533, 333] width 7 height 11
click at [547, 409] on div "Delete" at bounding box center [573, 405] width 53 height 8
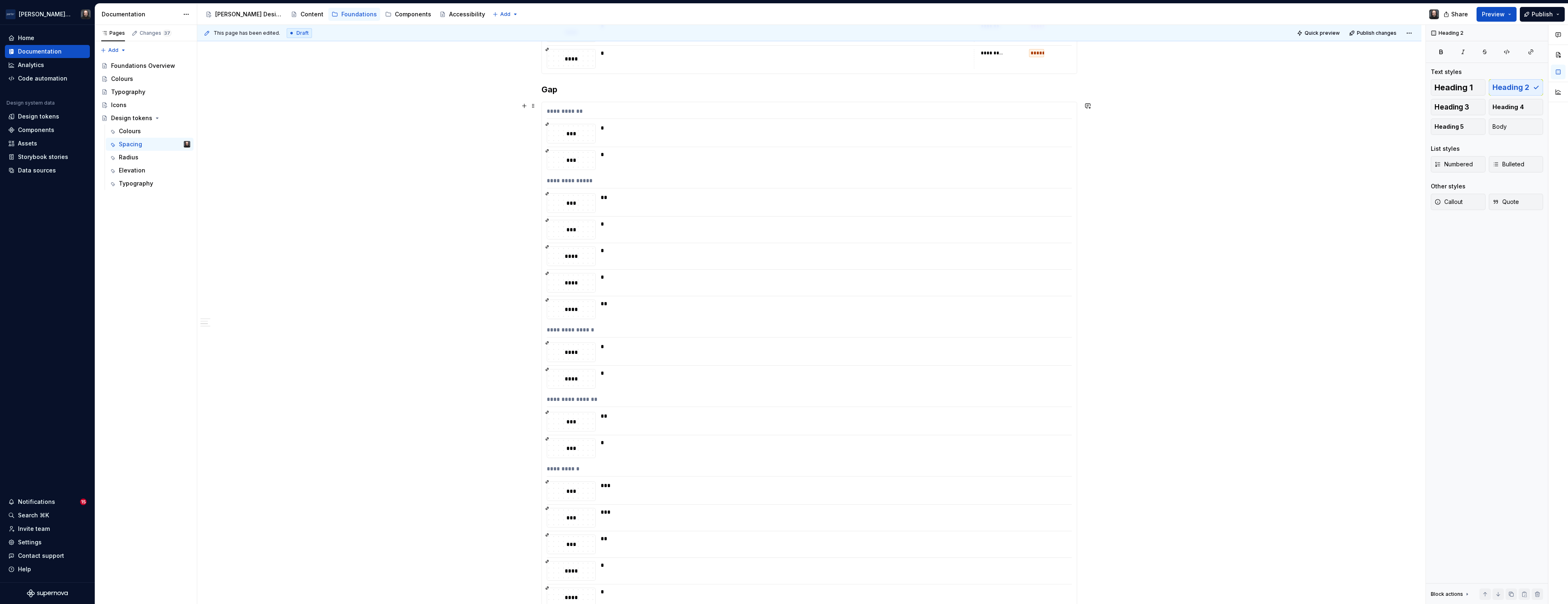
scroll to position [1460, 0]
click at [544, 288] on h3 "Gap" at bounding box center [809, 288] width 536 height 11
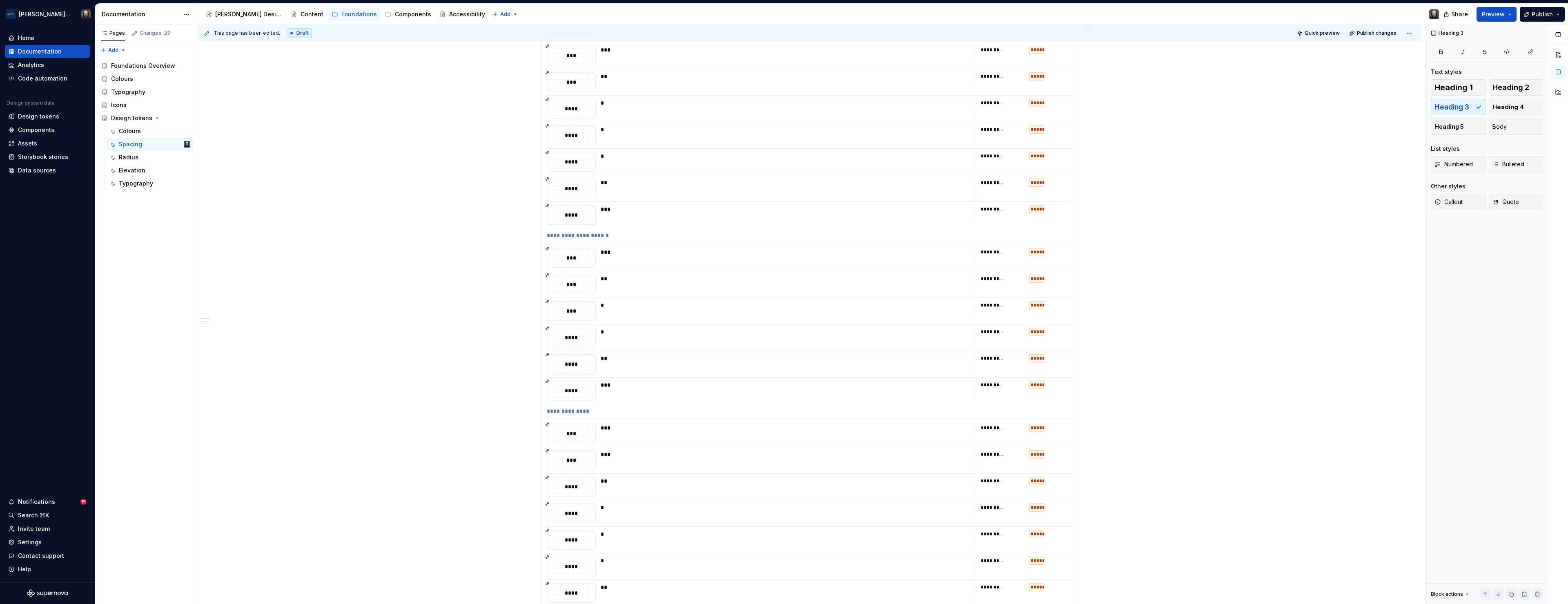
scroll to position [0, 0]
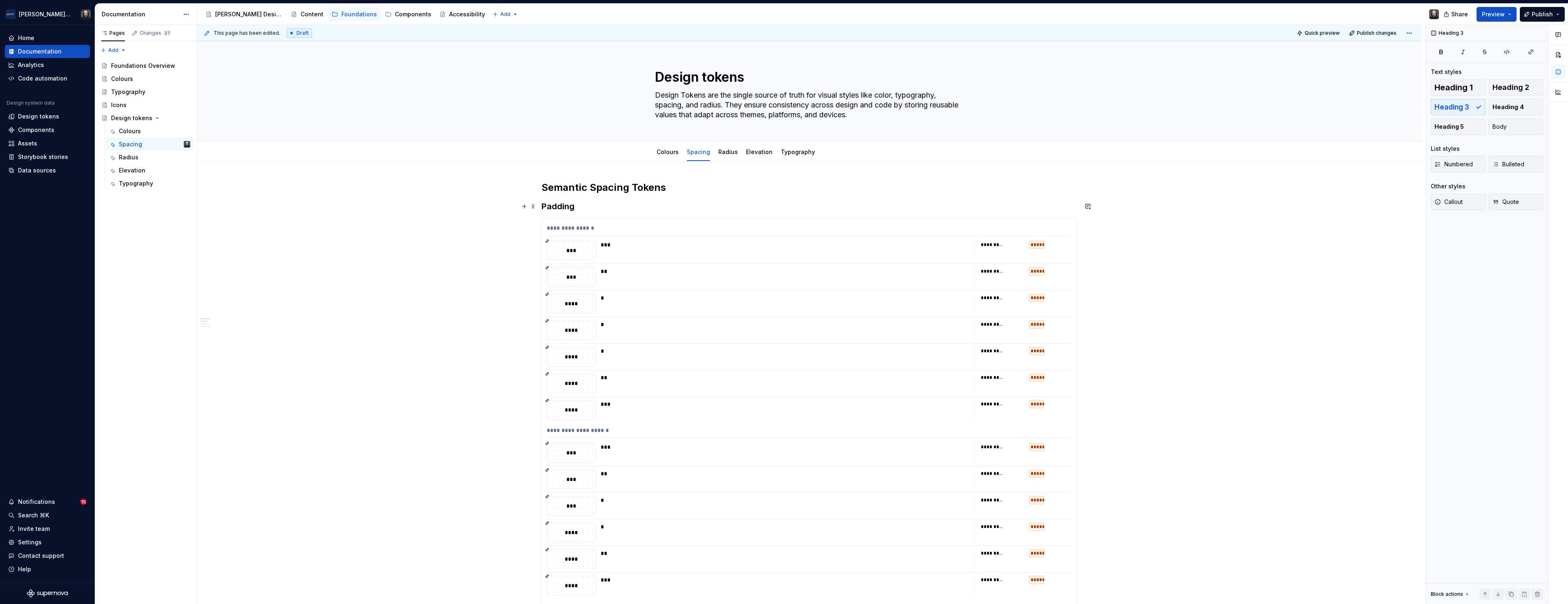
click at [545, 207] on h3 "Padding" at bounding box center [809, 206] width 536 height 11
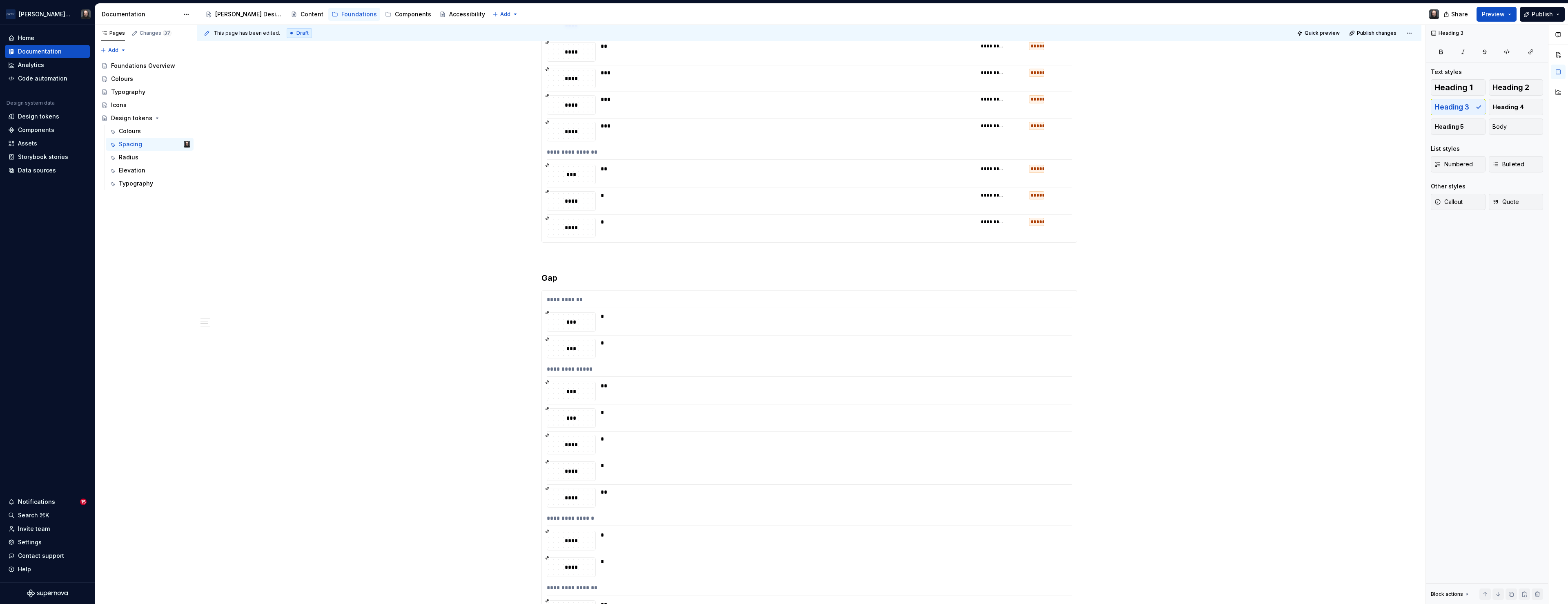
scroll to position [1553, 0]
click at [553, 211] on p at bounding box center [809, 215] width 536 height 10
click at [618, 246] on div "Design tokens" at bounding box center [596, 243] width 54 height 8
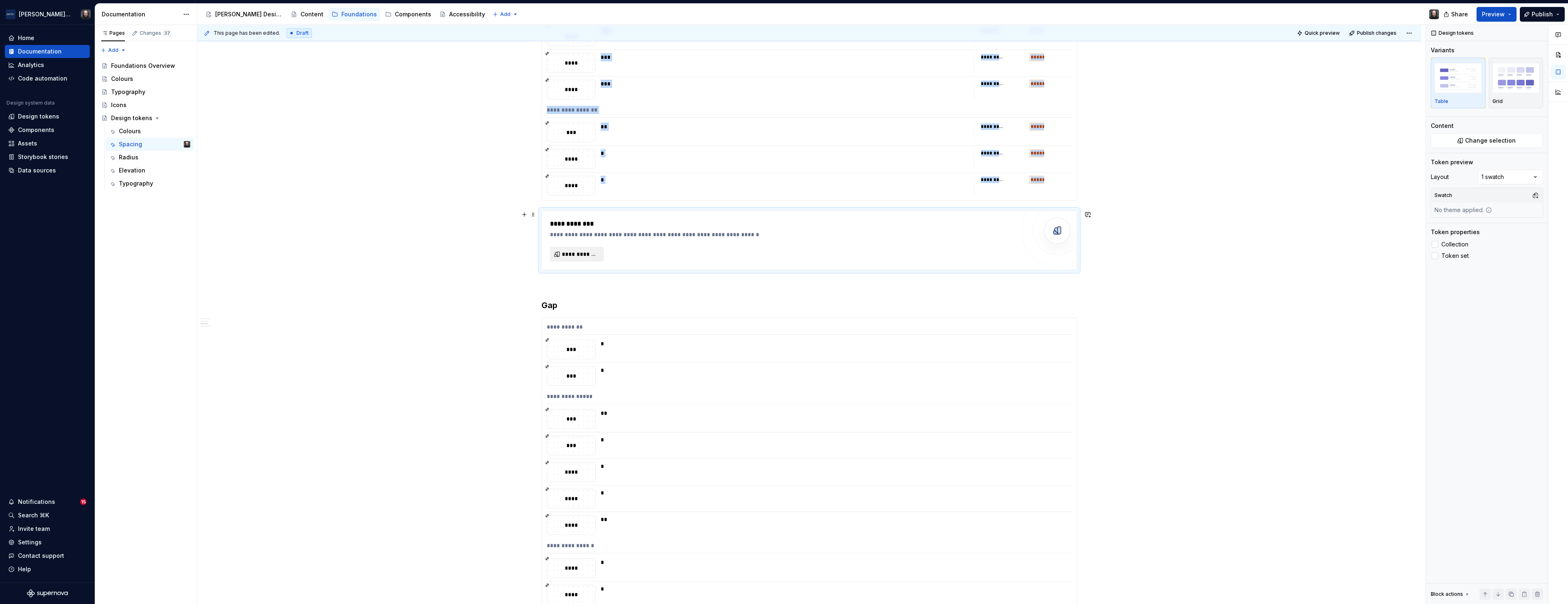
click at [595, 252] on span "**********" at bounding box center [580, 254] width 37 height 8
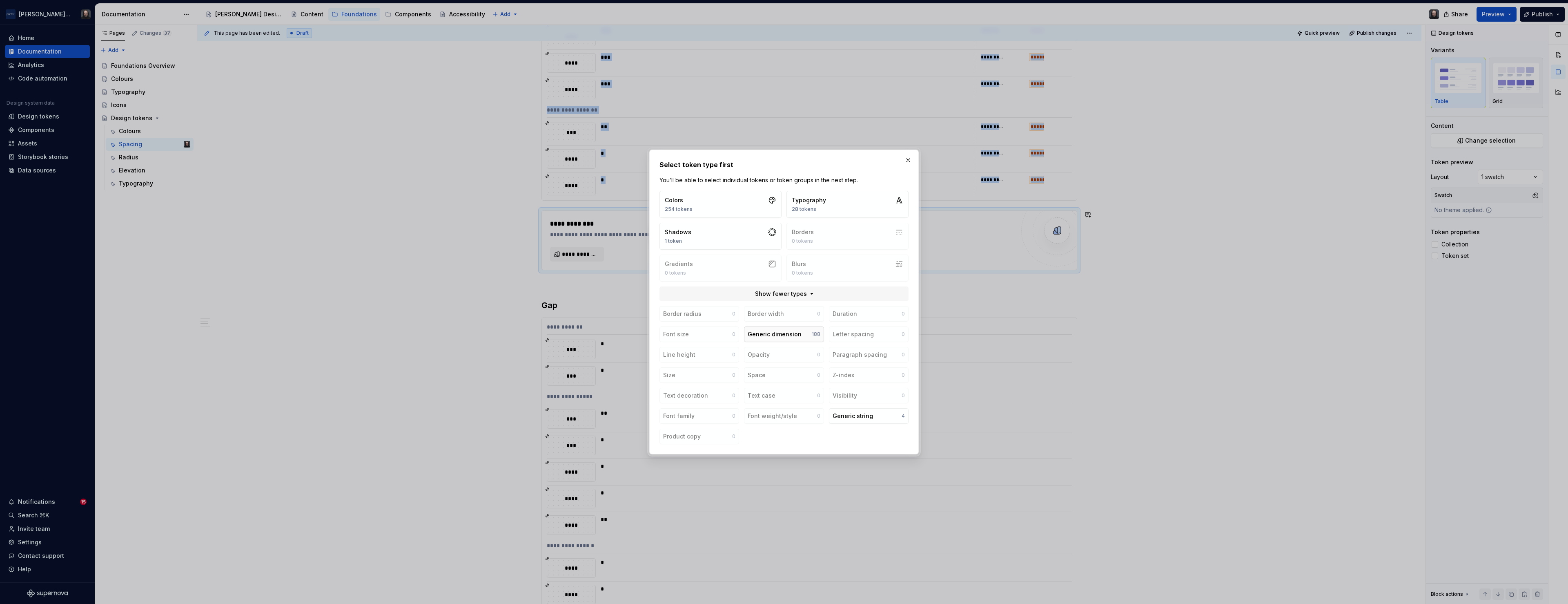
click at [803, 333] on button "Generic dimension 188" at bounding box center [784, 334] width 80 height 16
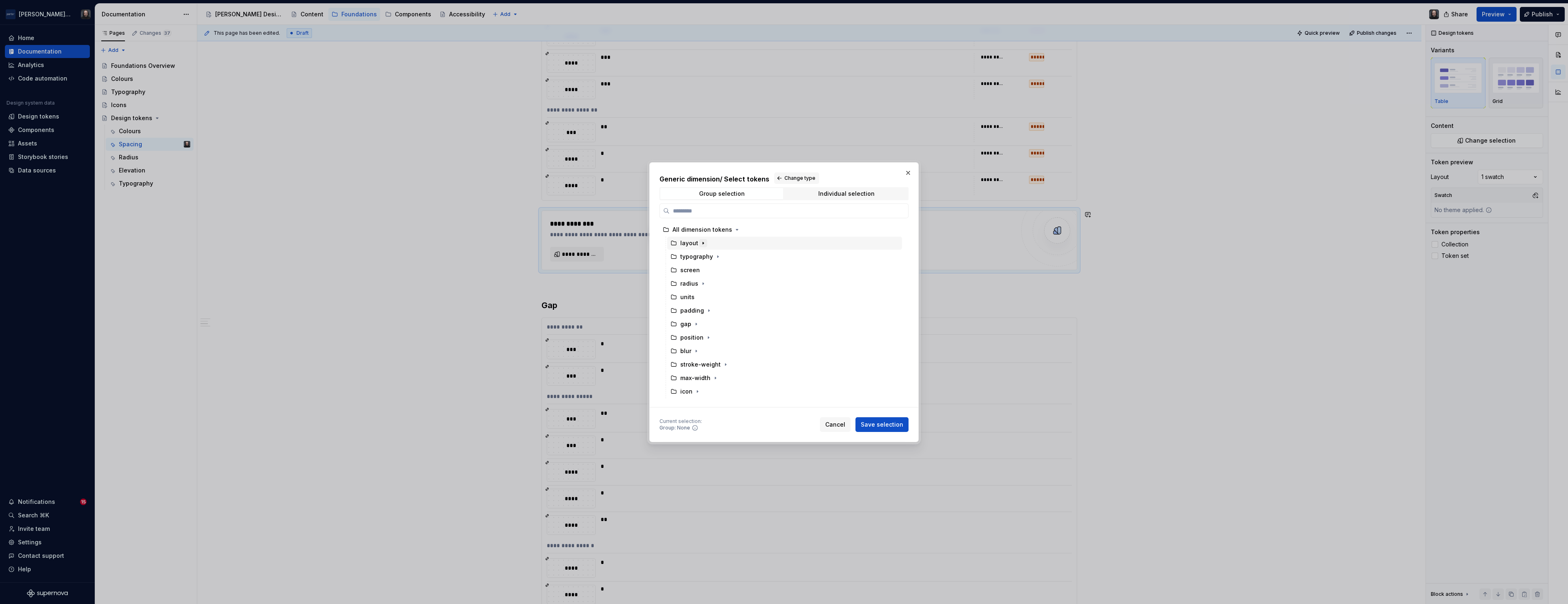
click at [703, 243] on icon "button" at bounding box center [703, 243] width 1 height 2
click at [740, 255] on div "padding" at bounding box center [788, 257] width 227 height 13
click at [878, 420] on button "Save selection" at bounding box center [881, 425] width 53 height 15
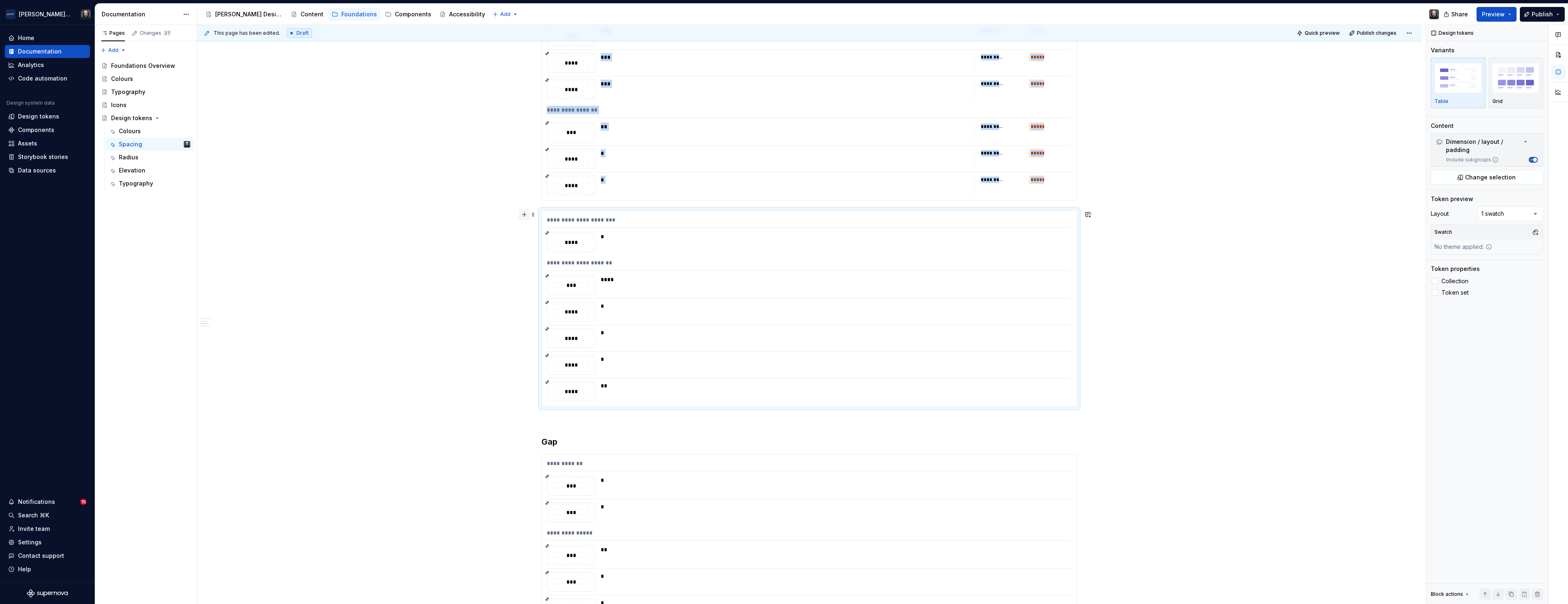
click at [526, 212] on button "button" at bounding box center [524, 214] width 11 height 11
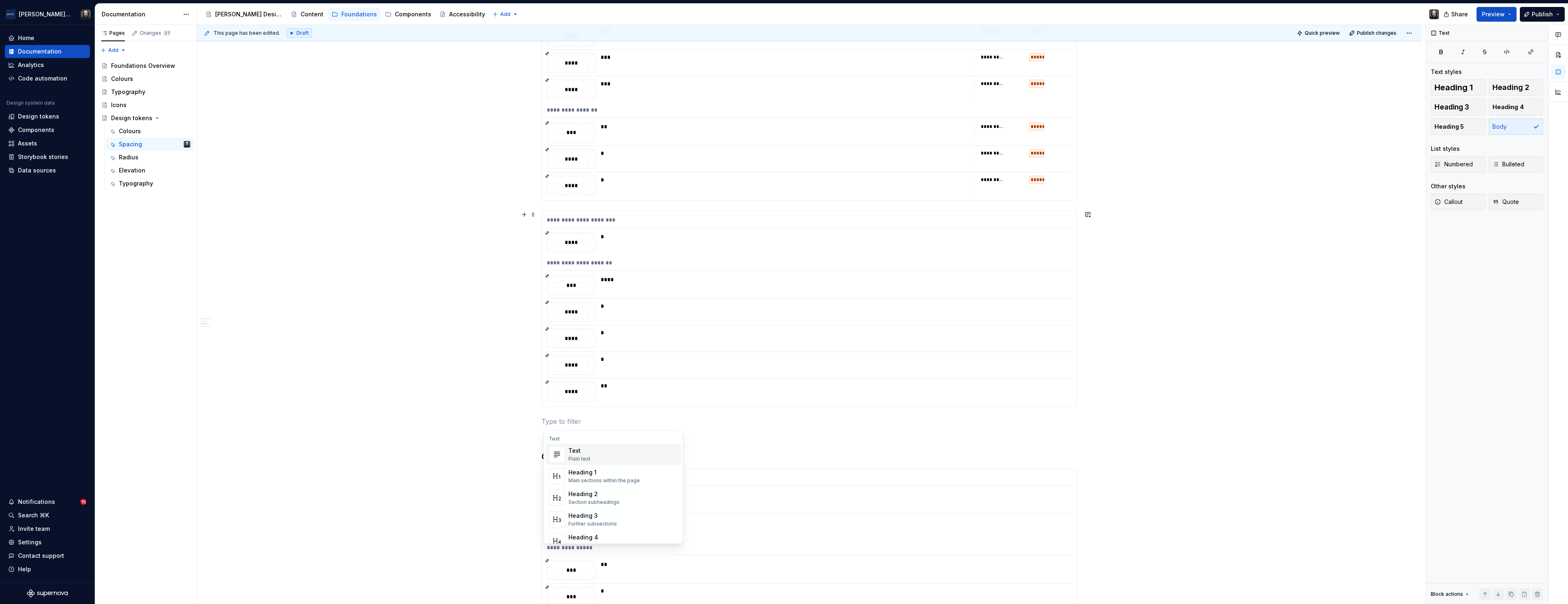
click at [537, 422] on div "**********" at bounding box center [809, 121] width 1224 height 3026
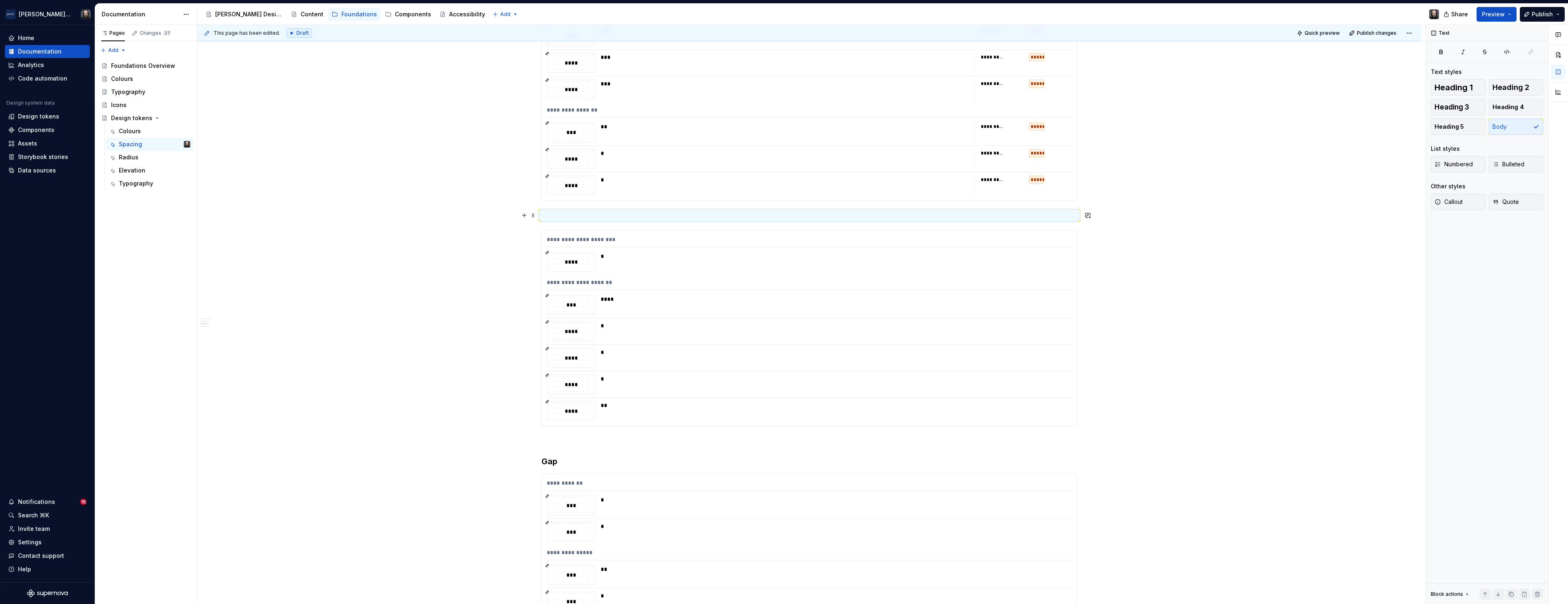
click at [563, 213] on p at bounding box center [809, 215] width 536 height 10
click at [596, 214] on p "Responsive padding" at bounding box center [809, 215] width 536 height 10
click at [648, 201] on button "button" at bounding box center [645, 199] width 11 height 11
click at [544, 214] on h3 "Responsive padding" at bounding box center [809, 216] width 536 height 11
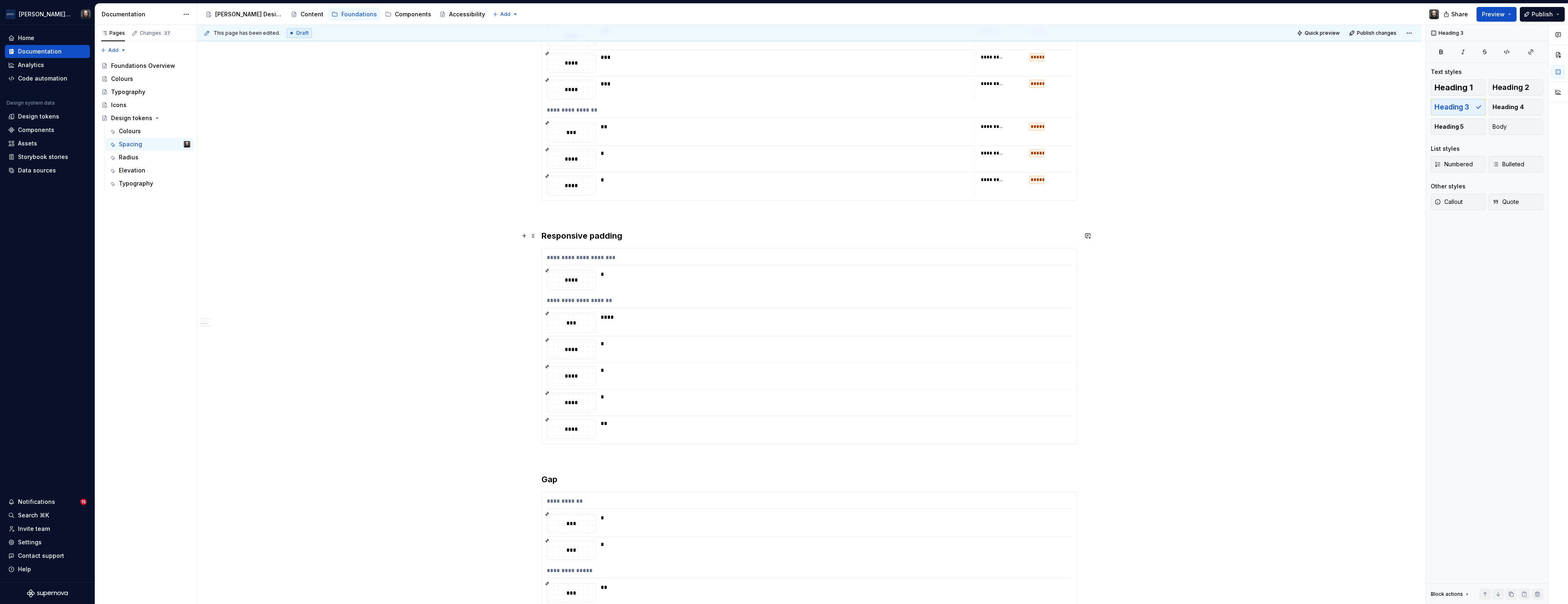
click at [401, 233] on div "**********" at bounding box center [809, 133] width 1224 height 3049
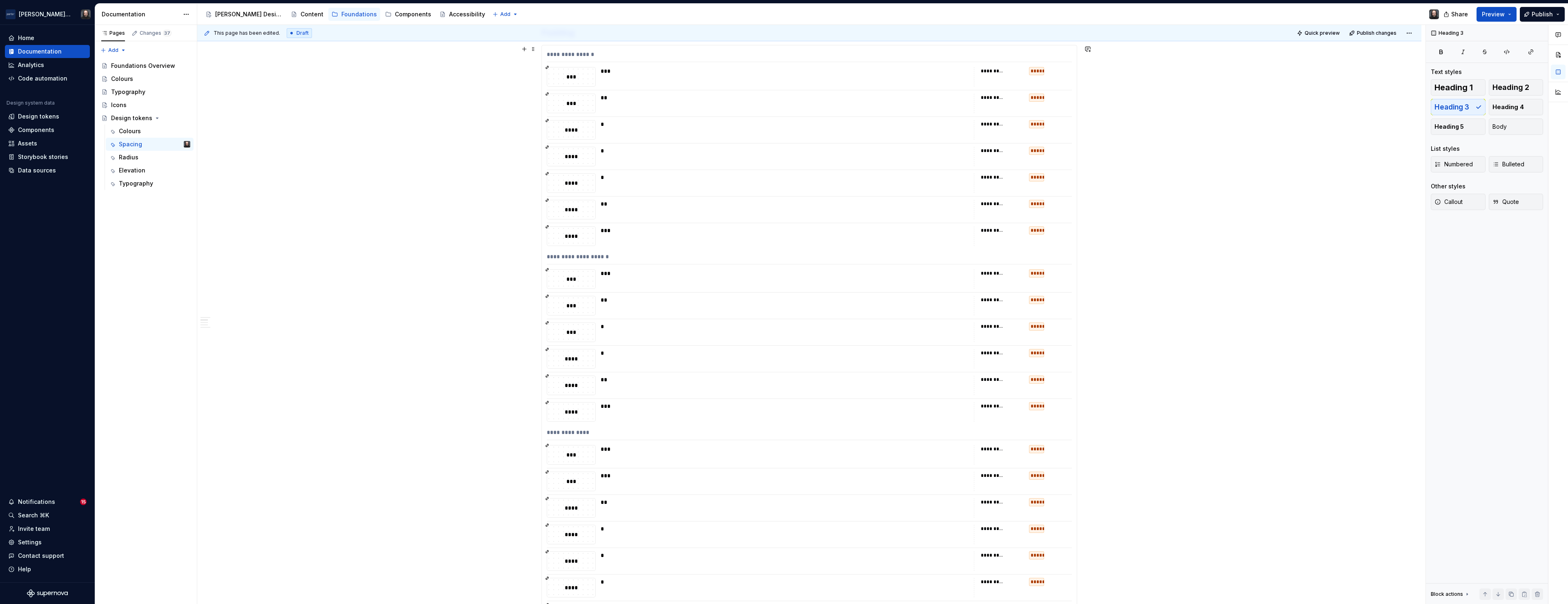
scroll to position [0, 0]
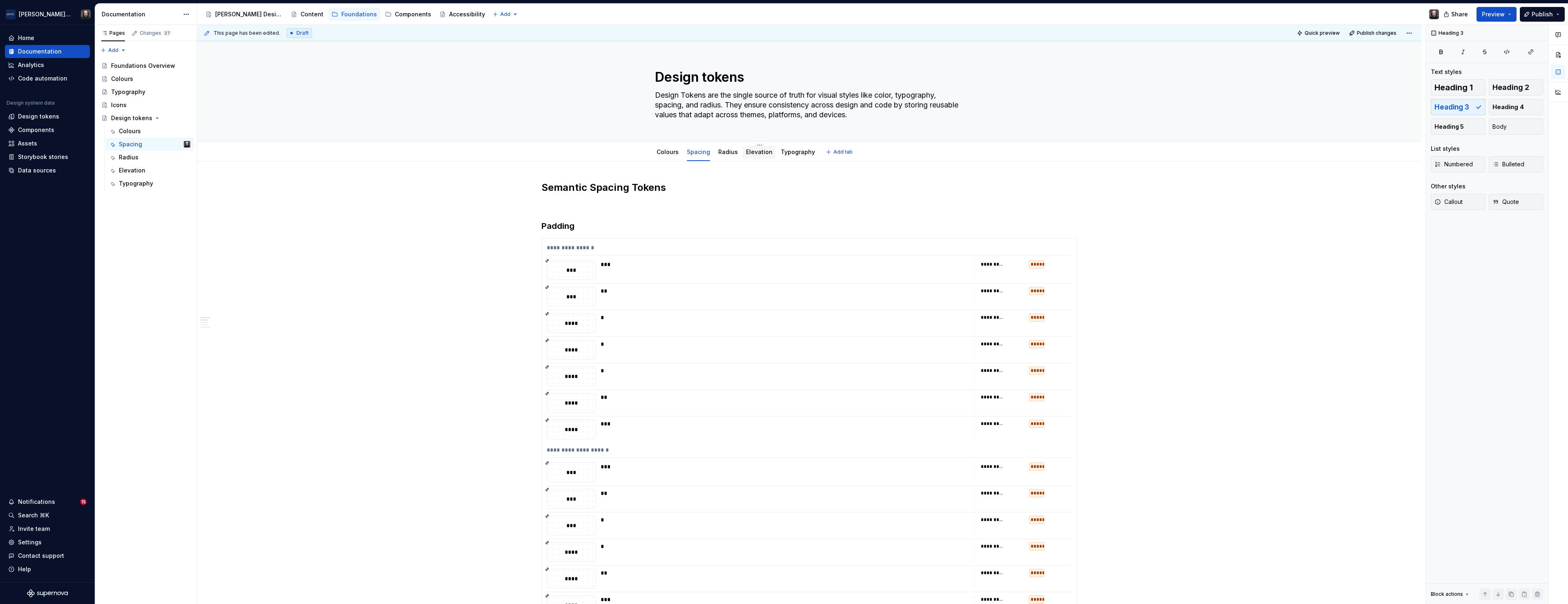
click at [760, 152] on link "Elevation" at bounding box center [760, 152] width 27 height 7
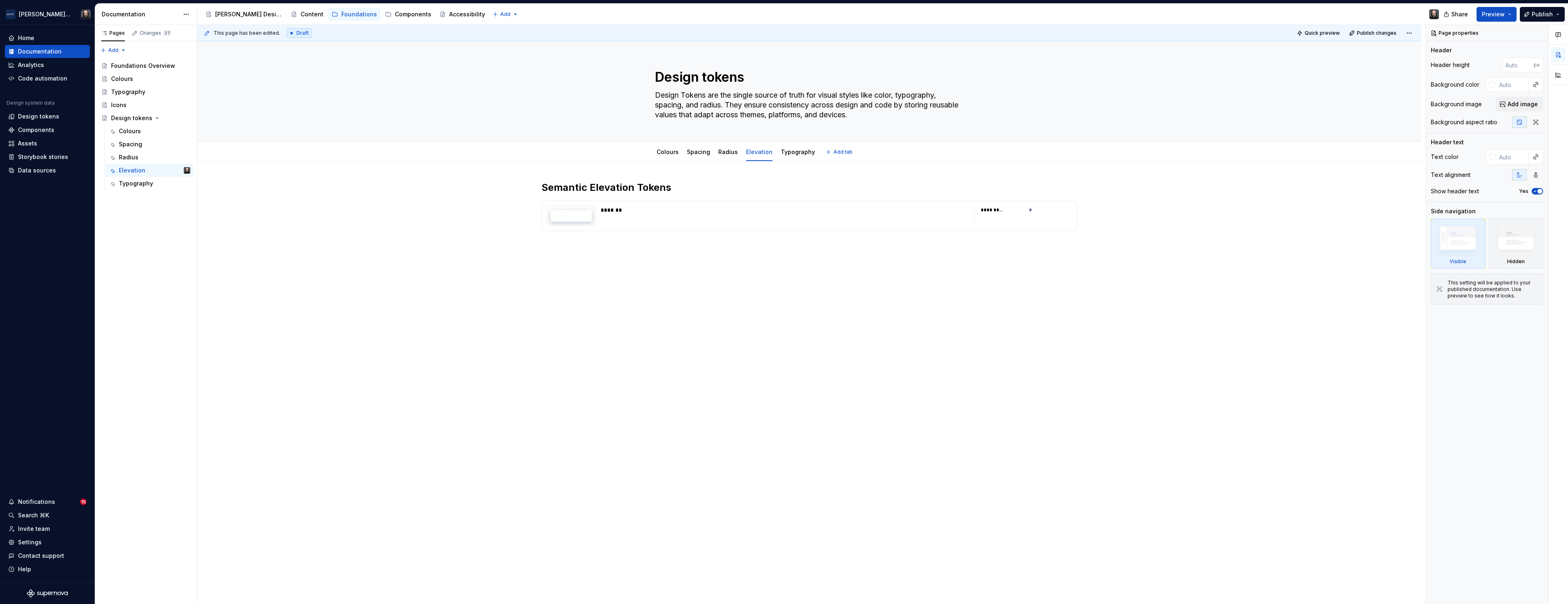
type textarea "*"
click at [528, 205] on button "button" at bounding box center [524, 204] width 11 height 11
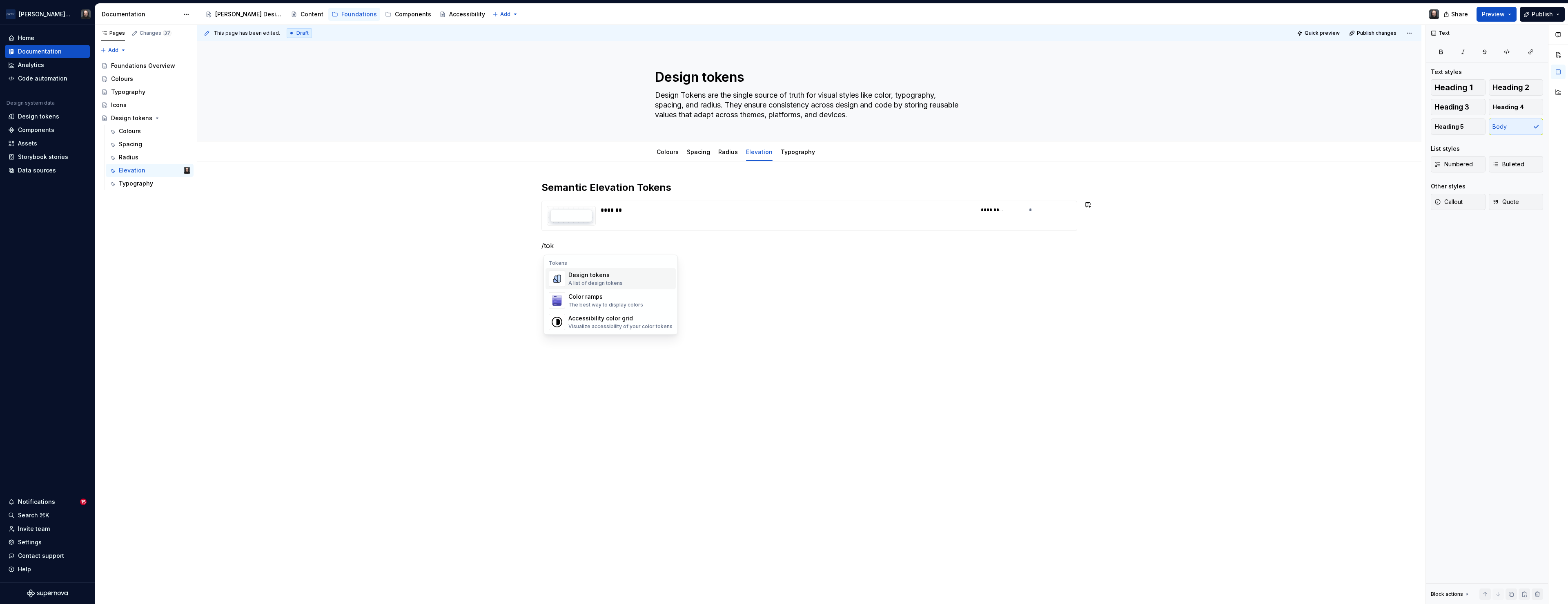
click at [599, 275] on div "Design tokens" at bounding box center [596, 275] width 54 height 8
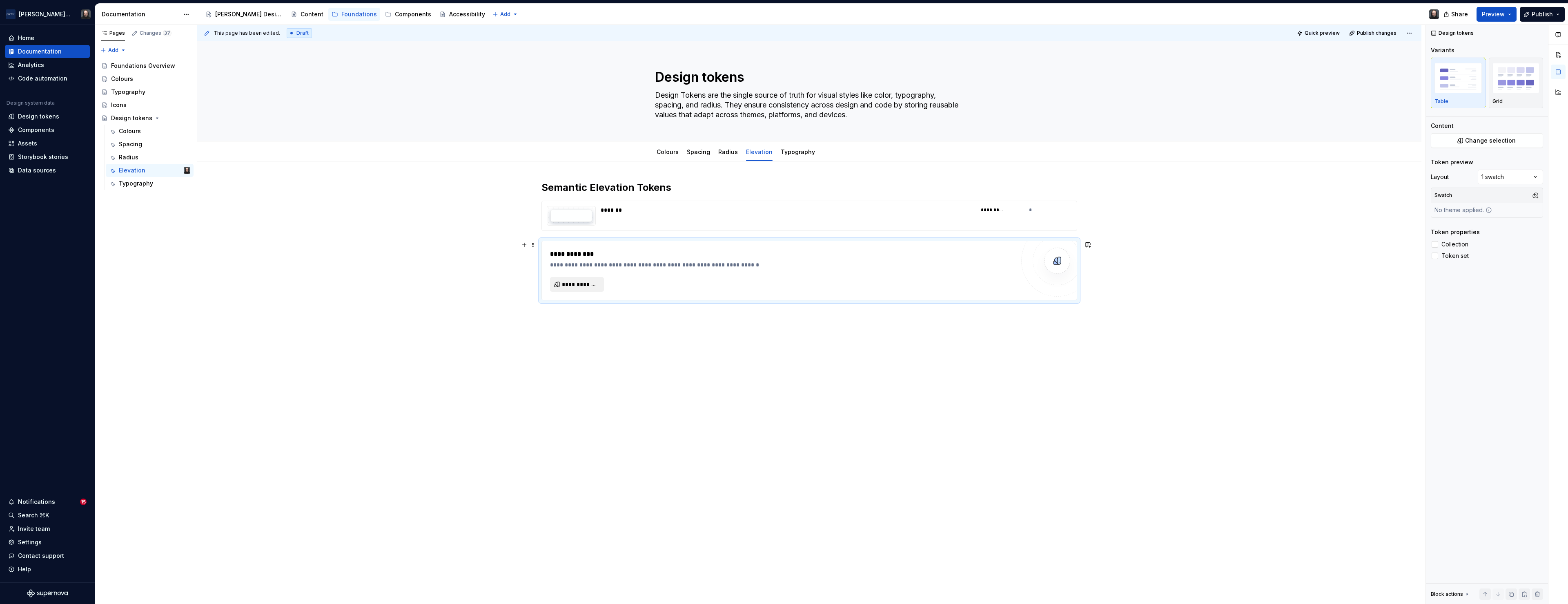
click at [595, 285] on span "**********" at bounding box center [580, 284] width 37 height 8
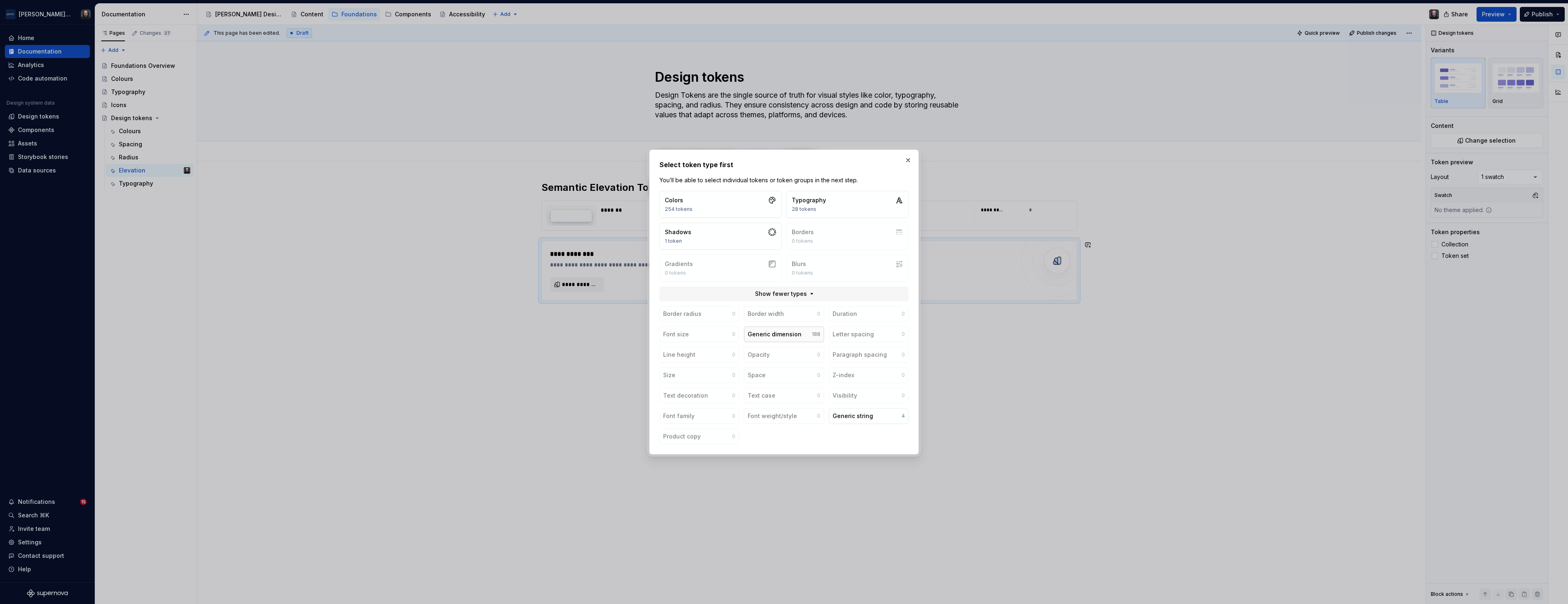
click at [810, 333] on button "Generic dimension 188" at bounding box center [784, 334] width 80 height 16
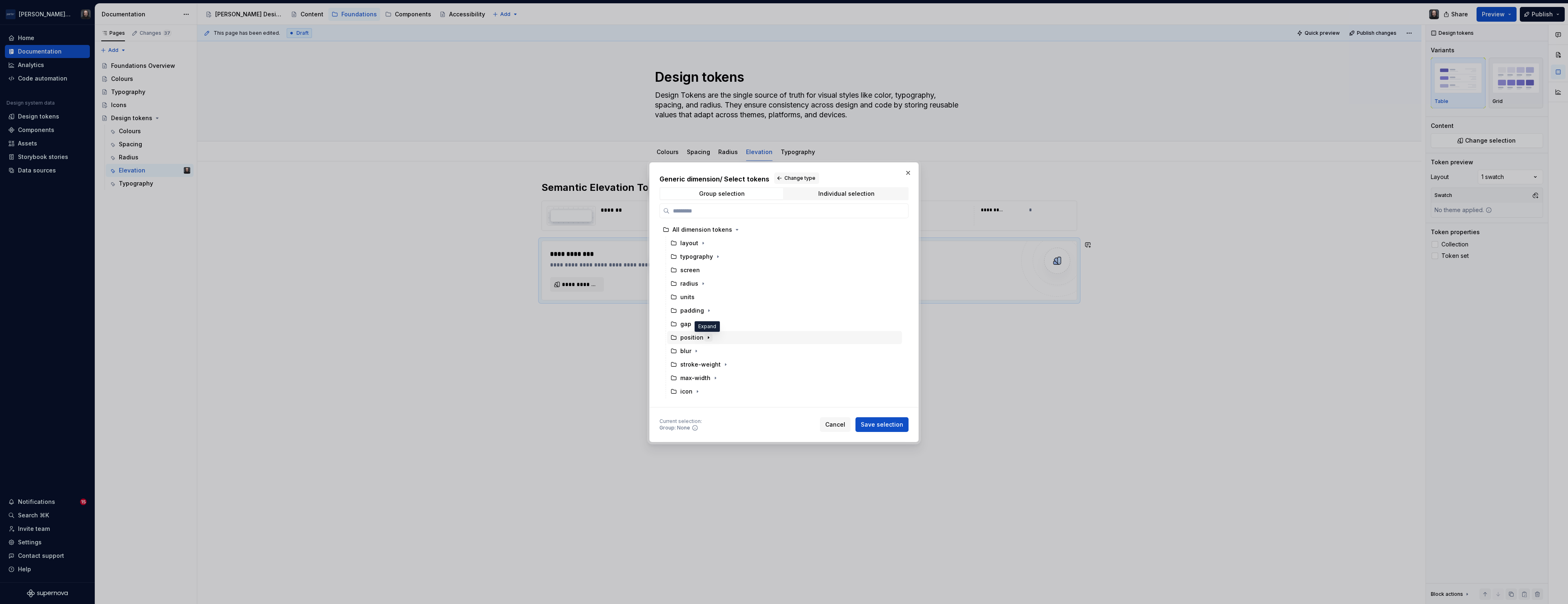
click at [709, 336] on icon "button" at bounding box center [708, 337] width 7 height 7
click at [761, 350] on div "elevation" at bounding box center [788, 351] width 227 height 13
click at [884, 424] on span "Save selection" at bounding box center [881, 424] width 43 height 8
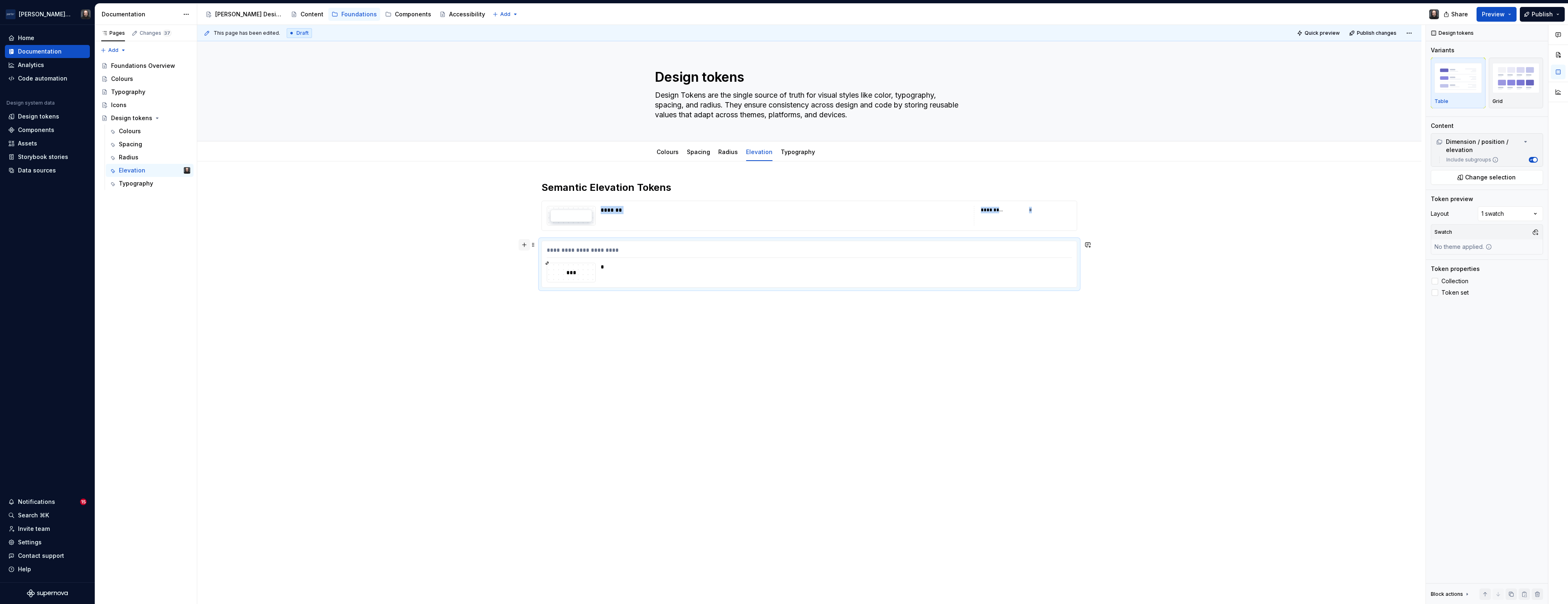
click at [528, 245] on button "button" at bounding box center [524, 244] width 11 height 11
click at [916, 258] on div "**********" at bounding box center [810, 252] width 525 height 12
click at [1487, 179] on span "Change selection" at bounding box center [1490, 177] width 51 height 8
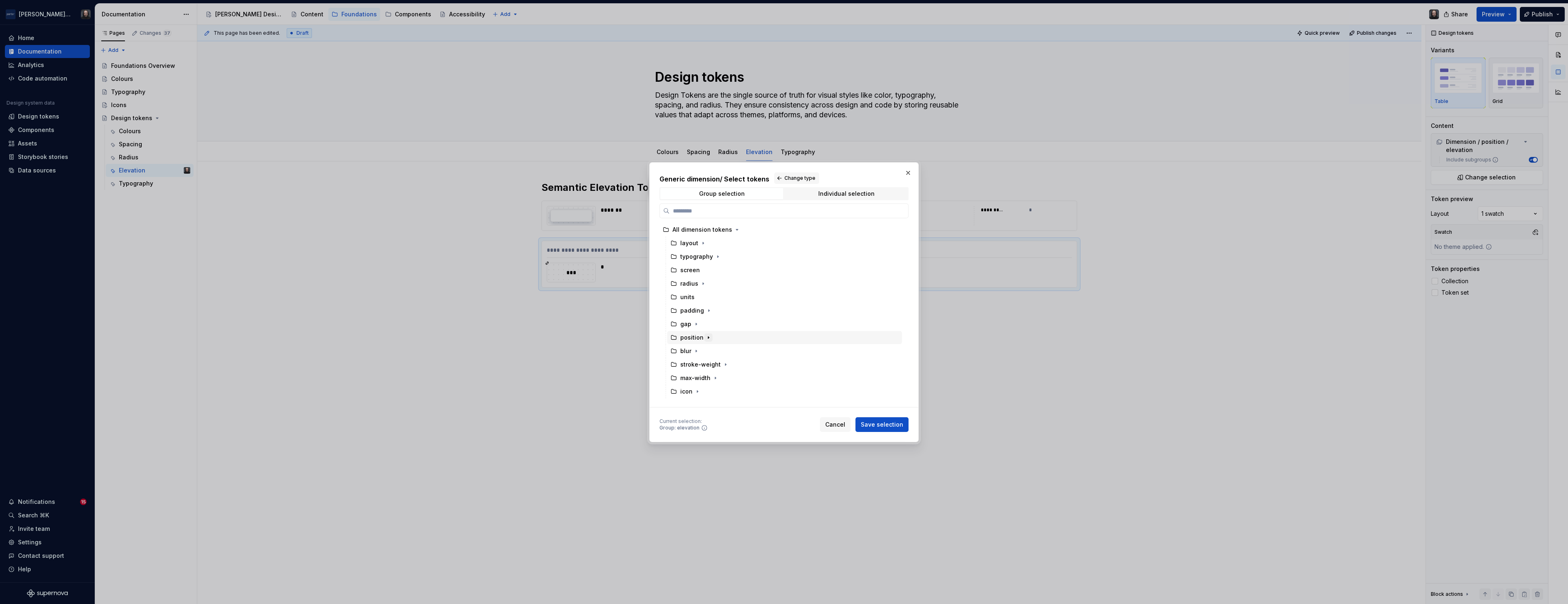
click at [708, 337] on icon "button" at bounding box center [708, 337] width 1 height 2
click at [851, 192] on div "Individual selection" at bounding box center [846, 193] width 56 height 7
click at [825, 228] on div "position / elevation / y / m" at bounding box center [771, 229] width 198 height 8
type input "*"
type input "****"
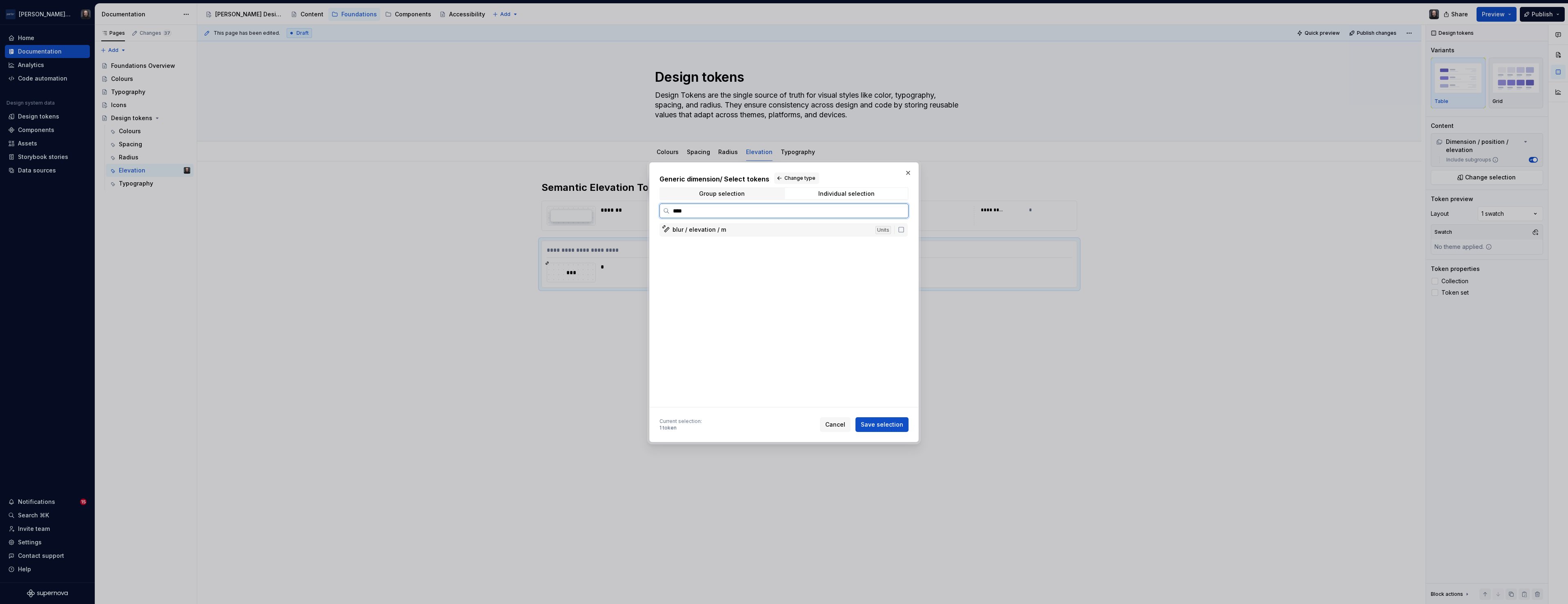
click at [765, 228] on div "blur / elevation / m" at bounding box center [771, 229] width 198 height 8
click at [899, 210] on input "****" at bounding box center [788, 211] width 238 height 8
type input "****"
click at [887, 423] on span "Save selection" at bounding box center [881, 424] width 43 height 8
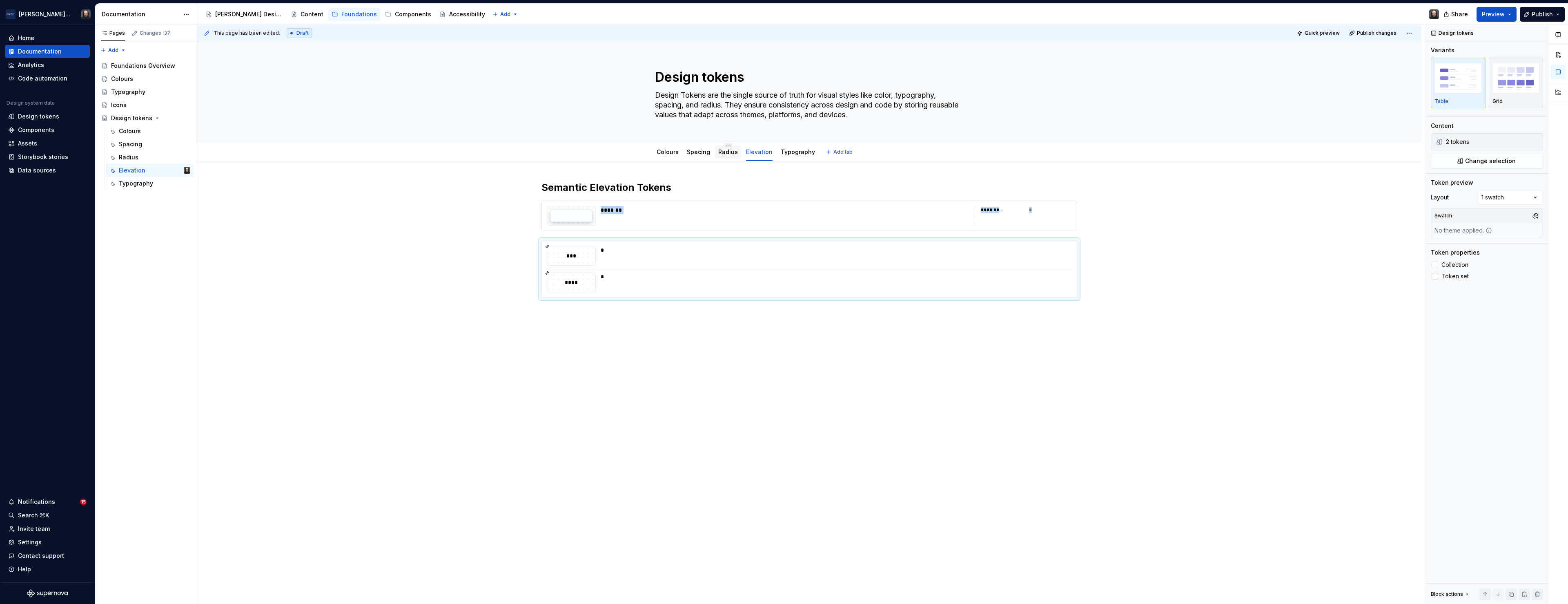
click at [727, 153] on link "Radius" at bounding box center [728, 152] width 19 height 7
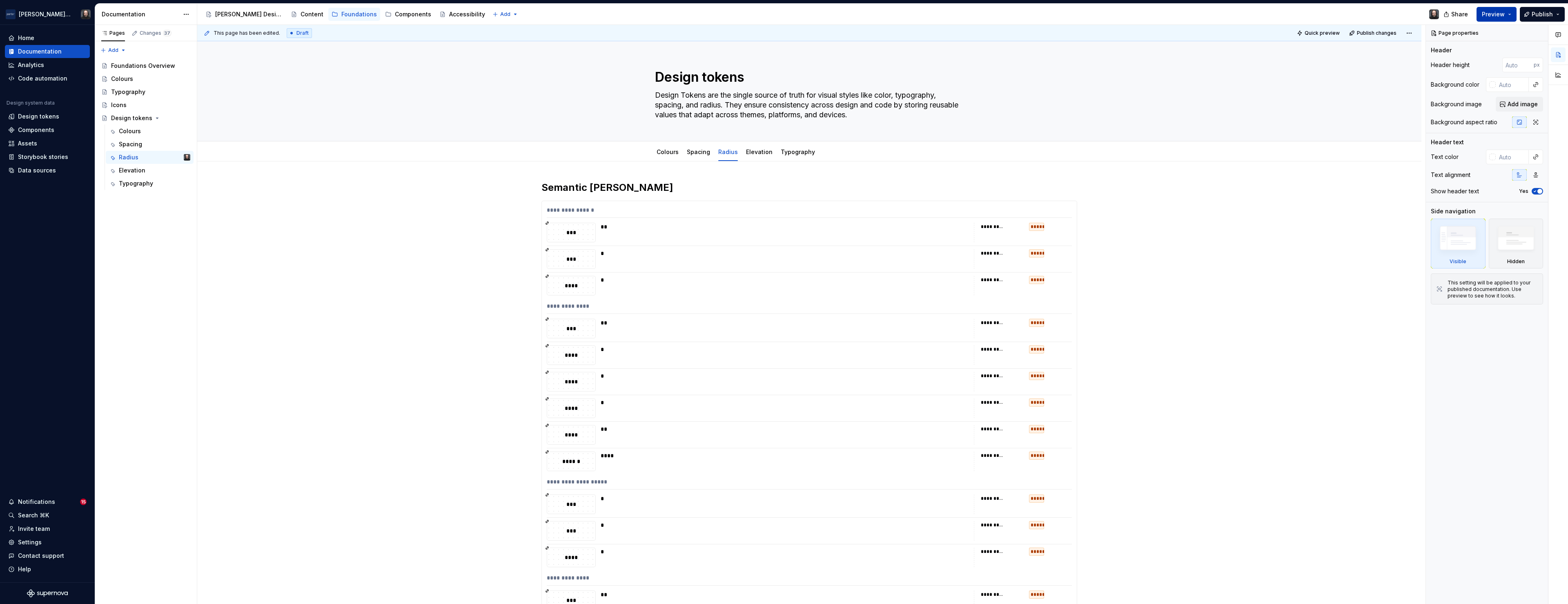
click at [1508, 14] on button "Preview" at bounding box center [1496, 14] width 40 height 15
click at [1439, 66] on button "Build preview" at bounding box center [1417, 69] width 188 height 15
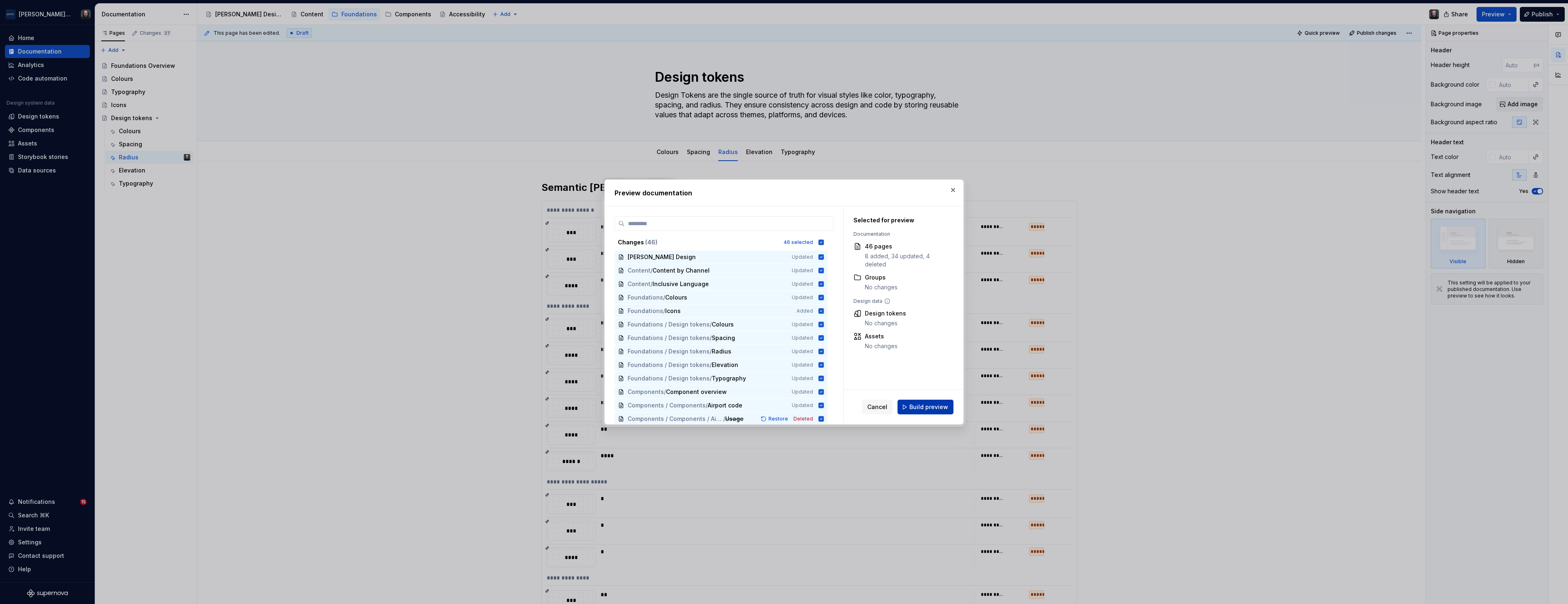
click at [931, 407] on span "Build preview" at bounding box center [928, 406] width 39 height 8
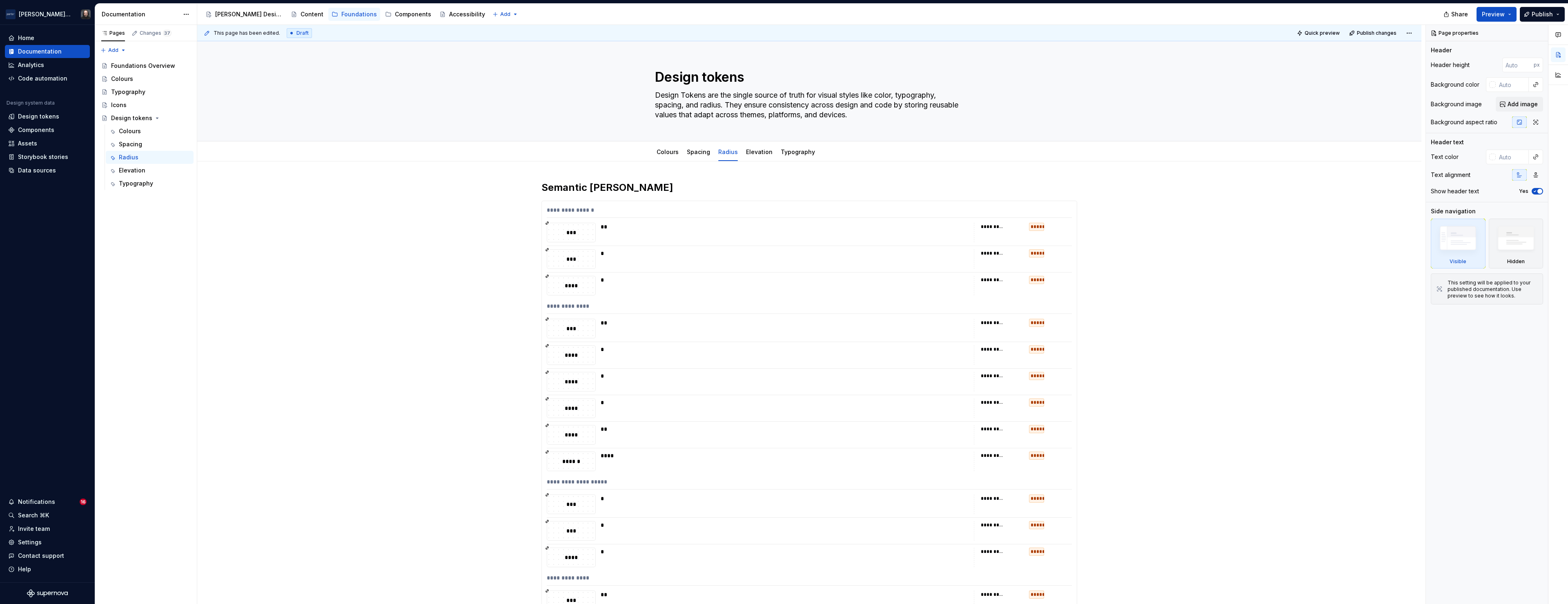
type textarea "*"
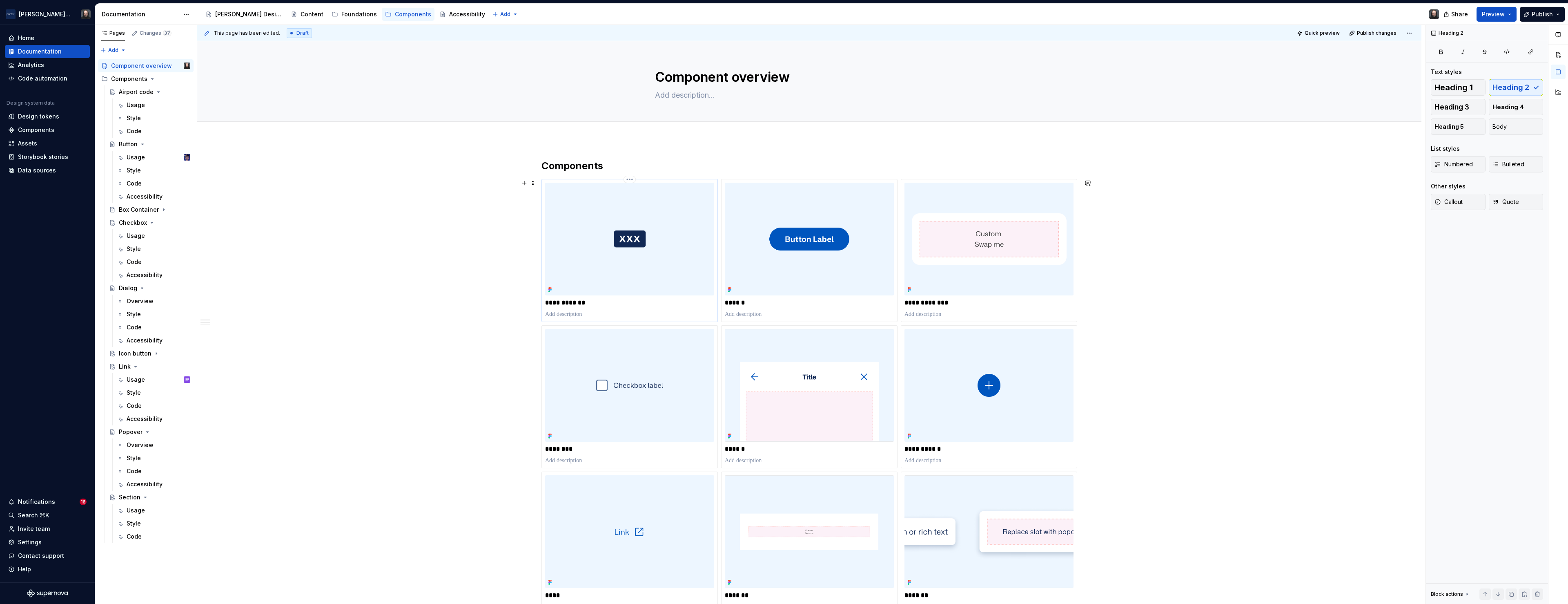
click at [632, 240] on img at bounding box center [629, 239] width 169 height 113
click at [140, 128] on div "Code" at bounding box center [134, 131] width 15 height 8
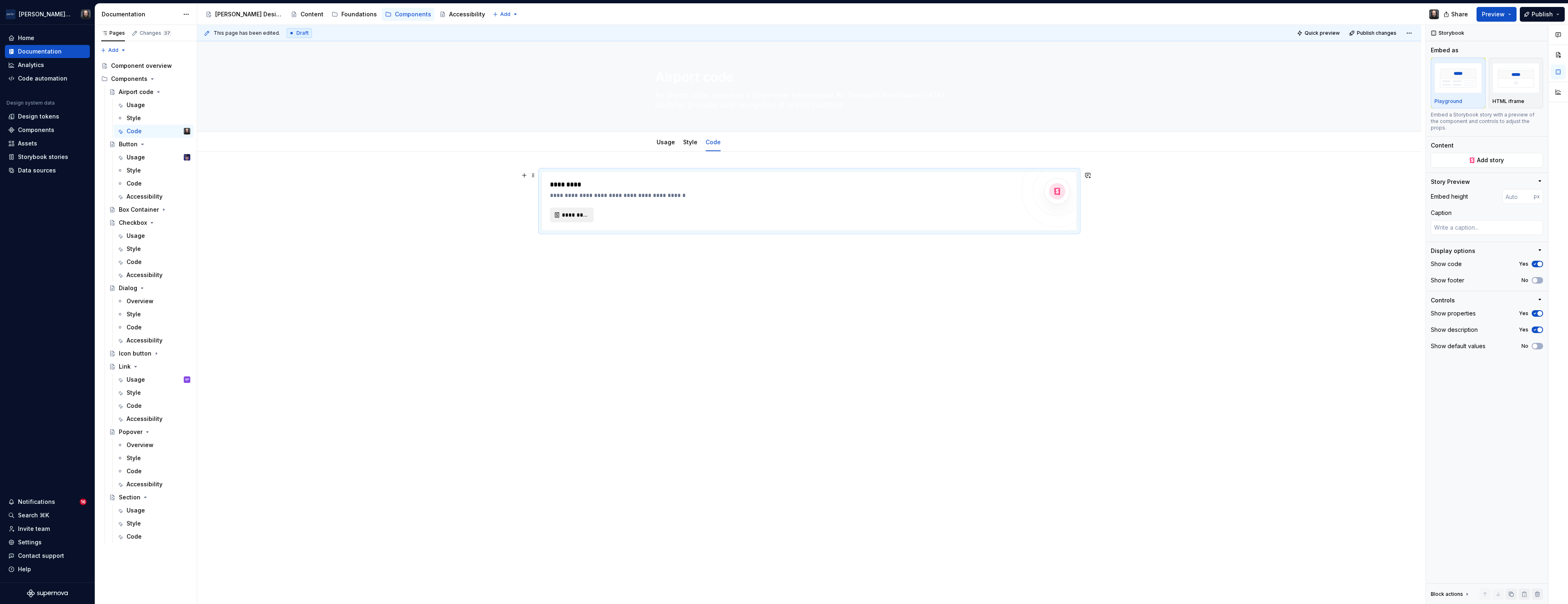
click at [578, 217] on span "*********" at bounding box center [575, 214] width 27 height 8
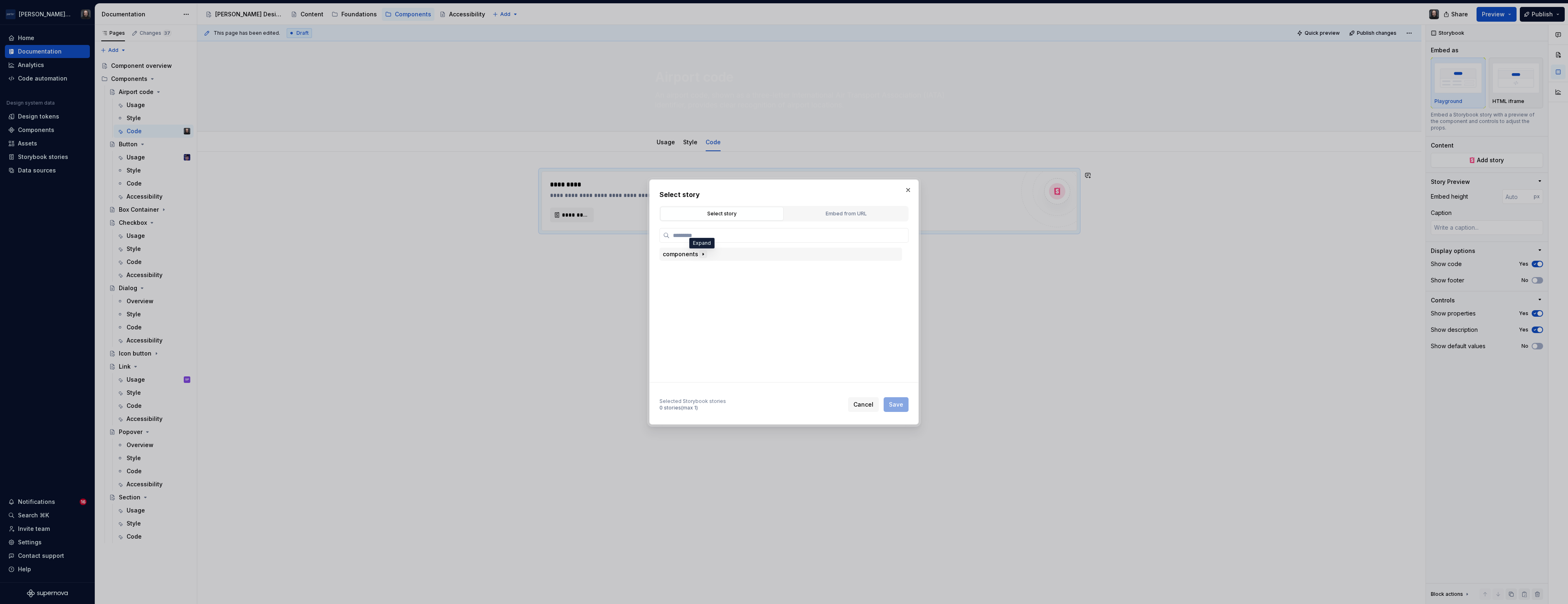
click at [703, 253] on icon "button" at bounding box center [703, 254] width 1 height 2
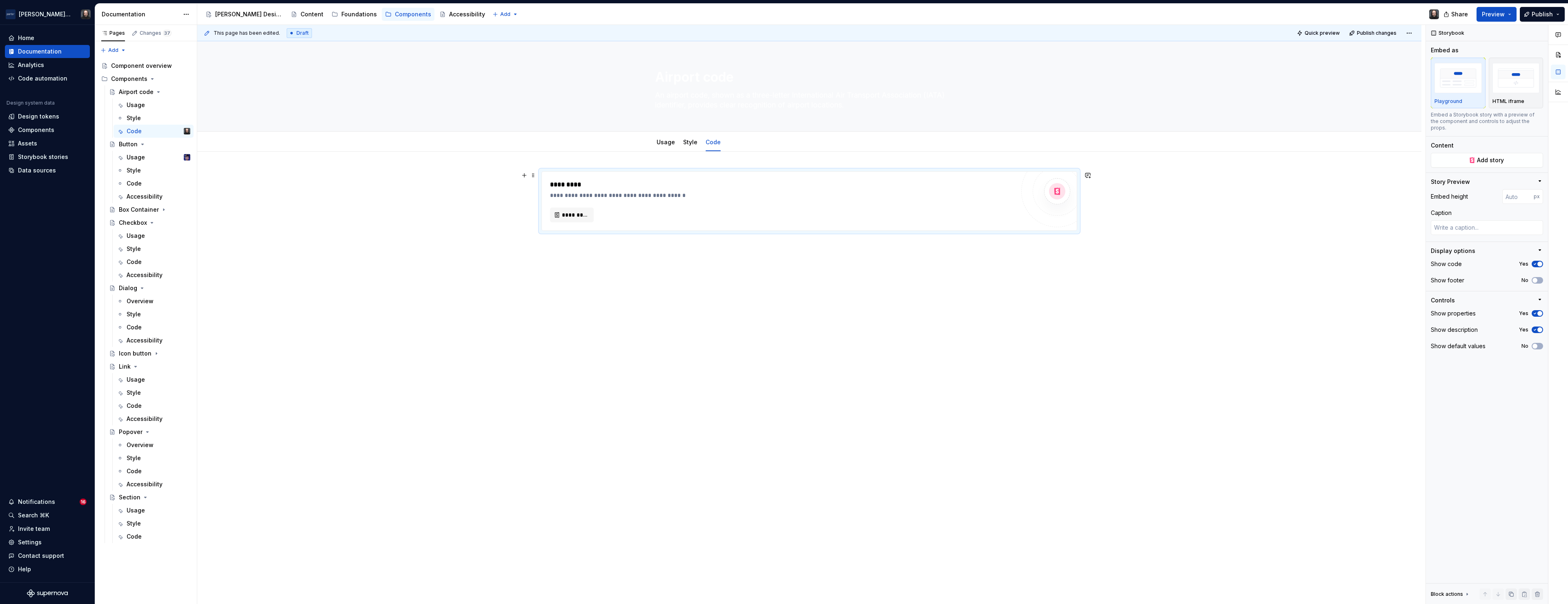
click at [383, 233] on div "**********" at bounding box center [809, 287] width 1224 height 270
click at [137, 154] on div "Usage" at bounding box center [136, 157] width 19 height 8
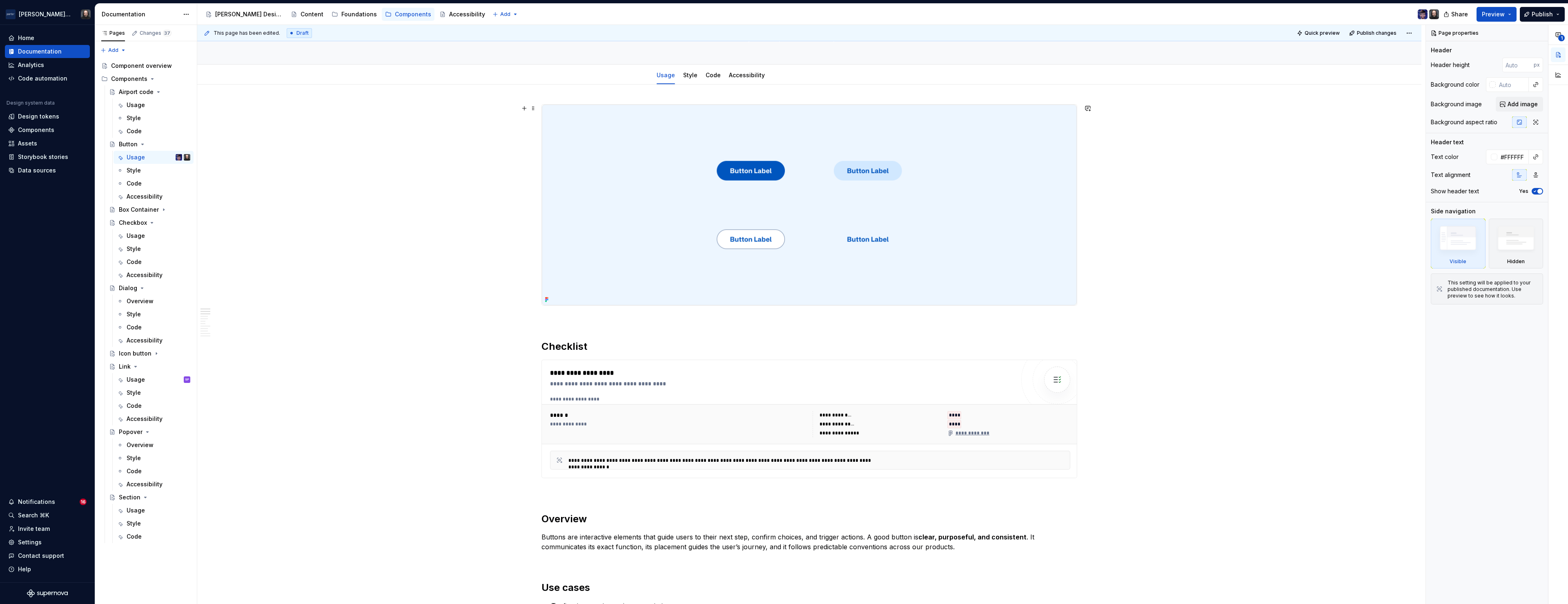
scroll to position [19, 0]
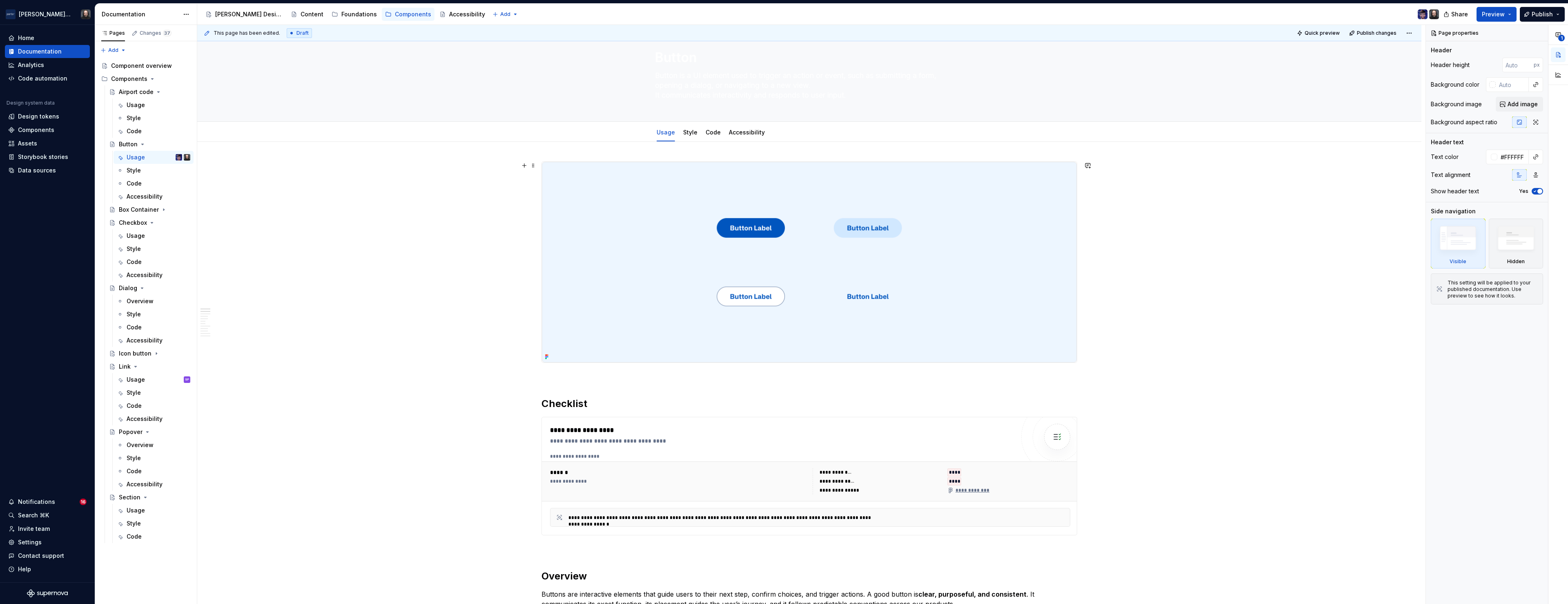
click at [1012, 265] on img at bounding box center [809, 262] width 535 height 201
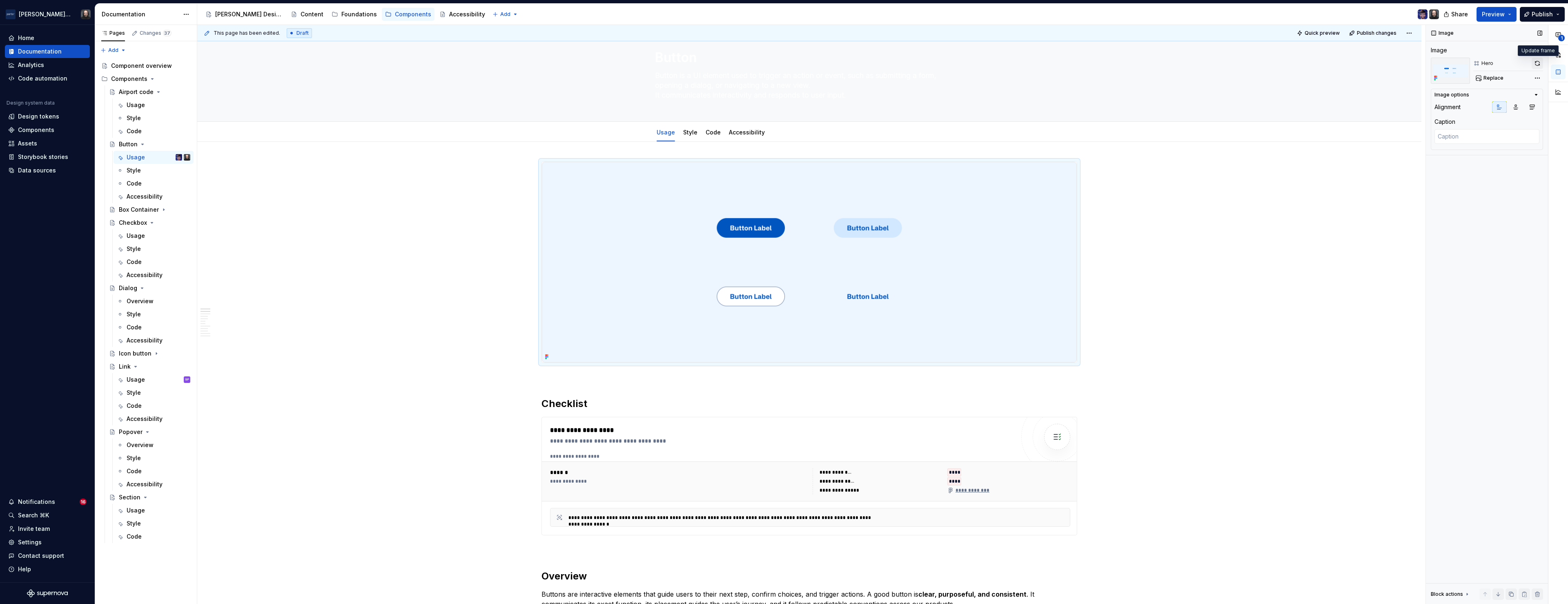
click at [1536, 64] on button "button" at bounding box center [1537, 63] width 11 height 11
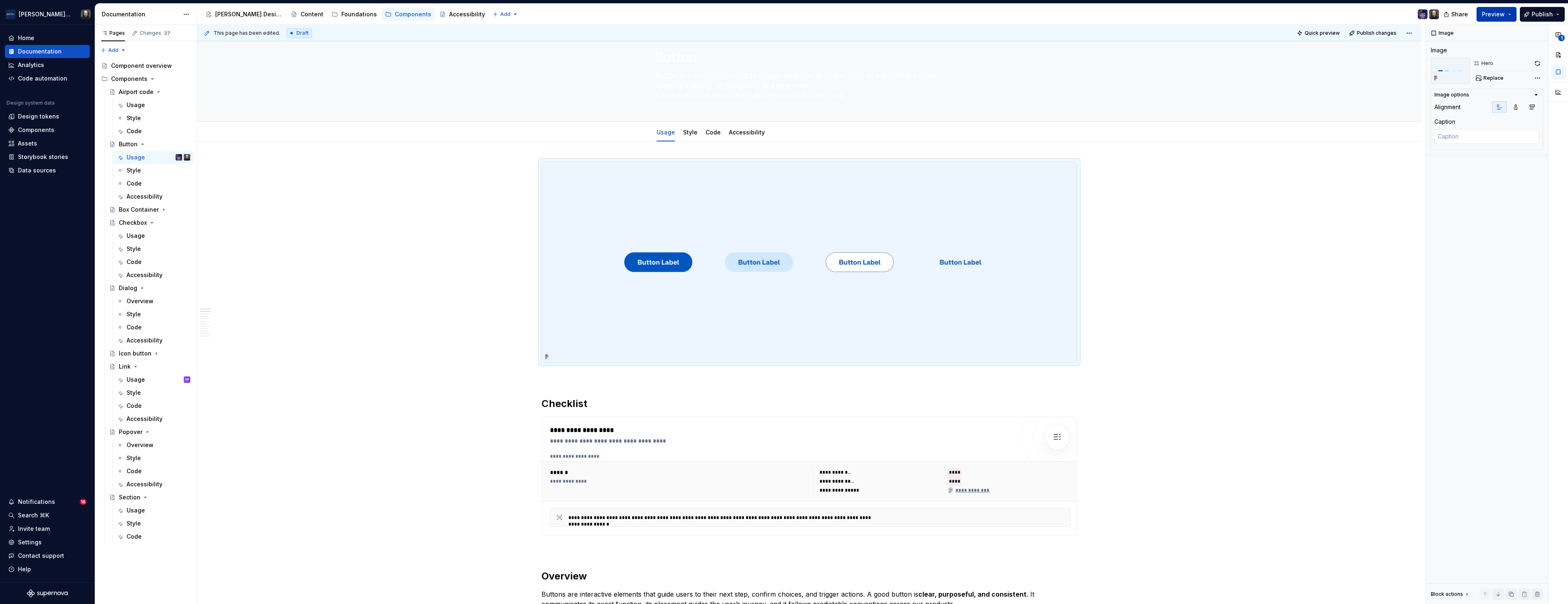
click at [1513, 14] on button "Preview" at bounding box center [1496, 14] width 40 height 15
click at [1429, 69] on span "Build preview" at bounding box center [1420, 68] width 39 height 8
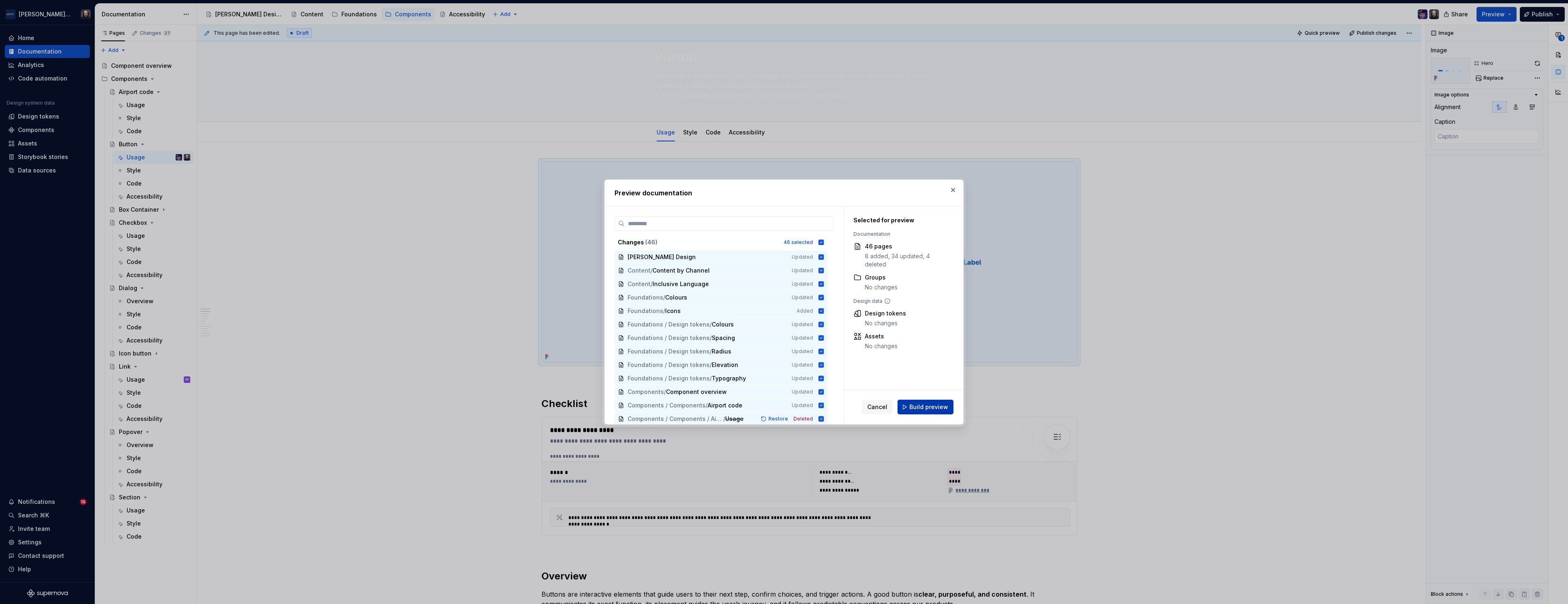
click at [938, 404] on span "Build preview" at bounding box center [928, 406] width 39 height 8
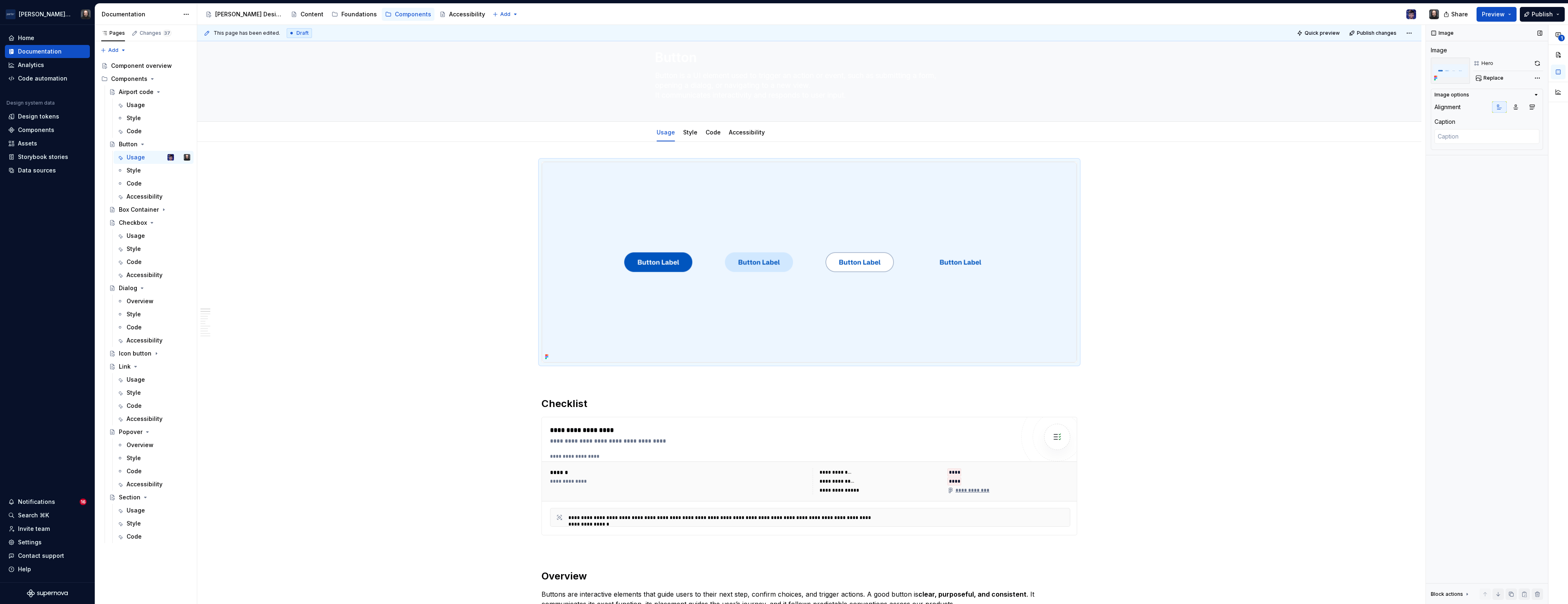
type textarea "*"
type textarea "It communicates interactivity and responds to user input."
type textarea "*"
type textarea "Button is a UI element used to trigger an action or event, such as submitting a…"
type textarea "*"
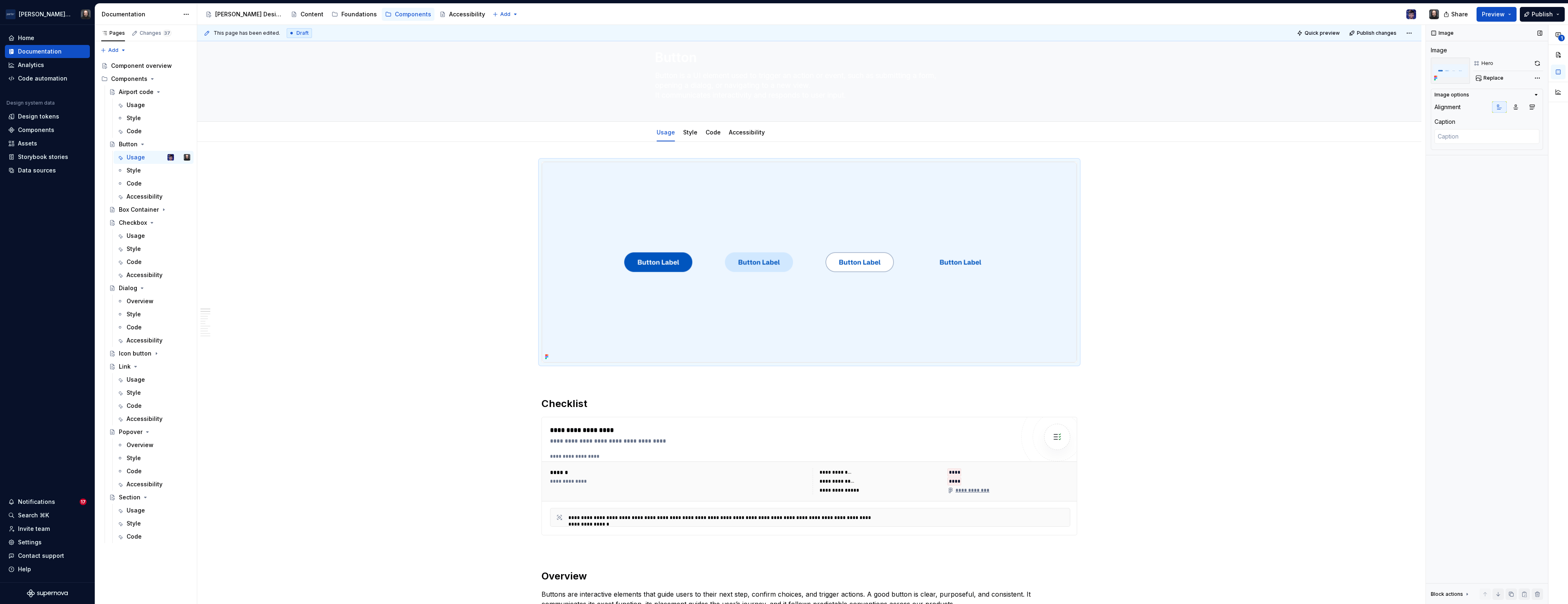
type textarea "A button triggers an action or event, such as submitting a form or confirming a…"
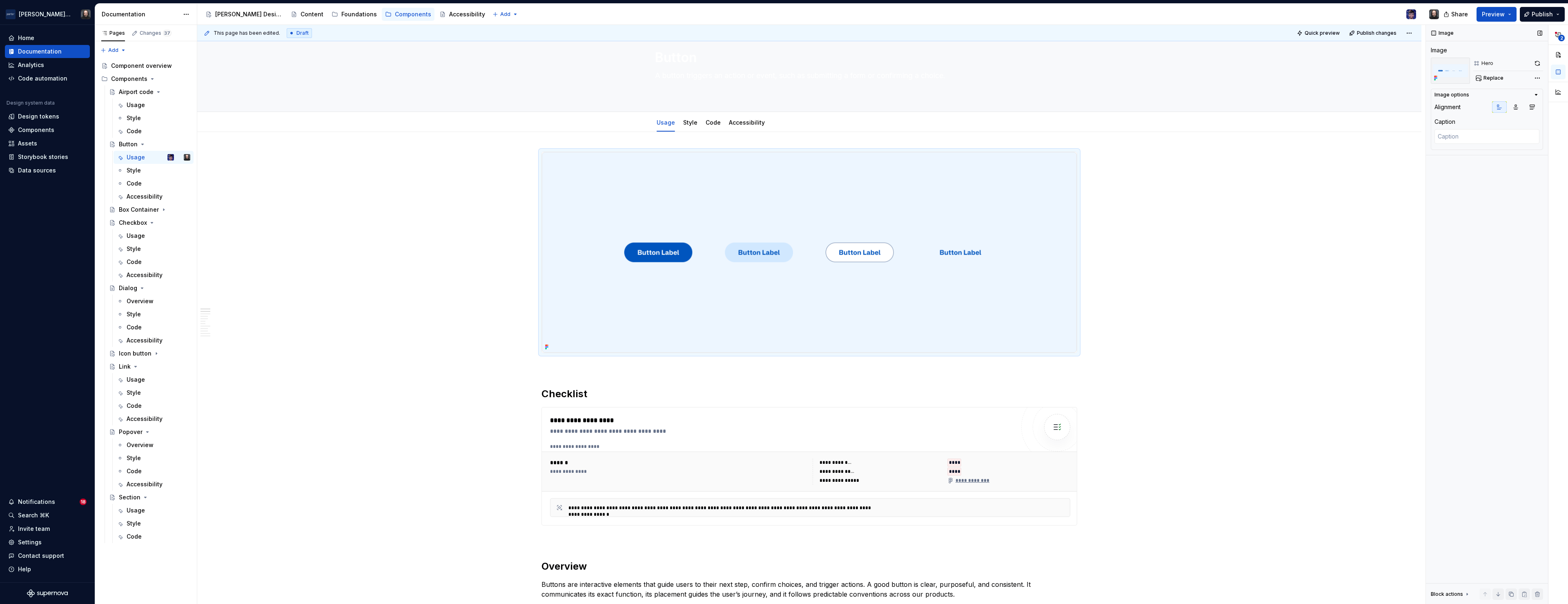
type textarea "*"
type textarea "A button triggers an action or event, such as submitting a form or confirming a…"
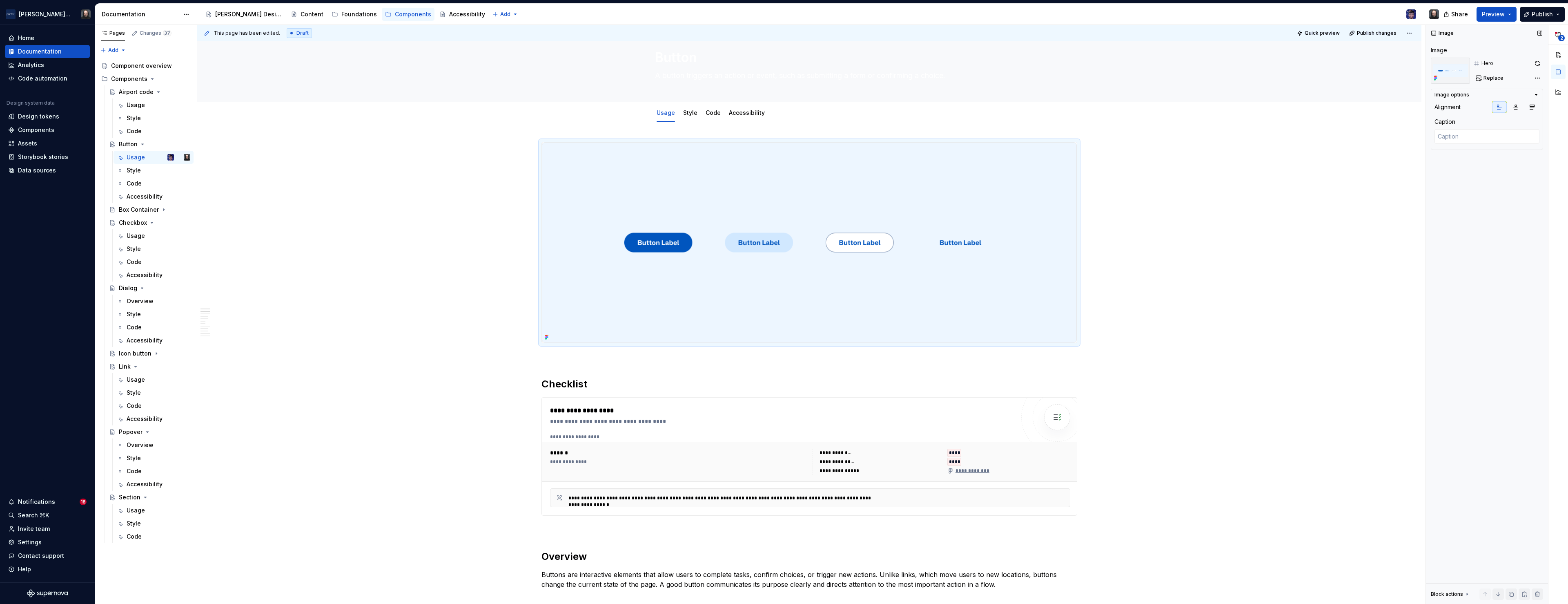
type textarea "*"
type textarea "l"
type textarea "*"
type textarea "l"
type textarea "*"
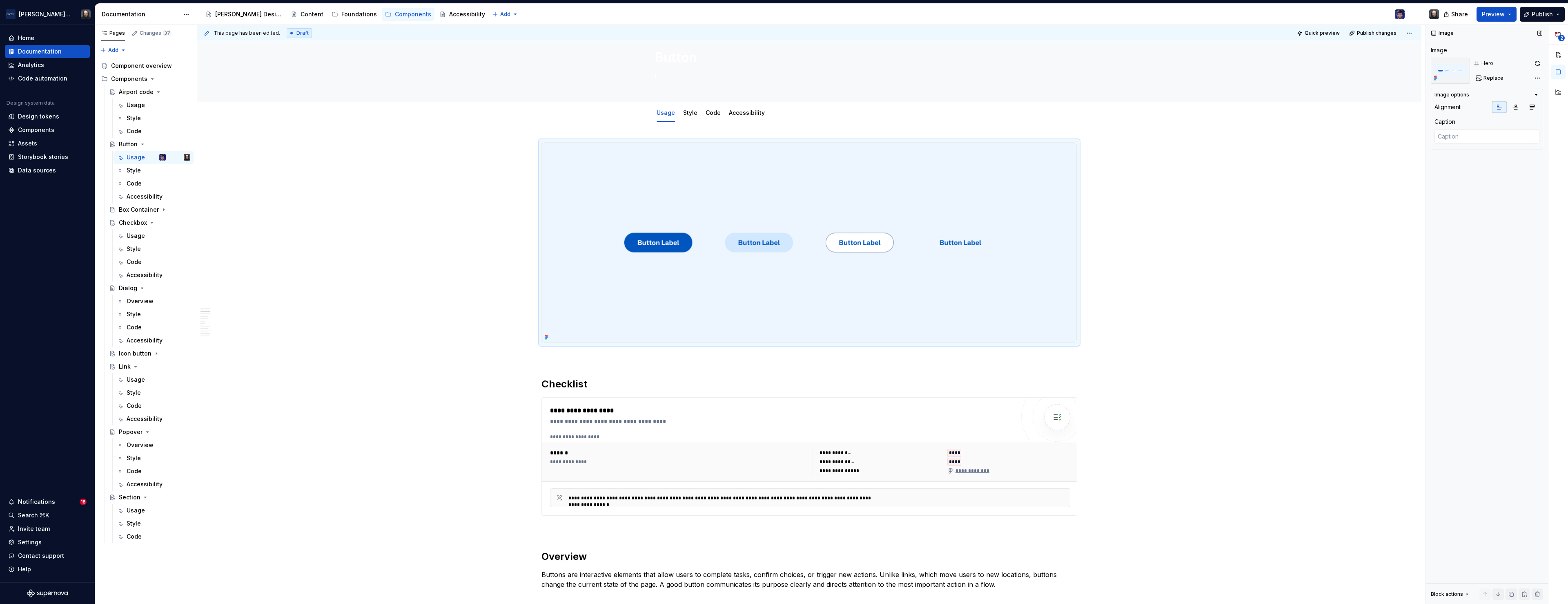
type textarea "A"
type textarea "*"
type textarea "A"
type textarea "*"
type textarea "A b"
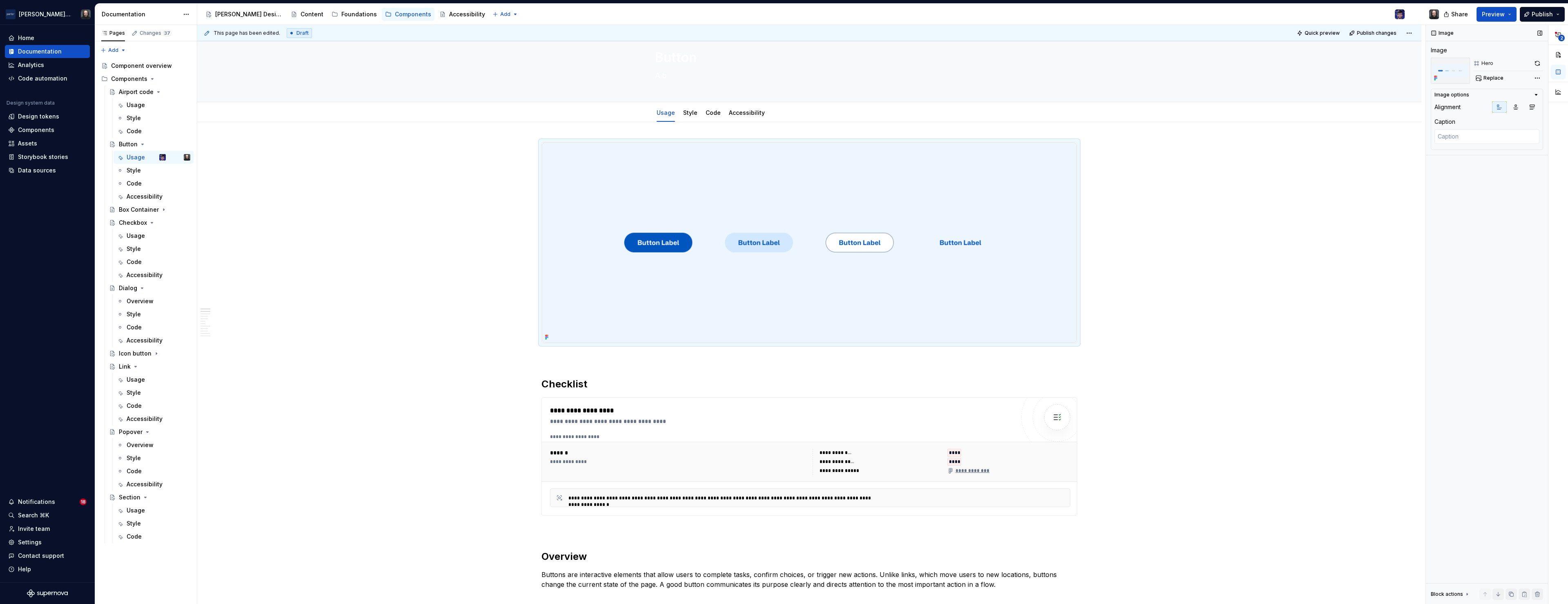
type textarea "*"
type textarea "A but"
type textarea "*"
type textarea "A button"
type textarea "*"
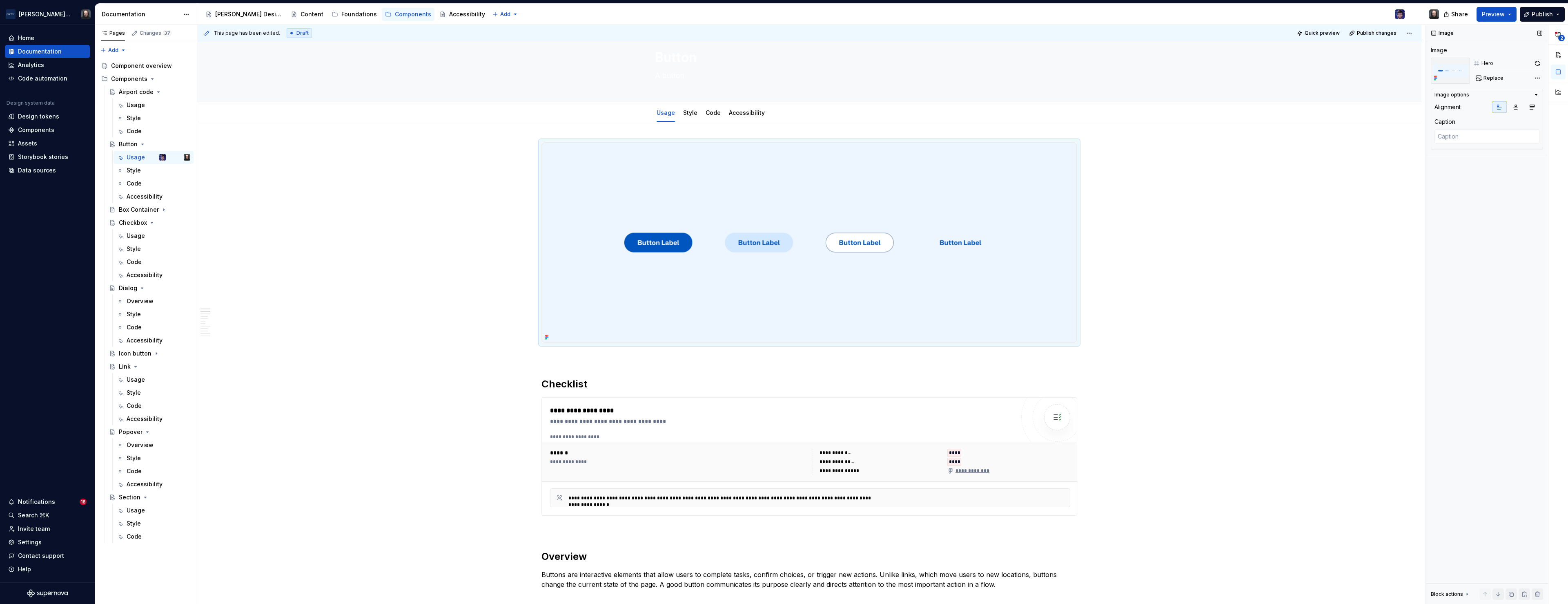
type textarea "A button t"
type textarea "*"
type textarea "A button tri"
type textarea "*"
type textarea "A button trig"
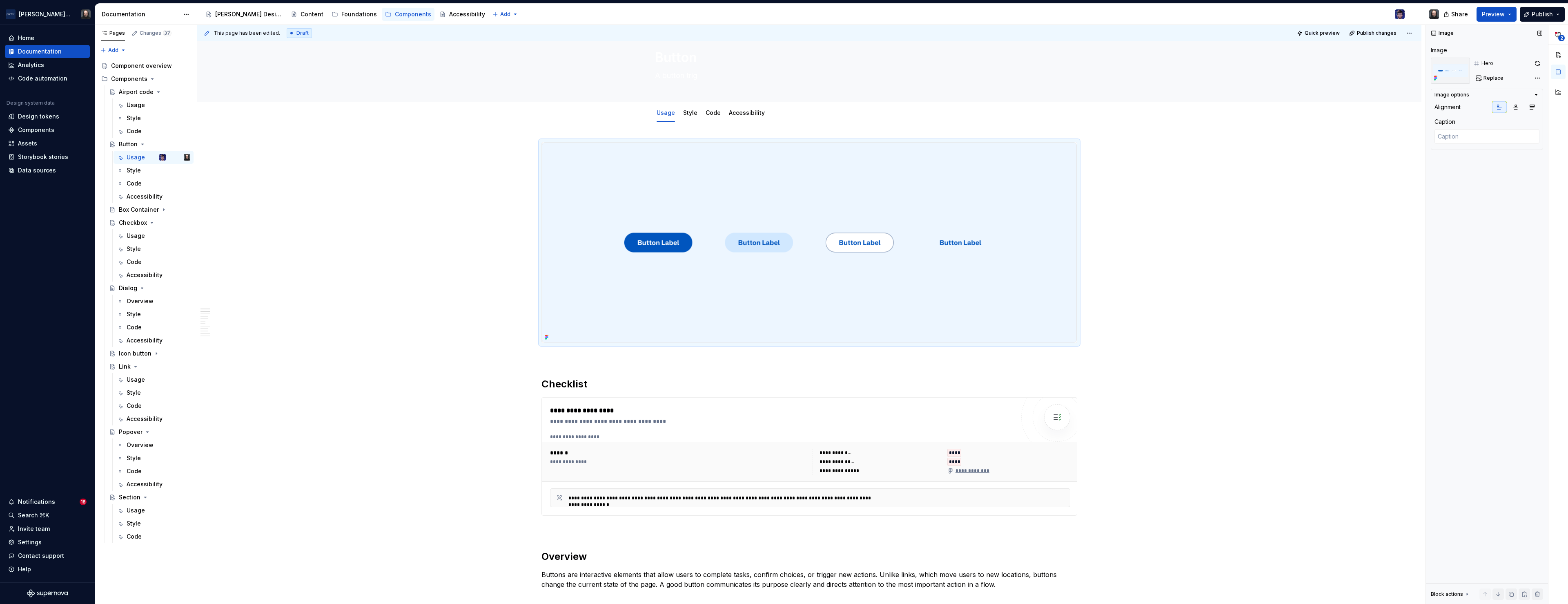
type textarea "*"
type textarea "A button trigg"
type textarea "*"
type textarea "A button triggers"
type textarea "*"
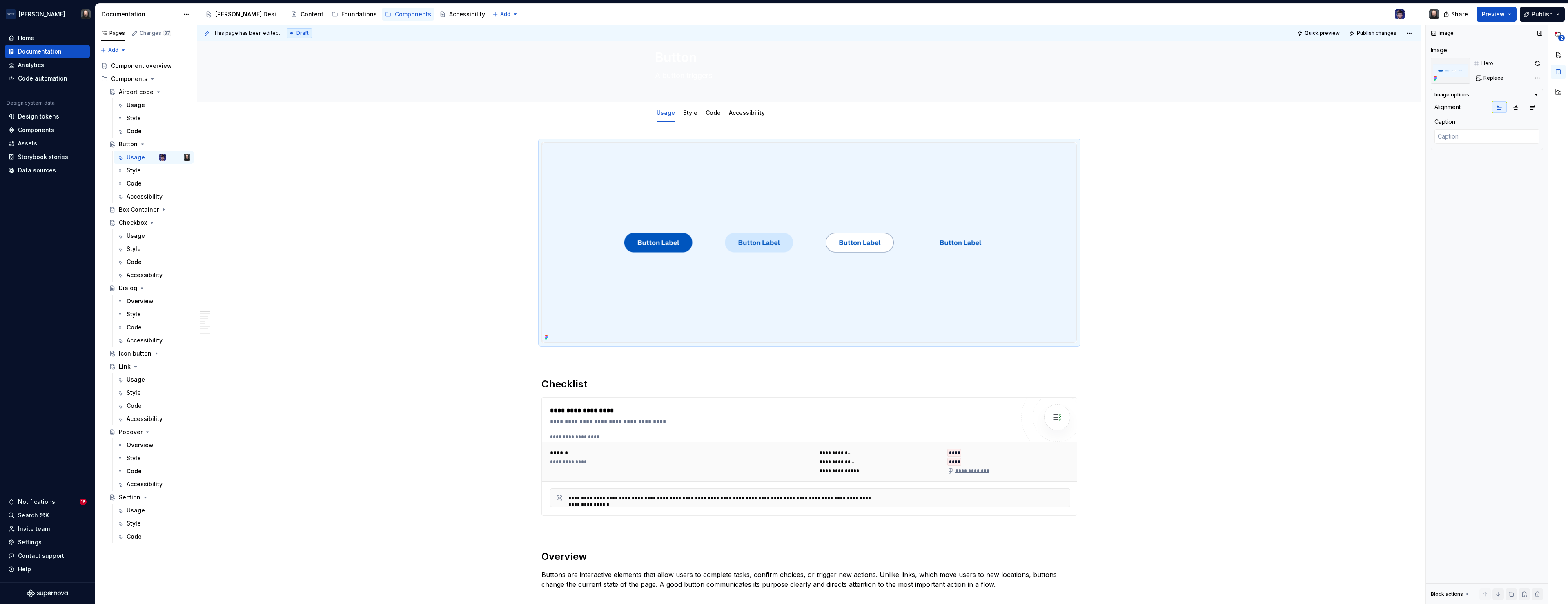
type textarea "A button triggers a"
type textarea "*"
type textarea "A button triggers an"
type textarea "*"
type textarea "A button triggers an a"
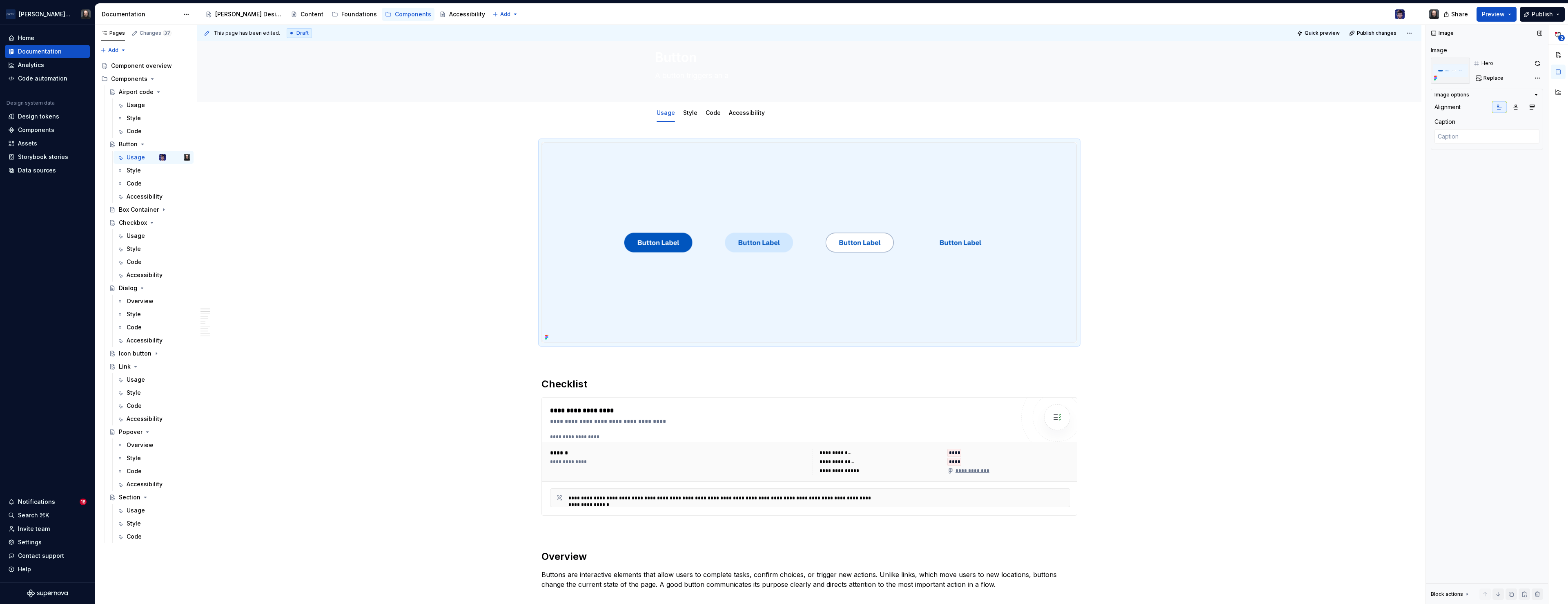
type textarea "*"
type textarea "A button triggers an ac"
type textarea "*"
type textarea "A button triggers an acti"
type textarea "*"
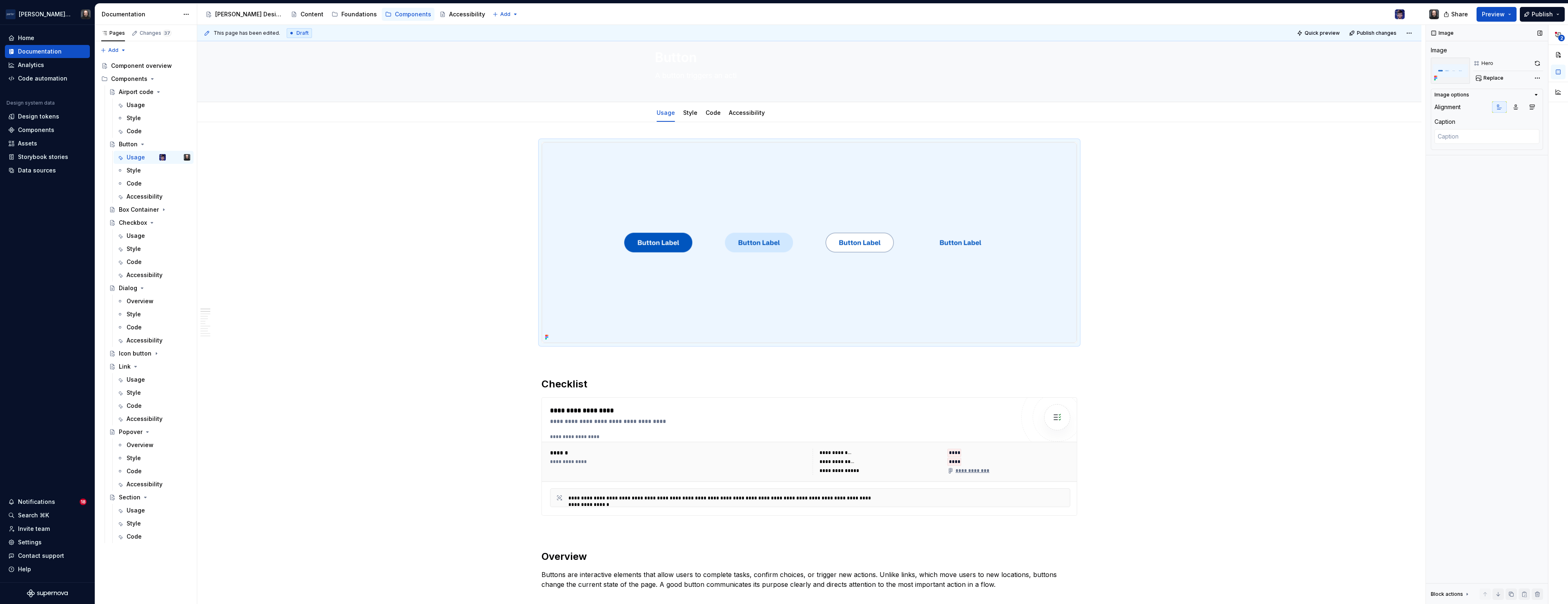
type textarea "A button triggers an action"
type textarea "*"
type textarea "A button triggers an action s"
type textarea "*"
type textarea "A button triggers an action such"
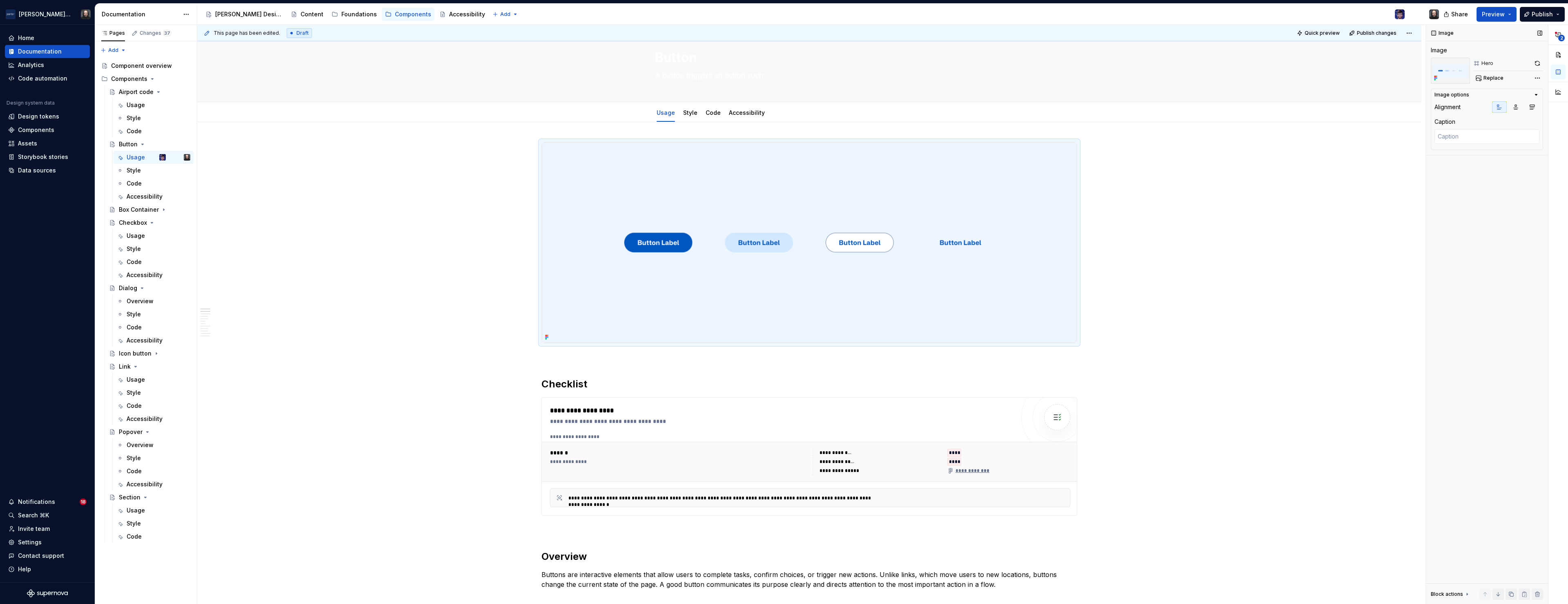
type textarea "*"
type textarea "A button triggers an action such as"
type textarea "*"
type textarea "A button triggers an action such as sub"
type textarea "*"
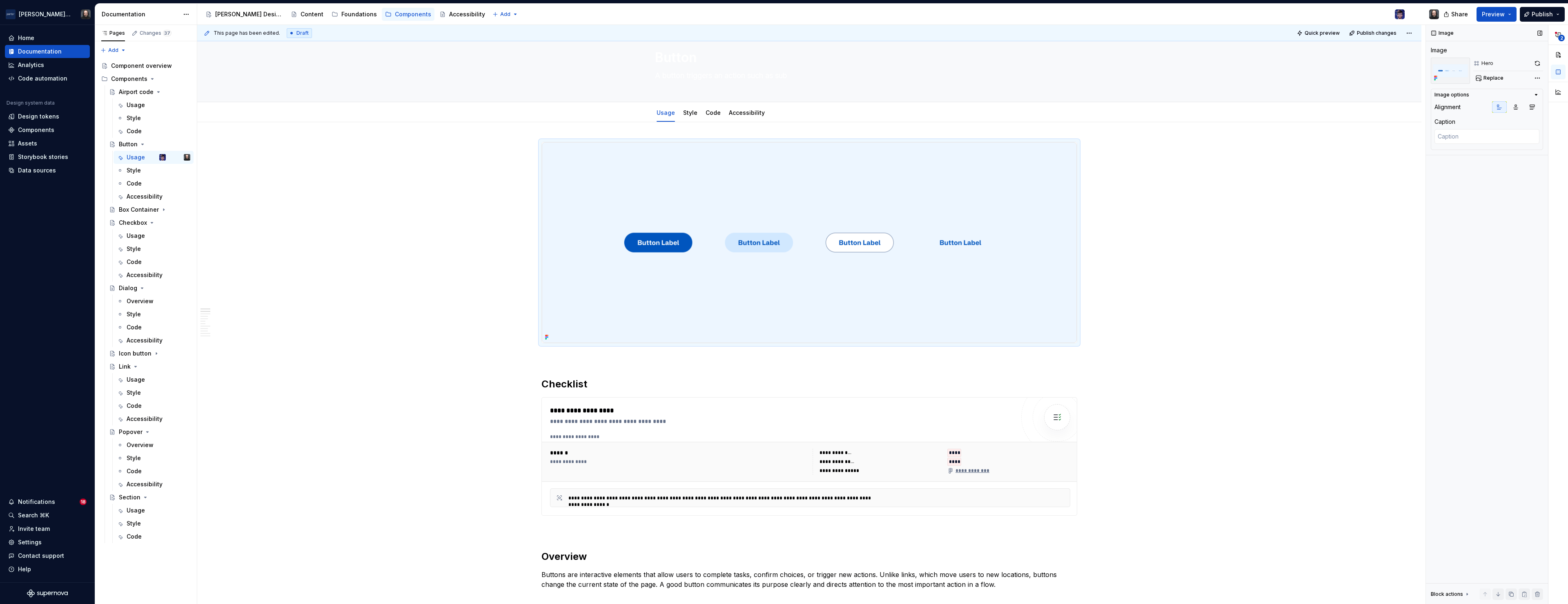
type textarea "A button triggers an action such as subm"
type textarea "*"
type textarea "A button triggers an action such as submit"
type textarea "*"
type textarea "A button triggers an action such as submitting"
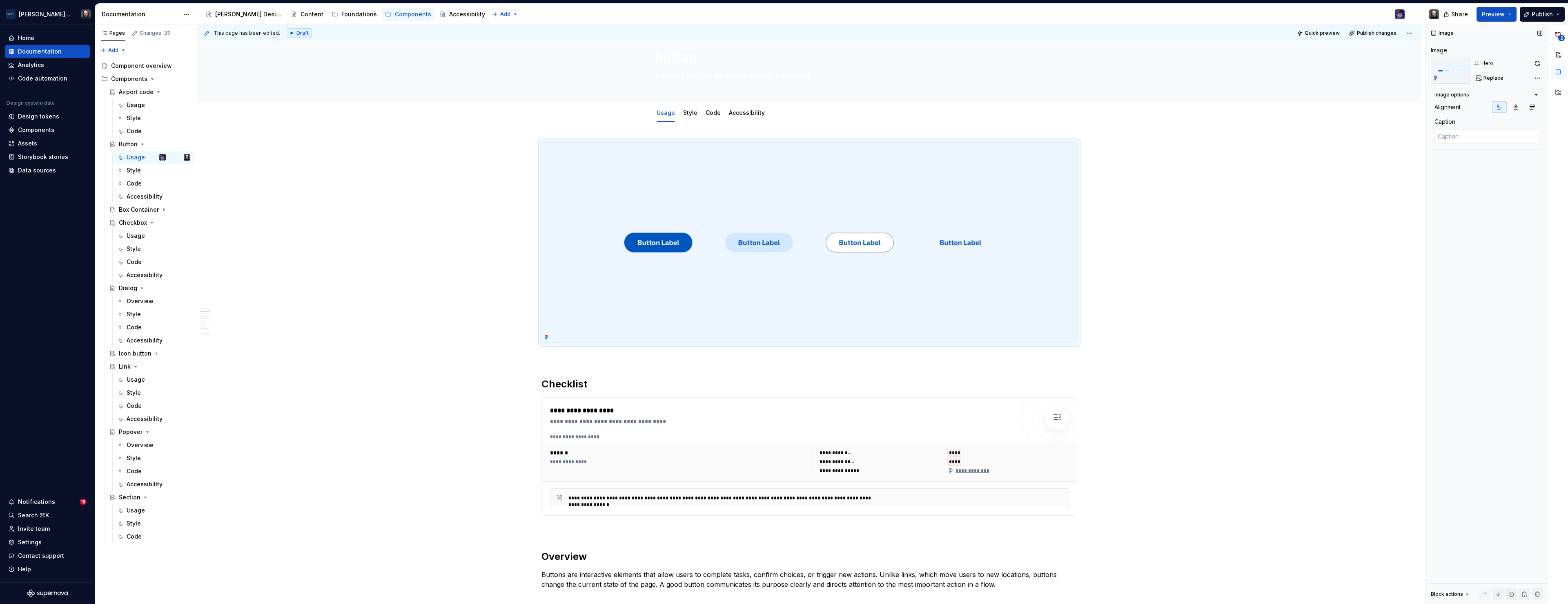
type textarea "*"
type textarea "A button triggers an action such as submitting a"
type textarea "*"
type textarea "A button triggers an action such as submitting a form"
type textarea "*"
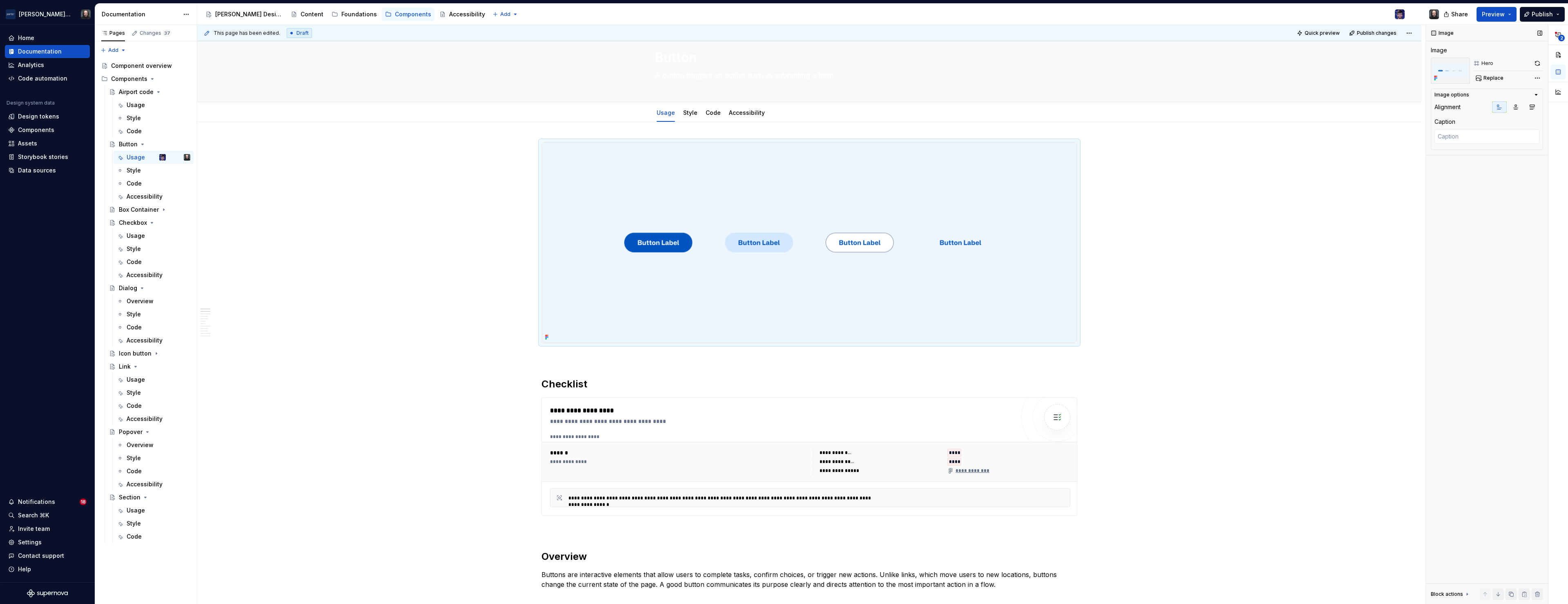
type textarea "A button triggers an action such as submitting a form"
type textarea "*"
type textarea "A button triggers an action such as submitting a form or"
type textarea "*"
type textarea "A button triggers an action such as submitting a form or co"
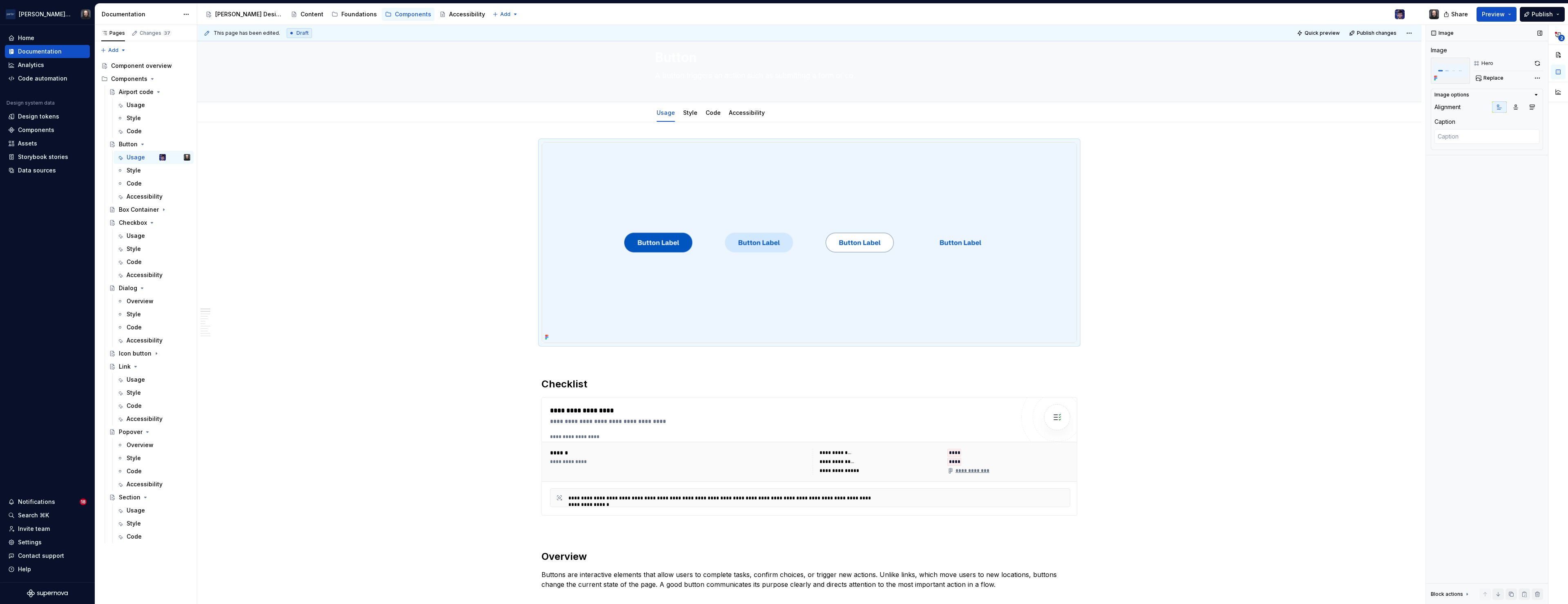
type textarea "*"
type textarea "A button triggers an action such as submitting a form or con"
type textarea "*"
type textarea "A button triggers an action such as submitting a form or confi"
type textarea "*"
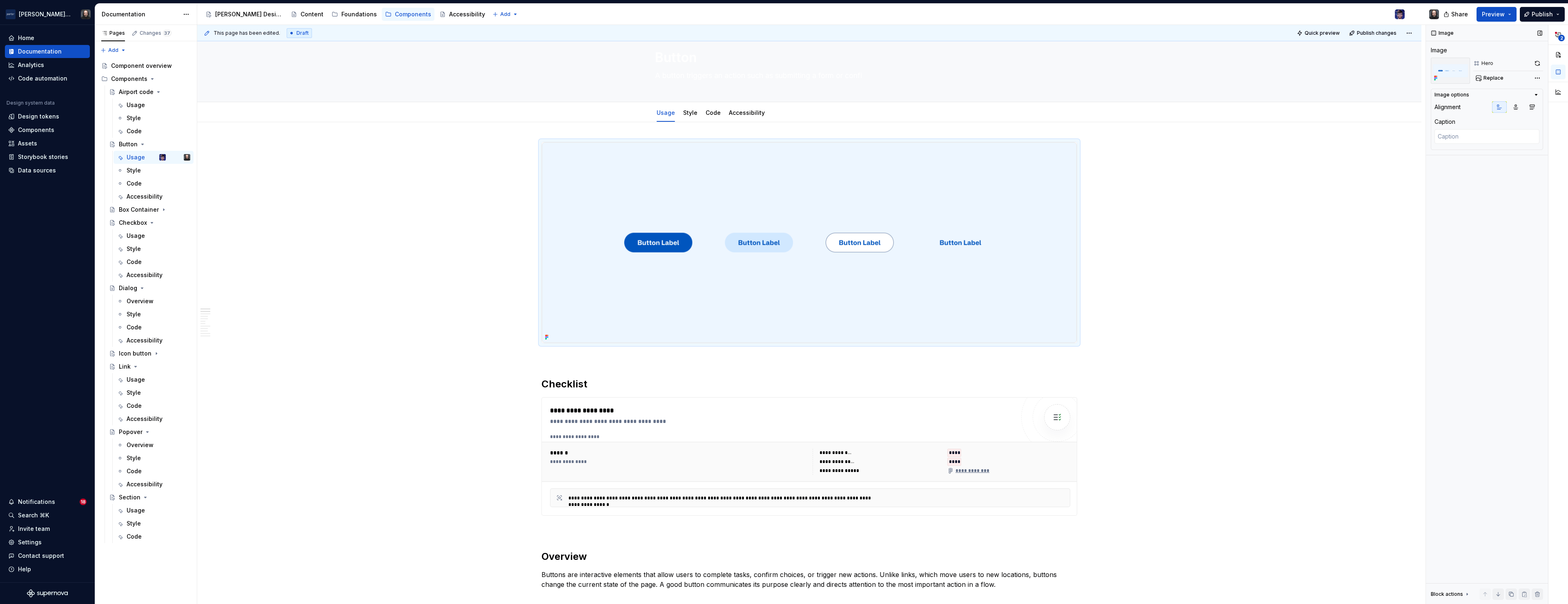
type textarea "A button triggers an action such as submitting a form or confirm"
type textarea "*"
type textarea "A button triggers an action such as submitting a form or confirming"
type textarea "*"
type textarea "A button triggers an action such as submitting a form or confirming a"
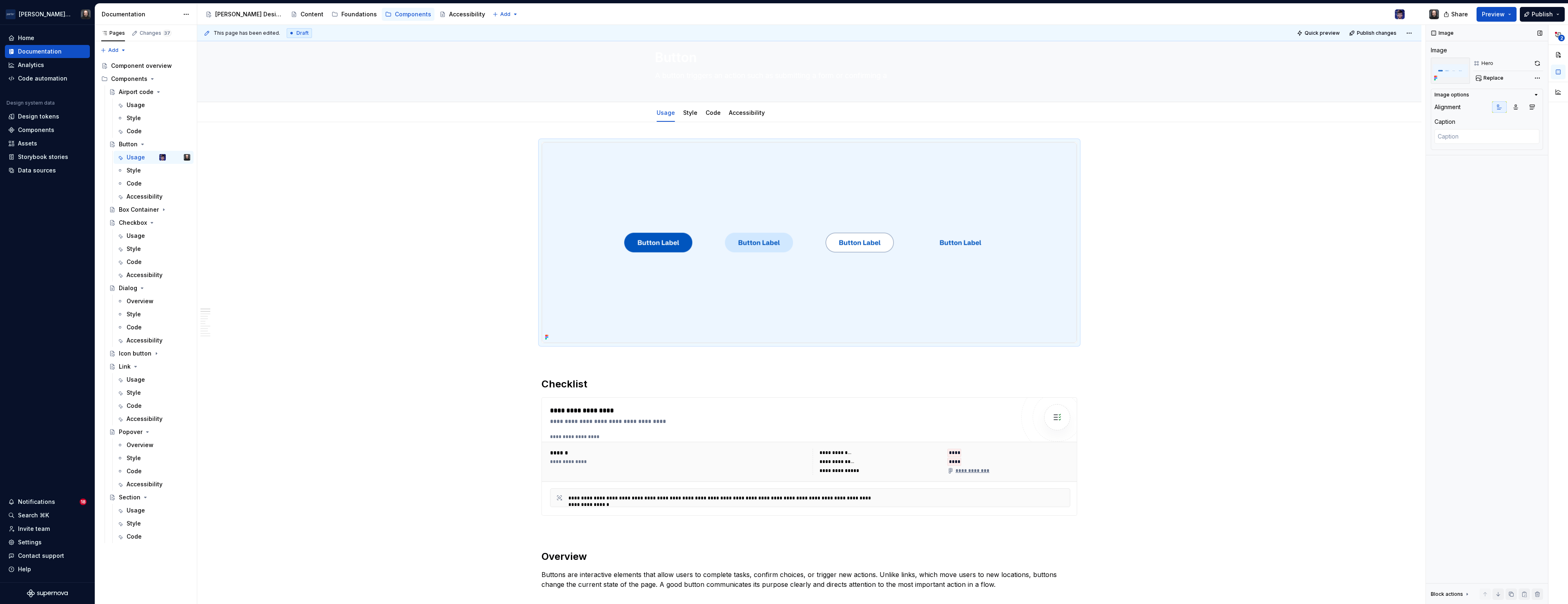
type textarea "*"
type textarea "A button triggers an action such as submitting a form or confirming a cho"
type textarea "*"
type textarea "A button triggers an action such as submitting a form or confirming a choice"
type textarea "*"
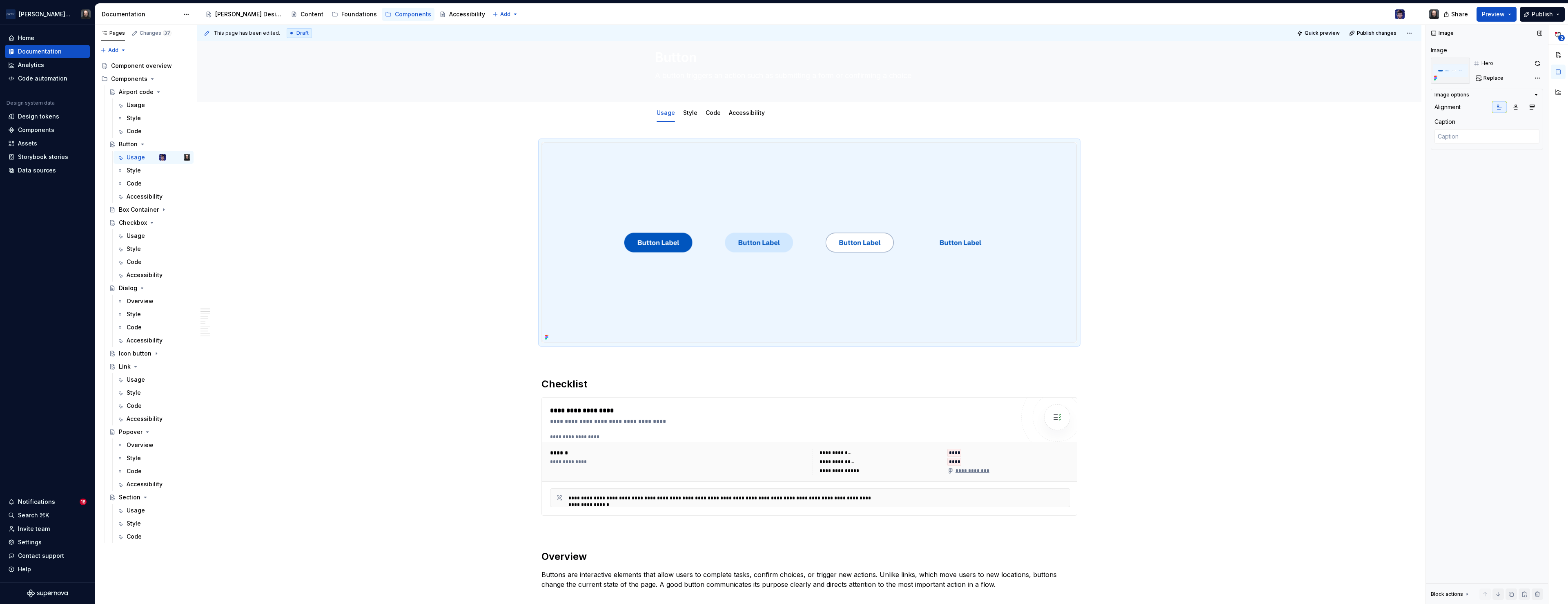
type textarea "A button triggers an action such as submitting a form or confirming a choice."
